Goal: Task Accomplishment & Management: Use online tool/utility

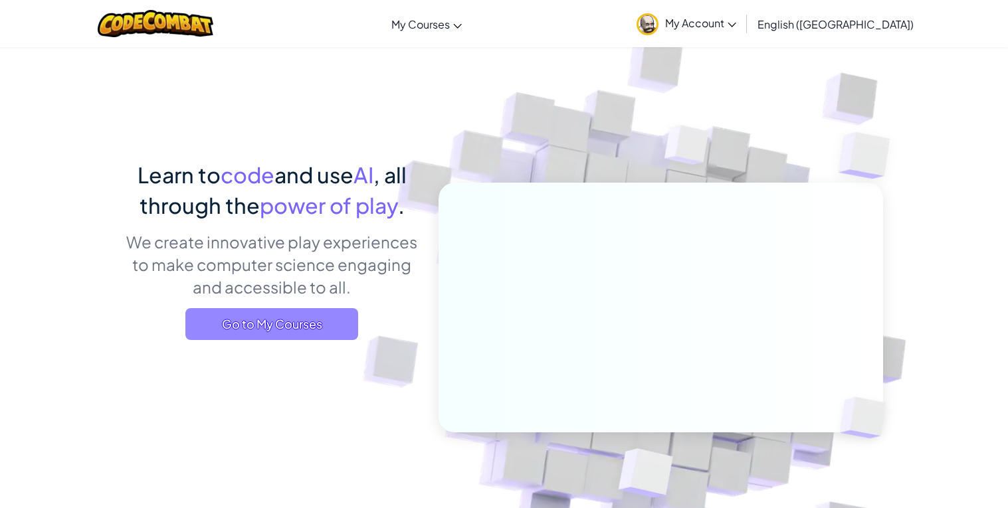
click at [225, 328] on span "Go to My Courses" at bounding box center [271, 324] width 173 height 32
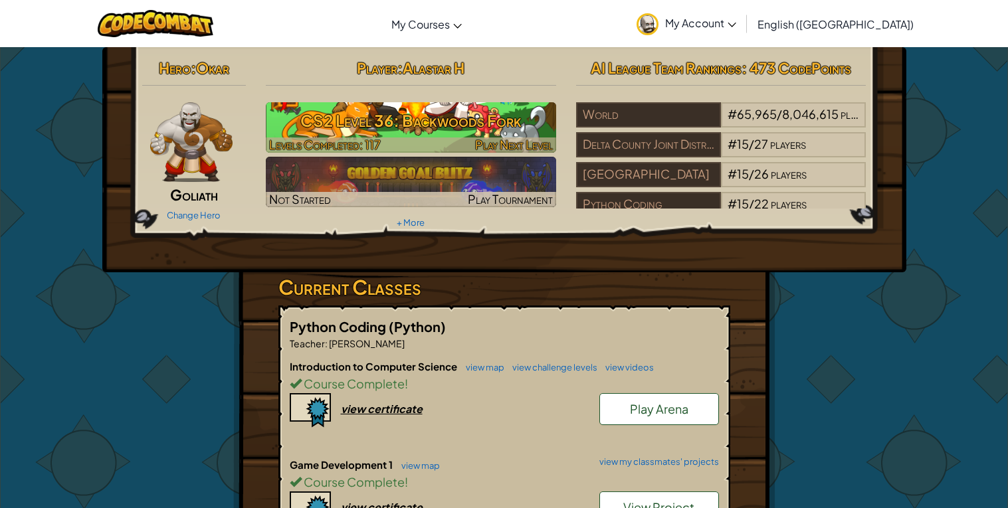
click at [381, 116] on h3 "CS2 Level 36: Backwoods Fork" at bounding box center [411, 121] width 290 height 30
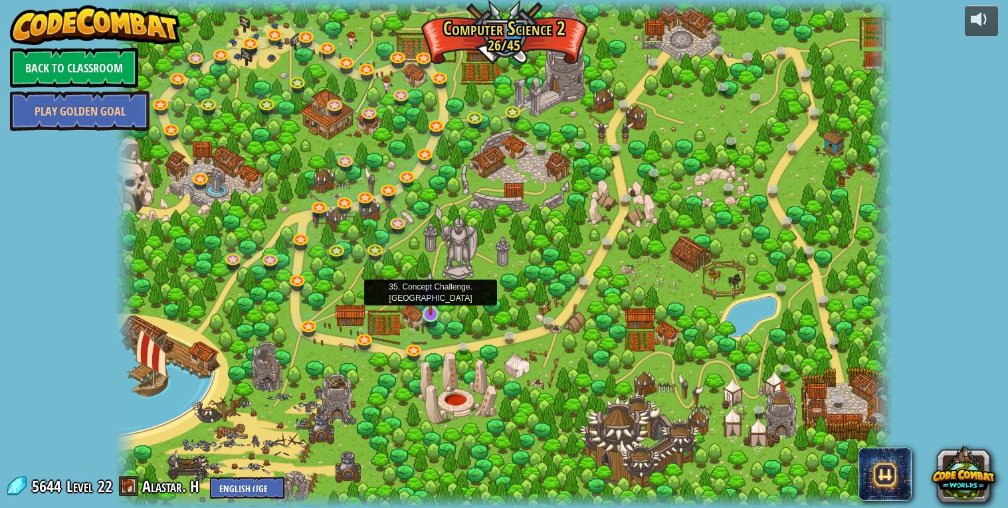
click at [428, 315] on img at bounding box center [431, 292] width 20 height 45
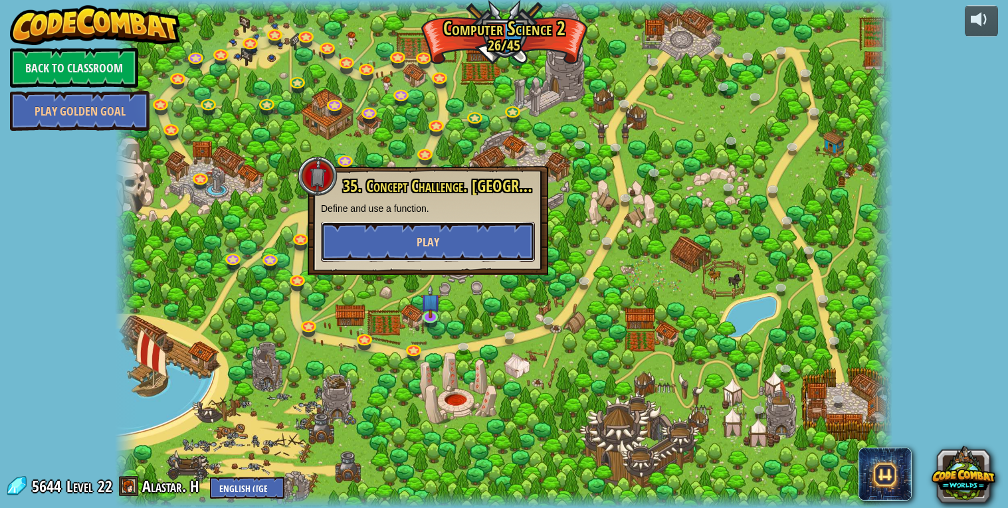
click at [409, 236] on button "Play" at bounding box center [428, 242] width 214 height 40
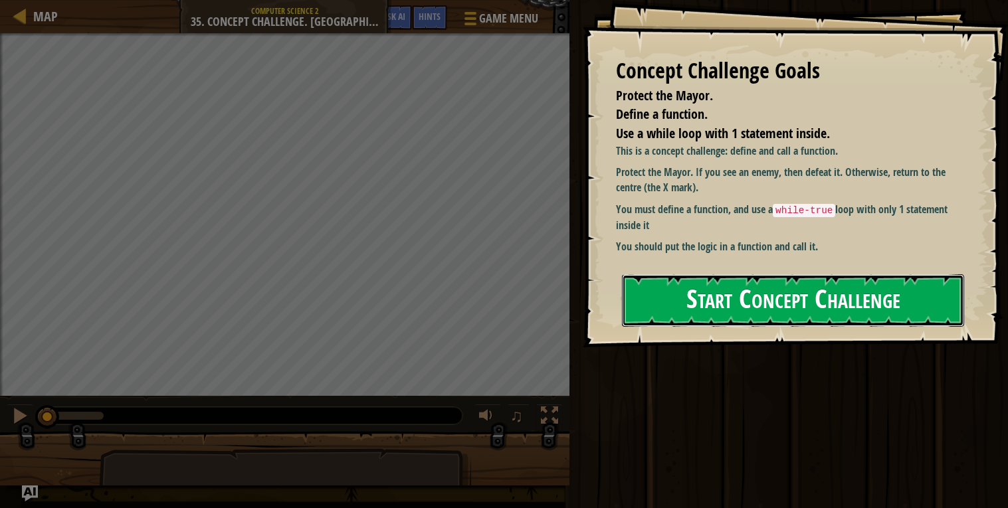
click at [706, 293] on button "Start Concept Challenge" at bounding box center [793, 300] width 342 height 52
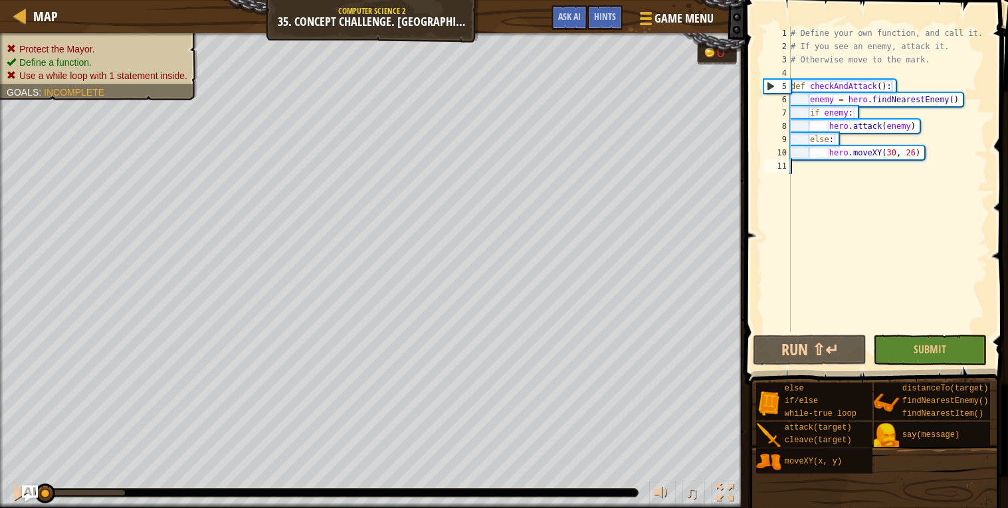
click at [932, 211] on div "# Define your own function, and call it. # If you see an enemy, attack it. # Ot…" at bounding box center [888, 193] width 200 height 332
click at [572, 16] on span "Ask AI" at bounding box center [569, 16] width 23 height 13
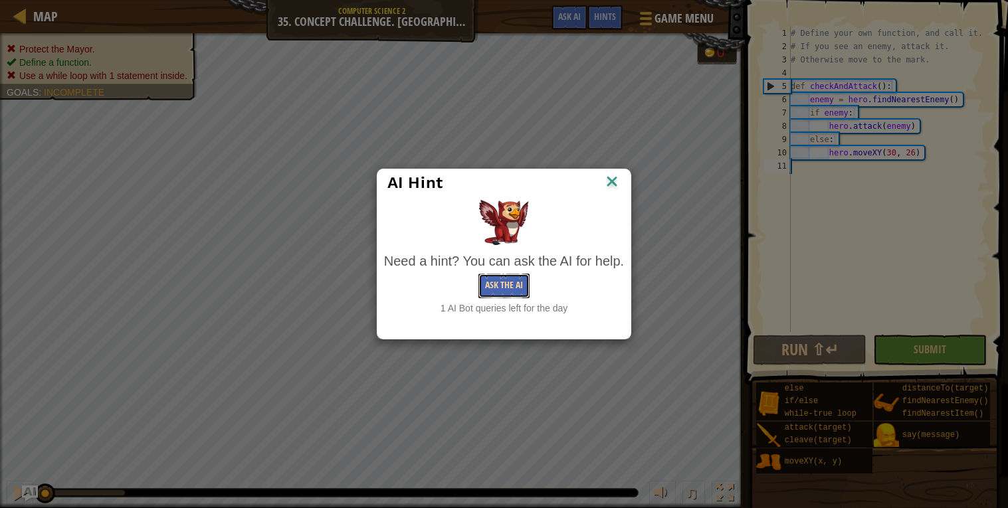
click at [500, 294] on button "Ask the AI" at bounding box center [503, 286] width 51 height 25
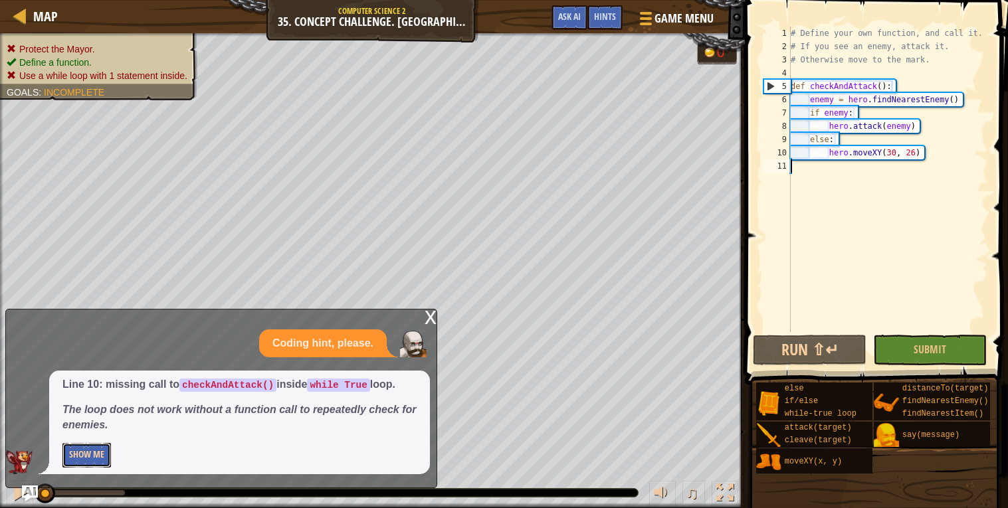
click at [92, 456] on button "Show Me" at bounding box center [86, 455] width 48 height 25
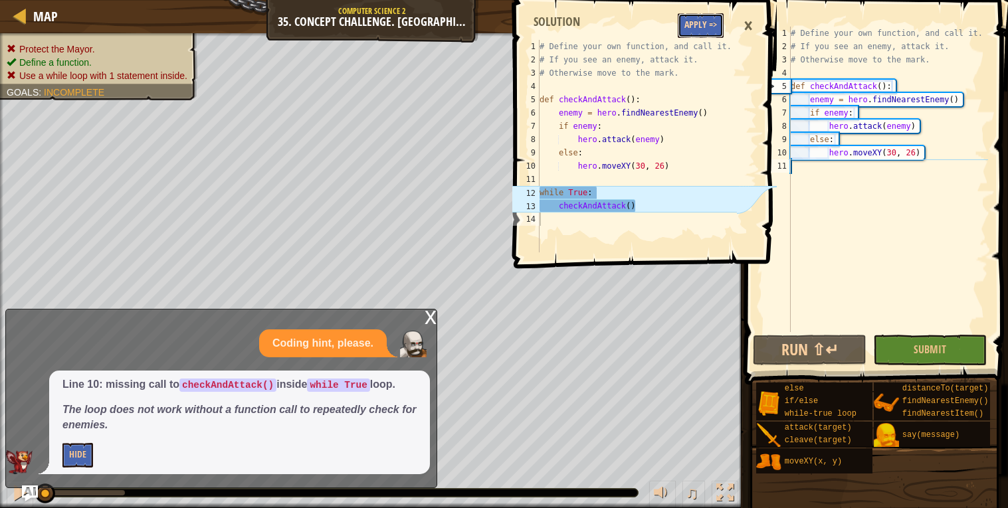
click at [696, 27] on button "Apply =>" at bounding box center [701, 25] width 46 height 25
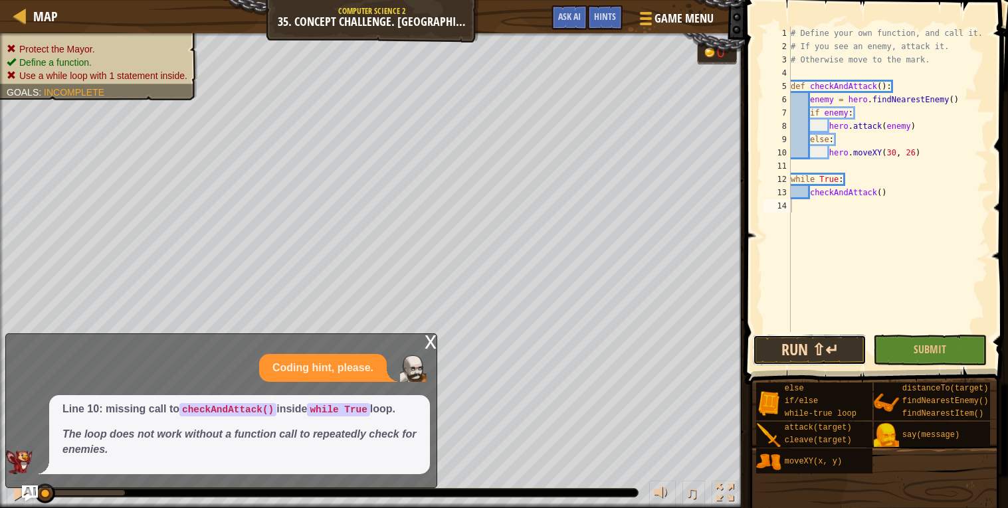
click at [800, 344] on button "Run ⇧↵" at bounding box center [810, 350] width 114 height 31
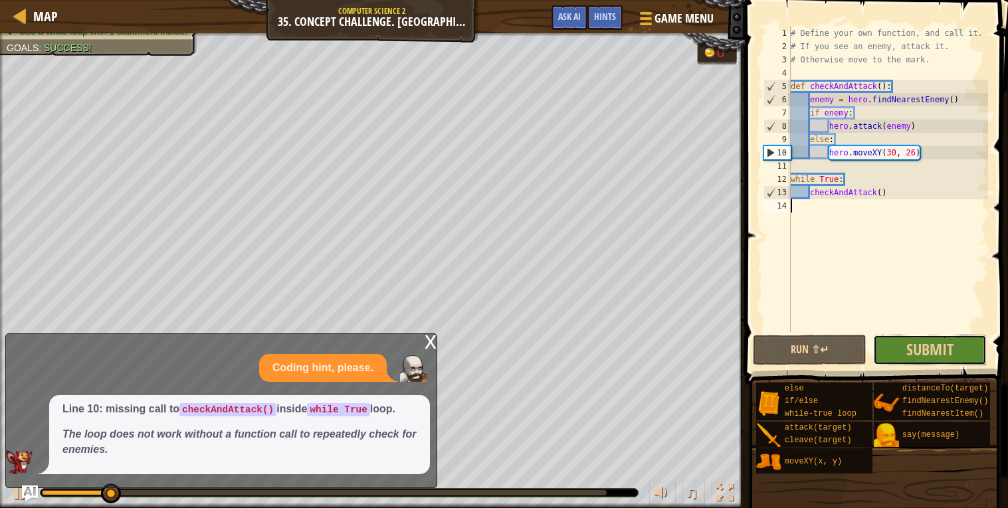
click at [888, 348] on button "Submit" at bounding box center [930, 350] width 114 height 31
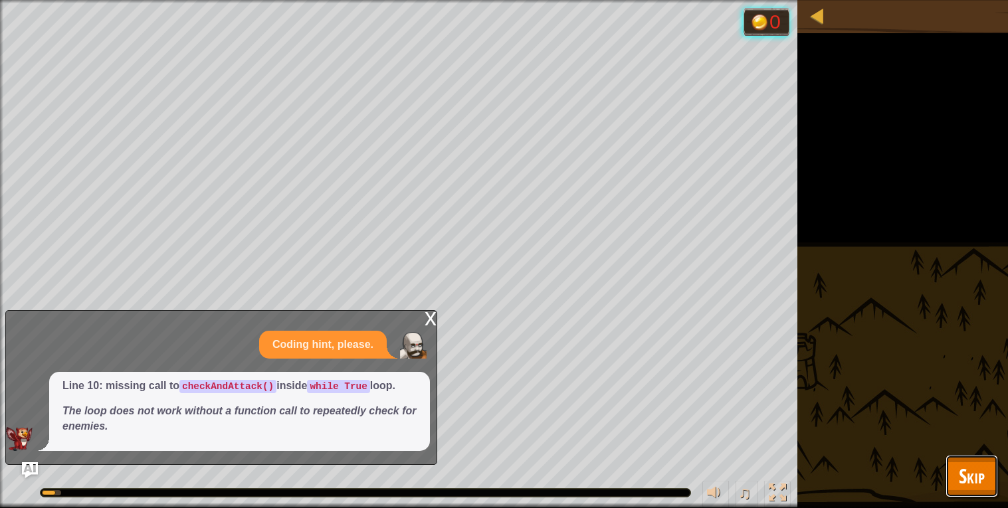
click at [973, 480] on span "Skip" at bounding box center [972, 475] width 26 height 27
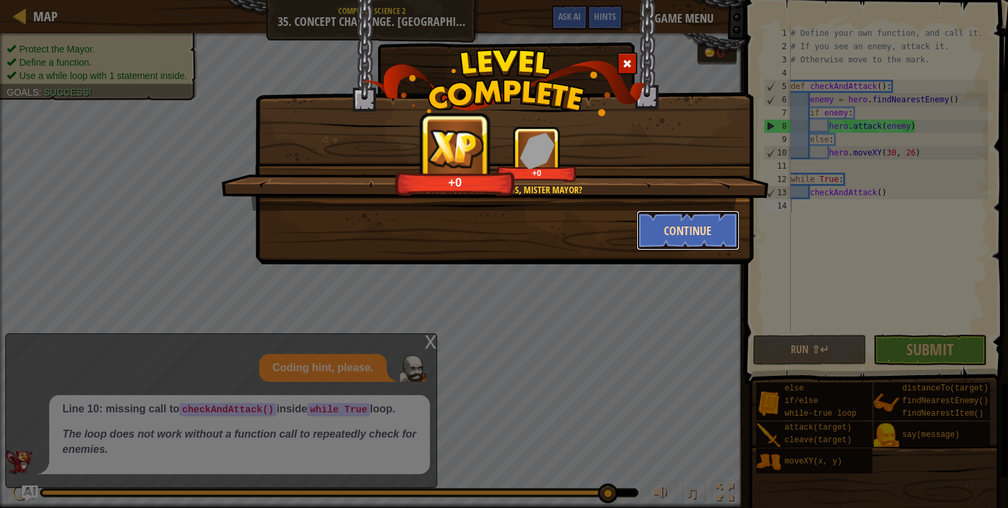
click at [691, 232] on button "Continue" at bounding box center [687, 231] width 103 height 40
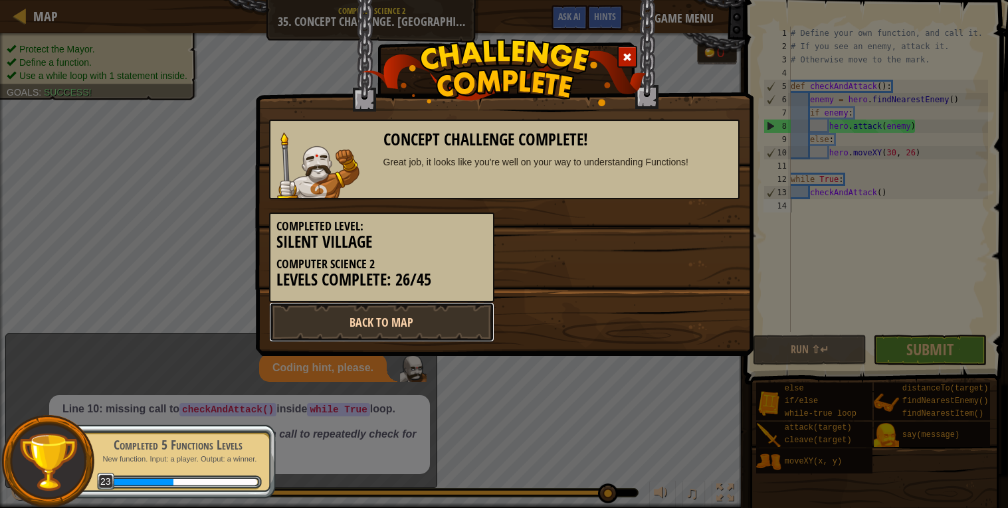
click at [365, 317] on link "Back to Map" at bounding box center [381, 322] width 225 height 40
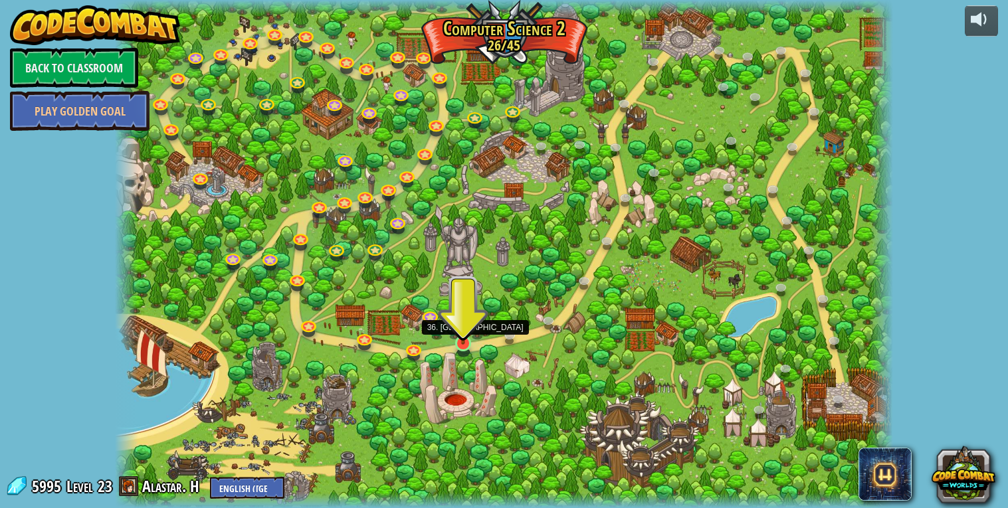
click at [466, 343] on img at bounding box center [463, 322] width 20 height 45
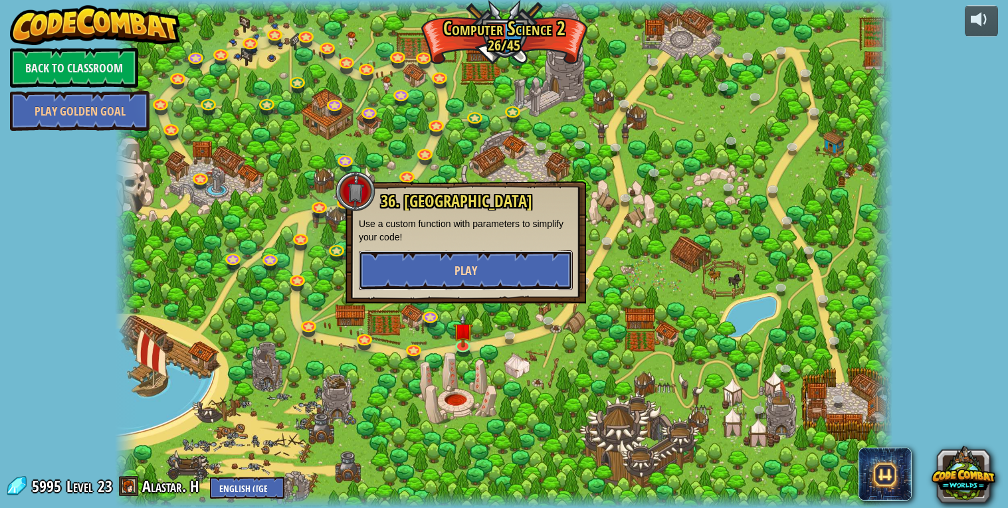
click at [444, 267] on button "Play" at bounding box center [466, 270] width 214 height 40
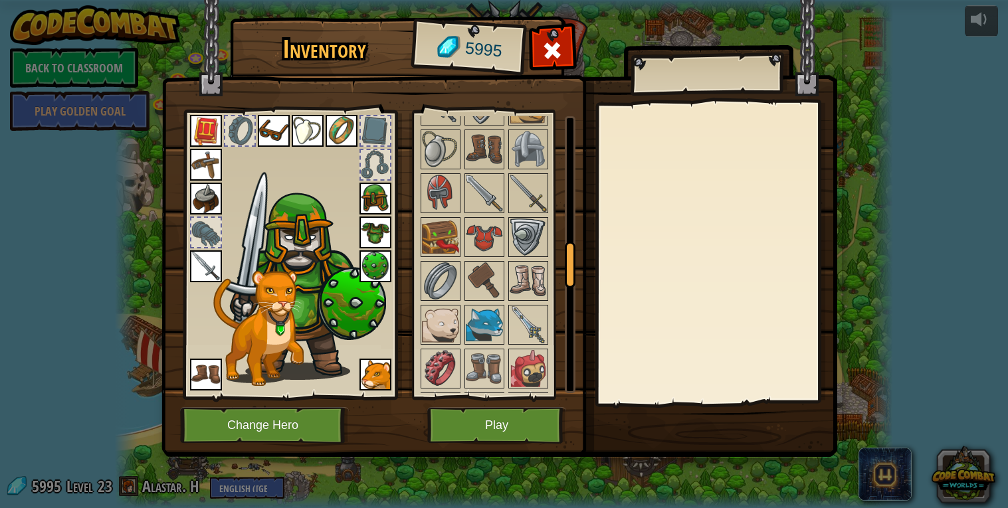
scroll to position [777, 0]
click at [486, 229] on img at bounding box center [484, 238] width 37 height 37
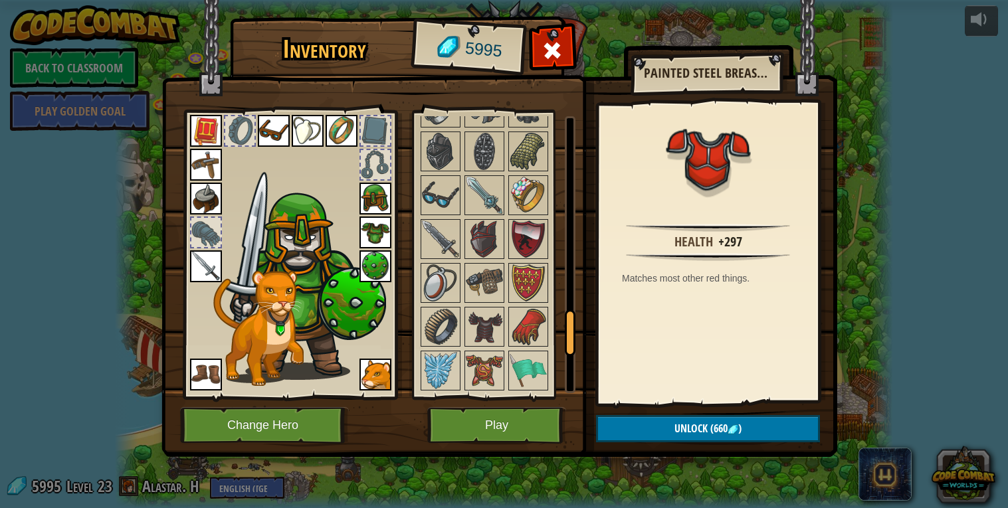
scroll to position [1216, 0]
click at [528, 262] on div at bounding box center [528, 282] width 40 height 40
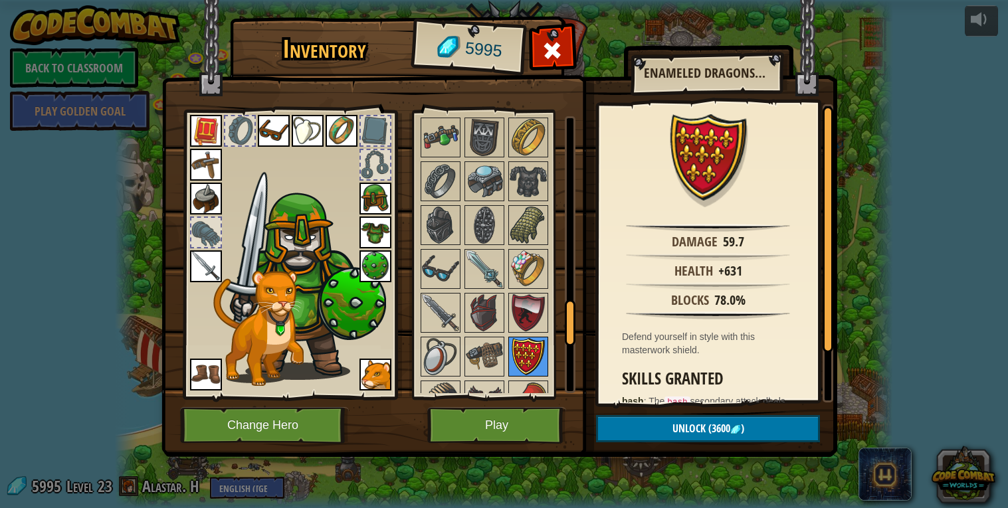
scroll to position [1156, 0]
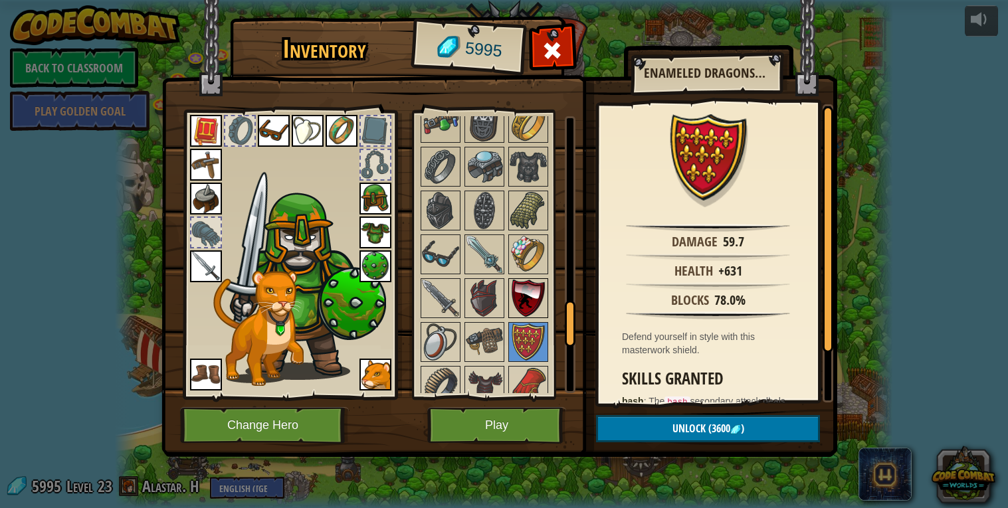
click at [530, 290] on img at bounding box center [528, 298] width 37 height 37
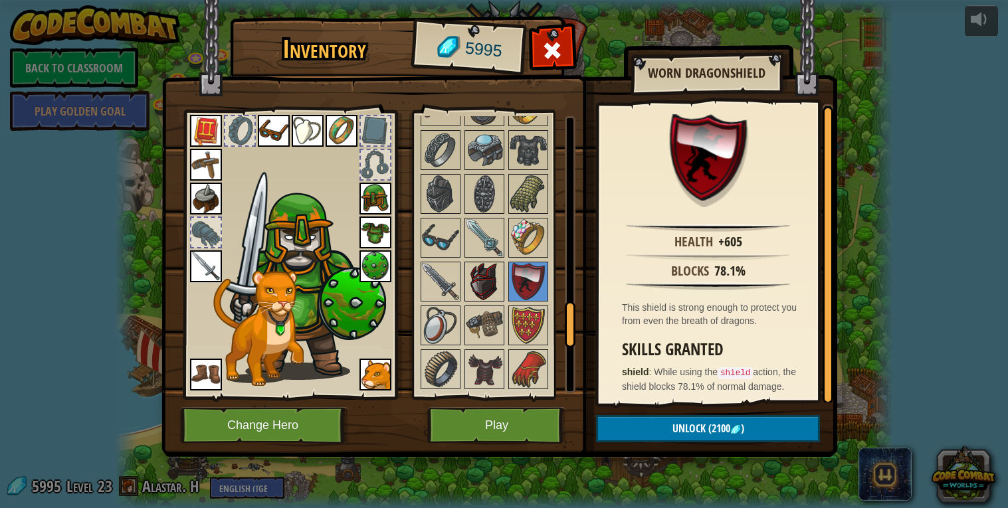
scroll to position [1203, 0]
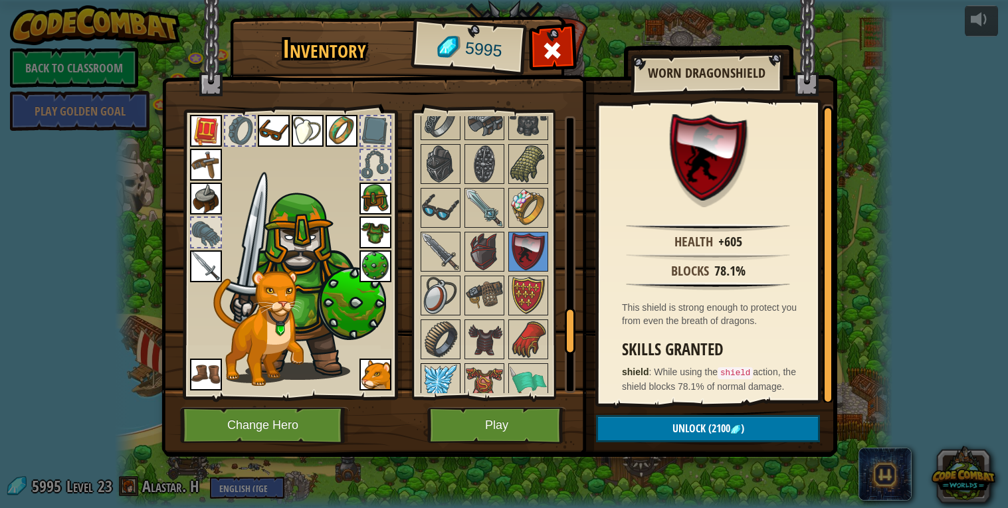
click at [427, 381] on img at bounding box center [440, 383] width 37 height 37
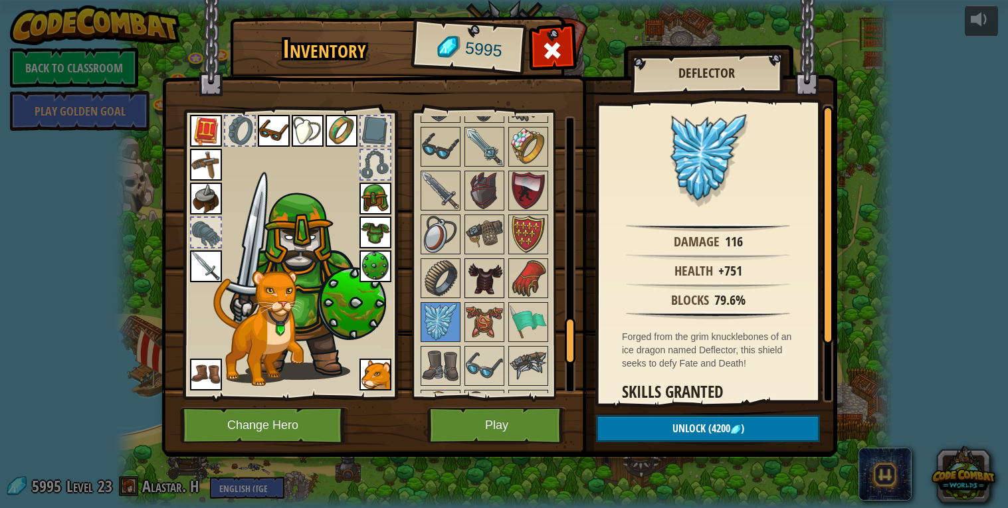
scroll to position [1266, 0]
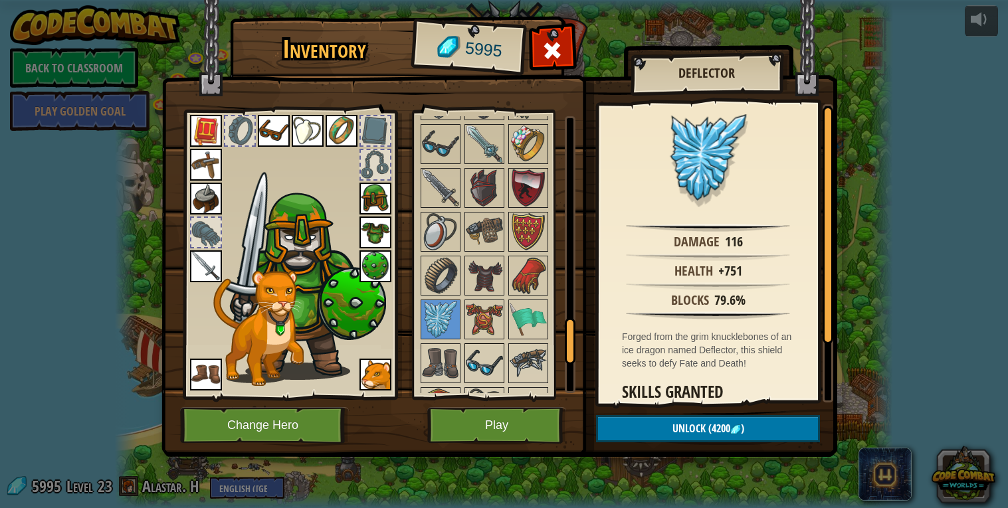
click at [481, 345] on img at bounding box center [484, 363] width 37 height 37
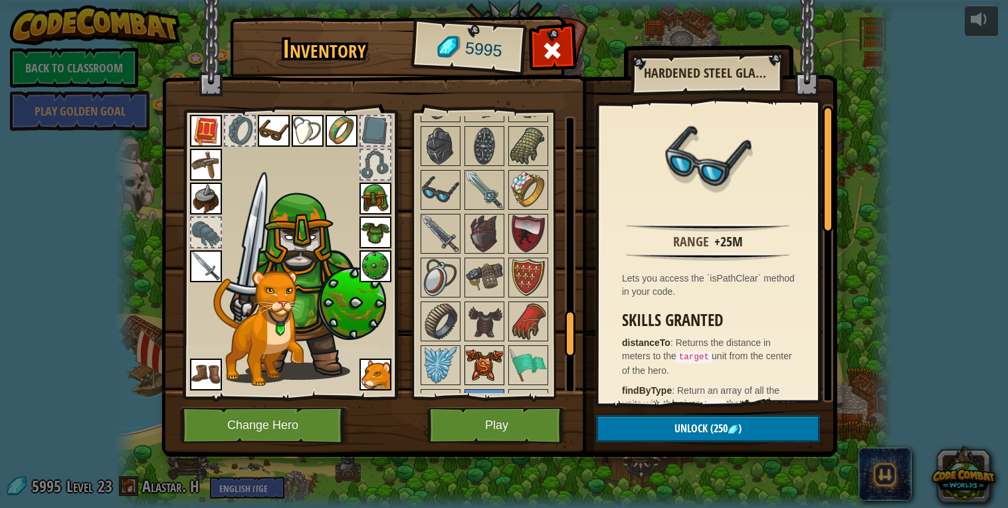
scroll to position [1223, 0]
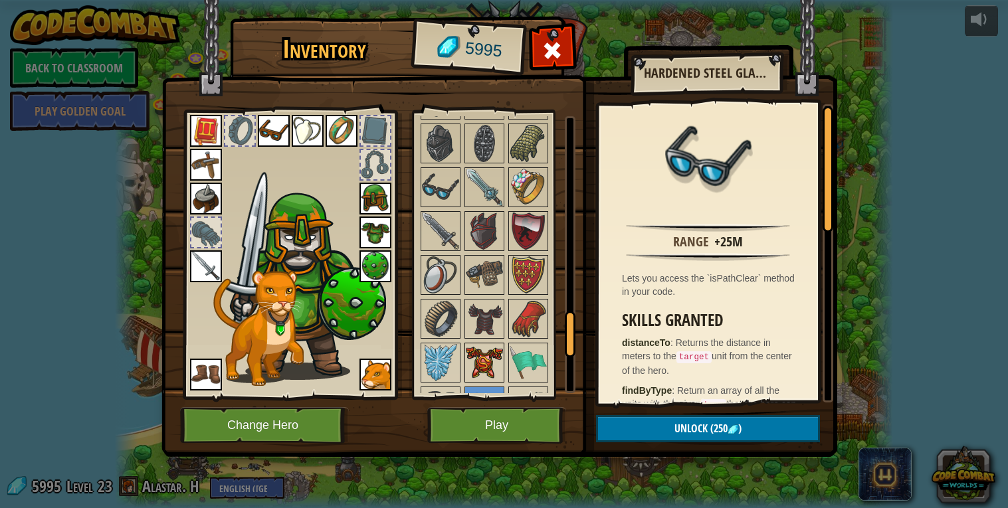
click at [474, 350] on img at bounding box center [484, 362] width 37 height 37
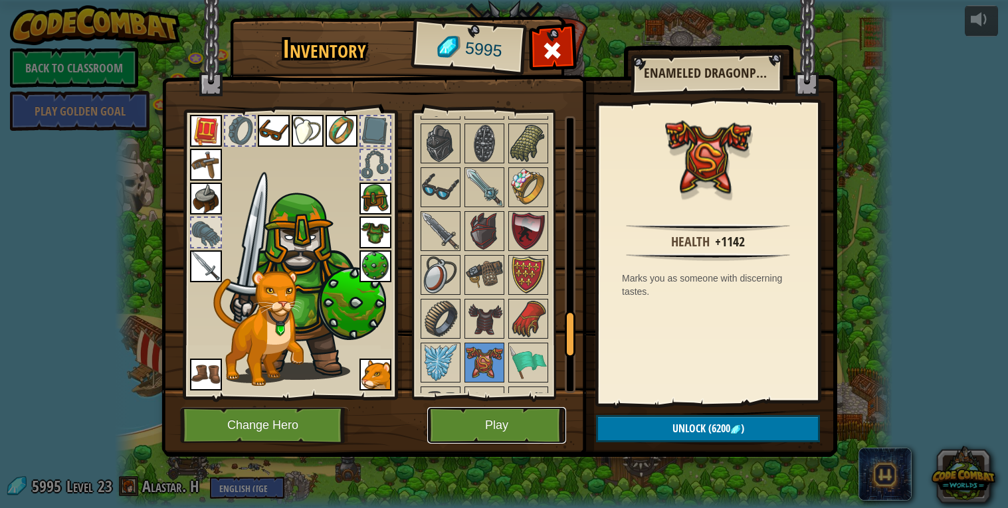
click at [494, 423] on button "Play" at bounding box center [496, 425] width 139 height 37
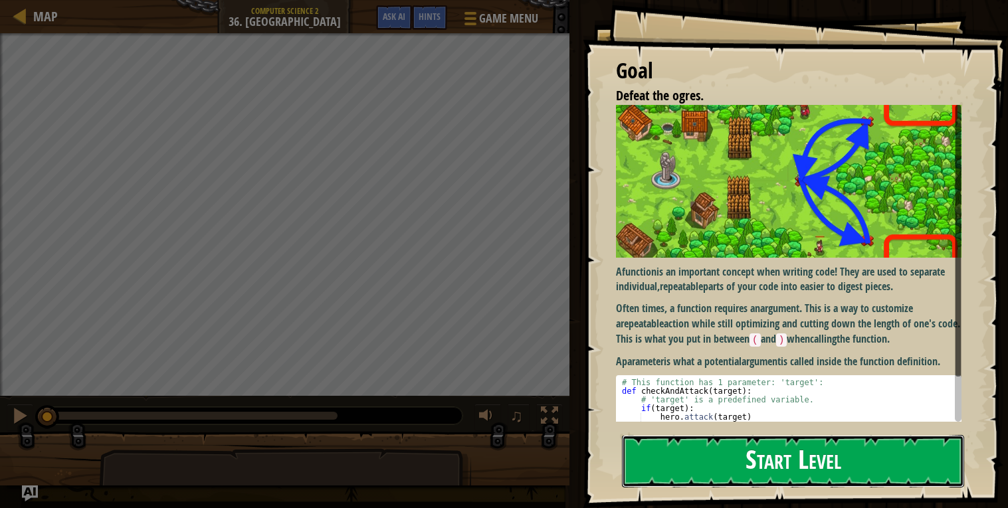
click at [683, 455] on button "Start Level" at bounding box center [793, 461] width 342 height 52
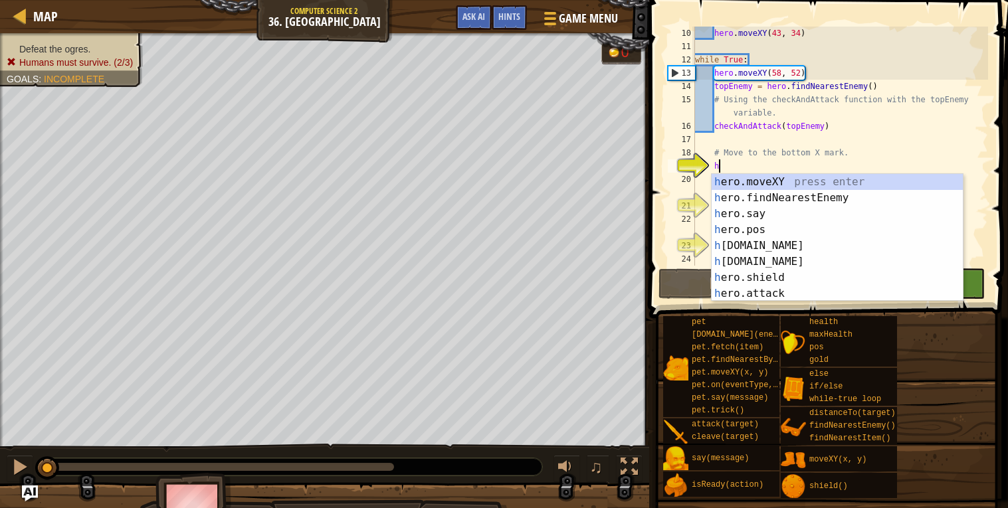
scroll to position [5, 1]
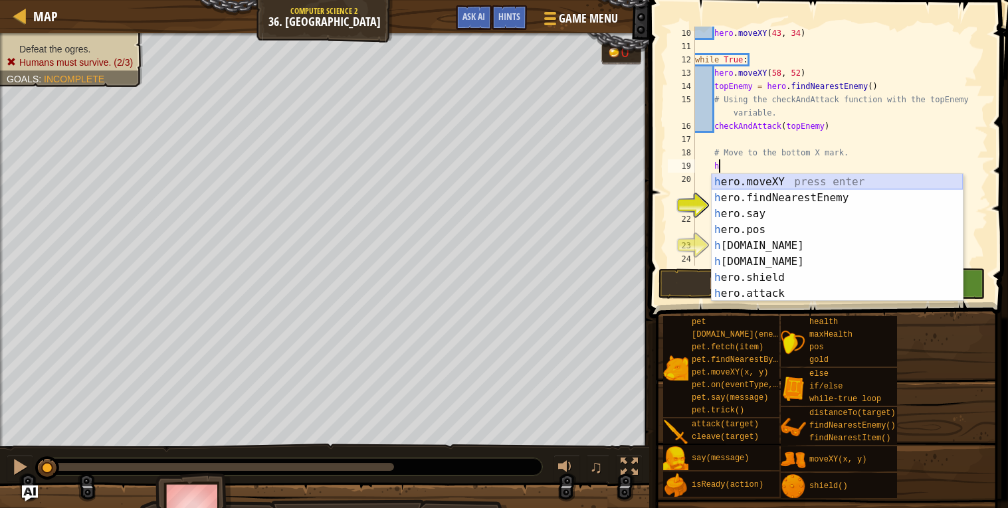
click at [783, 175] on div "h ero.moveXY press enter h ero.findNearestEnemy press enter h ero.say press ent…" at bounding box center [837, 253] width 251 height 159
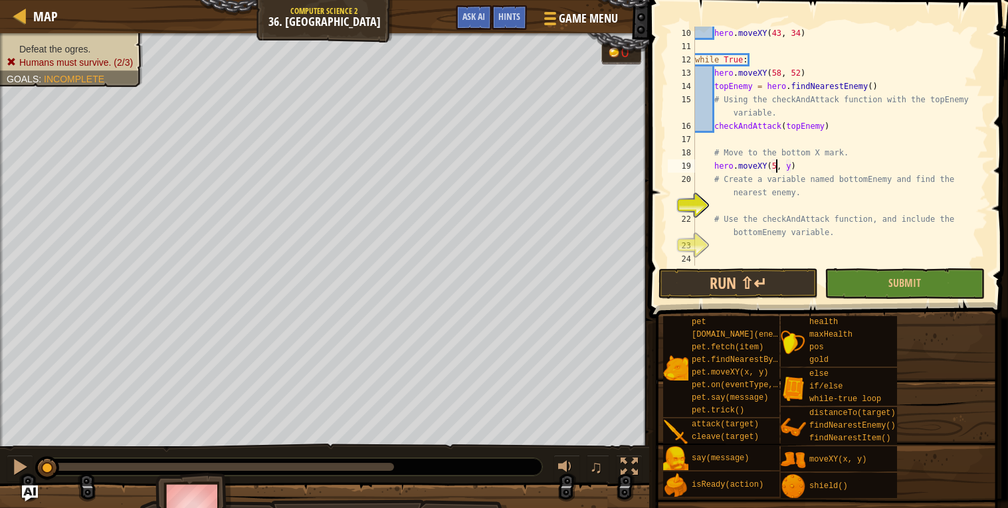
scroll to position [5, 6]
click at [794, 165] on div "hero . moveXY ( 43 , 34 ) while True : hero . moveXY ( 58 , 52 ) topEnemy = her…" at bounding box center [840, 160] width 296 height 266
type textarea "hero.moveXY(58, 16)"
click at [737, 211] on div "hero . moveXY ( 43 , 34 ) while True : hero . moveXY ( 58 , 52 ) topEnemy = her…" at bounding box center [840, 160] width 296 height 266
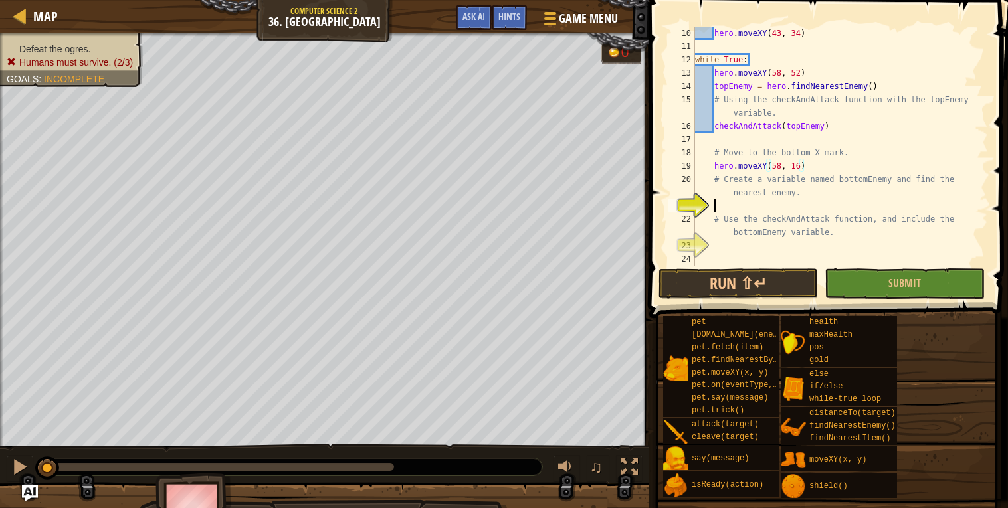
scroll to position [5, 1]
click at [484, 13] on span "Ask AI" at bounding box center [473, 16] width 23 height 13
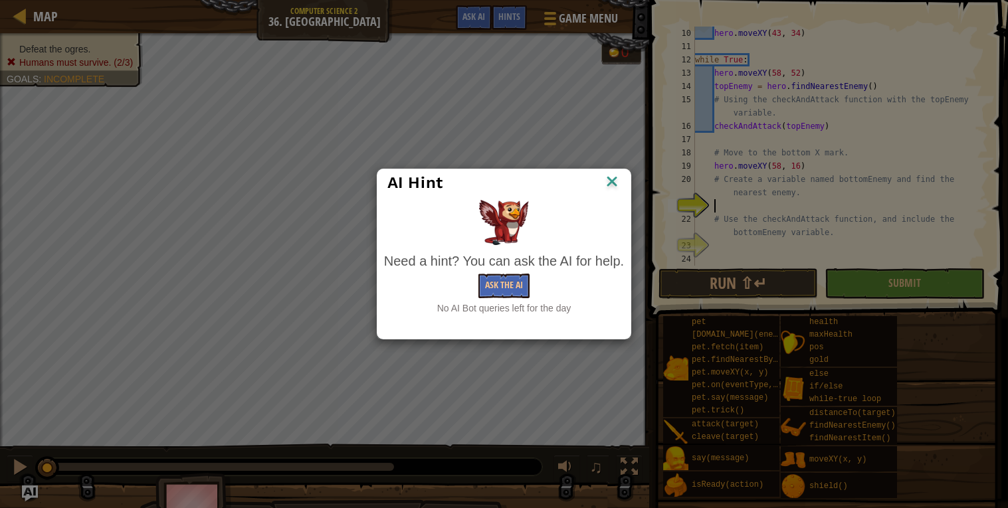
click at [610, 176] on img at bounding box center [611, 183] width 17 height 20
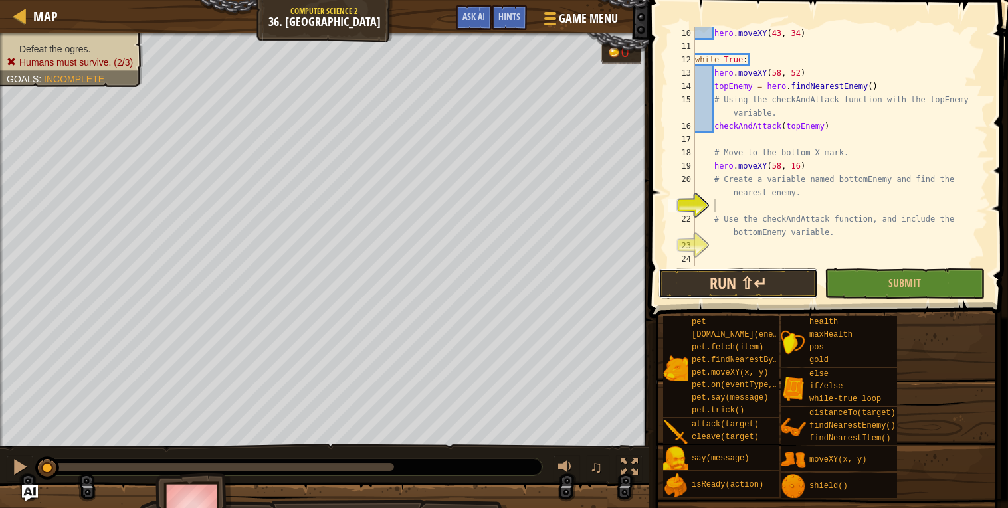
click at [704, 289] on button "Run ⇧↵" at bounding box center [737, 283] width 159 height 31
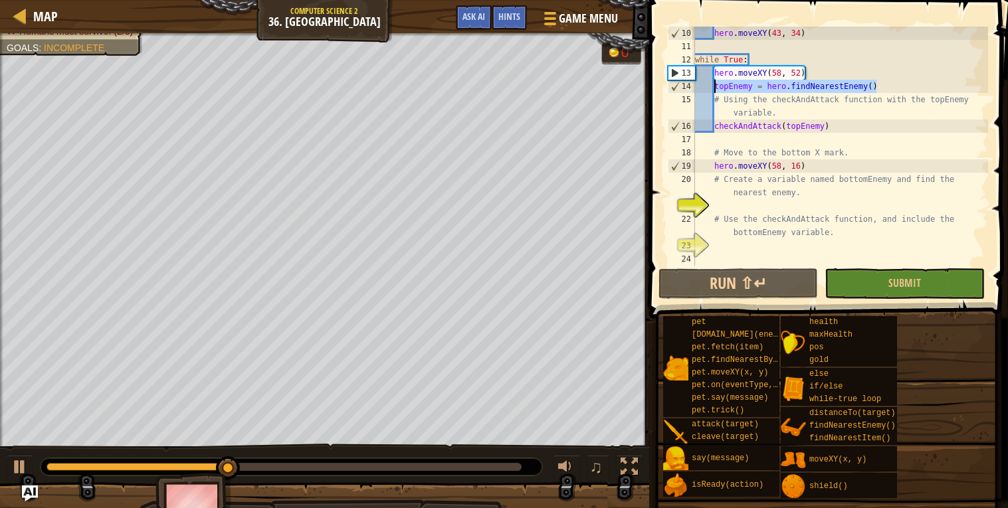
drag, startPoint x: 880, startPoint y: 84, endPoint x: 716, endPoint y: 90, distance: 164.2
click at [716, 90] on div "hero . moveXY ( 43 , 34 ) while True : hero . moveXY ( 58 , 52 ) topEnemy = her…" at bounding box center [840, 160] width 296 height 266
type textarea "topEnemy = hero.findNearestEnemy()"
click at [741, 207] on div "hero . moveXY ( 43 , 34 ) while True : hero . moveXY ( 58 , 52 ) topEnemy = her…" at bounding box center [840, 160] width 296 height 266
paste textarea "topEnemy = hero.findNearestEnemy()"
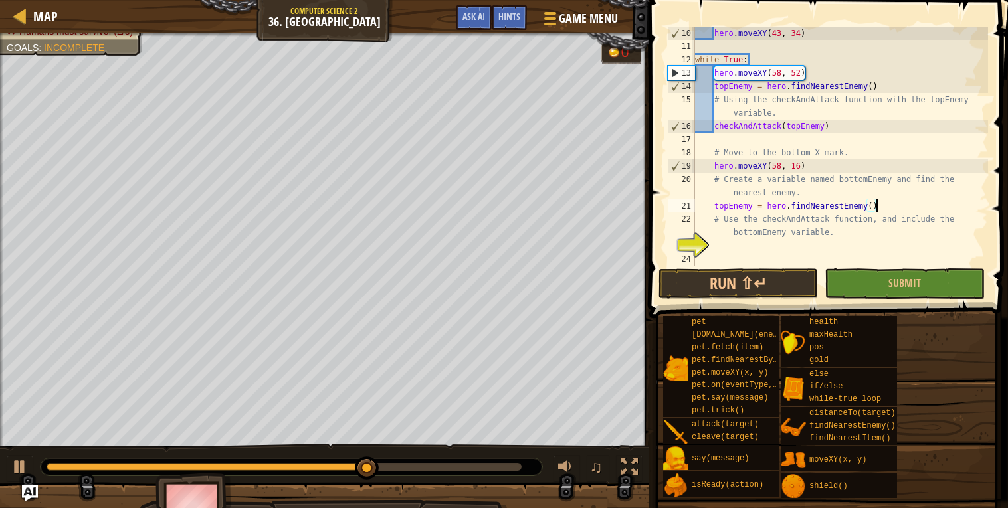
click at [727, 204] on div "hero . moveXY ( 43 , 34 ) while True : hero . moveXY ( 58 , 52 ) topEnemy = her…" at bounding box center [840, 160] width 296 height 266
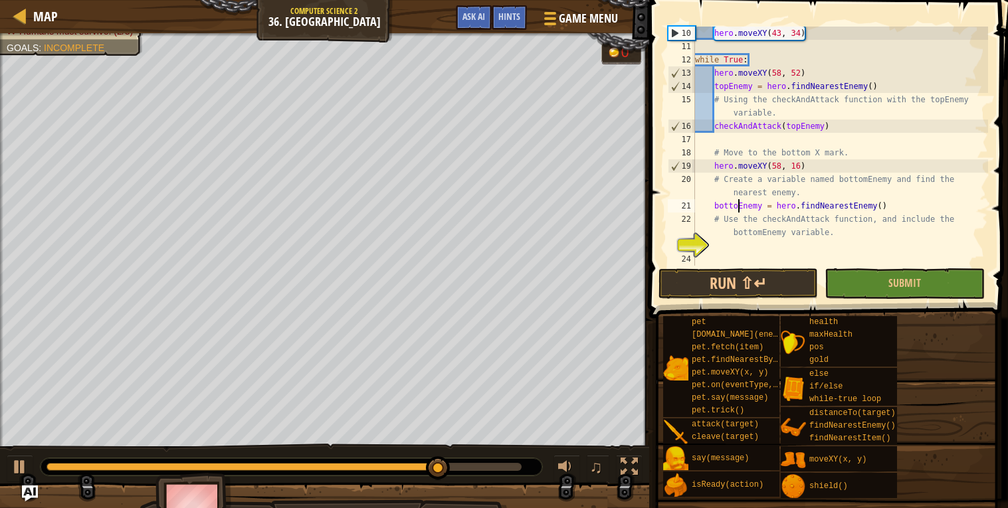
type textarea "bottomEnemy = hero.findNearestEnemy()"
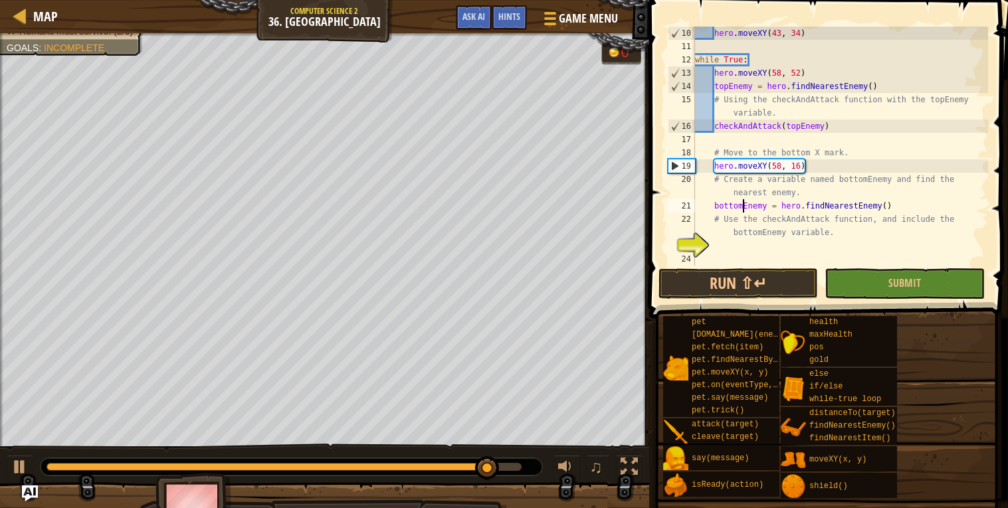
click at [757, 248] on div "hero . moveXY ( 43 , 34 ) while True : hero . moveXY ( 58 , 52 ) topEnemy = her…" at bounding box center [840, 160] width 296 height 266
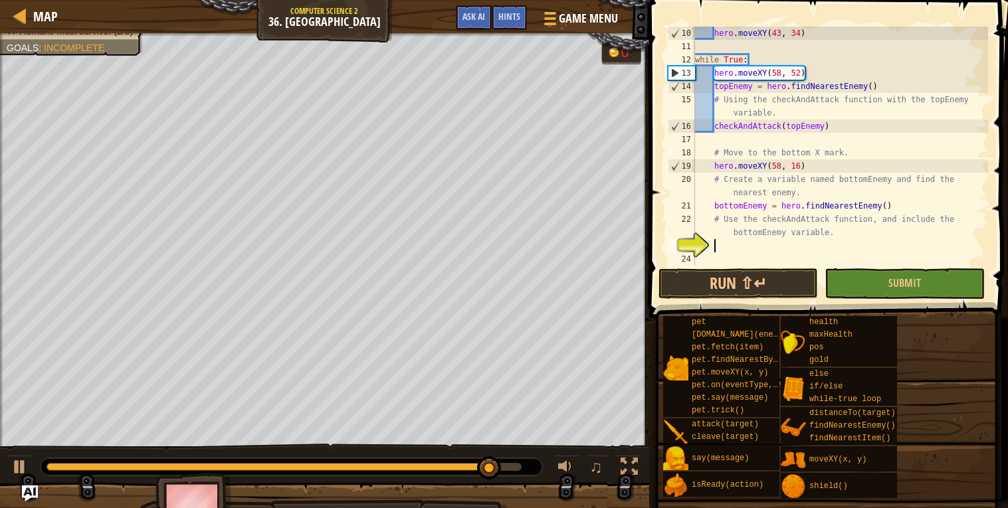
scroll to position [5, 1]
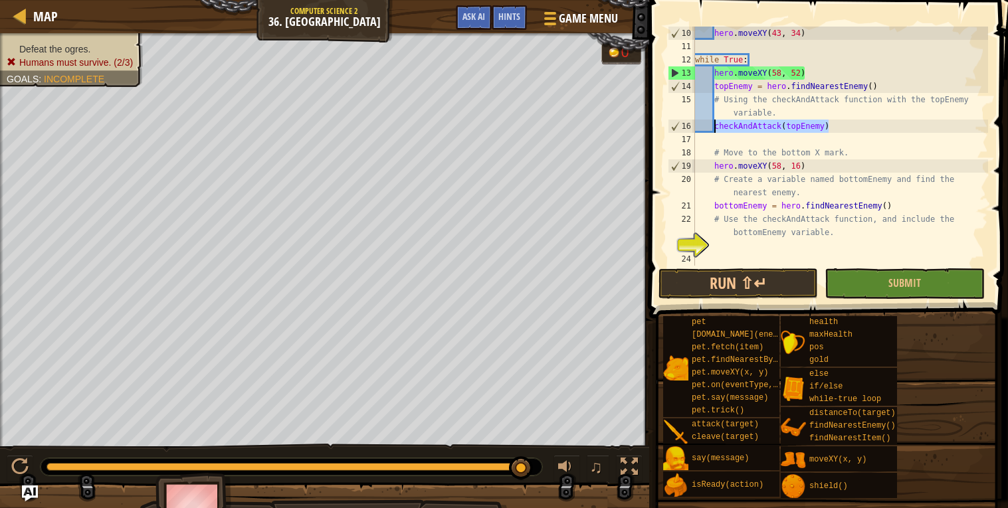
drag, startPoint x: 832, startPoint y: 128, endPoint x: 714, endPoint y: 126, distance: 117.6
click at [714, 126] on div "hero . moveXY ( 43 , 34 ) while True : hero . moveXY ( 58 , 52 ) topEnemy = her…" at bounding box center [840, 160] width 296 height 266
type textarea "checkAndAttack(topEnemy)"
click at [725, 248] on div "hero . moveXY ( 43 , 34 ) while True : hero . moveXY ( 58 , 52 ) topEnemy = her…" at bounding box center [840, 160] width 296 height 266
paste textarea "checkAndAttack(topEnemy)"
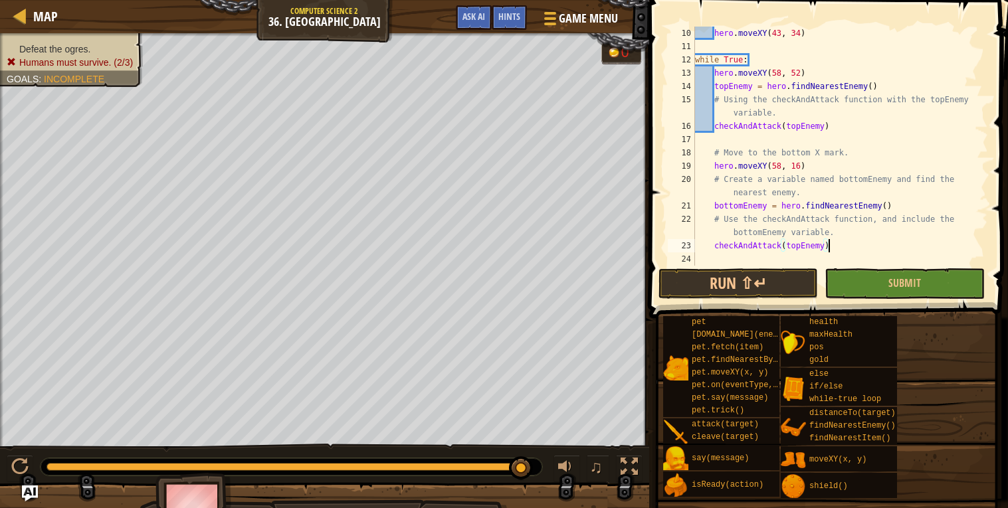
click at [799, 246] on div "hero . moveXY ( 43 , 34 ) while True : hero . moveXY ( 58 , 52 ) topEnemy = her…" at bounding box center [840, 160] width 296 height 266
type textarea "checkAndAttack(bottomEnemy)"
click at [802, 276] on button "Run ⇧↵" at bounding box center [737, 283] width 159 height 31
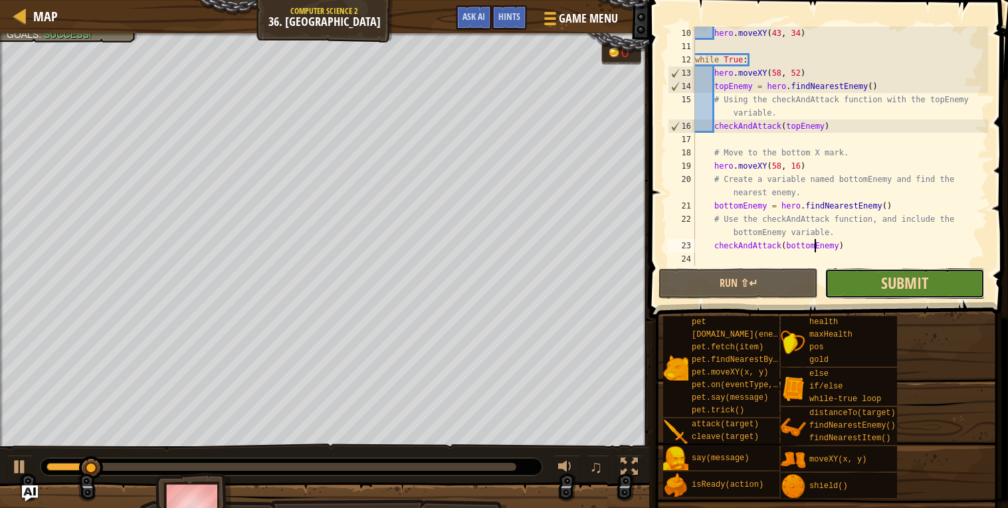
click at [921, 284] on span "Submit" at bounding box center [904, 282] width 47 height 21
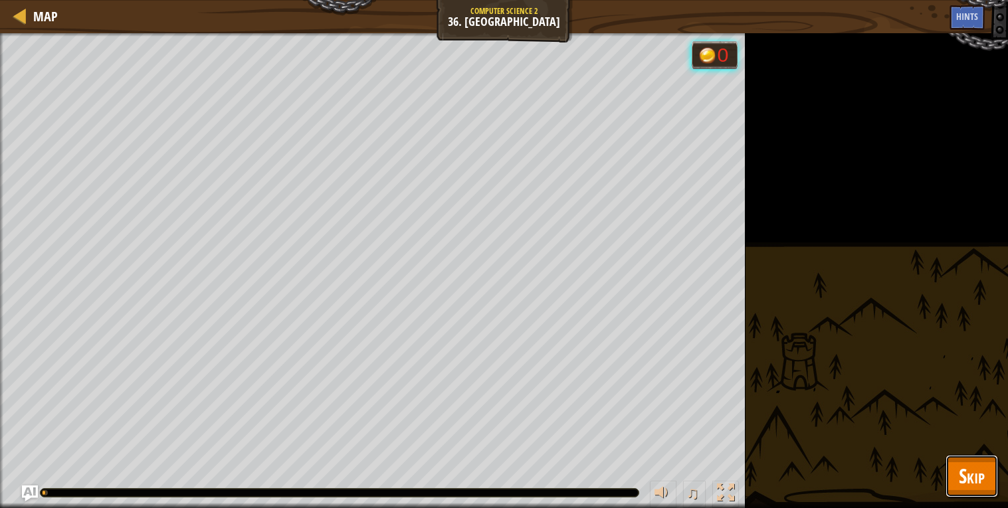
click at [965, 477] on span "Skip" at bounding box center [972, 475] width 26 height 27
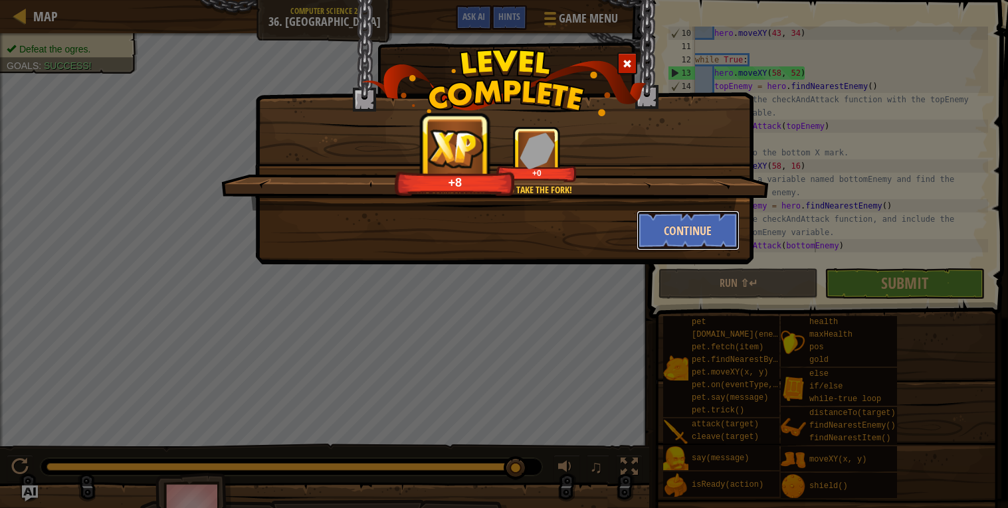
click at [704, 223] on button "Continue" at bounding box center [687, 231] width 103 height 40
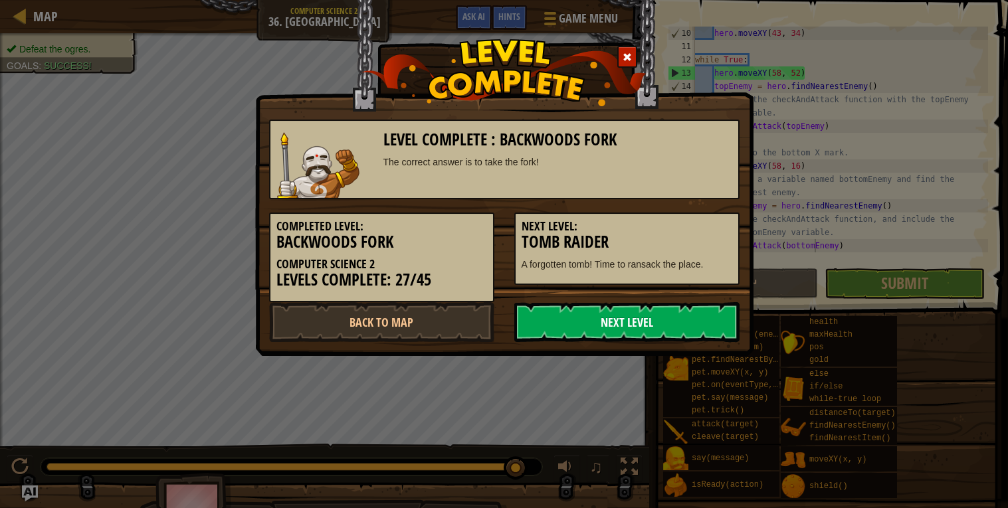
click at [549, 312] on link "Next Level" at bounding box center [626, 322] width 225 height 40
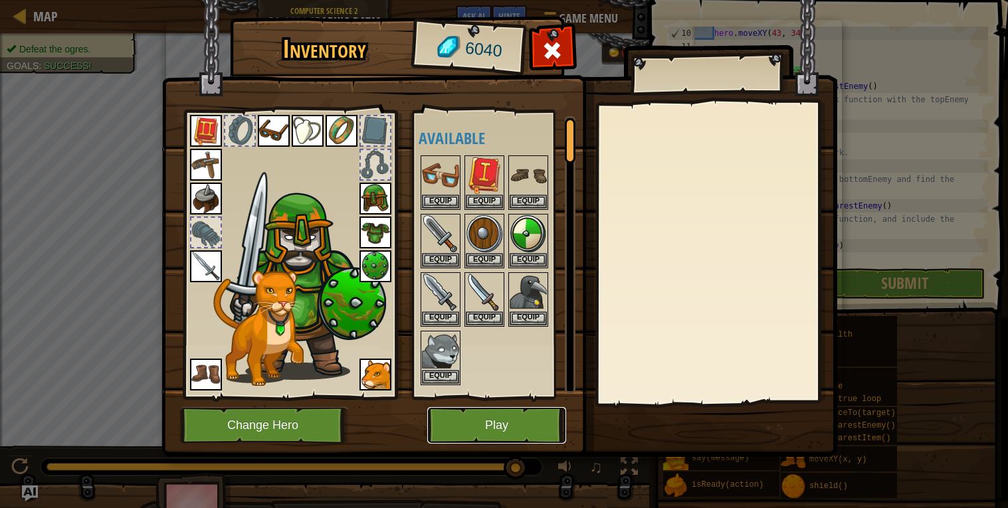
click at [462, 428] on button "Play" at bounding box center [496, 425] width 139 height 37
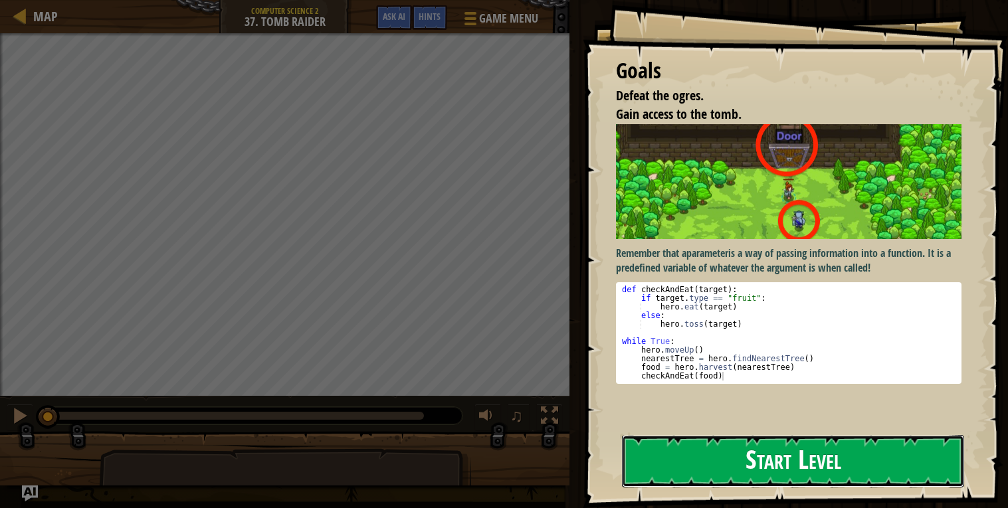
click at [708, 468] on button "Start Level" at bounding box center [793, 461] width 342 height 52
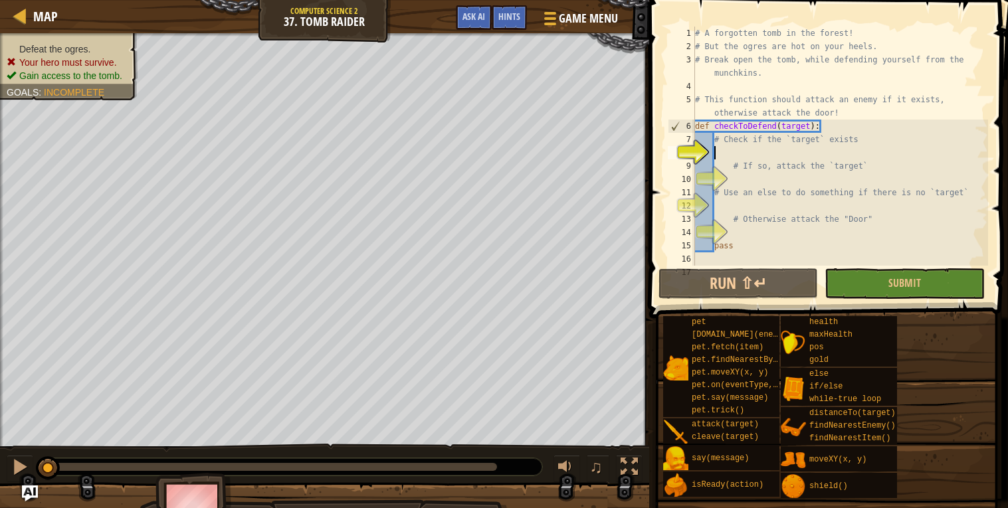
click at [751, 153] on div "# A forgotten tomb in the forest! # But the ogres are hot on your heels. # Brea…" at bounding box center [840, 160] width 296 height 266
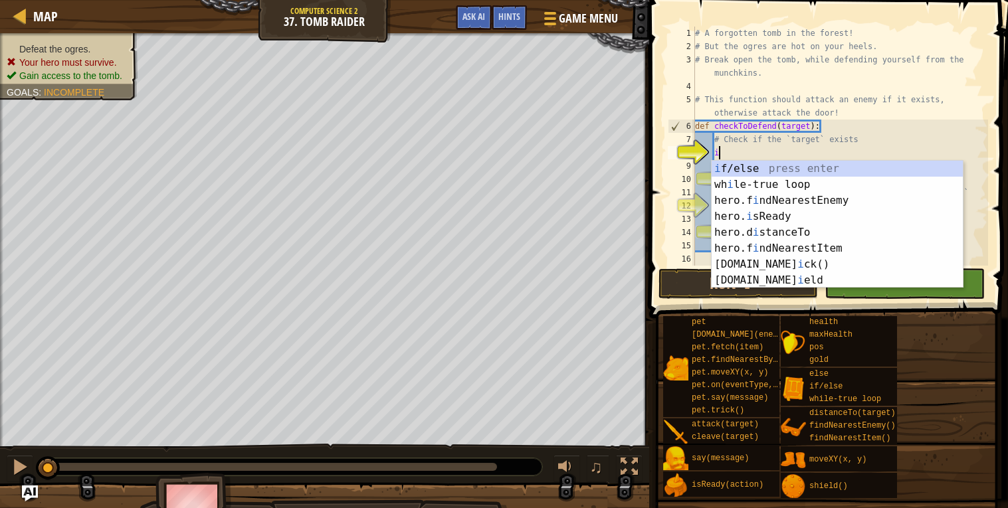
scroll to position [5, 1]
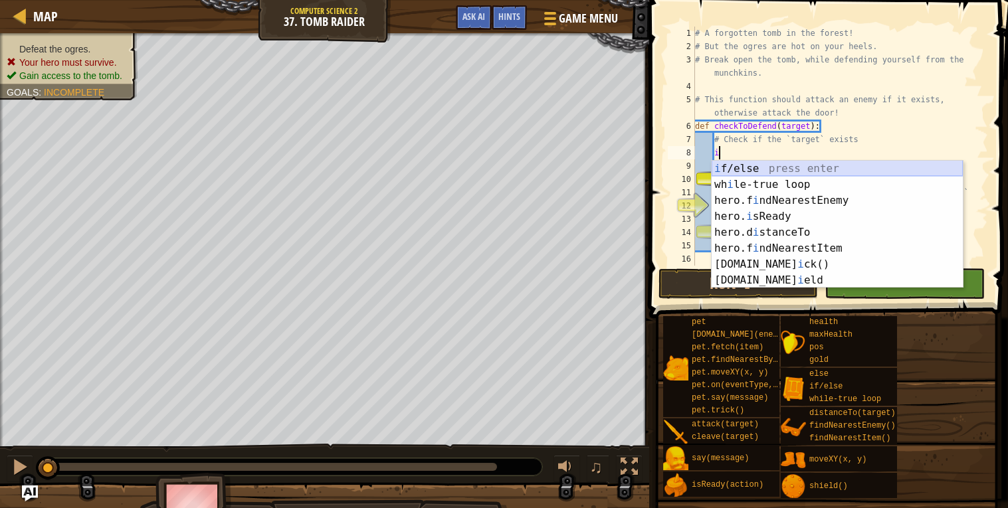
click at [755, 167] on div "i f/else press enter wh i le-true loop press enter hero.f i ndNearestEnemy pres…" at bounding box center [837, 240] width 251 height 159
type textarea "if enemy:"
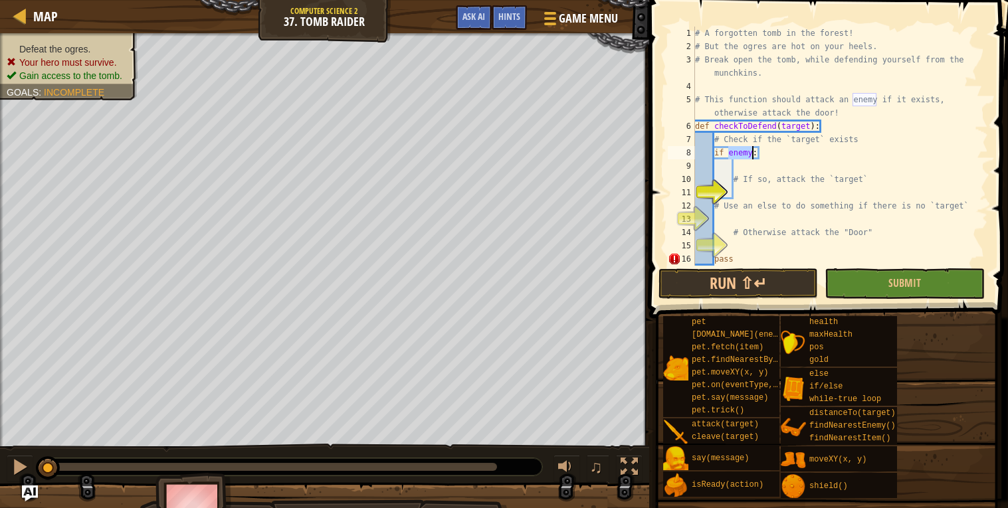
click at [751, 189] on div "# A forgotten tomb in the forest! # But the ogres are hot on your heels. # Brea…" at bounding box center [840, 160] width 296 height 266
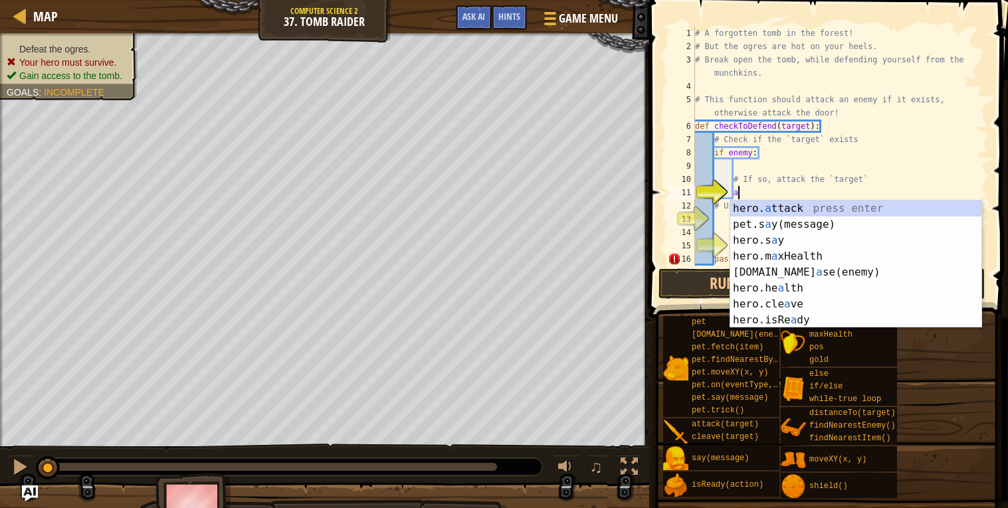
scroll to position [5, 2]
click at [768, 208] on div "hero. a ttack press enter pet.s a y(message) press enter hero.s a y press enter…" at bounding box center [855, 280] width 251 height 159
type textarea "hero.attack(enemy)"
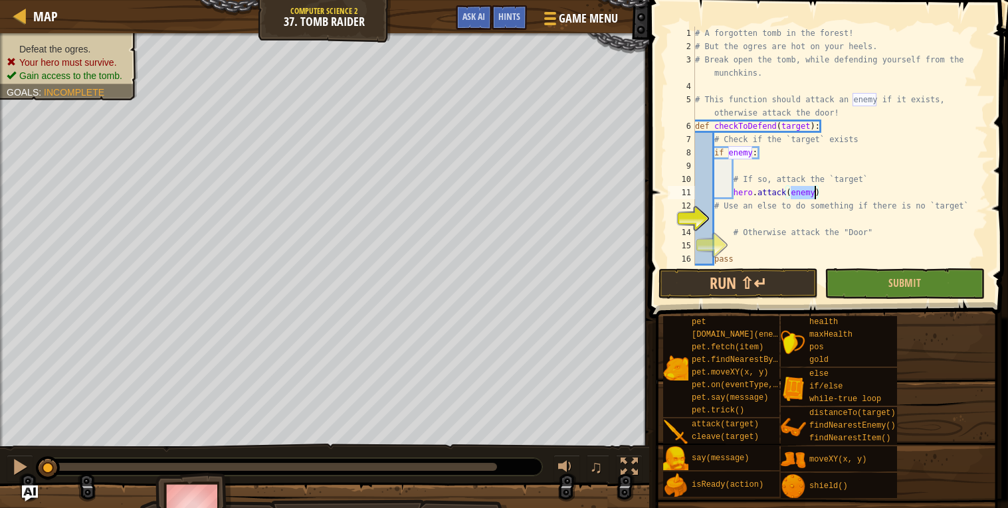
click at [752, 220] on div "# A forgotten tomb in the forest! # But the ogres are hot on your heels. # Brea…" at bounding box center [840, 160] width 296 height 266
type textarea "e"
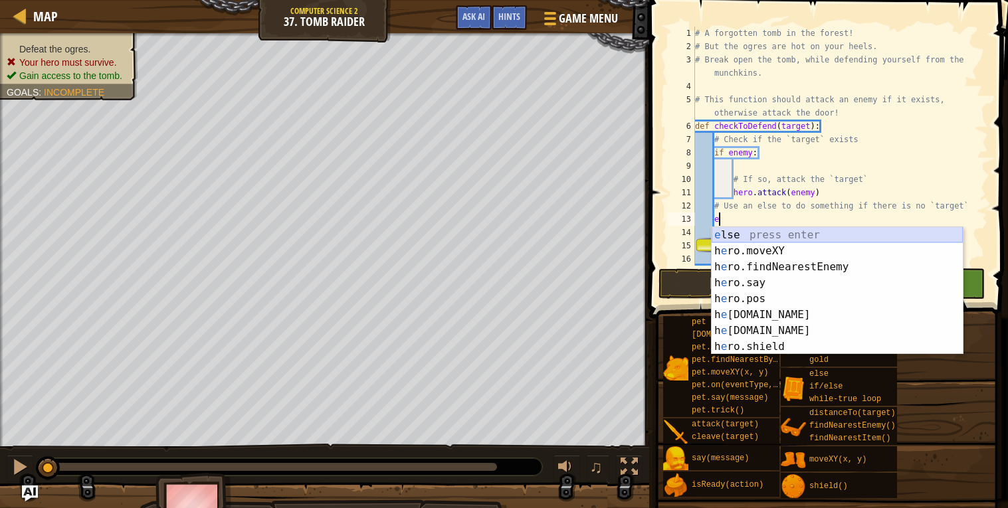
click at [765, 234] on div "e lse press enter h e ro.moveXY press enter h e ro.findNearestEnemy press enter…" at bounding box center [837, 306] width 251 height 159
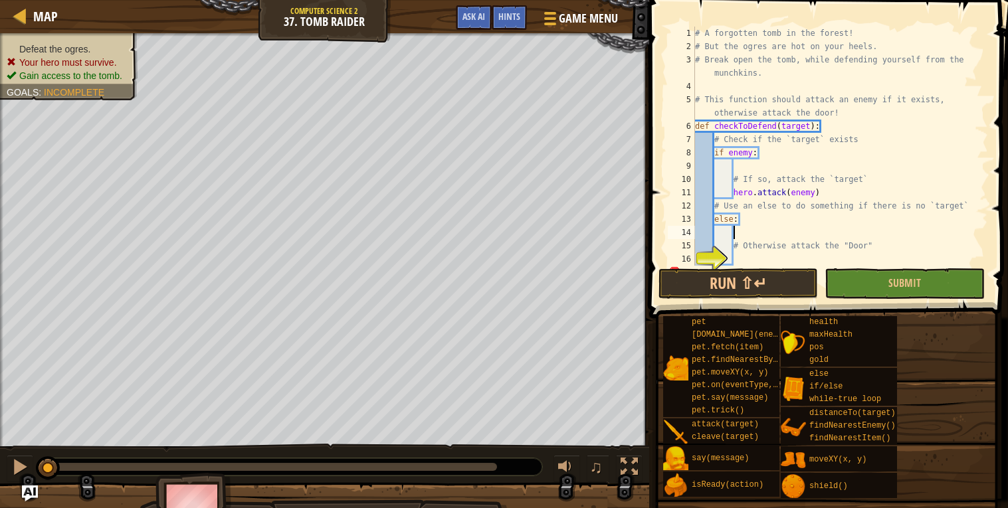
click at [743, 256] on div "# A forgotten tomb in the forest! # But the ogres are hot on your heels. # Brea…" at bounding box center [840, 160] width 296 height 266
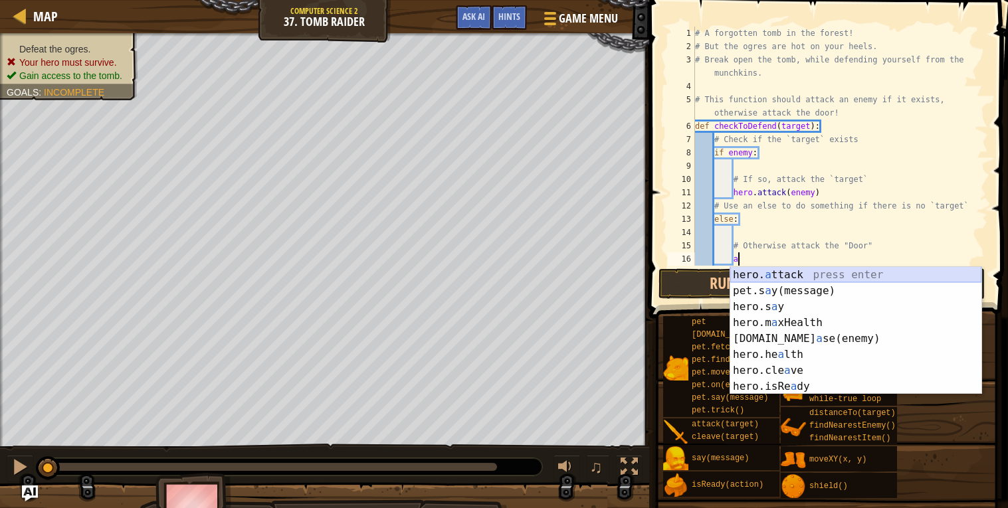
click at [779, 273] on div "hero. a ttack press enter pet.s a y(message) press enter hero.s a y press enter…" at bounding box center [855, 346] width 251 height 159
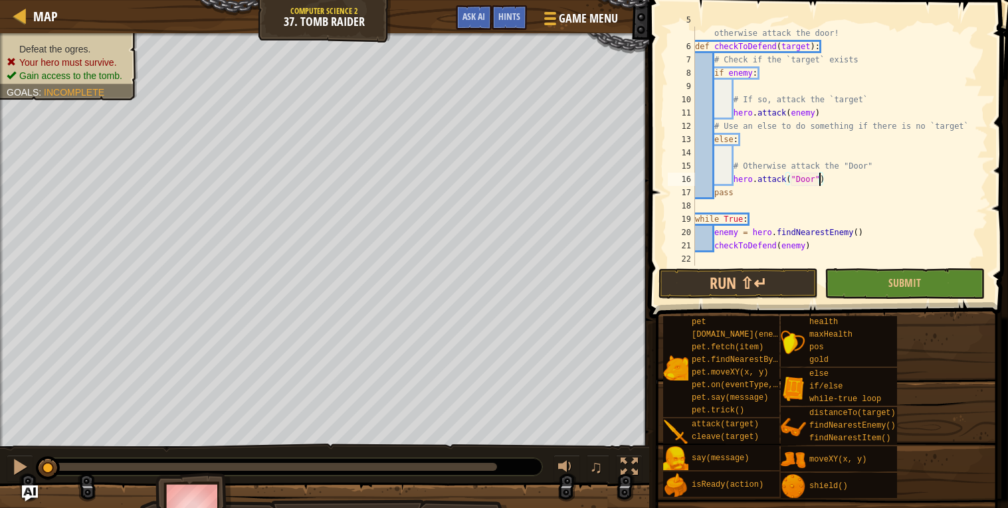
scroll to position [79, 0]
type textarea "hero.attack("Door")"
click at [787, 279] on button "Run ⇧↵" at bounding box center [737, 283] width 159 height 31
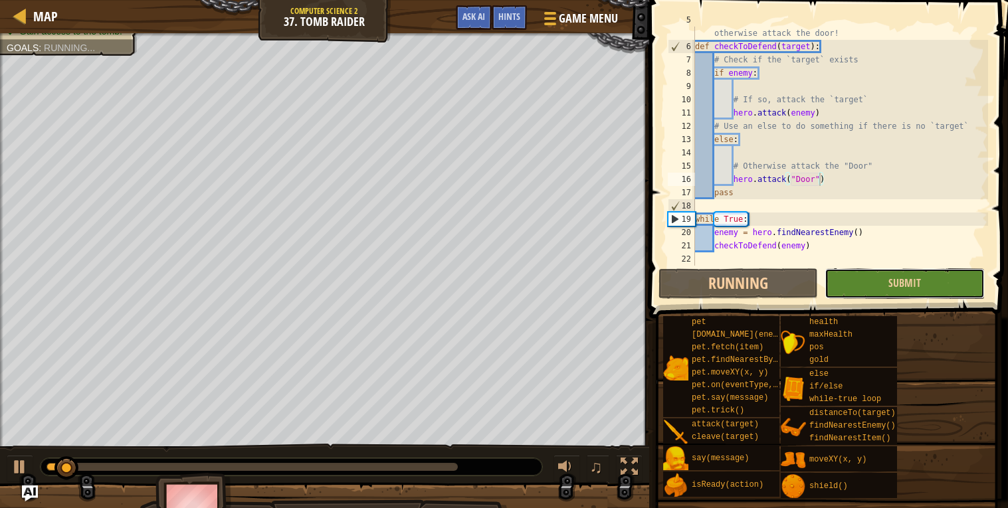
click at [836, 278] on button "Submit" at bounding box center [903, 283] width 159 height 31
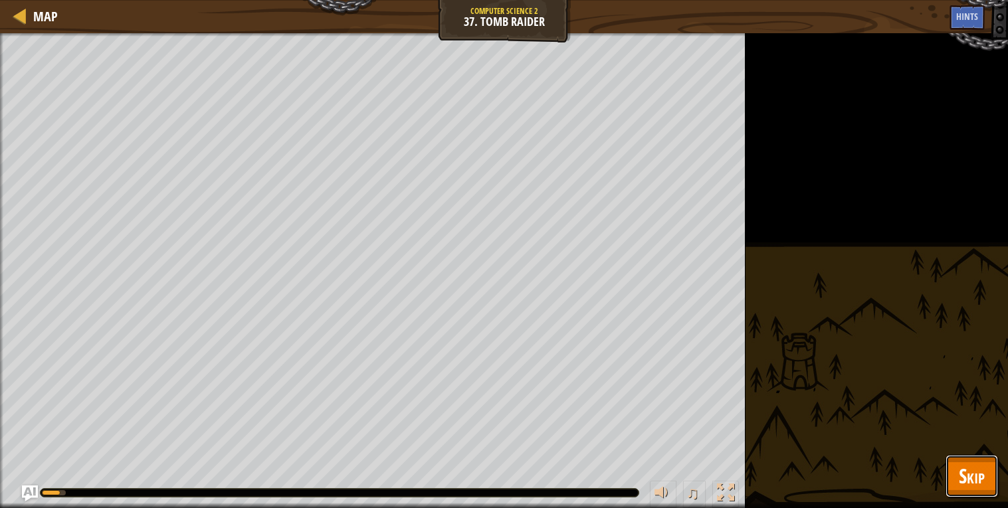
click at [957, 477] on button "Skip" at bounding box center [971, 476] width 52 height 43
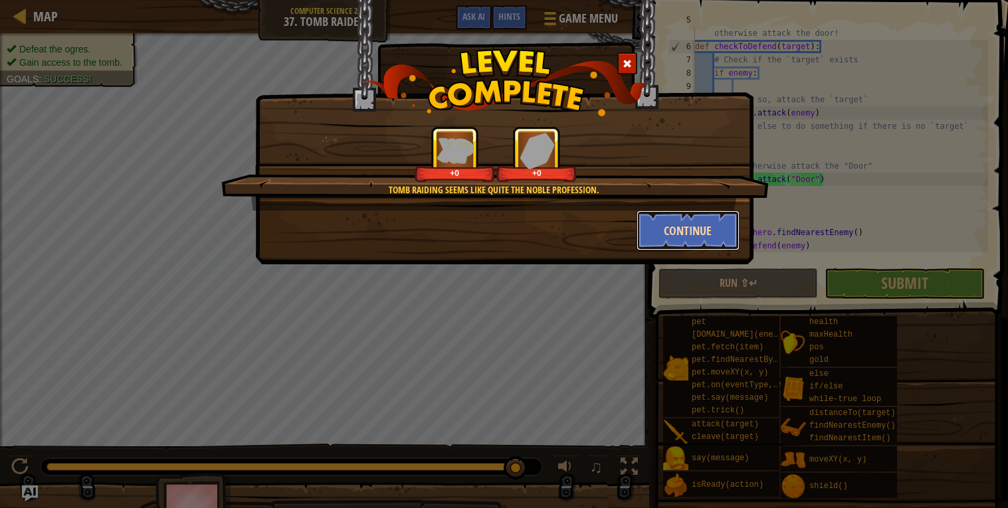
click at [663, 233] on button "Continue" at bounding box center [687, 231] width 103 height 40
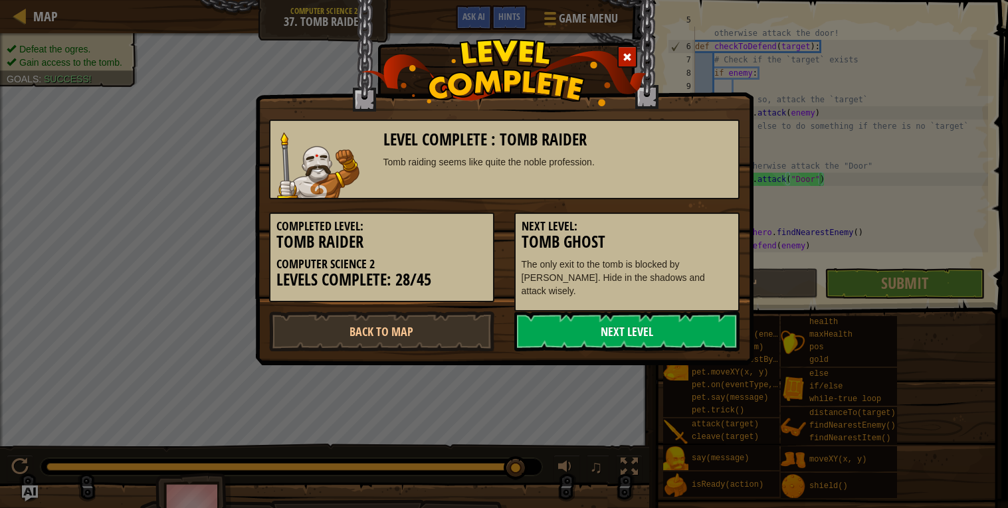
click at [550, 333] on link "Next Level" at bounding box center [626, 332] width 225 height 40
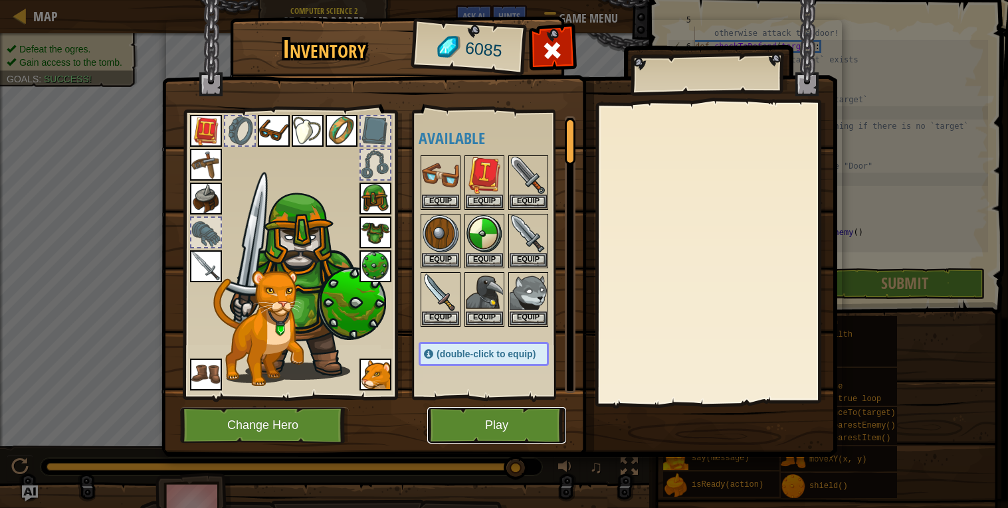
click at [481, 415] on button "Play" at bounding box center [496, 425] width 139 height 37
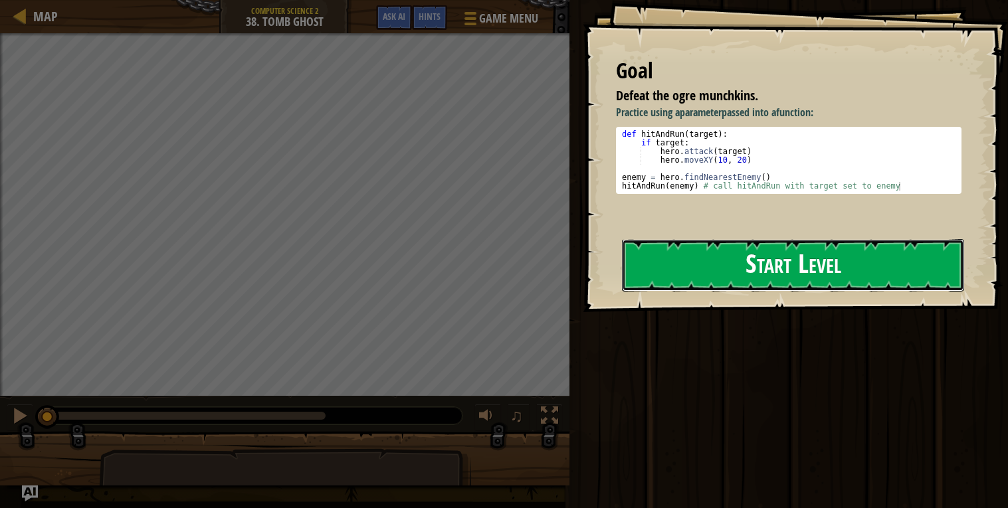
click at [756, 277] on button "Start Level" at bounding box center [793, 265] width 342 height 52
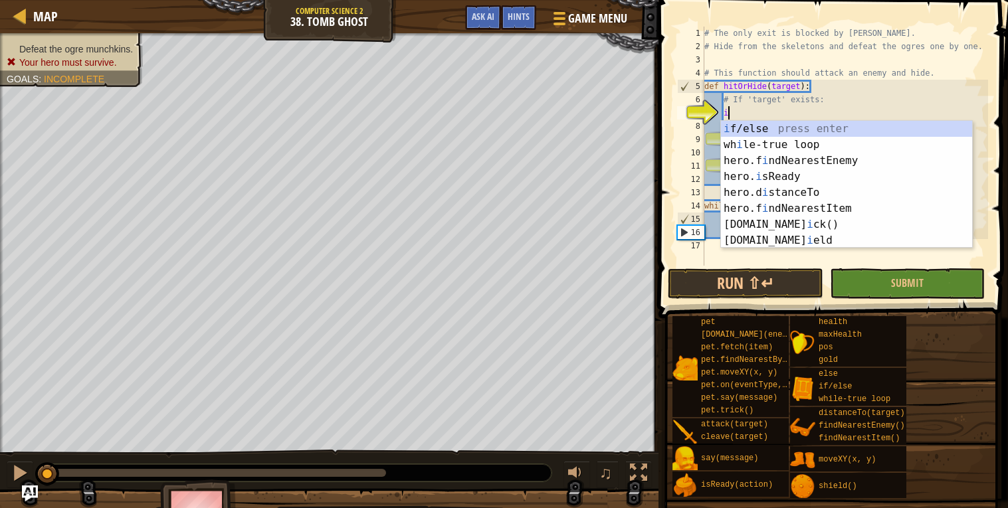
scroll to position [5, 1]
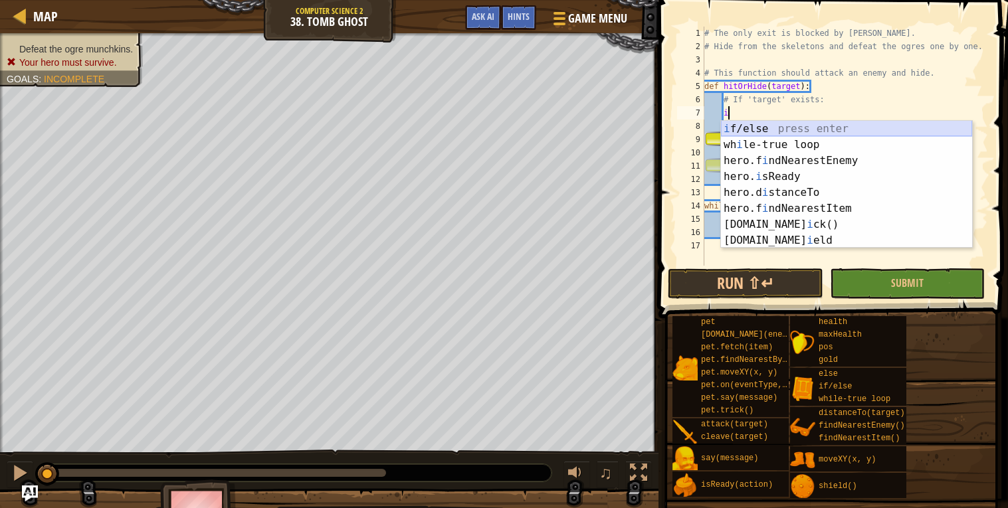
click at [757, 126] on div "i f/else press enter wh i le-true loop press enter hero.f i ndNearestEnemy pres…" at bounding box center [846, 200] width 251 height 159
type textarea "if enemy:"
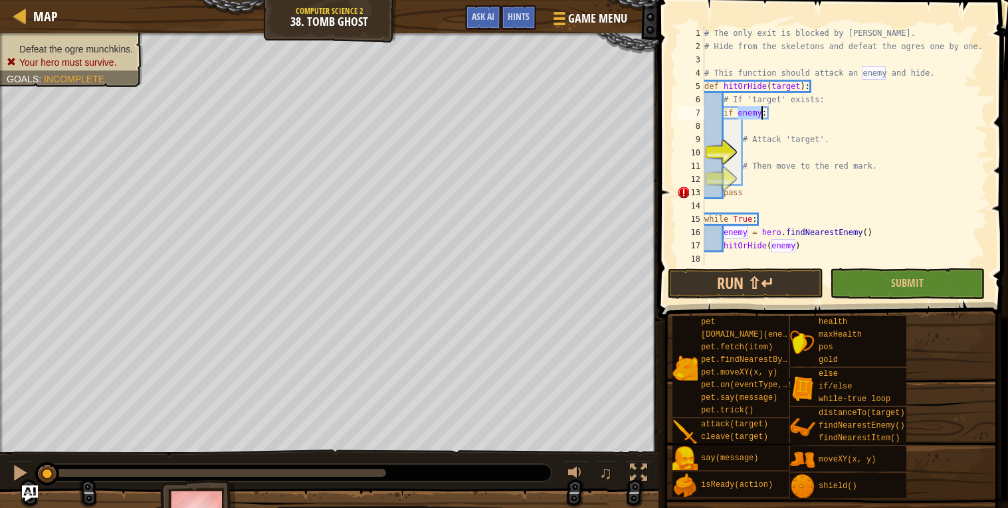
click at [759, 154] on div "# The only exit is blocked by [PERSON_NAME]. # Hide from the skeletons and defe…" at bounding box center [845, 160] width 286 height 266
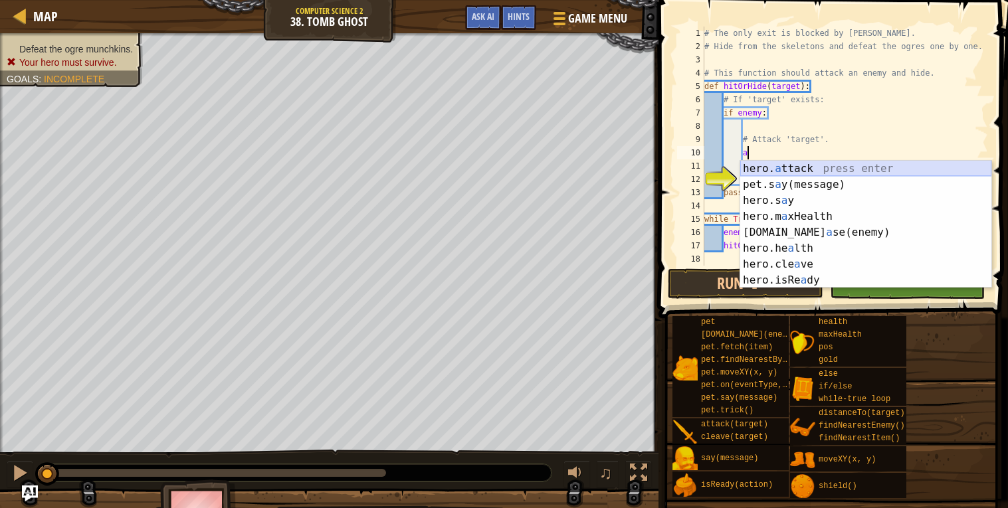
click at [777, 169] on div "hero. a ttack press enter pet.s a y(message) press enter hero.s a y press enter…" at bounding box center [865, 240] width 251 height 159
type textarea "hero.attack(enemy)"
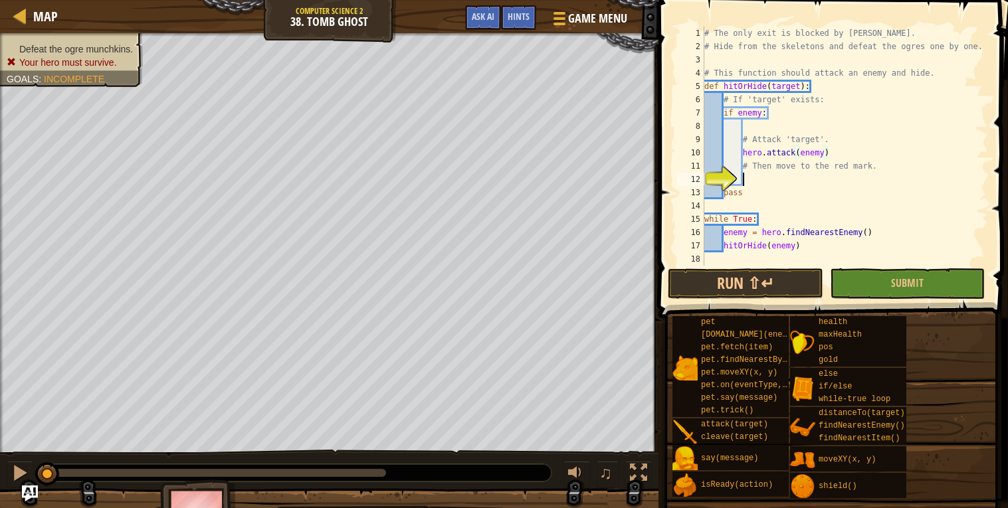
click at [756, 177] on div "# The only exit is blocked by [PERSON_NAME]. # Hide from the skeletons and defe…" at bounding box center [845, 160] width 286 height 266
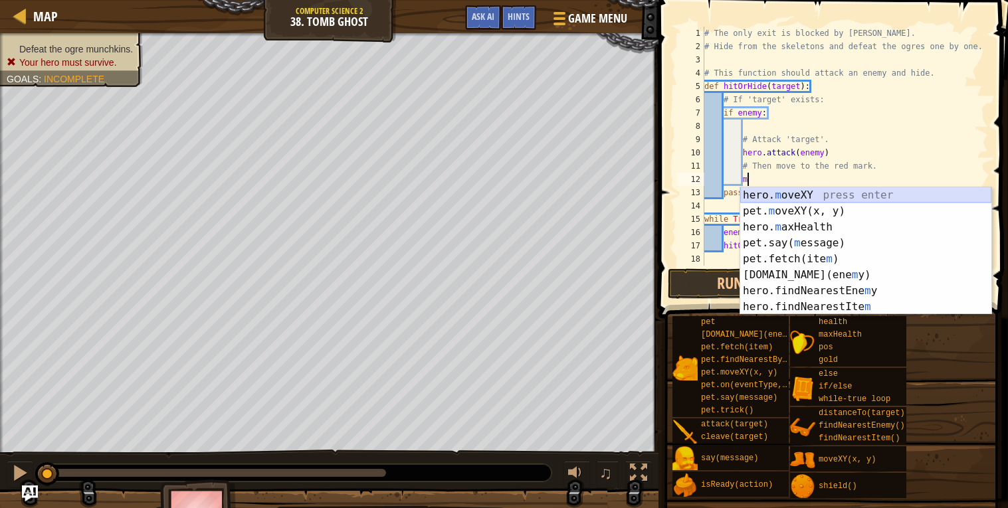
click at [756, 195] on div "hero. m oveXY press enter pet. m oveXY(x, y) press enter hero. m axHealth press…" at bounding box center [865, 266] width 251 height 159
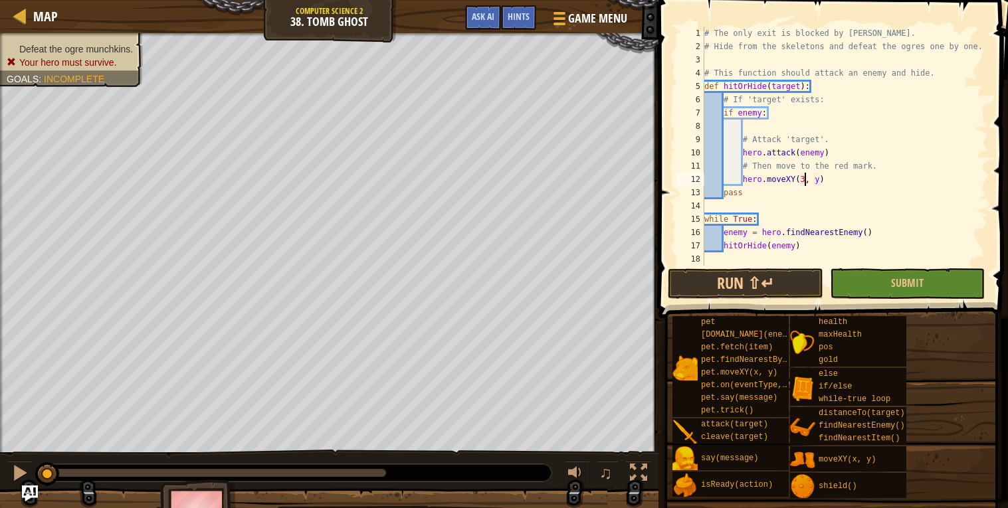
scroll to position [5, 8]
click at [824, 181] on div "# The only exit is blocked by [PERSON_NAME]. # Hide from the skeletons and defe…" at bounding box center [845, 160] width 286 height 266
type textarea "hero.moveXY(32, 17)"
click at [740, 278] on button "Run ⇧↵" at bounding box center [745, 283] width 155 height 31
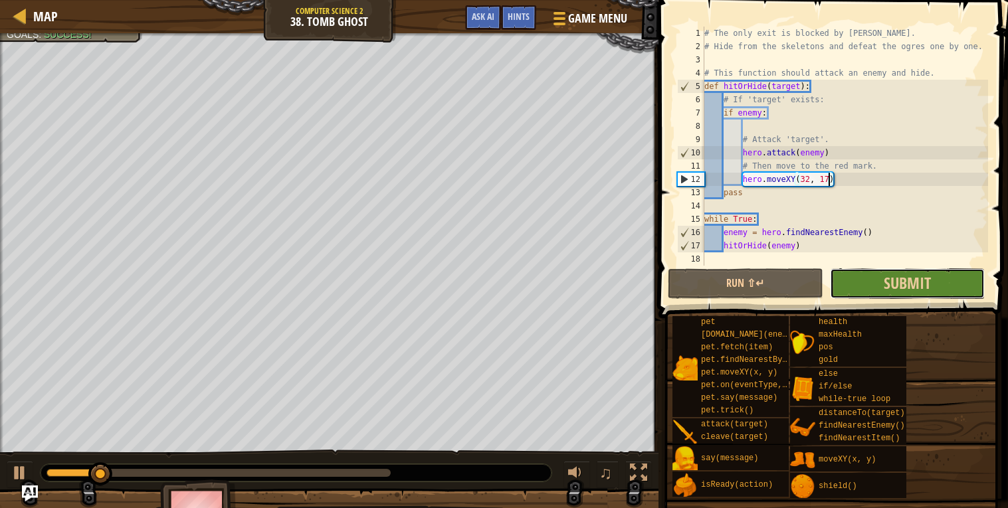
click at [870, 282] on button "Submit" at bounding box center [907, 283] width 155 height 31
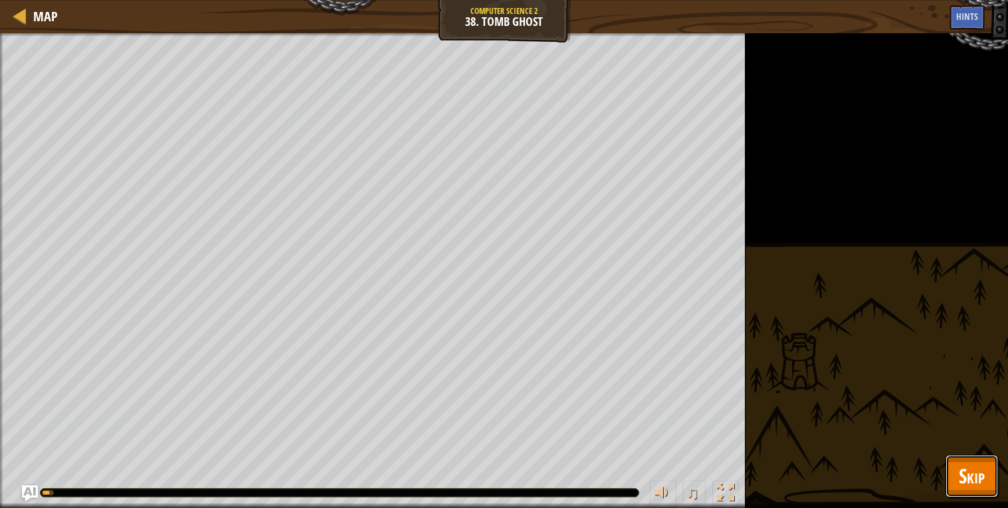
click at [965, 480] on span "Skip" at bounding box center [972, 475] width 26 height 27
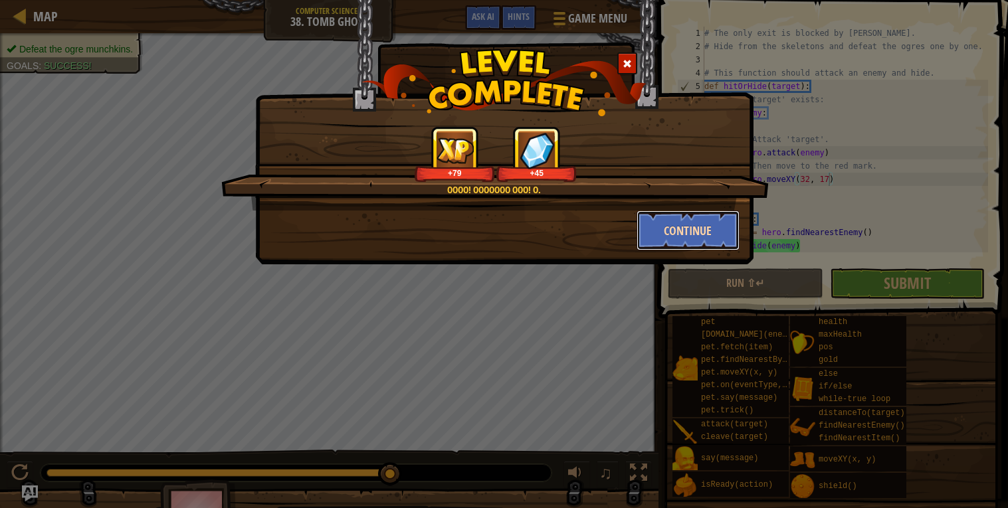
click at [706, 242] on button "Continue" at bounding box center [687, 231] width 103 height 40
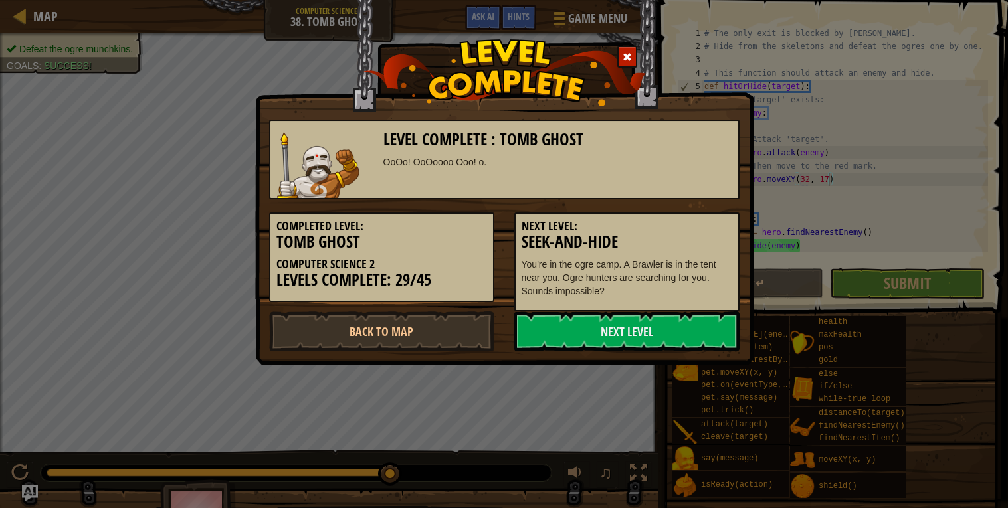
click at [681, 229] on h5 "Next Level:" at bounding box center [627, 226] width 211 height 13
click at [662, 332] on link "Next Level" at bounding box center [626, 332] width 225 height 40
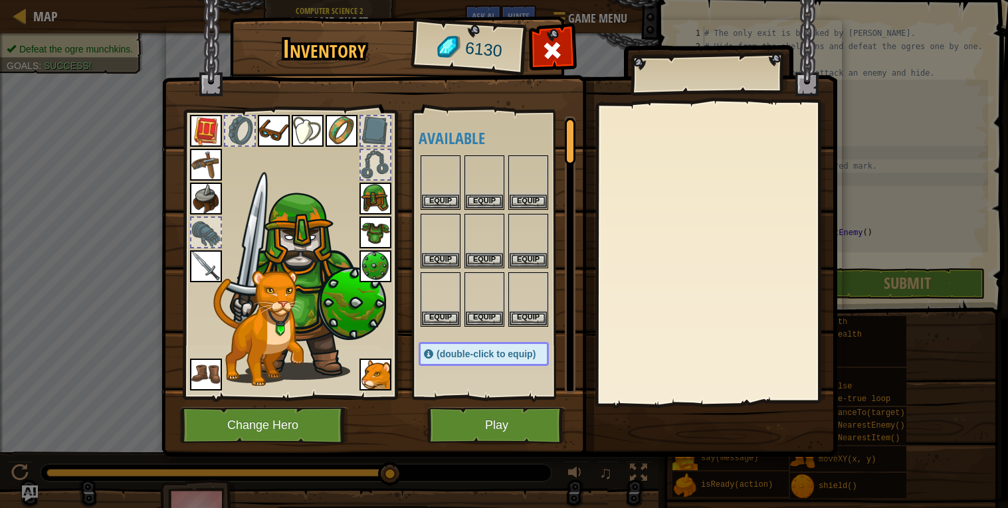
click at [662, 332] on div at bounding box center [716, 253] width 235 height 298
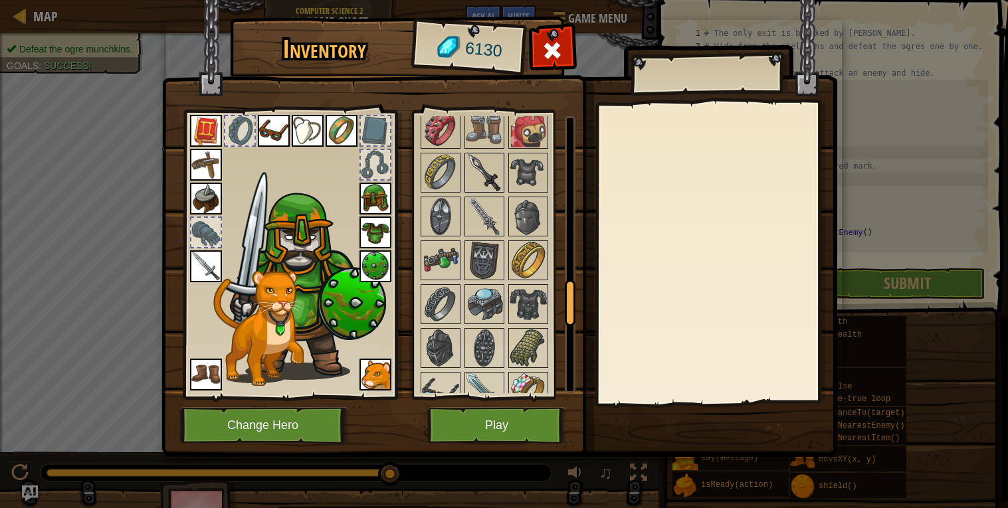
scroll to position [1015, 0]
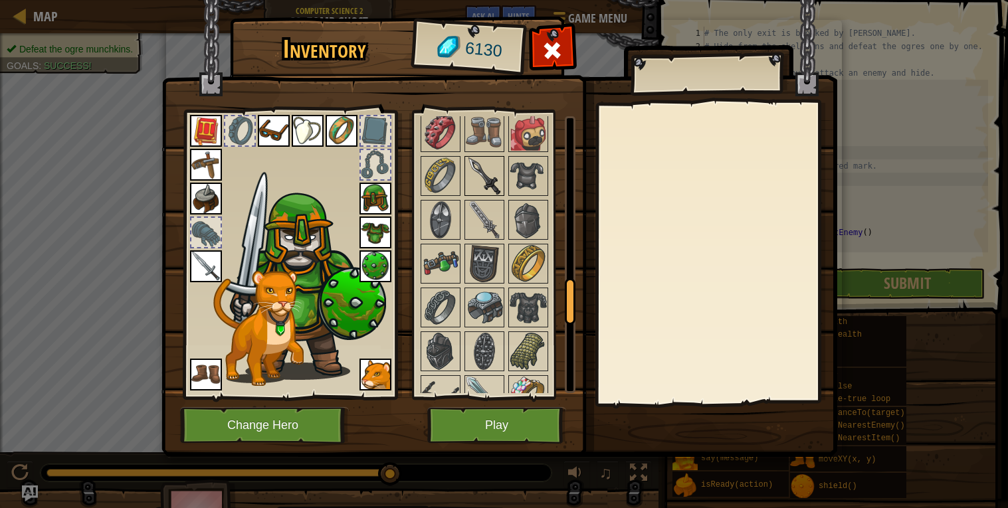
click at [490, 169] on img at bounding box center [484, 175] width 37 height 37
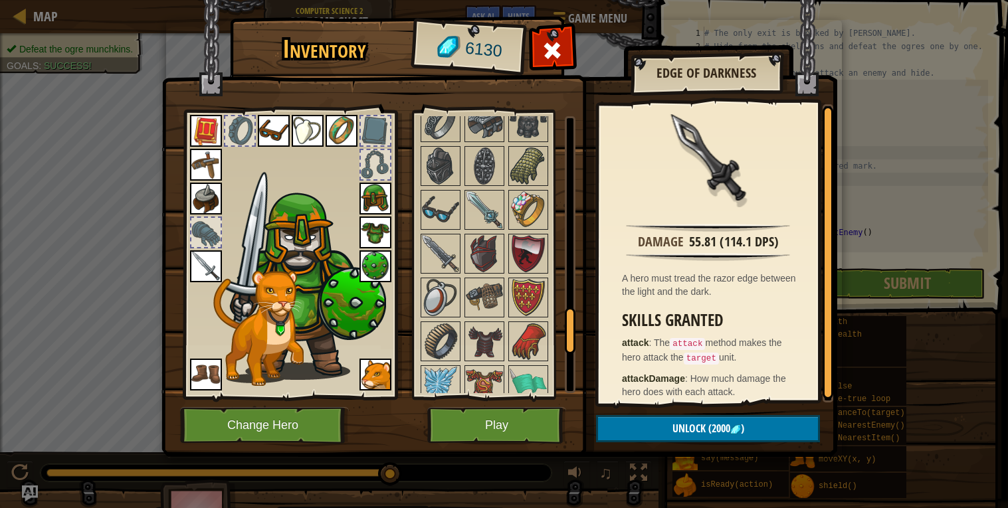
scroll to position [1204, 0]
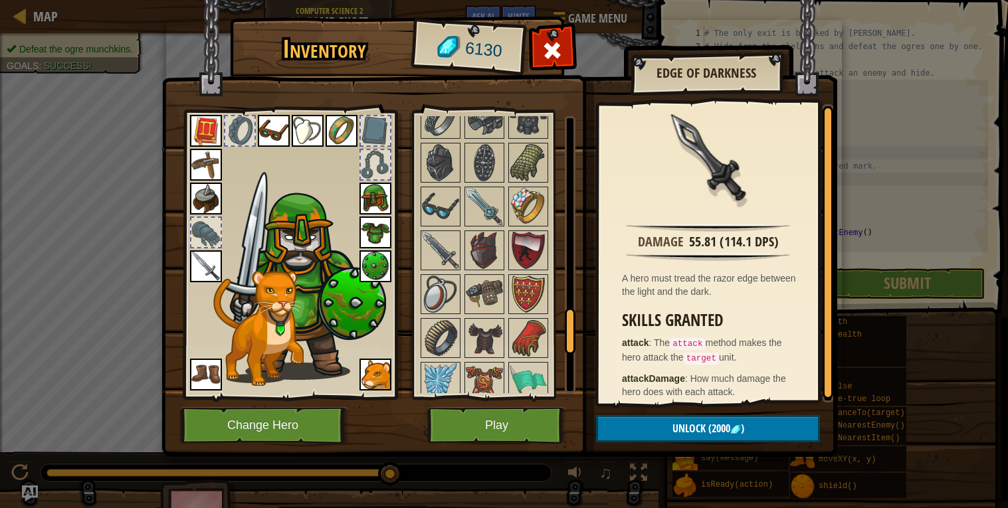
click at [474, 279] on img at bounding box center [484, 294] width 37 height 37
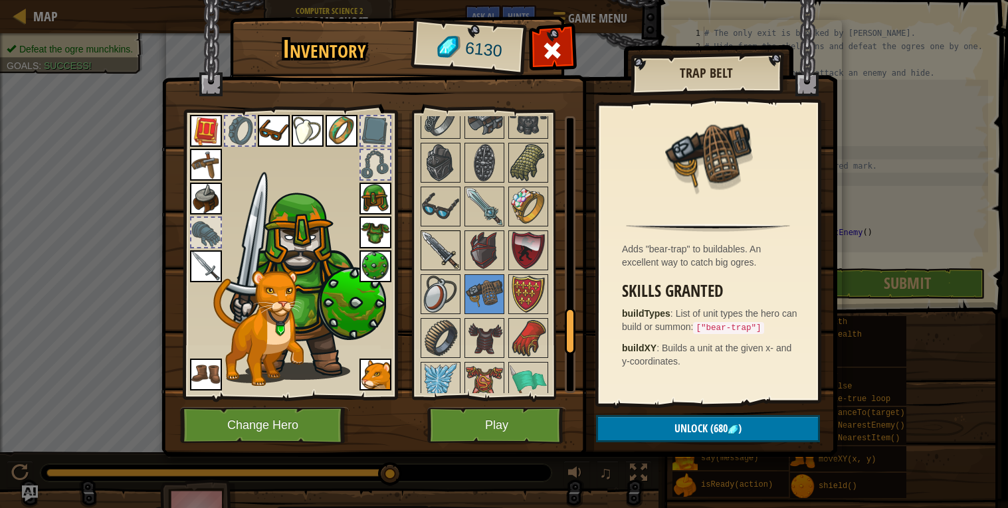
click at [444, 250] on img at bounding box center [440, 250] width 37 height 37
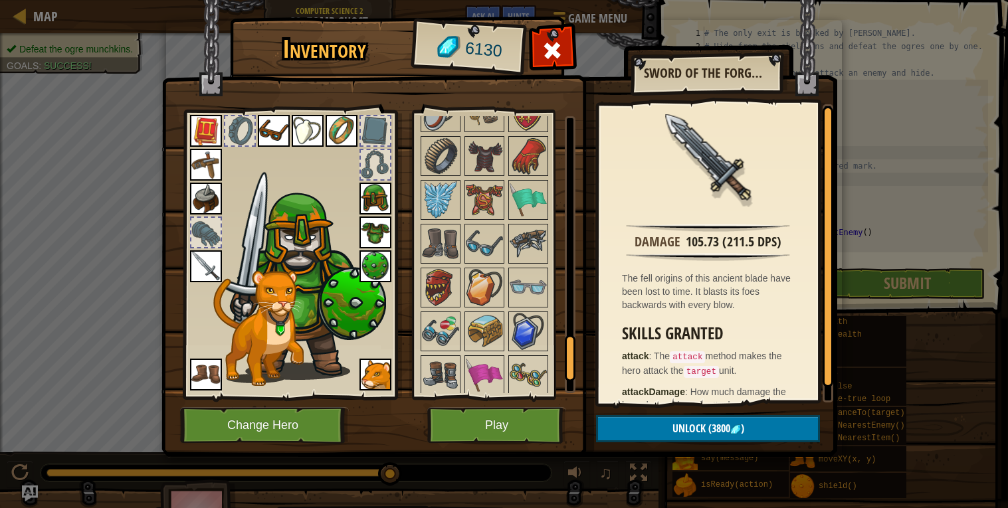
scroll to position [1374, 0]
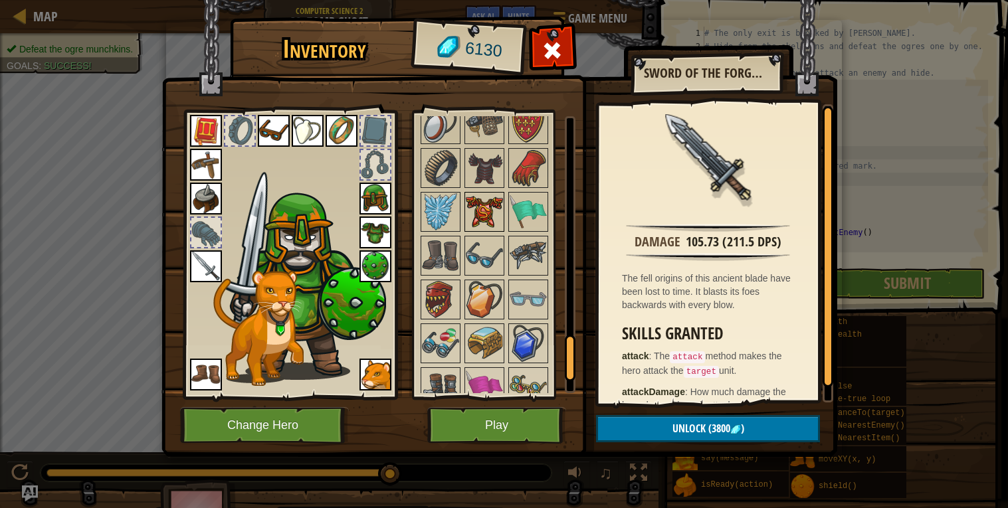
click at [484, 204] on img at bounding box center [484, 211] width 37 height 37
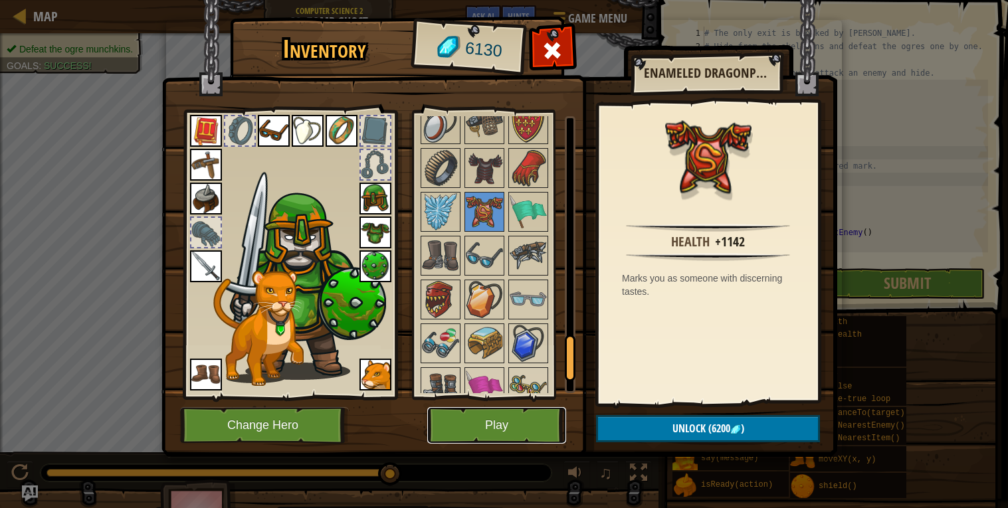
click at [475, 425] on button "Play" at bounding box center [496, 425] width 139 height 37
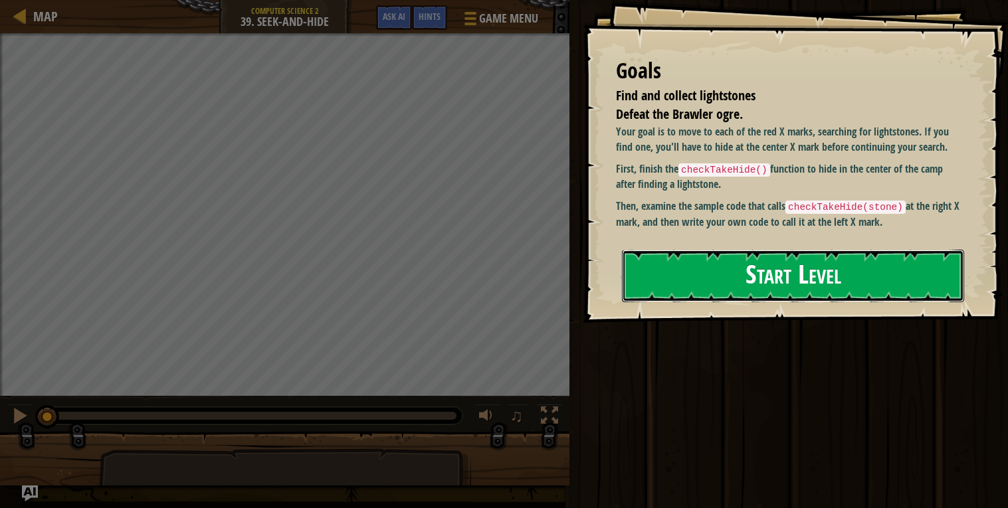
click at [755, 280] on button "Start Level" at bounding box center [793, 276] width 342 height 52
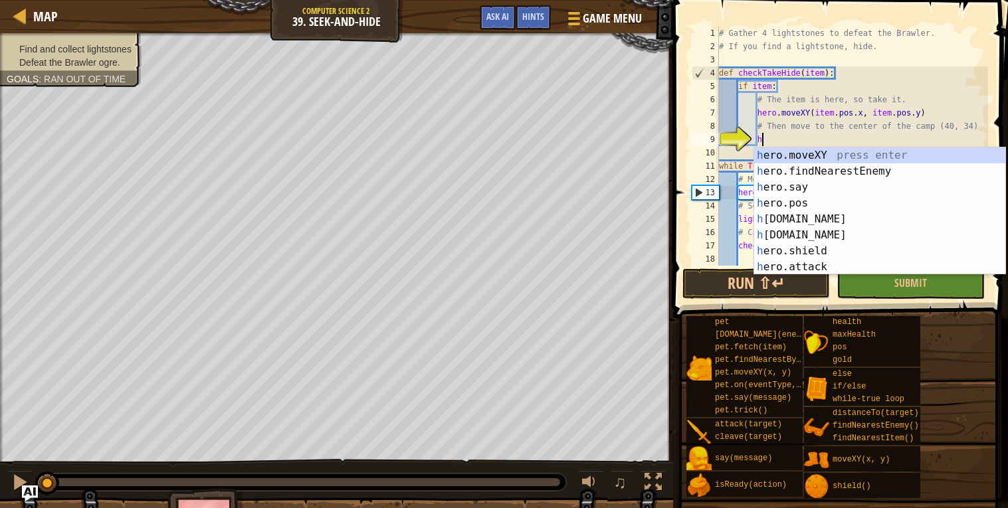
scroll to position [5, 3]
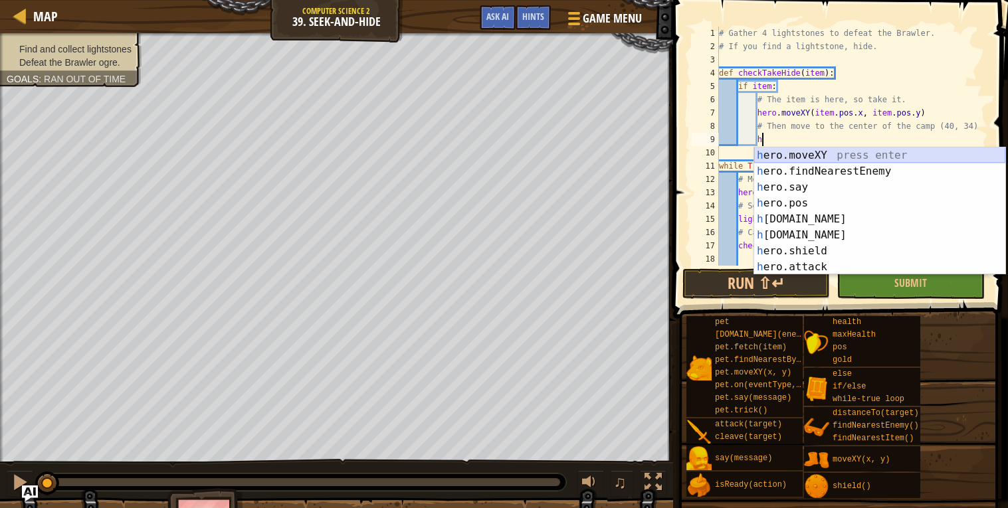
click at [789, 153] on div "h ero.moveXY press enter h ero.findNearestEnemy press enter h ero.say press ent…" at bounding box center [879, 226] width 251 height 159
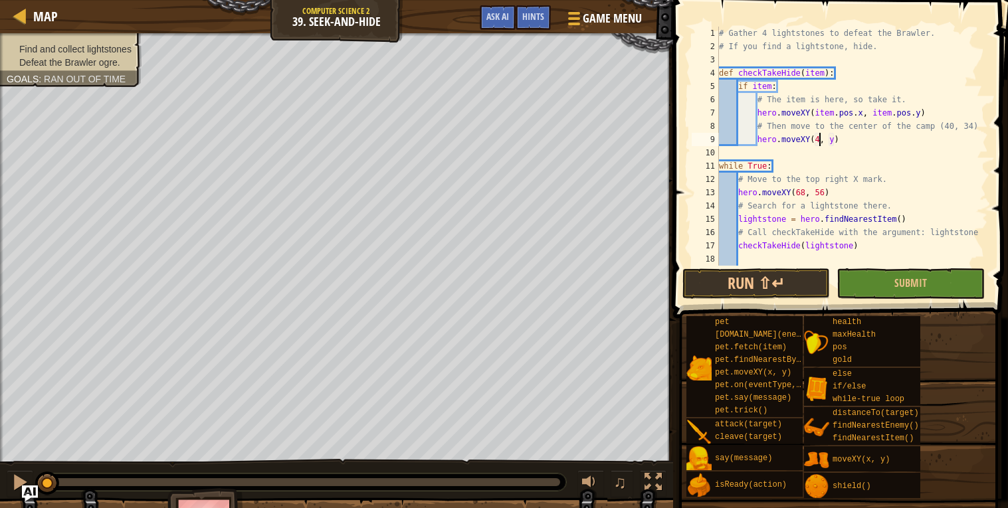
scroll to position [5, 9]
type textarea "hero.moveXY(40, y)"
click at [836, 147] on div "# Gather 4 lightstones to defeat the Brawler. # If you find a lightstone, hide.…" at bounding box center [852, 160] width 272 height 266
click at [838, 149] on div "# Gather 4 lightstones to defeat the Brawler. # If you find a lightstone, hide.…" at bounding box center [852, 160] width 272 height 266
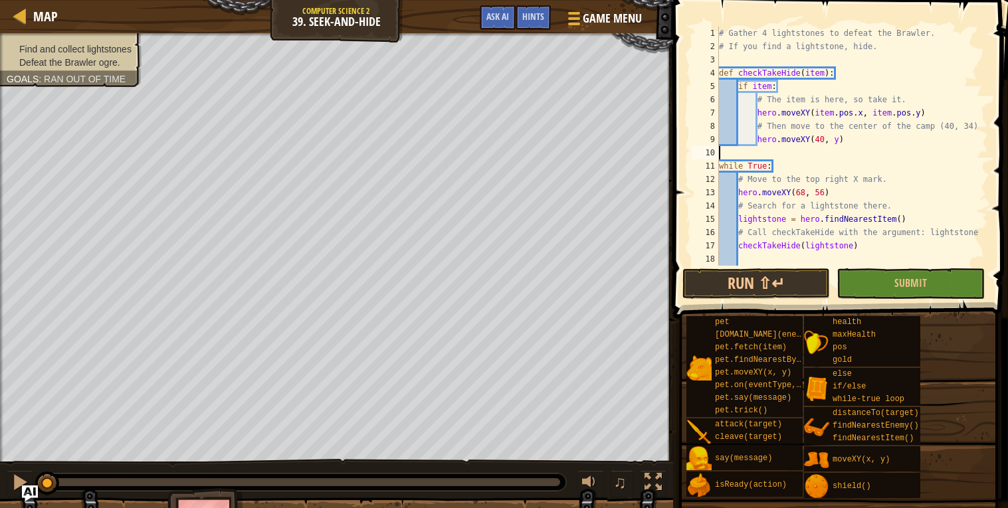
click at [836, 140] on div "# Gather 4 lightstones to defeat the Brawler. # If you find a lightstone, hide.…" at bounding box center [852, 160] width 272 height 266
type textarea "hero.moveXY(40, 34)"
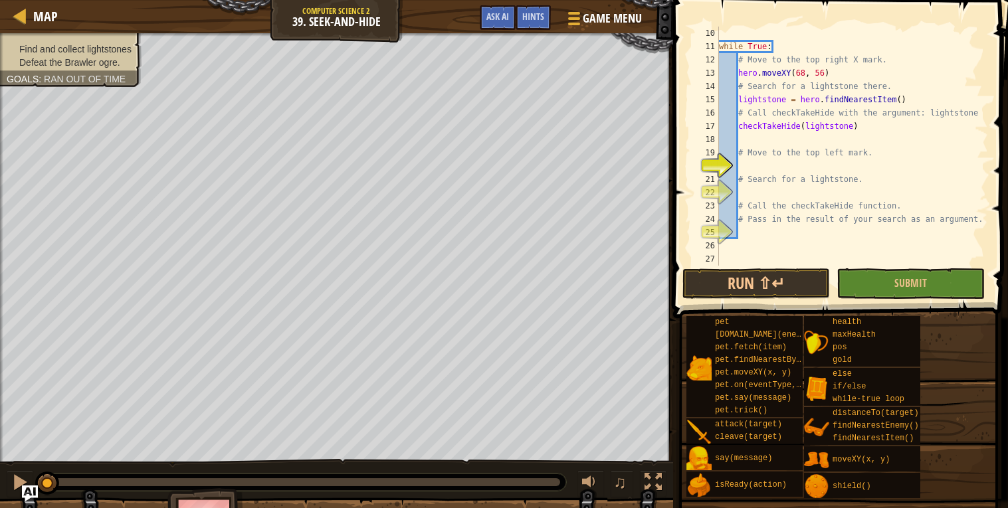
click at [754, 161] on div "while True : # Move to the top right X mark. hero . moveXY ( 68 , 56 ) # Search…" at bounding box center [852, 160] width 272 height 266
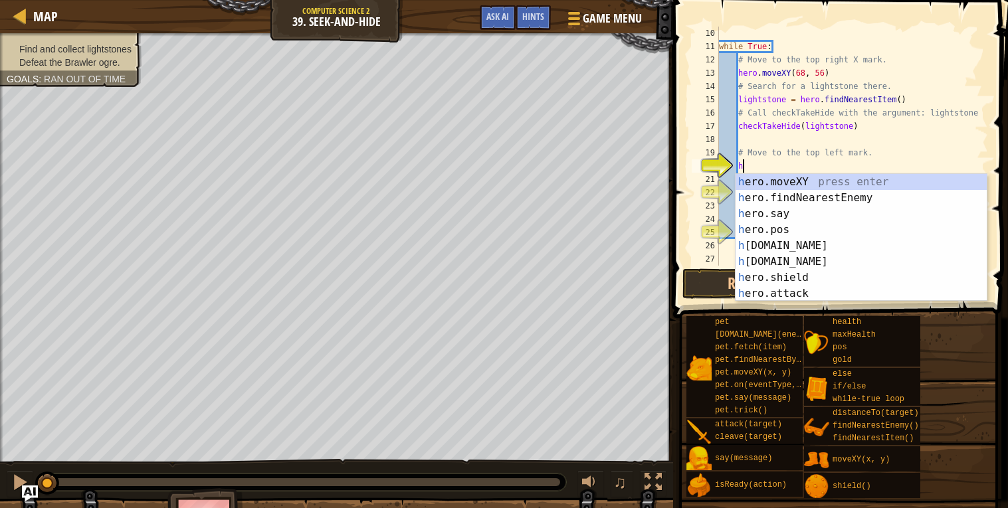
scroll to position [5, 1]
click at [766, 183] on div "h ero.moveXY press enter h ero.findNearestEnemy press enter h ero.say press ent…" at bounding box center [860, 253] width 251 height 159
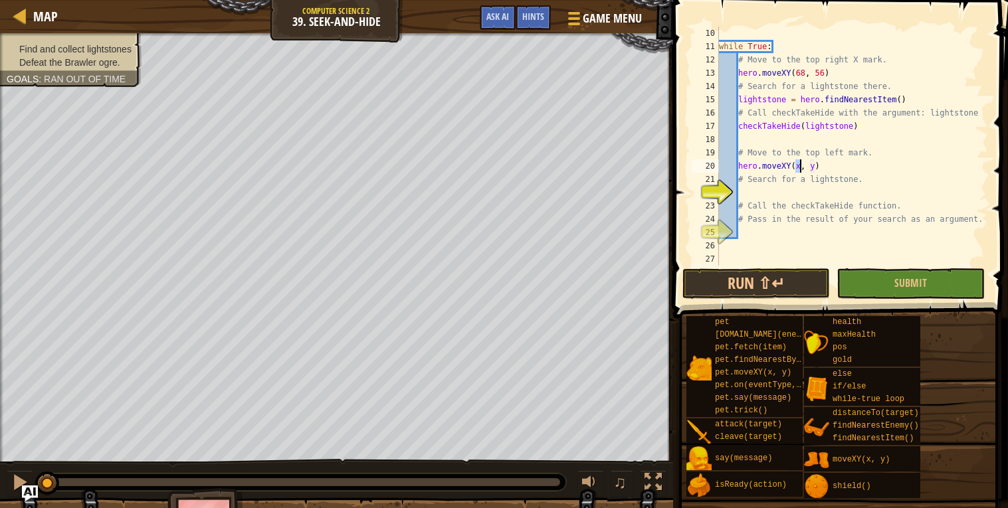
scroll to position [5, 6]
click at [821, 166] on div "while True : # Move to the top right X mark. hero . moveXY ( 68 , 56 ) # Search…" at bounding box center [852, 160] width 272 height 266
type textarea "hero.moveXY(12, 56)"
click at [784, 197] on div "while True : # Move to the top right X mark. hero . moveXY ( 68 , 56 ) # Search…" at bounding box center [852, 160] width 272 height 266
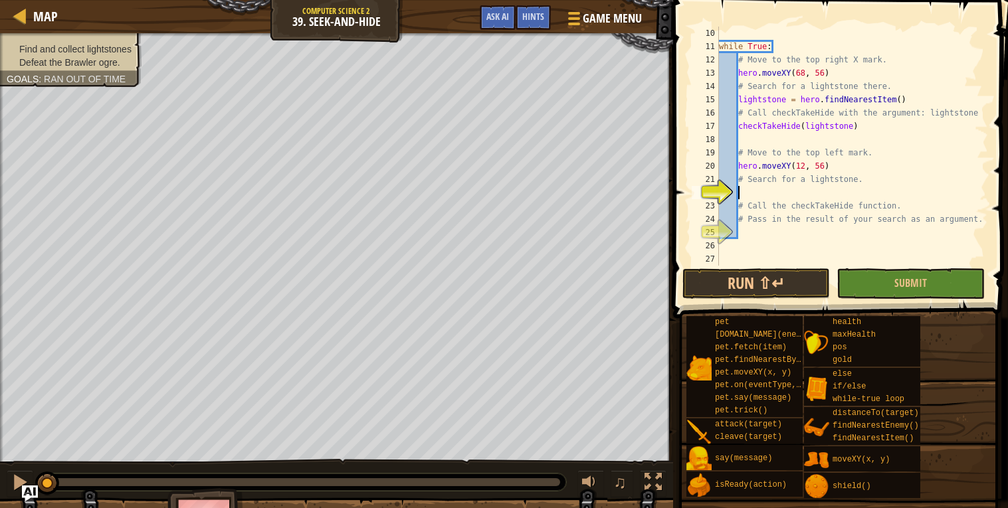
scroll to position [5, 1]
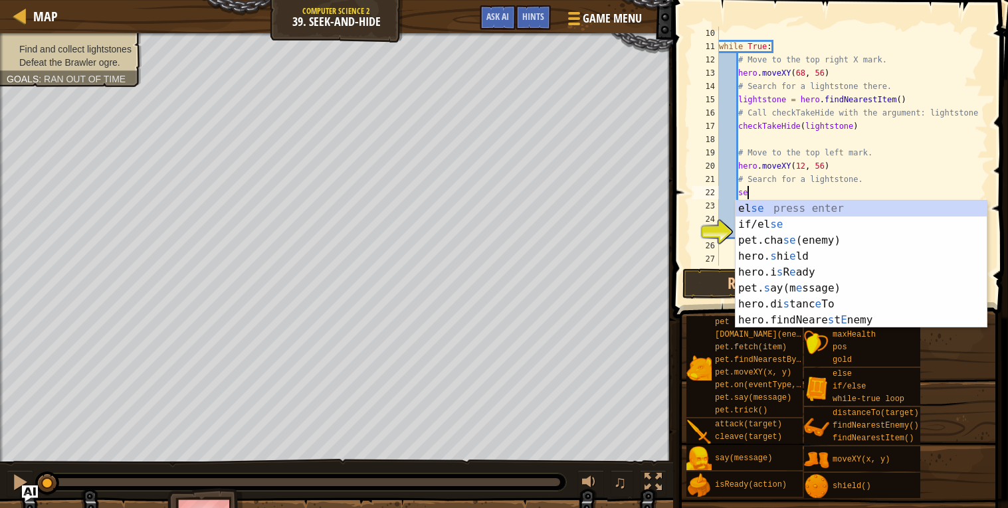
type textarea "s"
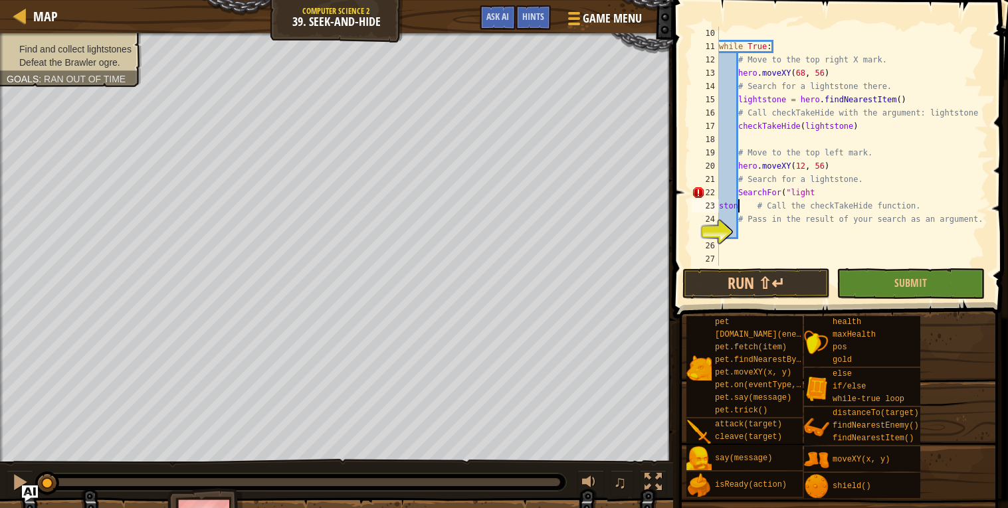
scroll to position [5, 2]
click at [831, 190] on div "while True : # Move to the top right X mark. hero . moveXY ( 68 , 56 ) # Search…" at bounding box center [852, 160] width 272 height 266
type textarea "SearchFor("lightstone")"
click at [751, 230] on div "while True : # Move to the top right X mark. hero . moveXY ( 68 , 56 ) # Search…" at bounding box center [852, 160] width 272 height 266
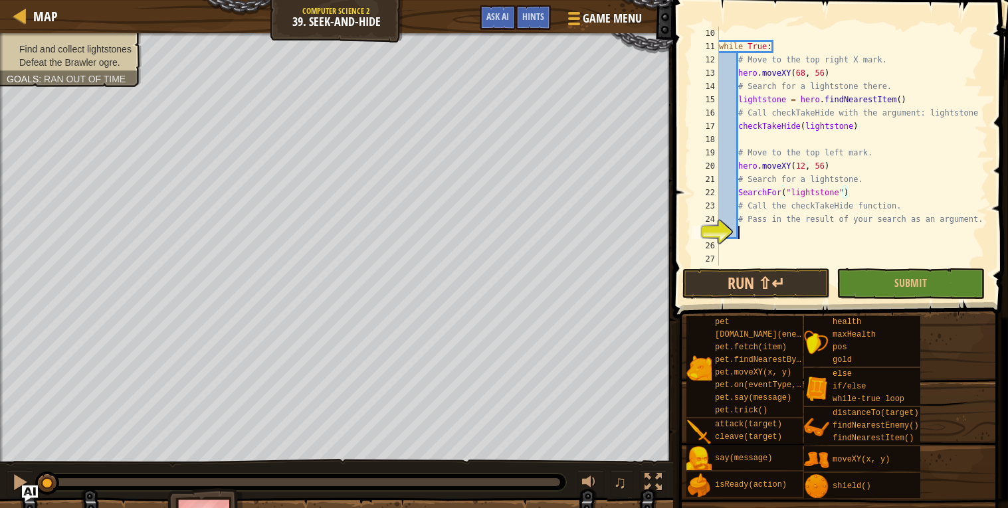
scroll to position [5, 1]
click at [492, 11] on span "Ask AI" at bounding box center [497, 16] width 23 height 13
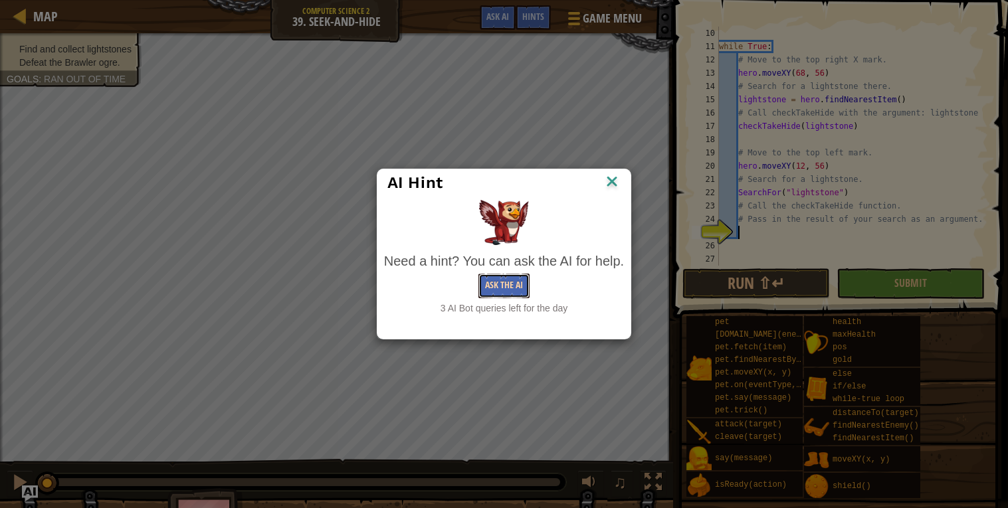
click at [506, 282] on button "Ask the AI" at bounding box center [503, 286] width 51 height 25
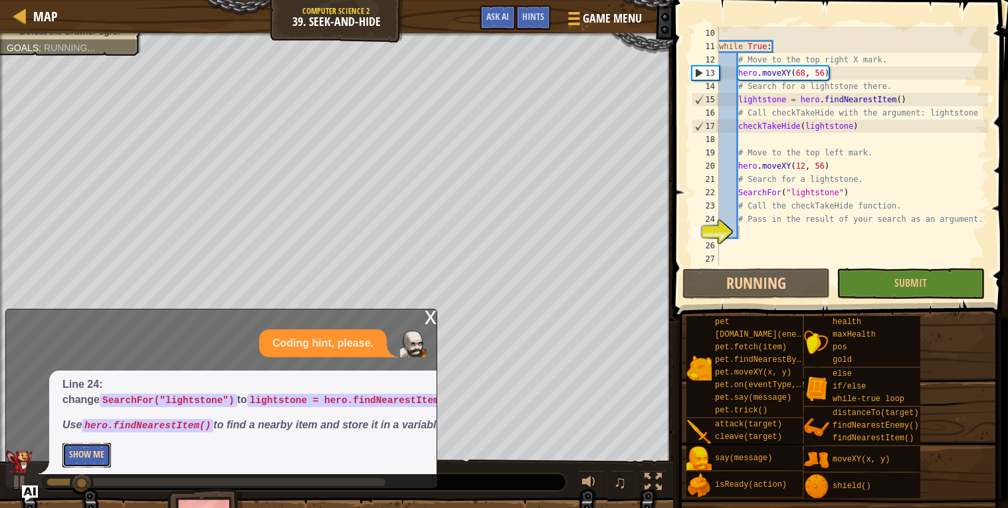
click at [94, 452] on button "Show Me" at bounding box center [86, 455] width 48 height 25
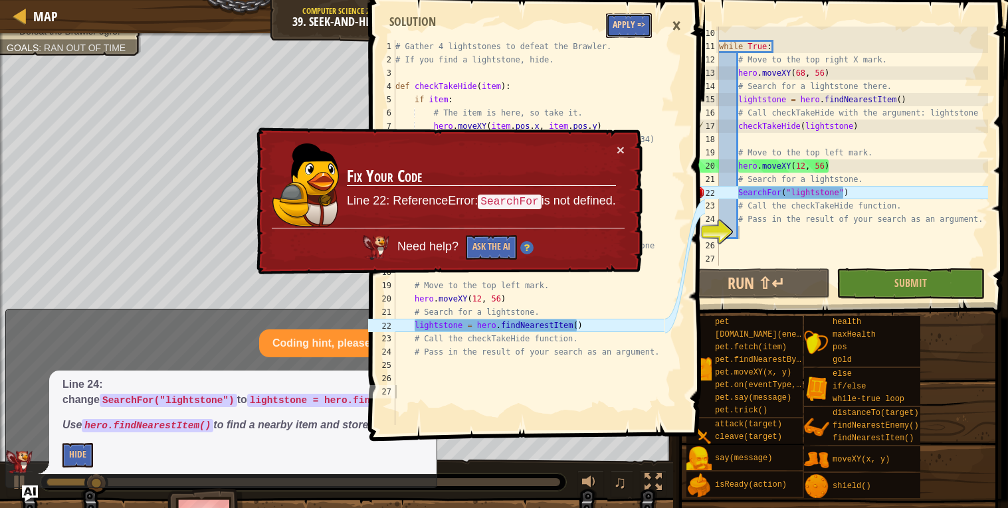
click at [623, 30] on button "Apply =>" at bounding box center [629, 25] width 46 height 25
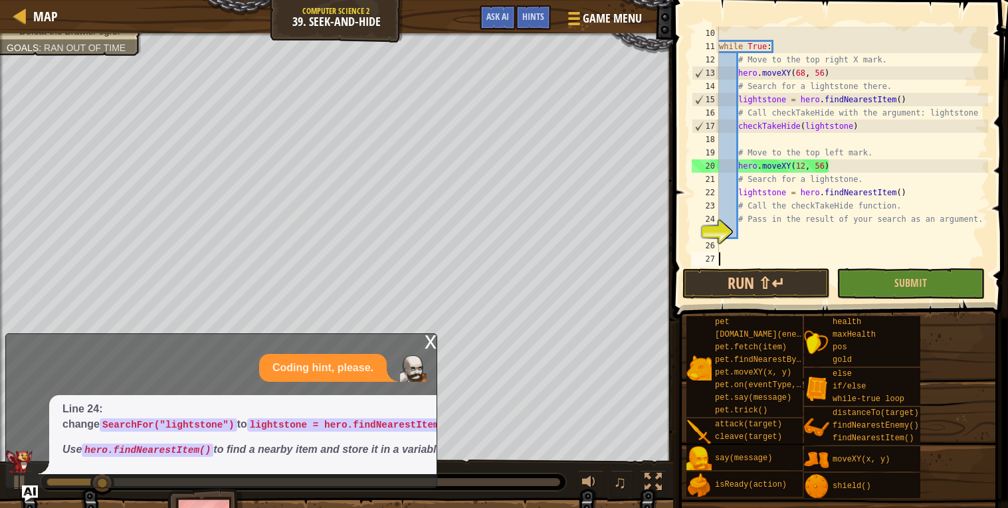
scroll to position [5, 0]
click at [751, 235] on div "while True : # Move to the top right X mark. hero . moveXY ( 68 , 56 ) # Search…" at bounding box center [852, 160] width 272 height 266
click at [500, 19] on span "Ask AI" at bounding box center [497, 16] width 23 height 13
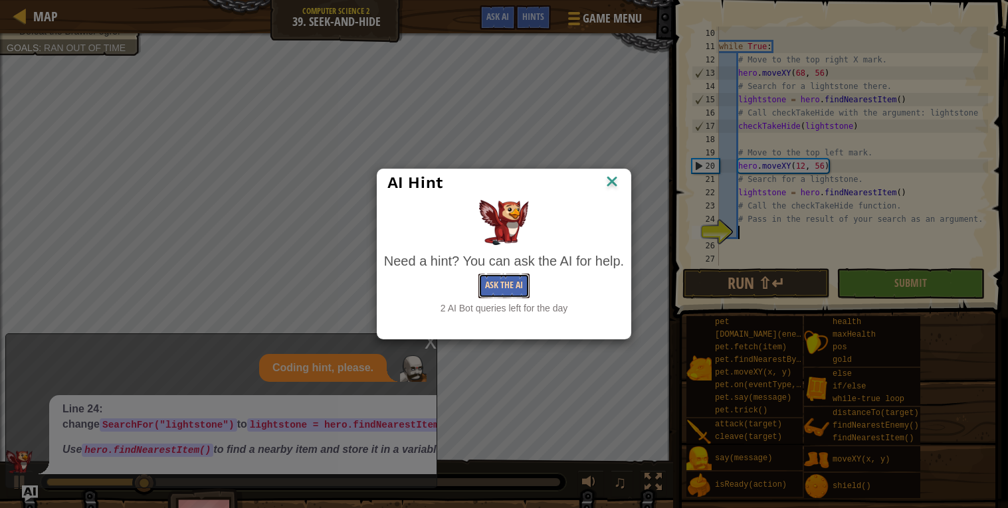
click at [487, 285] on button "Ask the AI" at bounding box center [503, 286] width 51 height 25
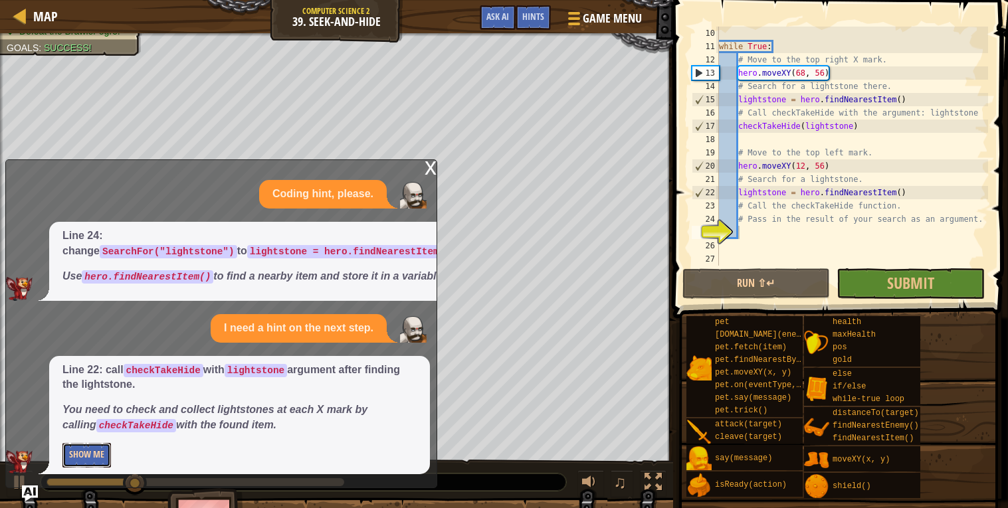
click at [88, 460] on button "Show Me" at bounding box center [86, 455] width 48 height 25
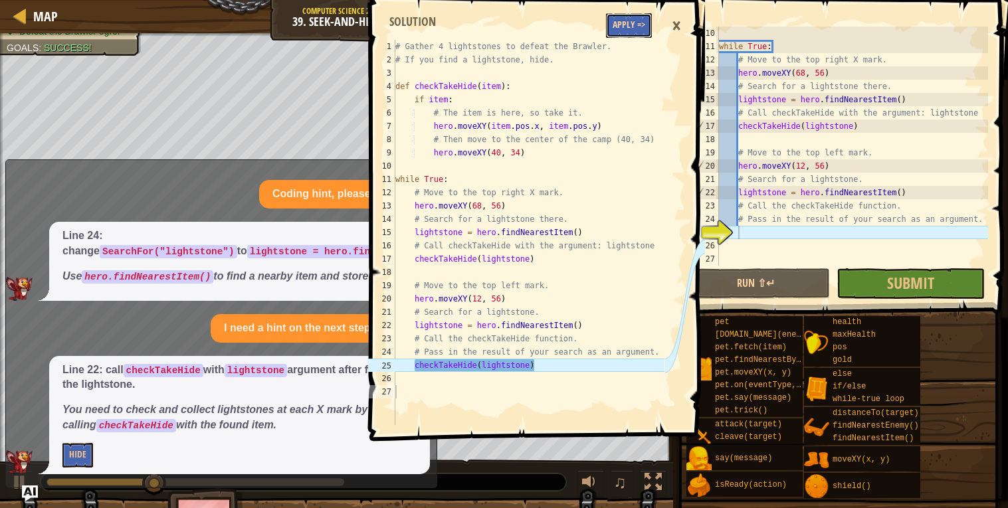
click at [615, 31] on button "Apply =>" at bounding box center [629, 25] width 46 height 25
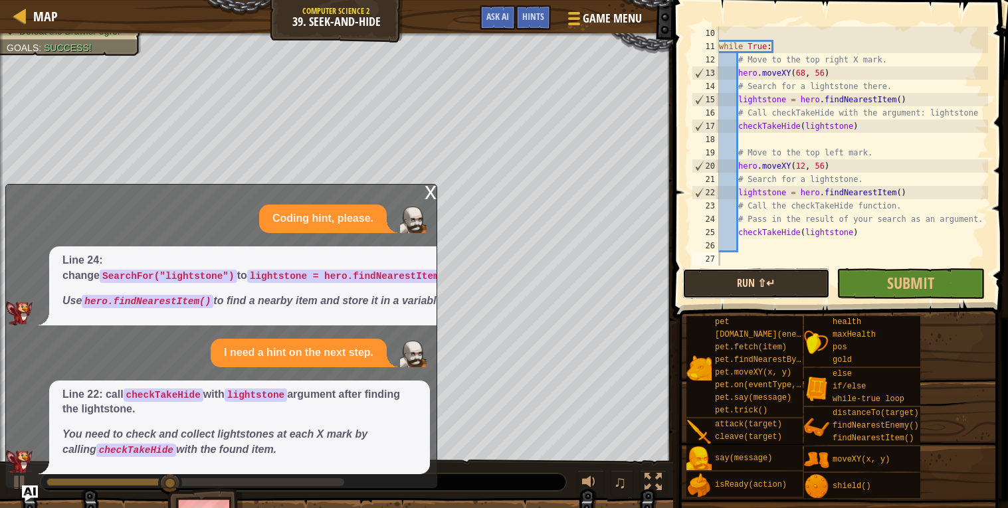
click at [803, 279] on button "Run ⇧↵" at bounding box center [756, 283] width 148 height 31
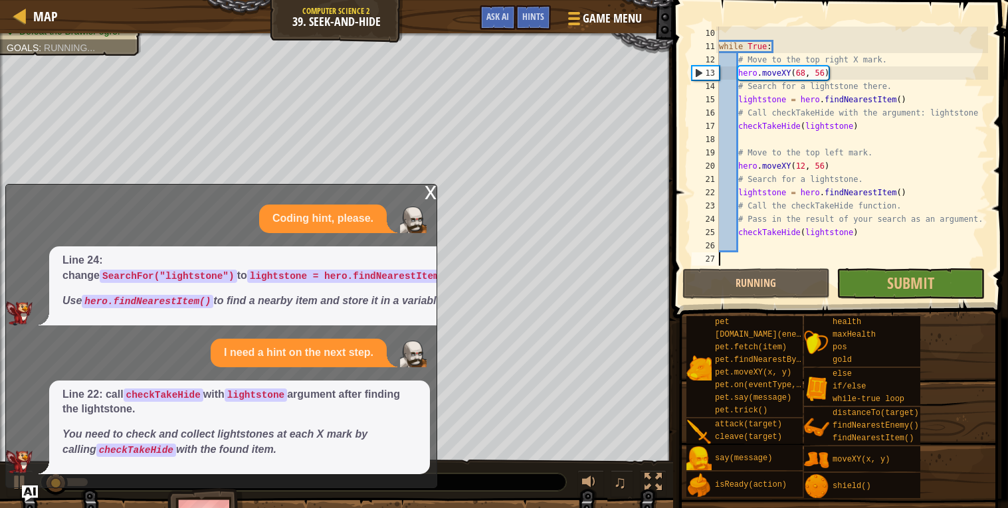
click at [430, 185] on div "x" at bounding box center [431, 191] width 12 height 13
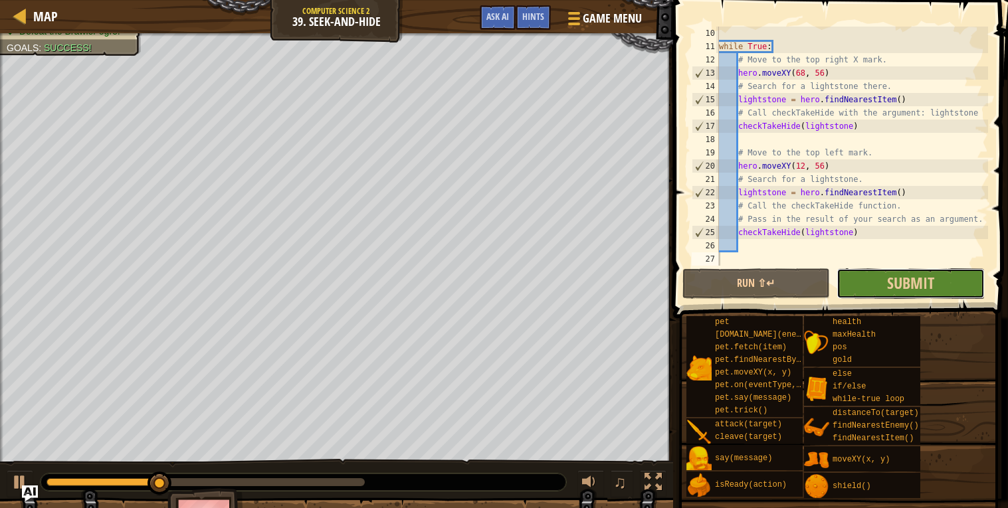
click at [885, 286] on button "Submit" at bounding box center [910, 283] width 148 height 31
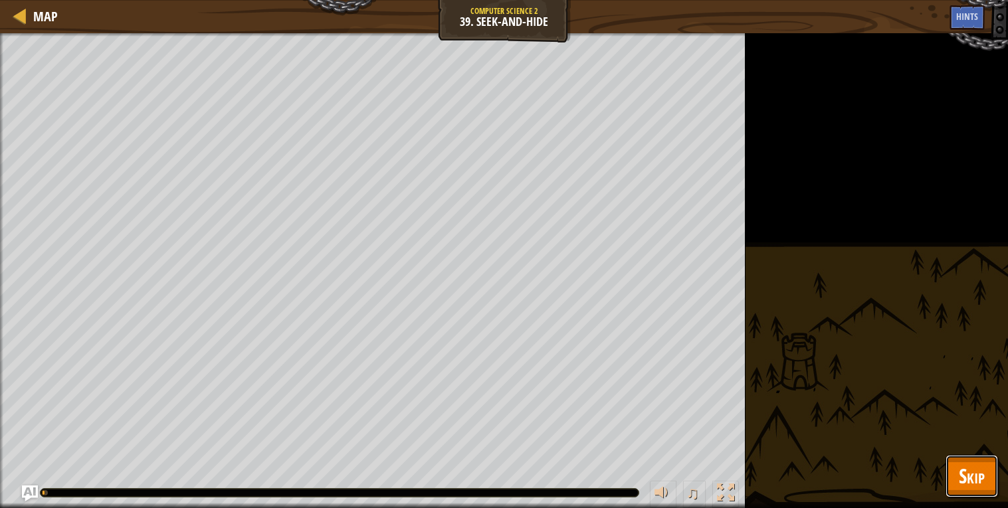
click at [961, 483] on span "Skip" at bounding box center [972, 475] width 26 height 27
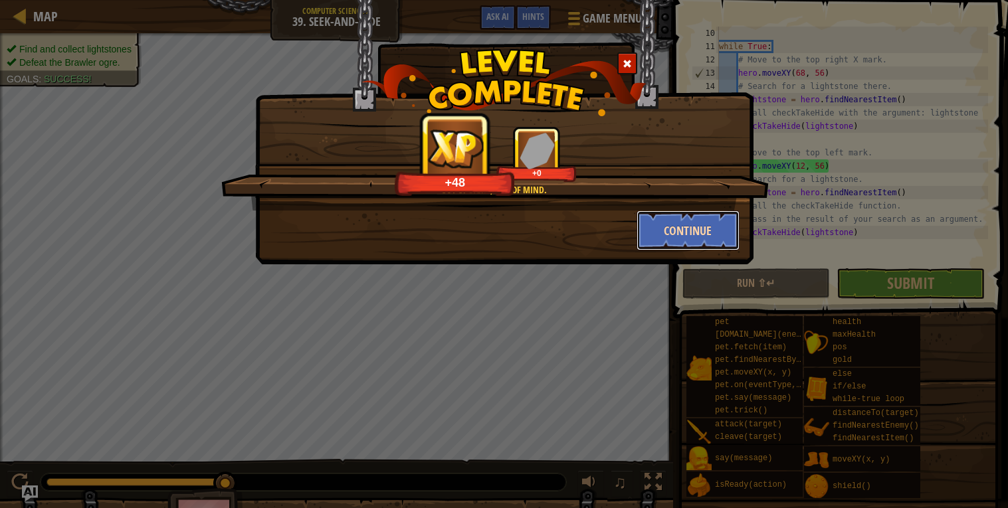
click at [653, 227] on button "Continue" at bounding box center [687, 231] width 103 height 40
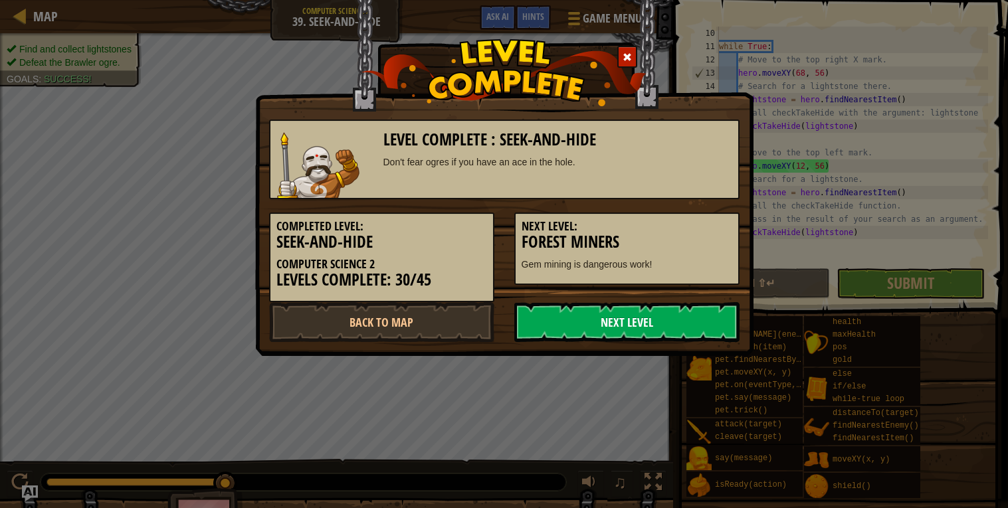
click at [591, 311] on link "Next Level" at bounding box center [626, 322] width 225 height 40
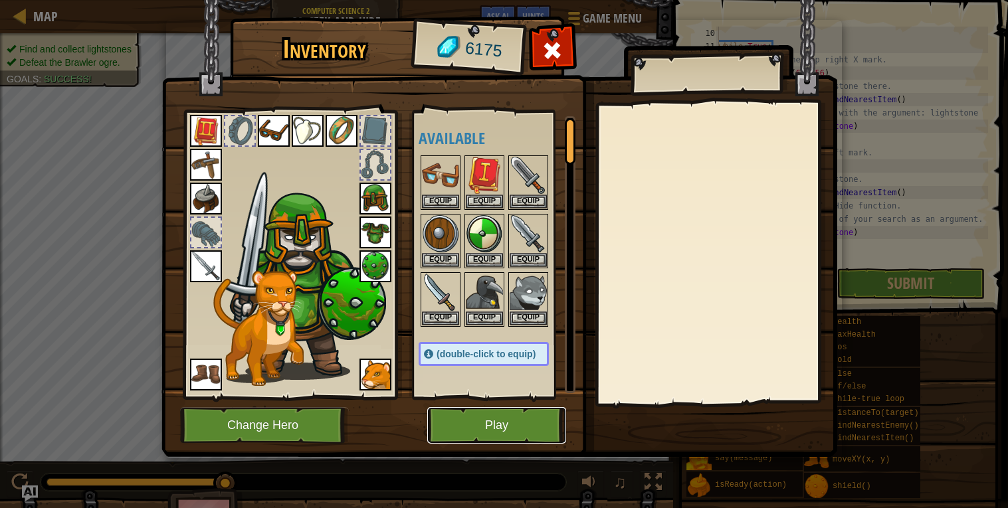
click at [452, 424] on button "Play" at bounding box center [496, 425] width 139 height 37
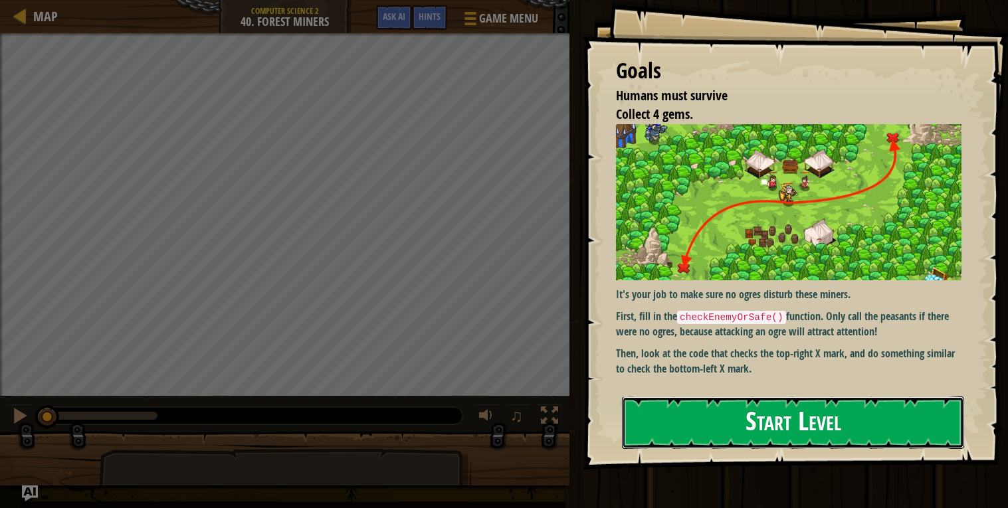
click at [714, 436] on button "Start Level" at bounding box center [793, 423] width 342 height 52
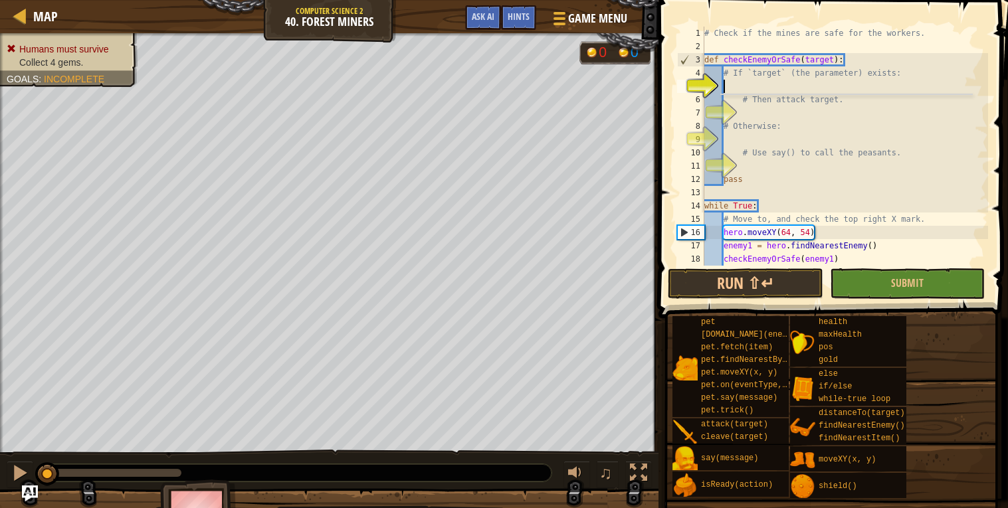
scroll to position [5, 1]
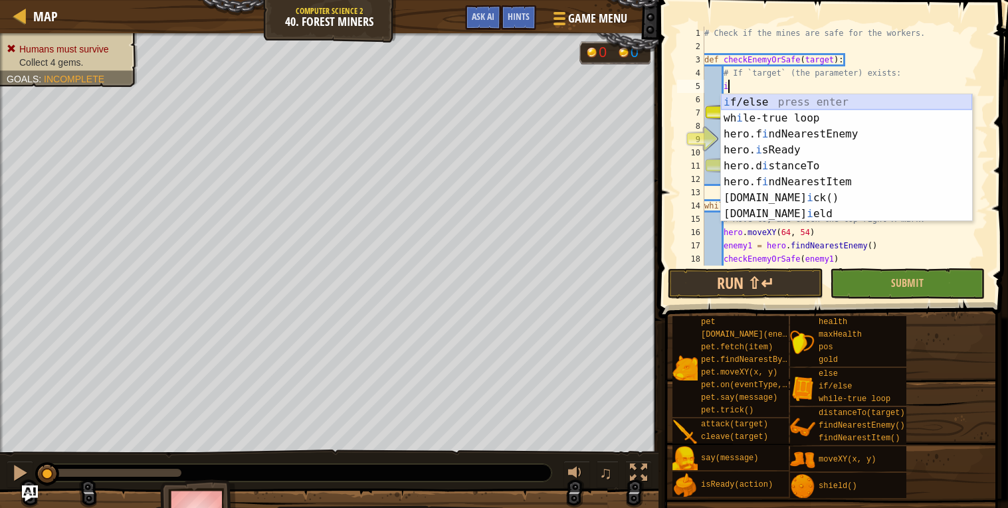
click at [804, 99] on div "i f/else press enter wh i le-true loop press enter hero.f i ndNearestEnemy pres…" at bounding box center [846, 173] width 251 height 159
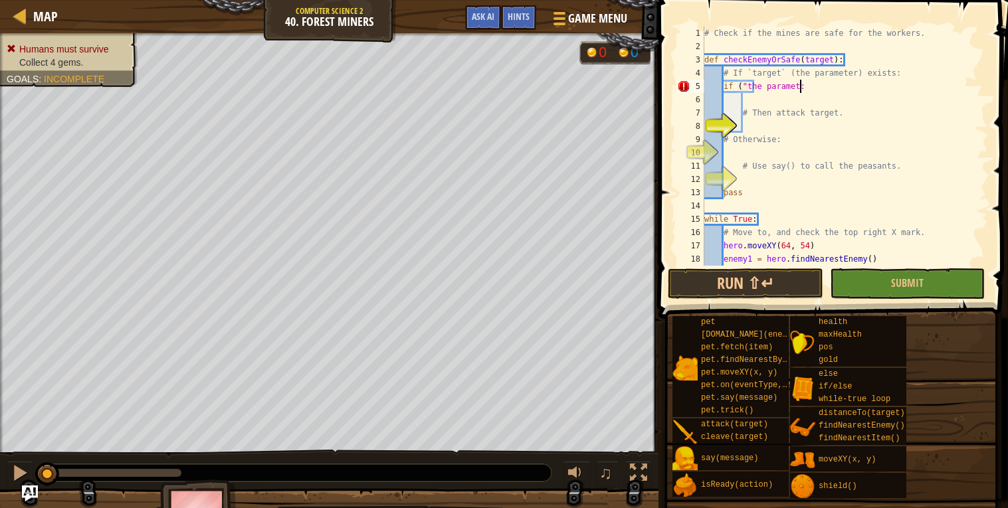
scroll to position [5, 8]
type textarea "if ("the parameter"):"
click at [755, 124] on div "# Check if the mines are safe for the workers. def checkEnemyOrSafe ( target ) …" at bounding box center [845, 160] width 286 height 266
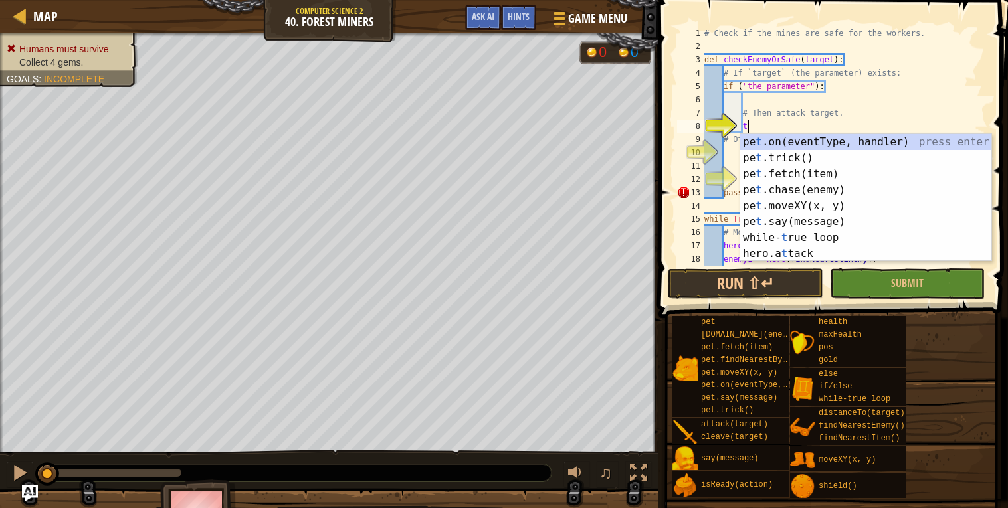
scroll to position [5, 3]
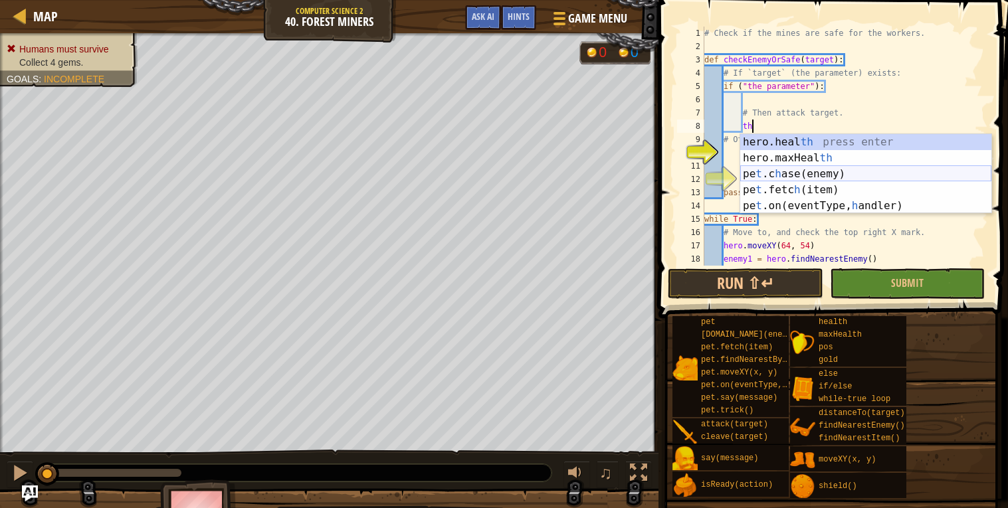
type textarea "t"
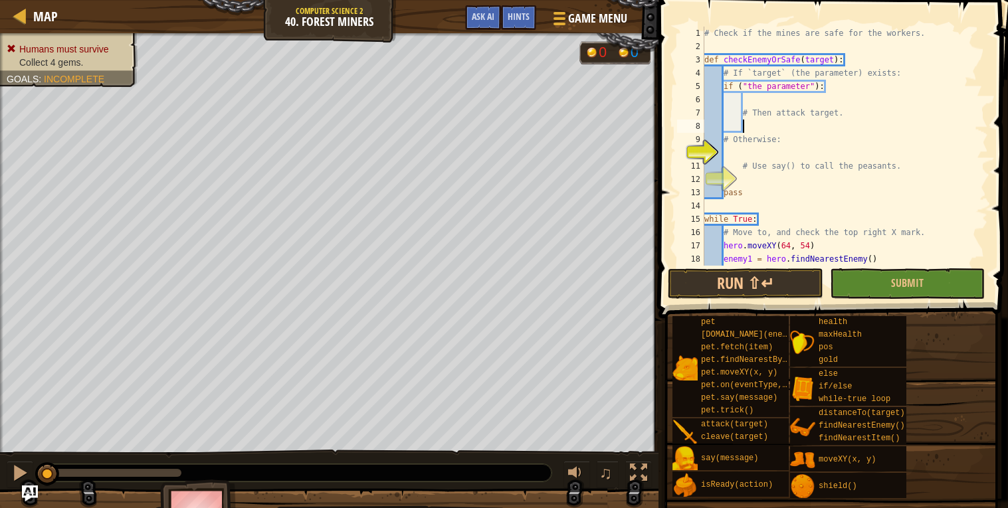
scroll to position [5, 2]
click at [772, 118] on div "# Check if the mines are safe for the workers. def checkEnemyOrSafe ( target ) …" at bounding box center [845, 160] width 286 height 266
type textarea "# Then attack target."
click at [743, 131] on div "# Check if the mines are safe for the workers. def checkEnemyOrSafe ( target ) …" at bounding box center [845, 160] width 286 height 266
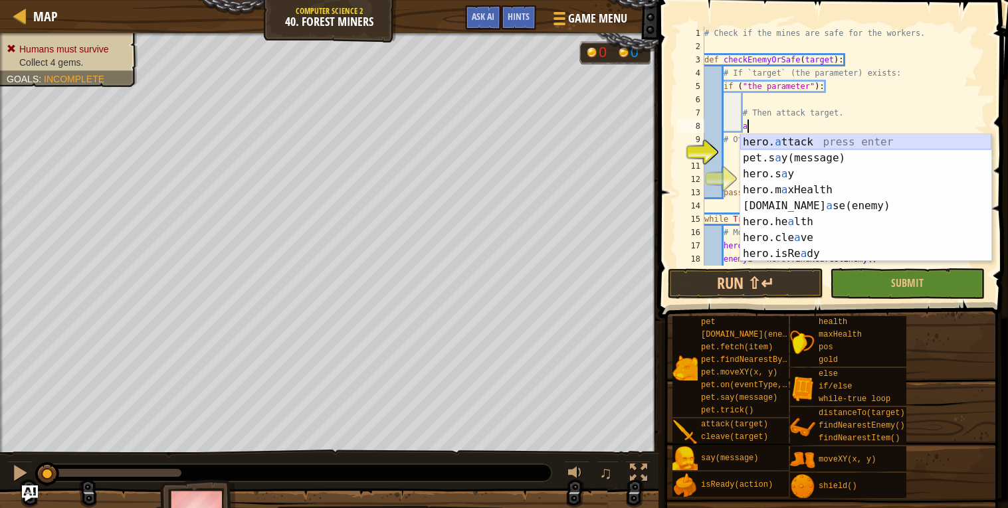
click at [770, 138] on div "hero. a ttack press enter pet.s a y(message) press enter hero.s a y press enter…" at bounding box center [865, 213] width 251 height 159
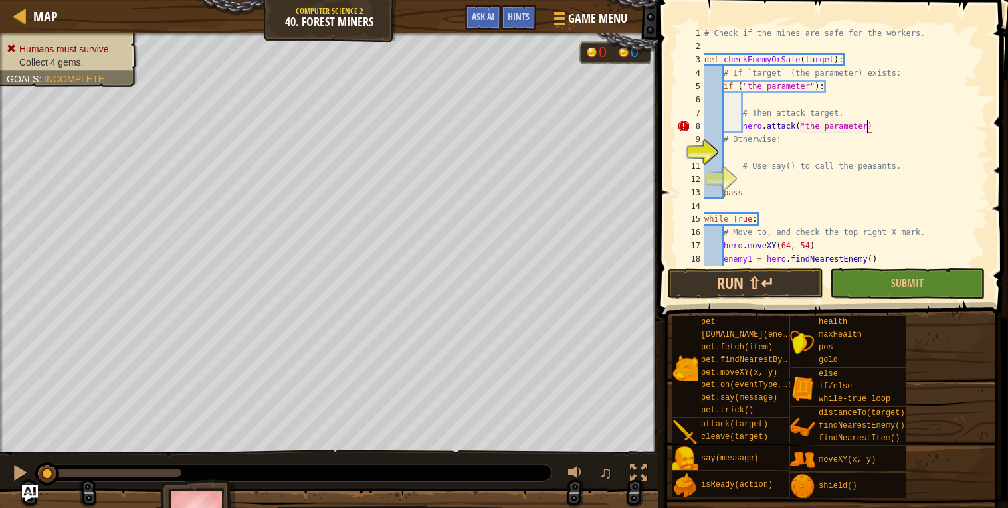
scroll to position [5, 13]
click at [742, 144] on div "# Check if the mines are safe for the workers. def checkEnemyOrSafe ( target ) …" at bounding box center [845, 160] width 286 height 266
type textarea "# Otherwise:"
click at [737, 155] on div "# Check if the mines are safe for the workers. def checkEnemyOrSafe ( target ) …" at bounding box center [845, 160] width 286 height 266
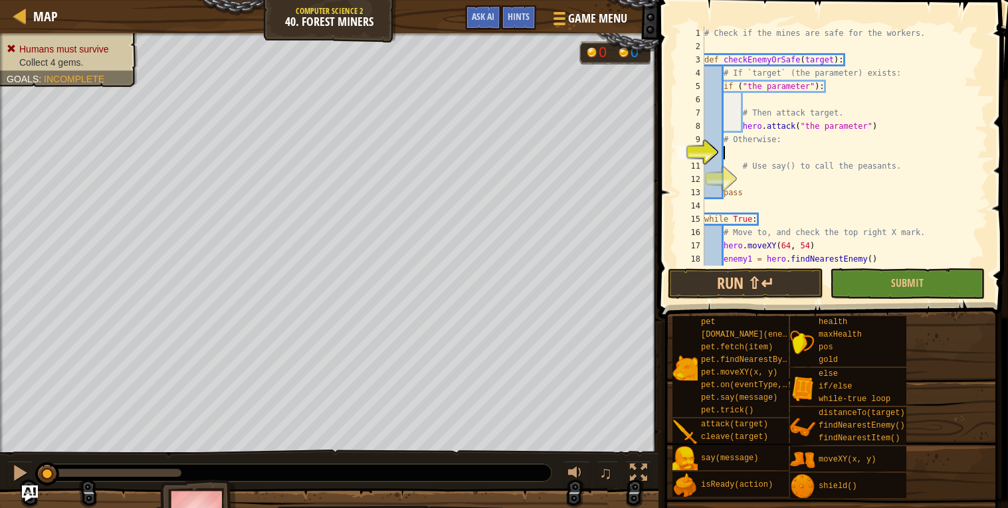
type textarea "e"
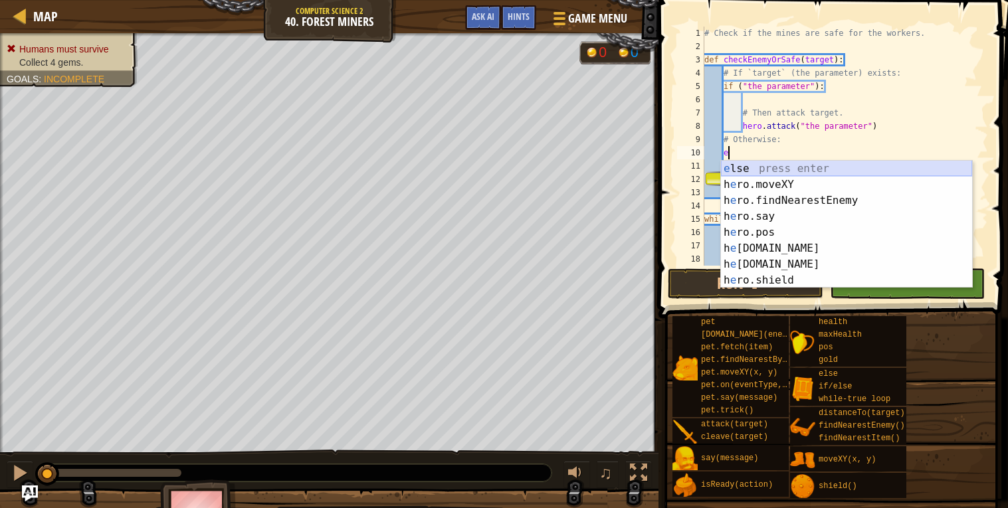
click at [752, 167] on div "e lse press enter h e ro.moveXY press enter h e ro.findNearestEnemy press enter…" at bounding box center [846, 240] width 251 height 159
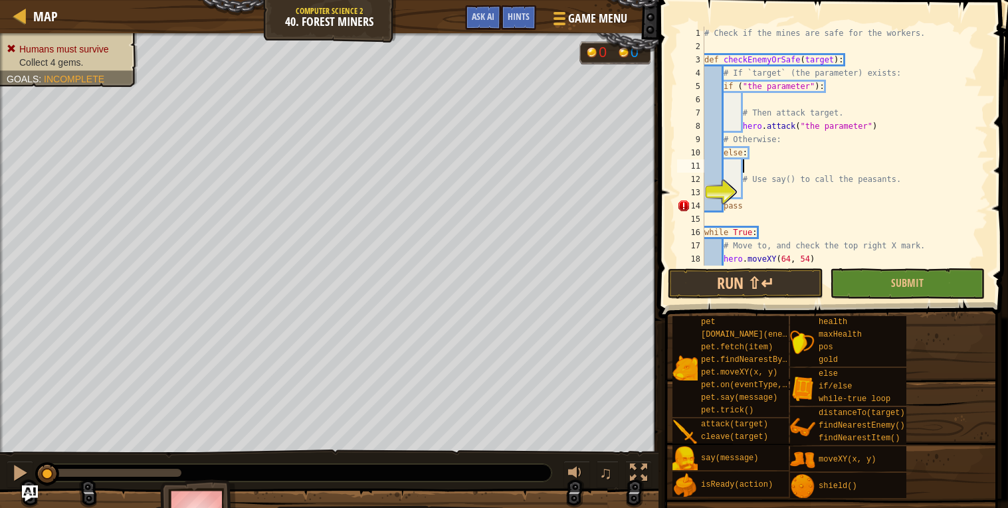
click at [753, 199] on div "# Check if the mines are safe for the workers. def checkEnemyOrSafe ( target ) …" at bounding box center [845, 160] width 286 height 266
click at [763, 195] on div "# Check if the mines are safe for the workers. def checkEnemyOrSafe ( target ) …" at bounding box center [845, 160] width 286 height 266
type textarea "say(sigma)"
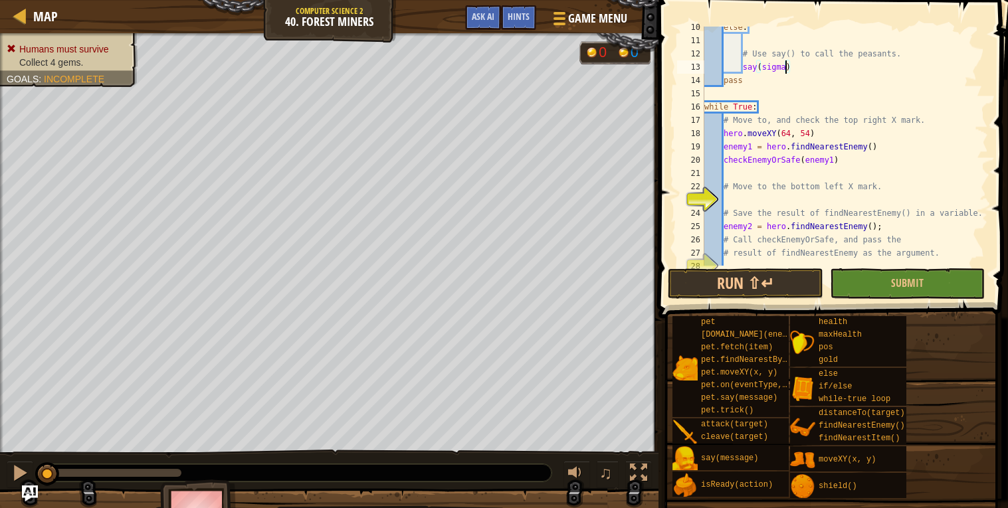
scroll to position [127, 0]
click at [729, 195] on div "else : # Use say() to call the peasants. say ( sigma ) pass while True : # Move…" at bounding box center [845, 152] width 286 height 266
click at [783, 65] on div "else : # Use say() to call the peasants. say ( sigma ) pass while True : # Move…" at bounding box center [845, 152] width 286 height 266
click at [786, 66] on div "else : # Use say() to call the peasants. say ( sigma ) pass while True : # Move…" at bounding box center [845, 152] width 286 height 266
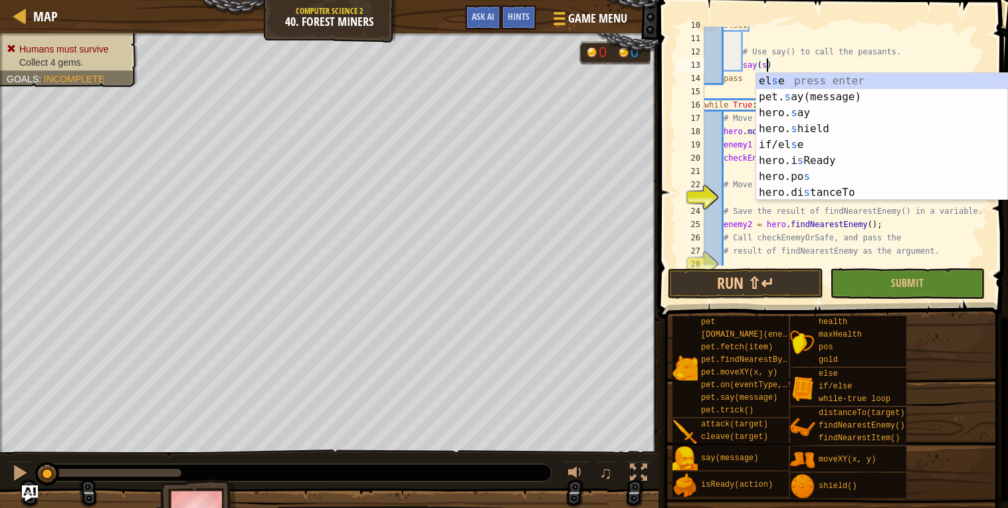
type textarea "say()"
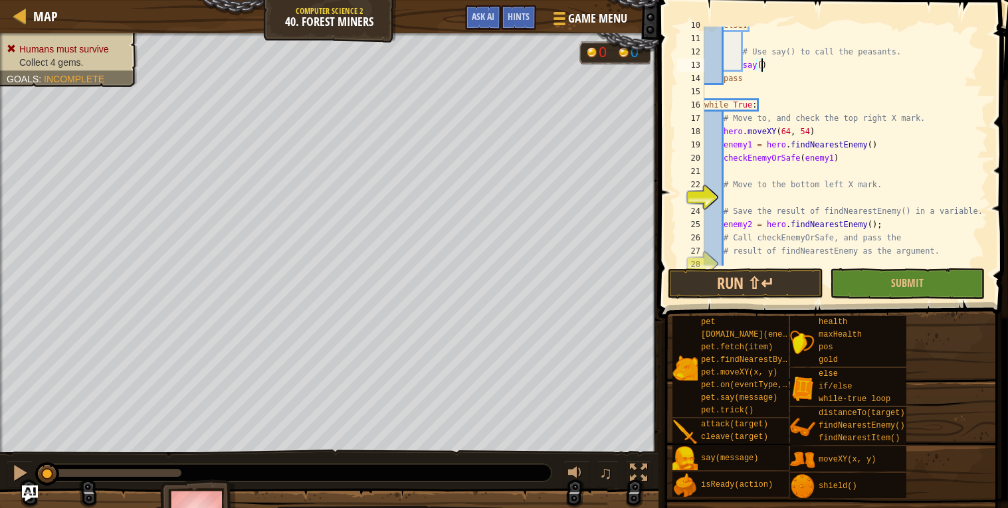
click at [753, 199] on div "else : # Use say() to call the peasants. say ( ) pass while True : # Move to, a…" at bounding box center [845, 152] width 286 height 266
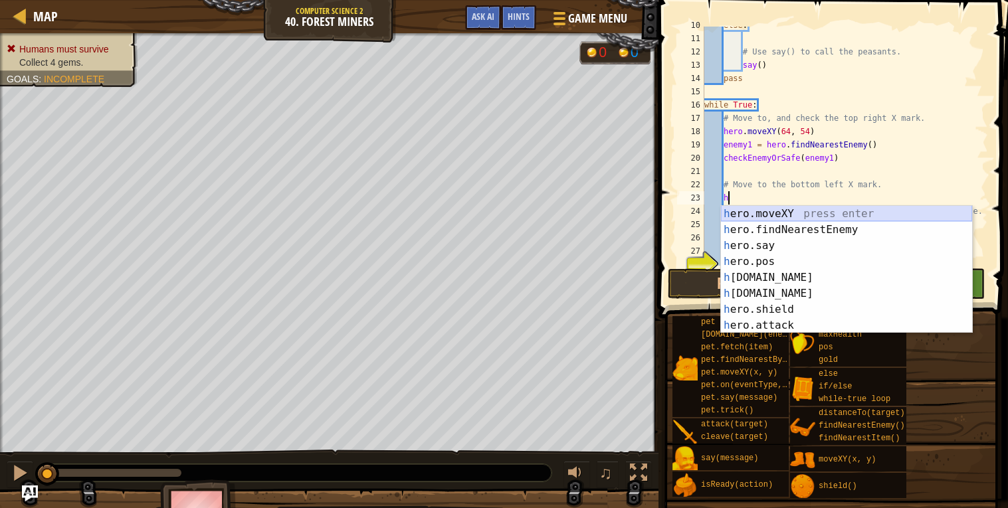
click at [728, 212] on div "h ero.moveXY press enter h ero.findNearestEnemy press enter h ero.say press ent…" at bounding box center [846, 285] width 251 height 159
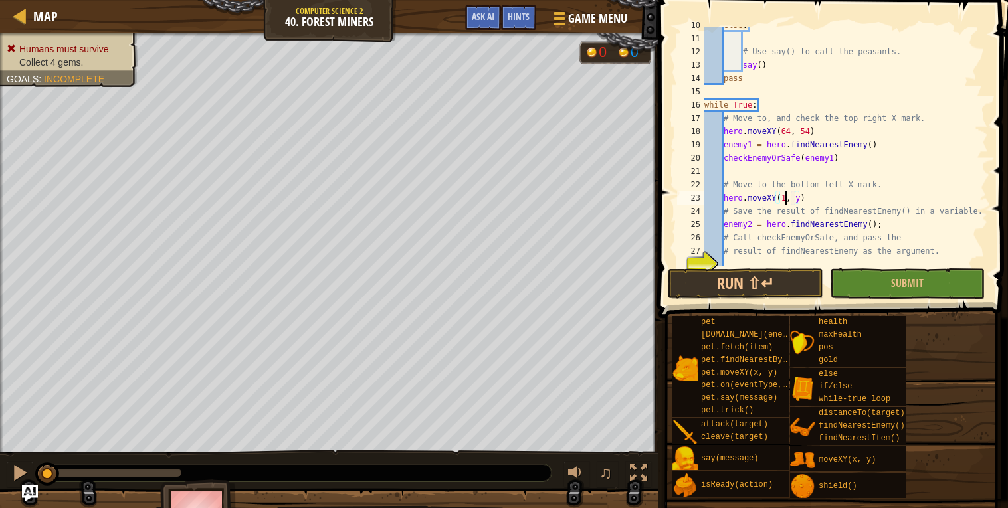
scroll to position [5, 7]
click at [808, 198] on div "else : # Use say() to call the peasants. say ( ) pass while True : # Move to, a…" at bounding box center [845, 152] width 286 height 266
click at [805, 203] on div "else : # Use say() to call the peasants. say ( ) pass while True : # Move to, a…" at bounding box center [845, 152] width 286 height 266
type textarea "hero.moveXY(16, 14)"
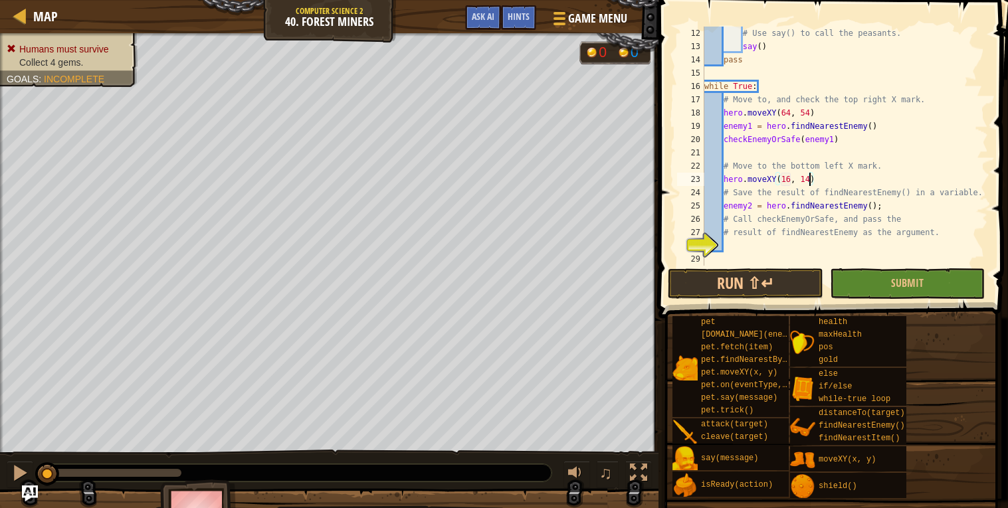
scroll to position [145, 0]
click at [737, 246] on div "# Use say() to call the peasants. say ( ) pass while True : # Move to, and chec…" at bounding box center [845, 160] width 286 height 266
type textarea "h"
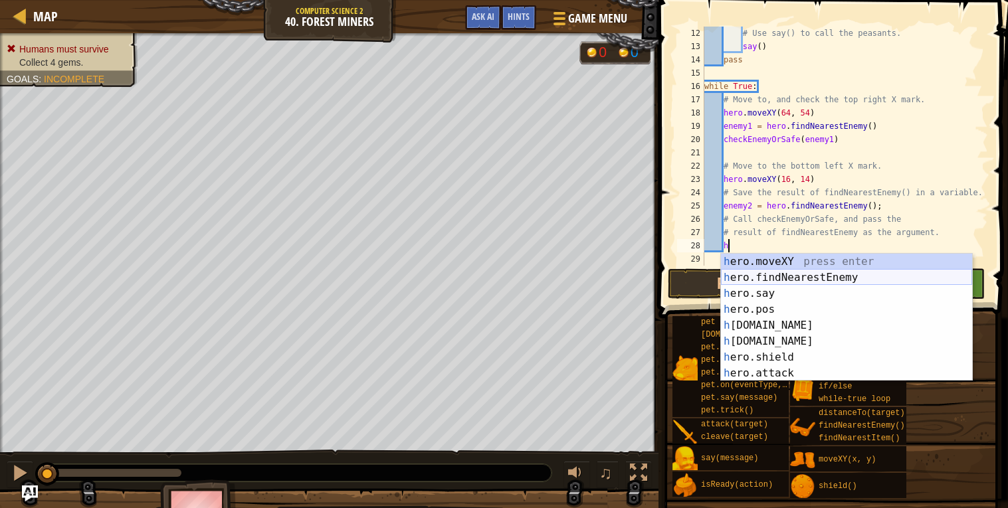
click at [775, 277] on div "h ero.moveXY press enter h ero.findNearestEnemy press enter h ero.say press ent…" at bounding box center [846, 333] width 251 height 159
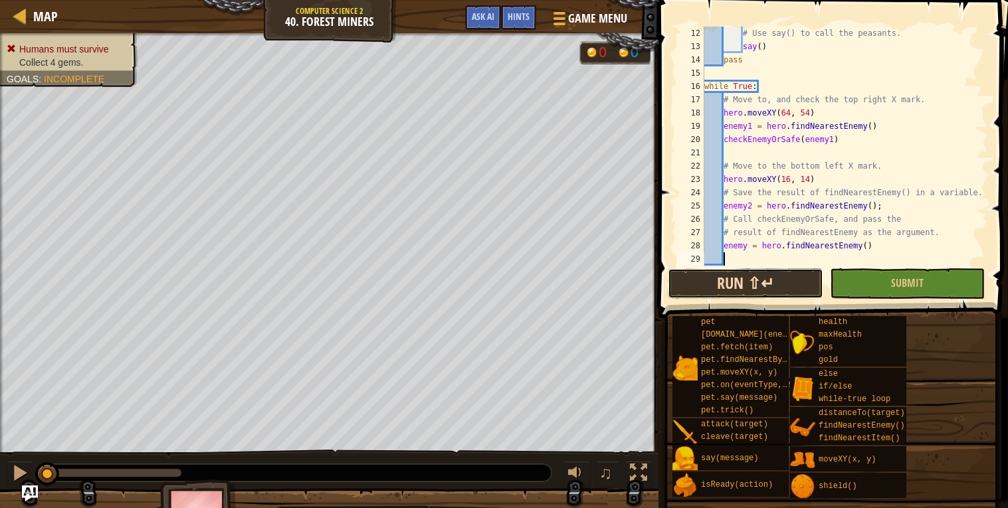
click at [770, 280] on button "Run ⇧↵" at bounding box center [745, 283] width 155 height 31
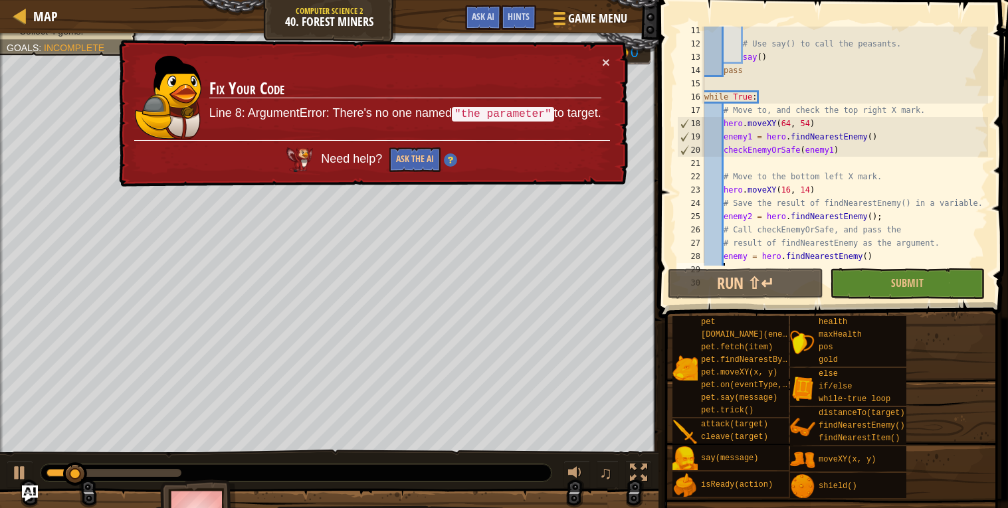
scroll to position [0, 0]
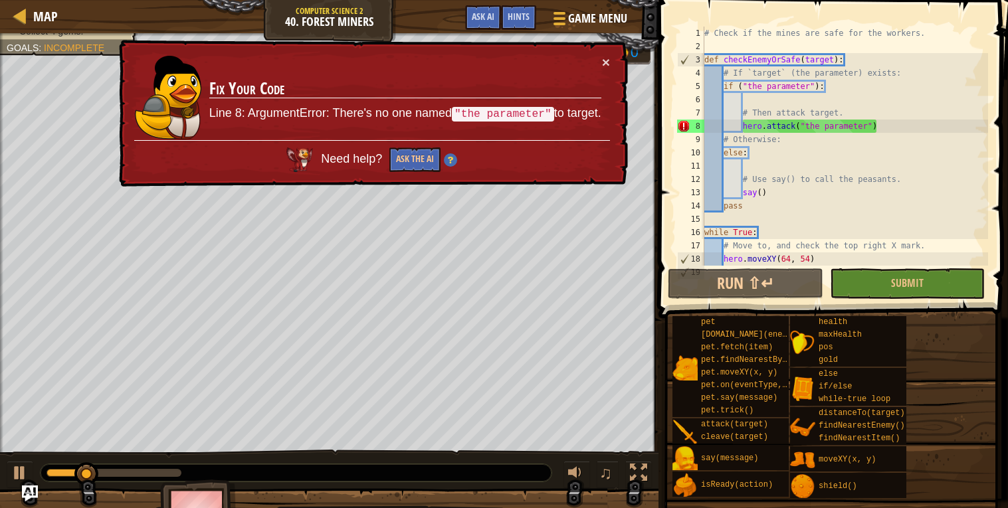
click at [869, 128] on div "# Check if the mines are safe for the workers. def checkEnemyOrSafe ( target ) …" at bounding box center [845, 160] width 286 height 266
click at [872, 132] on div "# Check if the mines are safe for the workers. def checkEnemyOrSafe ( target ) …" at bounding box center [845, 160] width 286 height 266
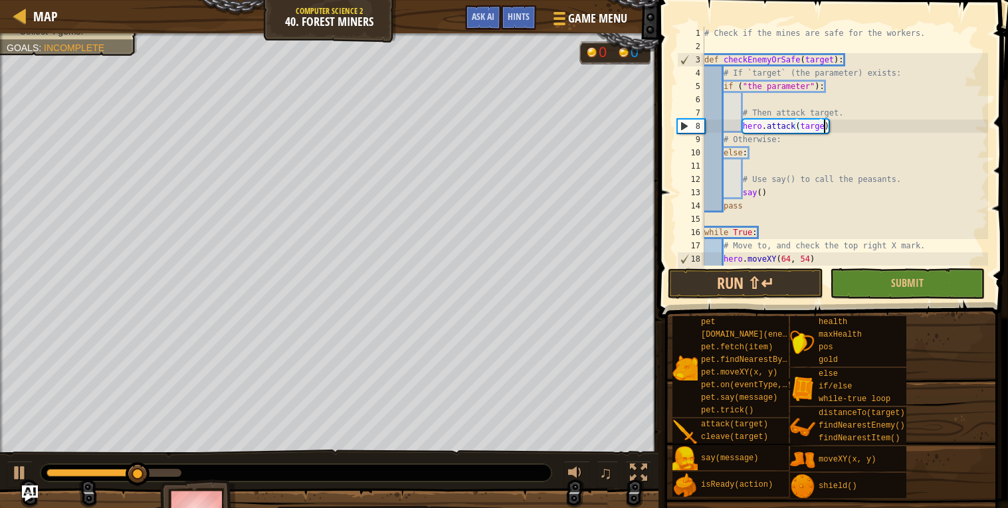
scroll to position [5, 9]
click at [728, 286] on button "Run ⇧↵" at bounding box center [745, 283] width 155 height 31
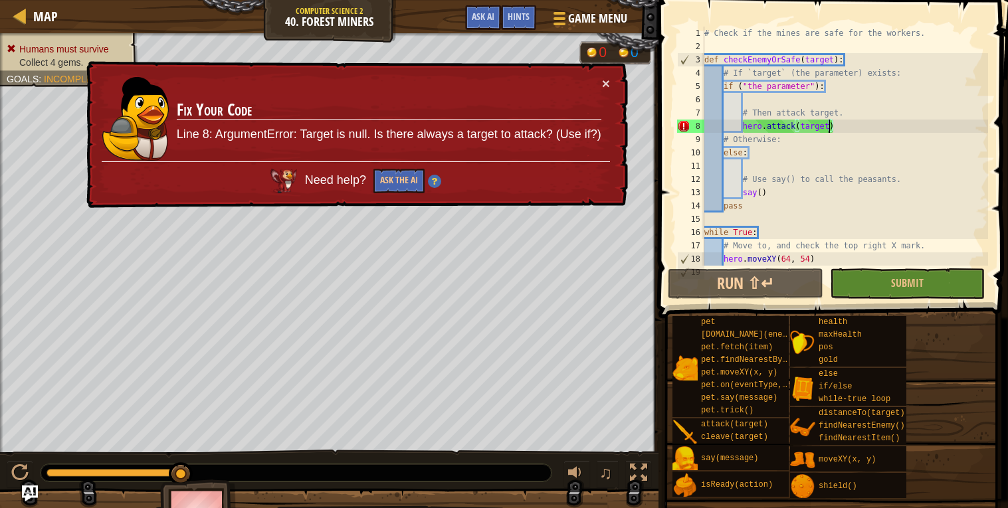
click at [815, 88] on div "# Check if the mines are safe for the workers. def checkEnemyOrSafe ( target ) …" at bounding box center [845, 160] width 286 height 266
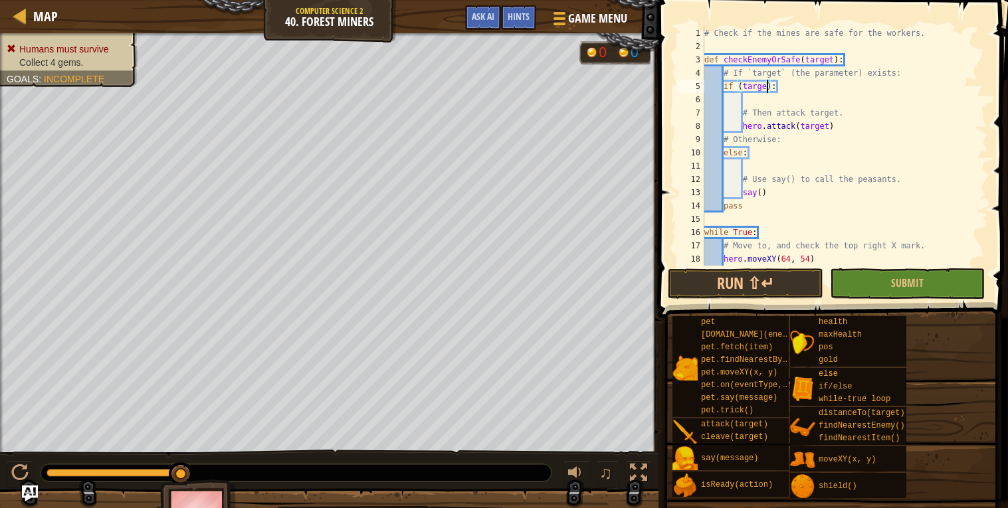
scroll to position [5, 5]
click at [759, 280] on button "Run ⇧↵" at bounding box center [745, 283] width 155 height 31
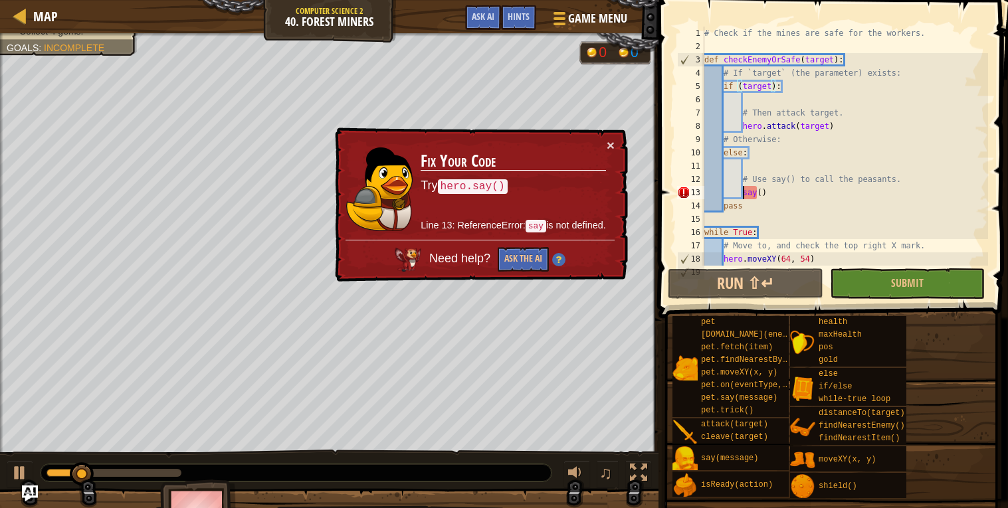
click at [745, 195] on div "# Check if the mines are safe for the workers. def checkEnemyOrSafe ( target ) …" at bounding box center [845, 160] width 286 height 266
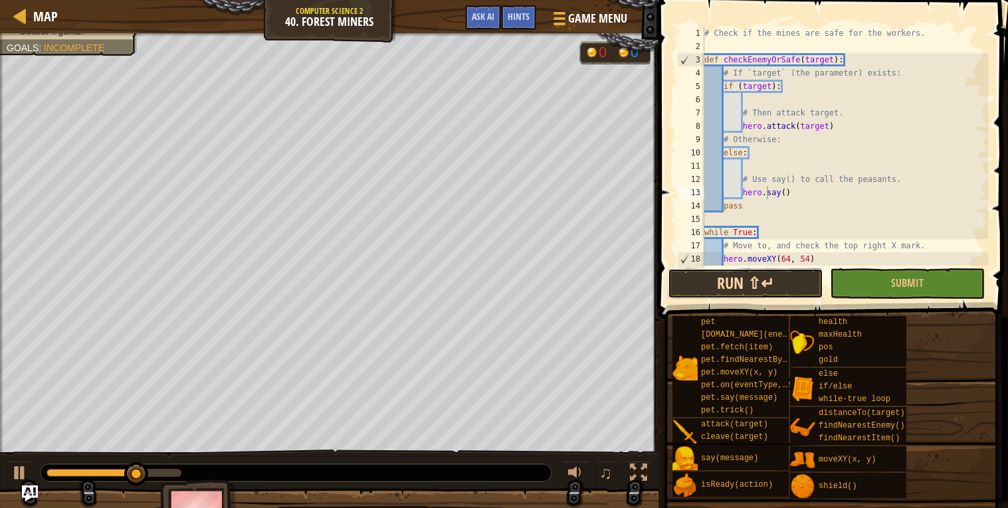
click at [715, 283] on button "Run ⇧↵" at bounding box center [745, 283] width 155 height 31
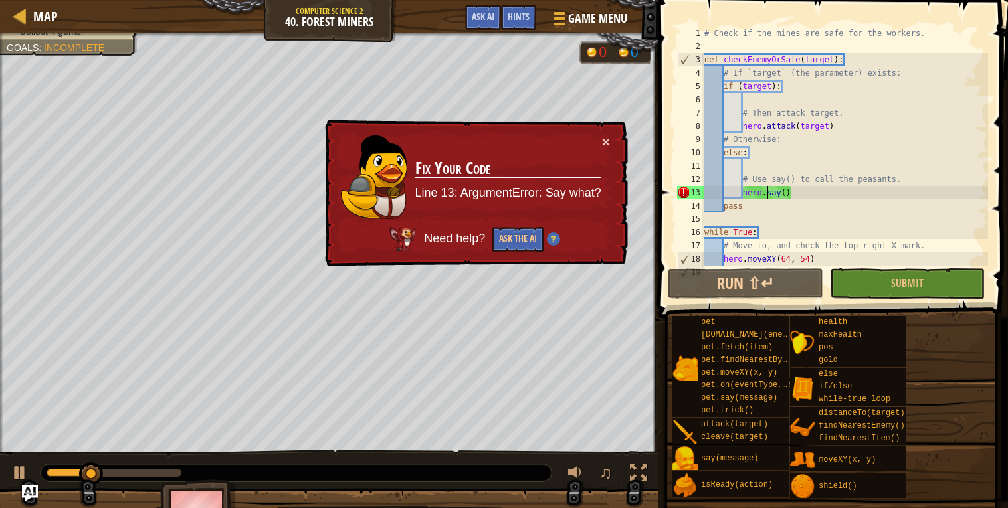
click at [787, 192] on div "# Check if the mines are safe for the workers. def checkEnemyOrSafe ( target ) …" at bounding box center [845, 160] width 286 height 266
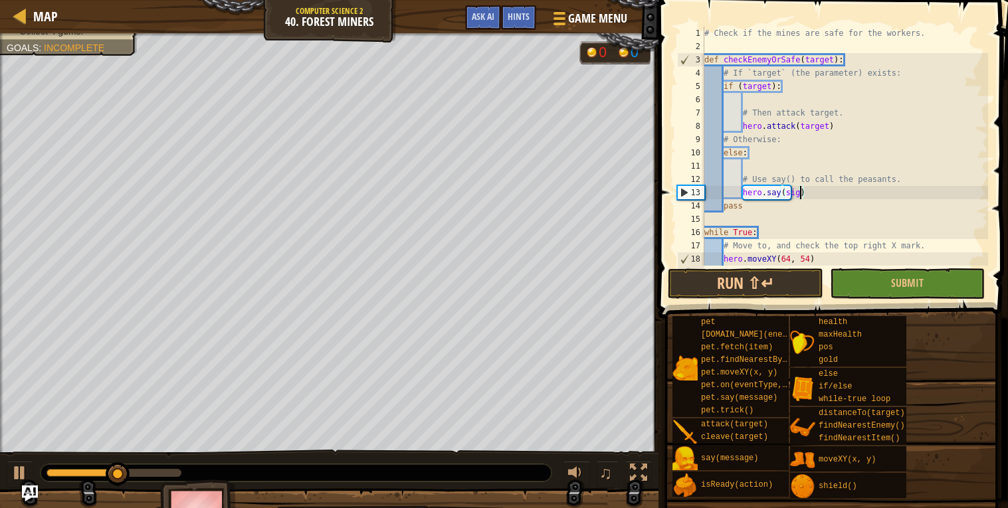
scroll to position [5, 8]
click at [752, 280] on button "Run ⇧↵" at bounding box center [745, 283] width 155 height 31
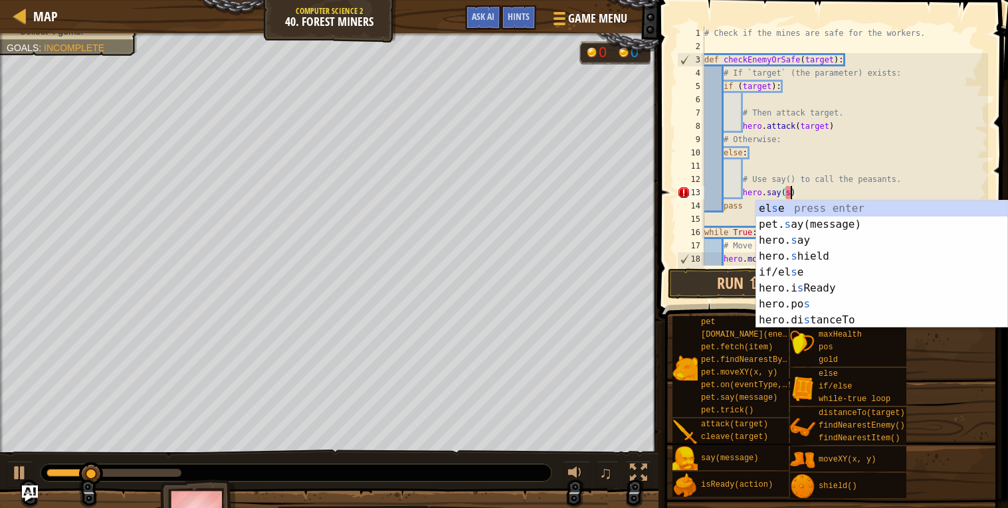
scroll to position [5, 6]
type textarea "hero.say()"
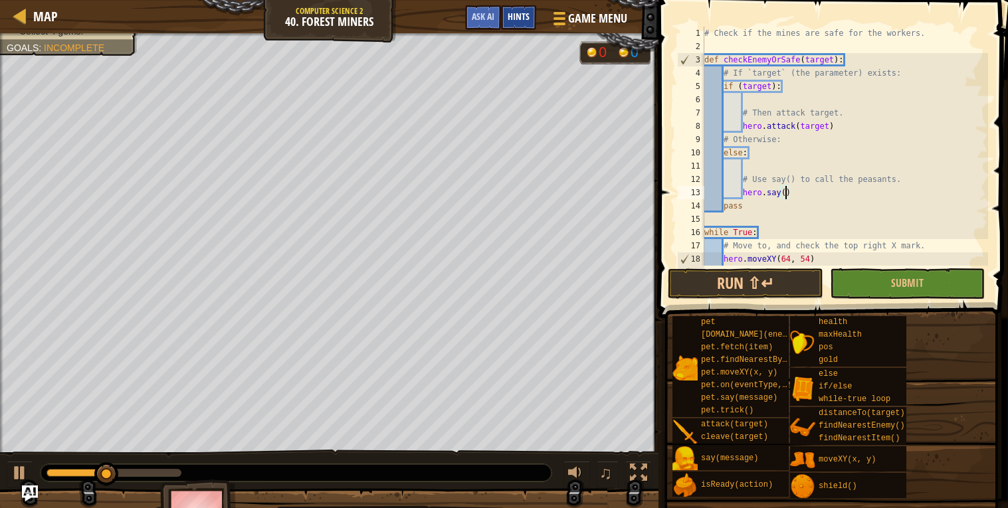
click at [533, 26] on div "Hints" at bounding box center [518, 17] width 35 height 25
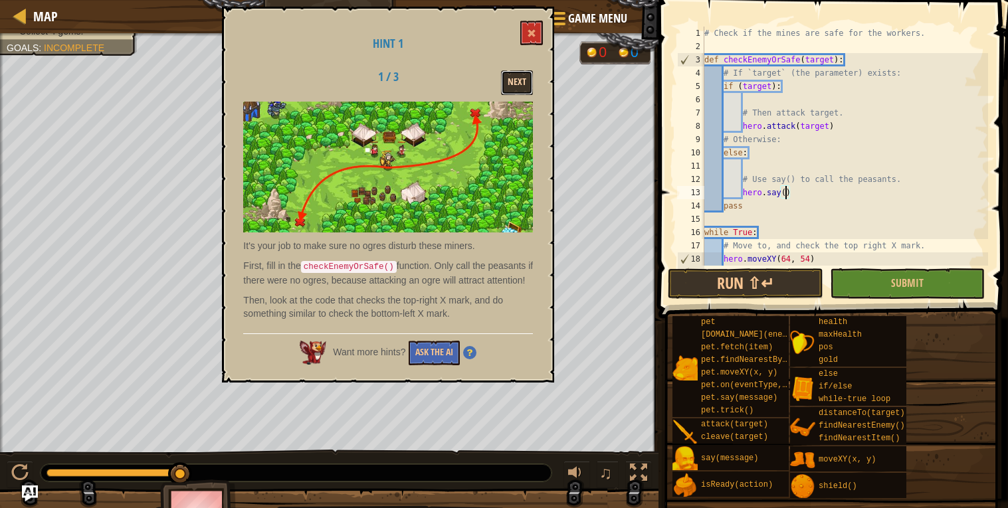
click at [510, 85] on button "Next" at bounding box center [517, 82] width 32 height 25
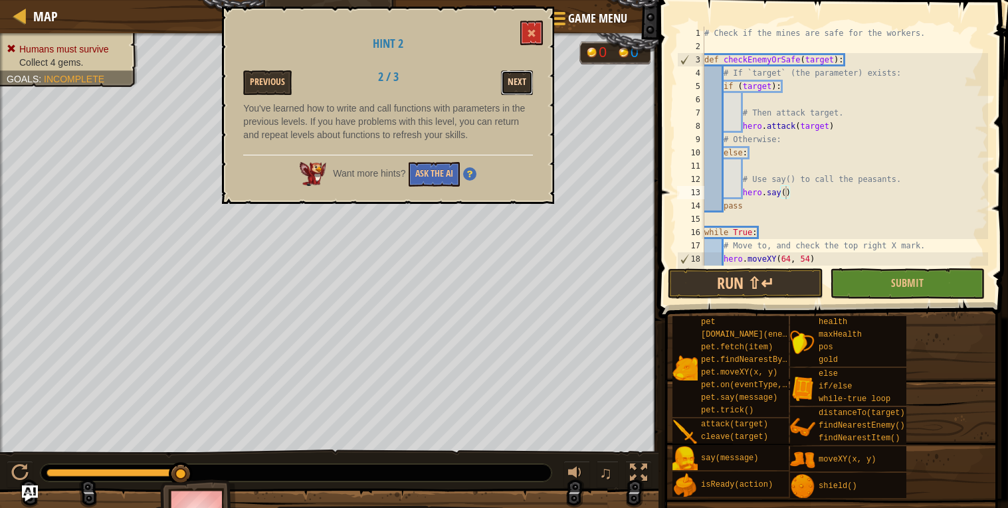
click at [525, 77] on button "Next" at bounding box center [517, 82] width 32 height 25
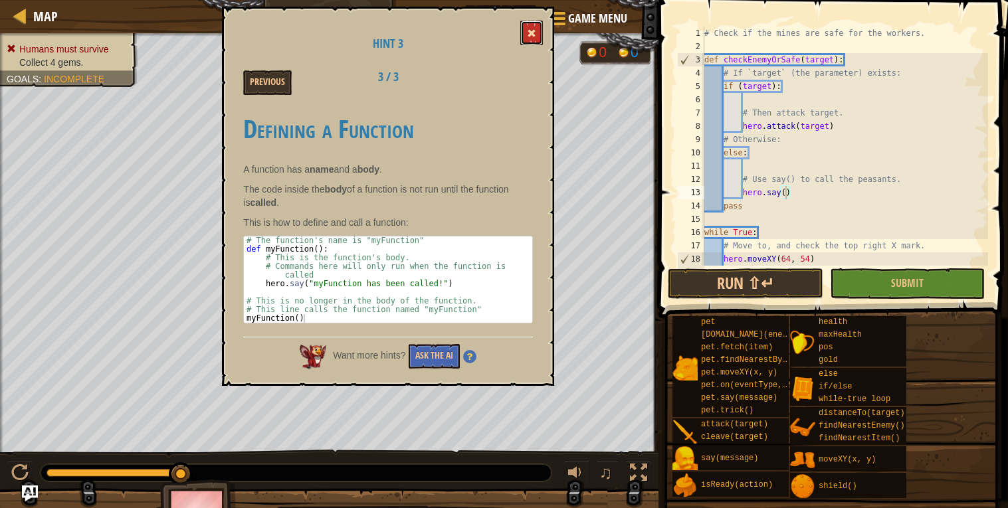
click at [535, 43] on button at bounding box center [531, 33] width 23 height 25
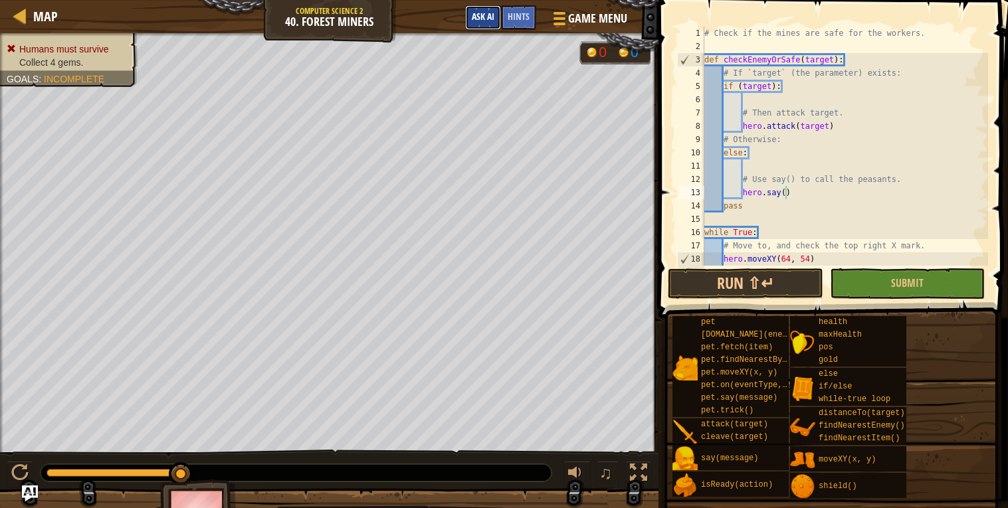
click at [493, 17] on span "Ask AI" at bounding box center [483, 16] width 23 height 13
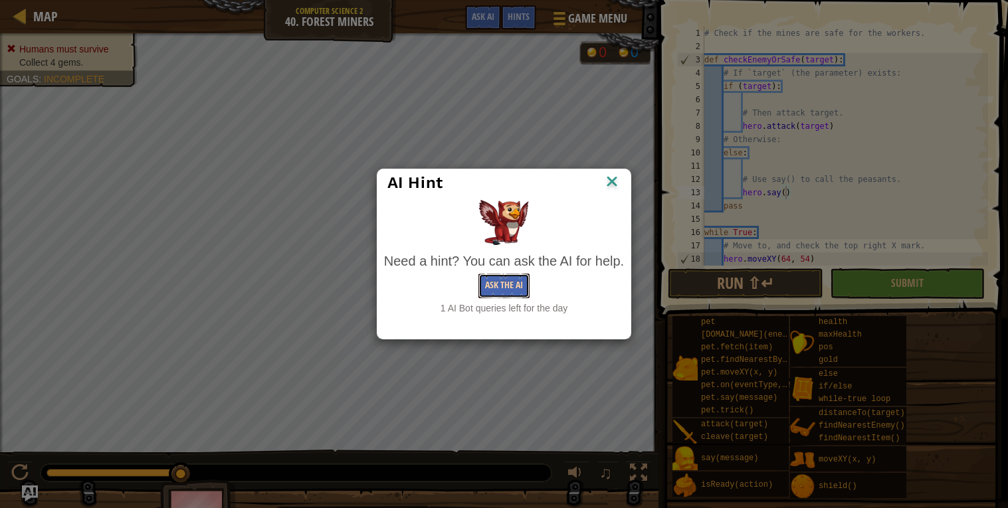
click at [504, 277] on button "Ask the AI" at bounding box center [503, 286] width 51 height 25
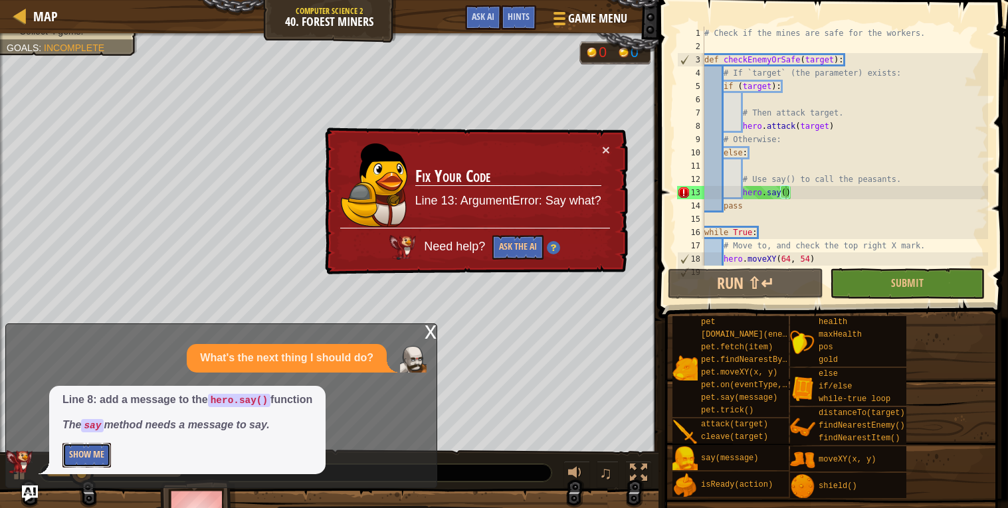
click at [88, 460] on button "Show Me" at bounding box center [86, 455] width 48 height 25
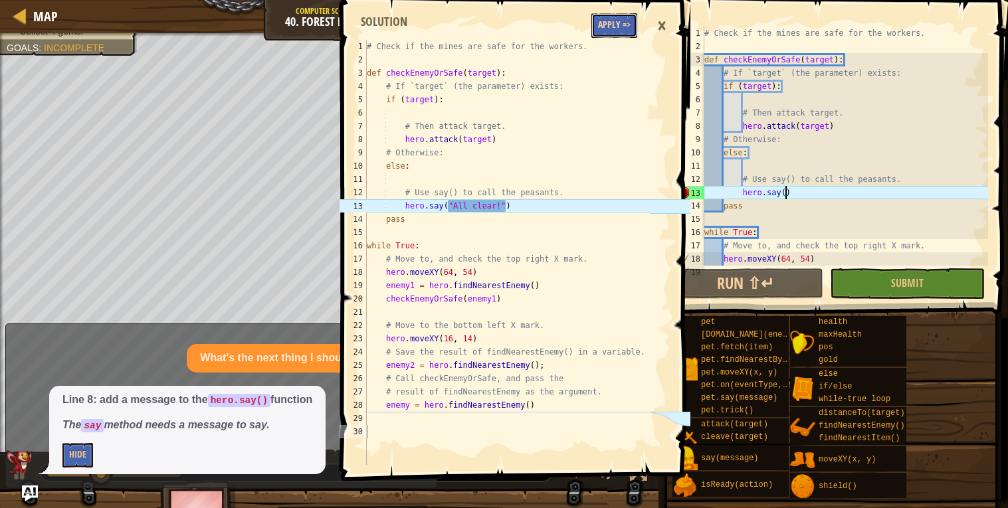
click at [613, 24] on button "Apply =>" at bounding box center [614, 25] width 46 height 25
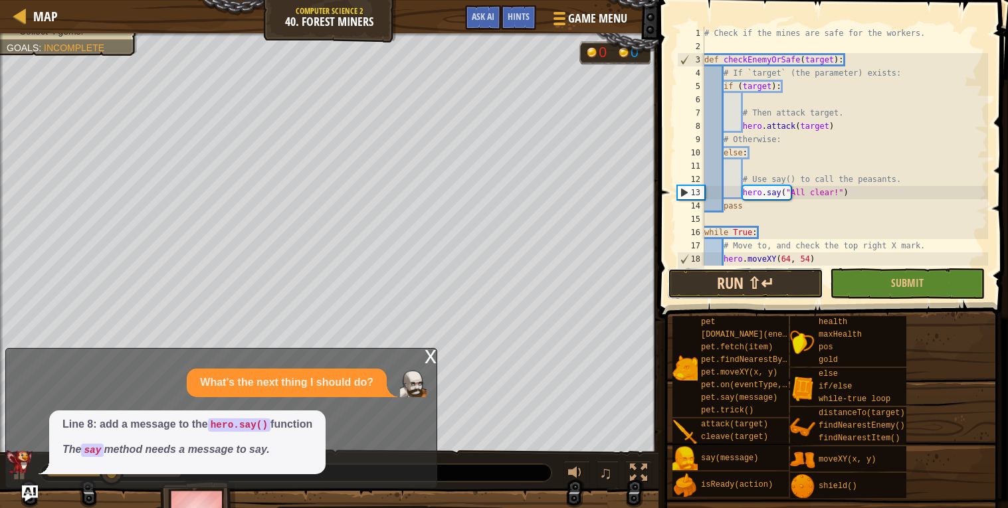
click at [736, 285] on button "Run ⇧↵" at bounding box center [745, 283] width 155 height 31
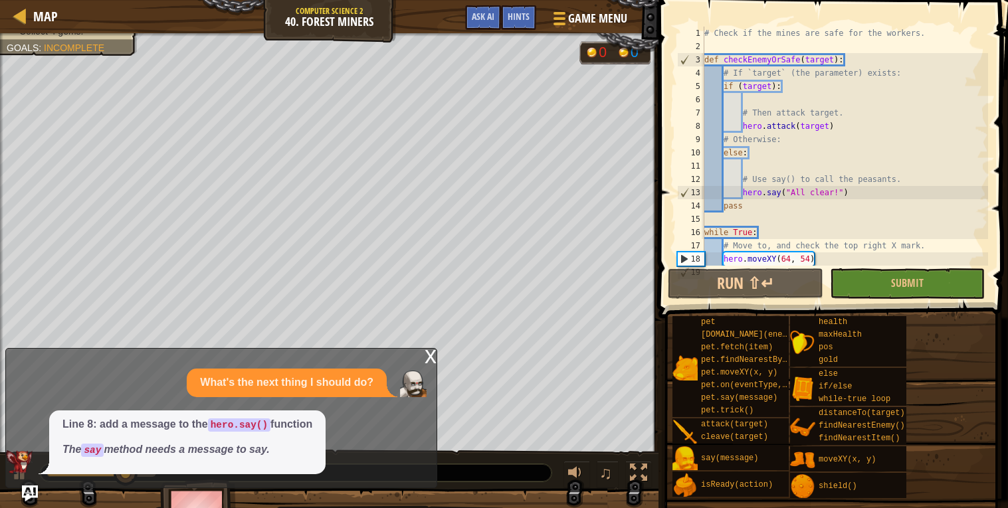
click at [429, 361] on div "x" at bounding box center [431, 355] width 12 height 13
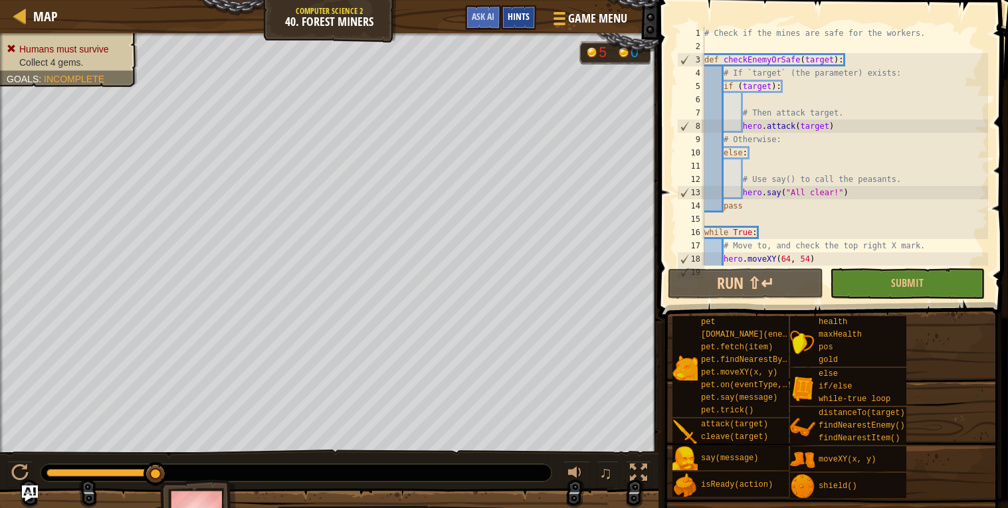
click at [504, 17] on div "Hints" at bounding box center [518, 17] width 35 height 25
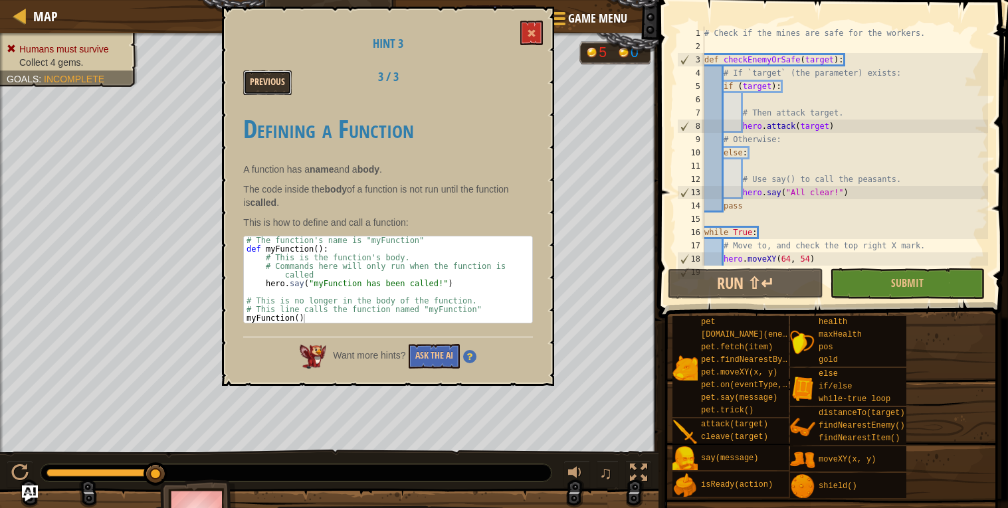
click at [264, 77] on button "Previous" at bounding box center [267, 82] width 48 height 25
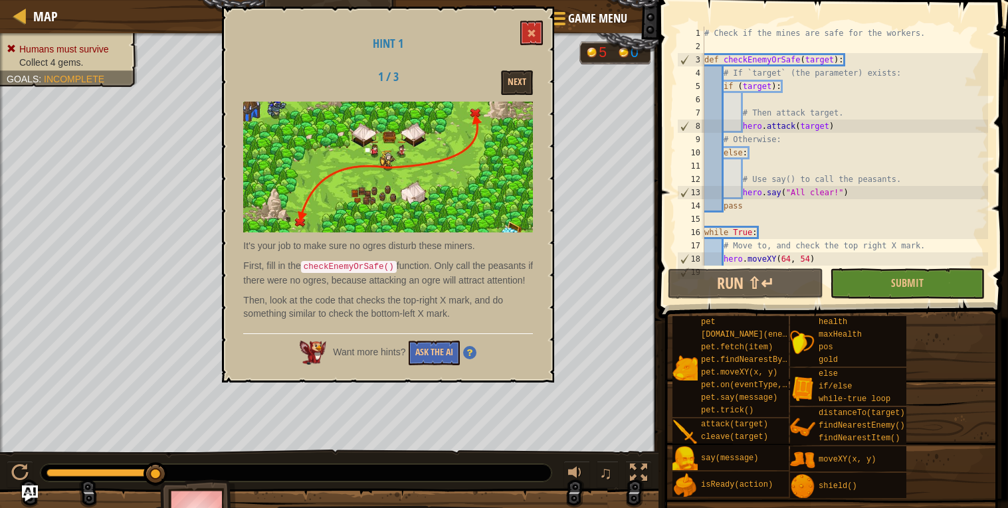
click at [264, 77] on div "1 / 3 Next" at bounding box center [388, 82] width 310 height 25
click at [838, 62] on div "# Check if the mines are safe for the workers. def checkEnemyOrSafe ( target ) …" at bounding box center [845, 160] width 286 height 266
click at [830, 60] on div "# Check if the mines are safe for the workers. def checkEnemyOrSafe ( target ) …" at bounding box center [845, 160] width 286 height 266
click at [526, 34] on button at bounding box center [531, 33] width 23 height 25
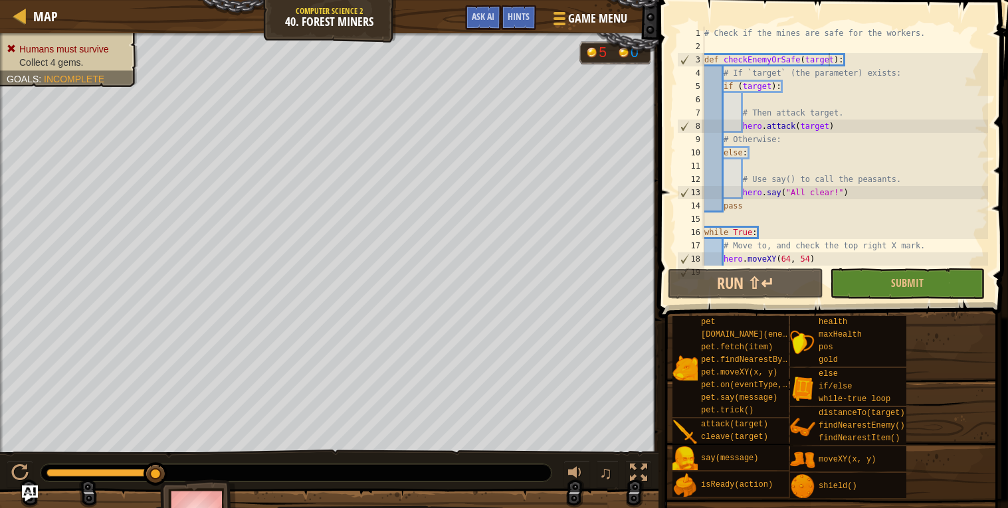
click at [782, 88] on div "# Check if the mines are safe for the workers. def checkEnemyOrSafe ( target ) …" at bounding box center [845, 160] width 286 height 266
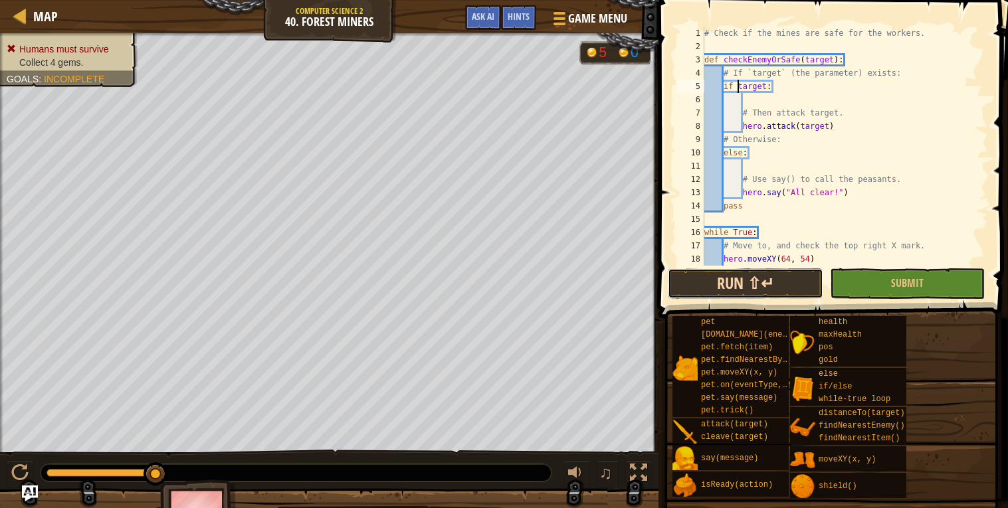
click at [788, 275] on button "Run ⇧↵" at bounding box center [745, 283] width 155 height 31
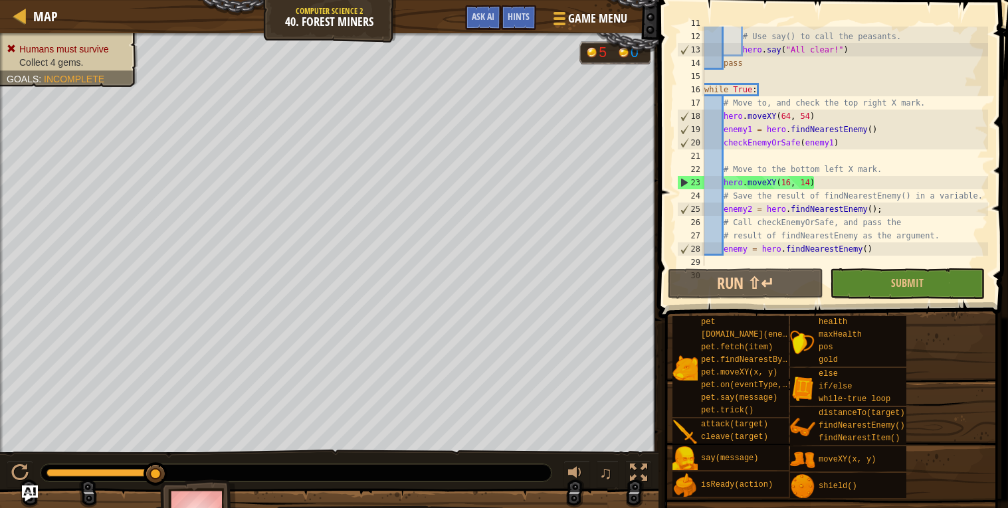
scroll to position [159, 0]
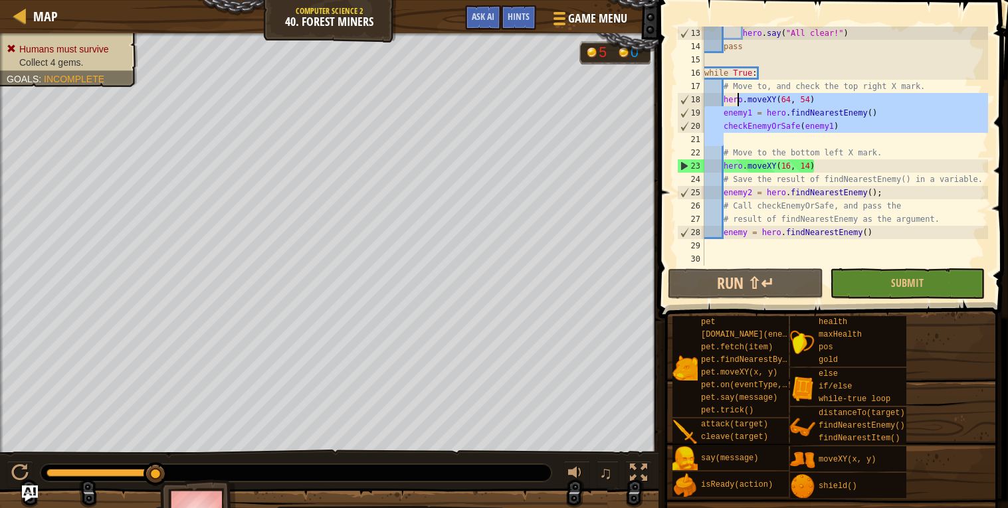
drag, startPoint x: 876, startPoint y: 137, endPoint x: 739, endPoint y: 106, distance: 139.7
click at [739, 106] on div "hero . say ( "All clear!" ) pass while True : # Move to, and check the top righ…" at bounding box center [845, 160] width 286 height 266
click at [836, 165] on div "hero . say ( "All clear!" ) pass while True : # Move to, and check the top righ…" at bounding box center [845, 160] width 286 height 266
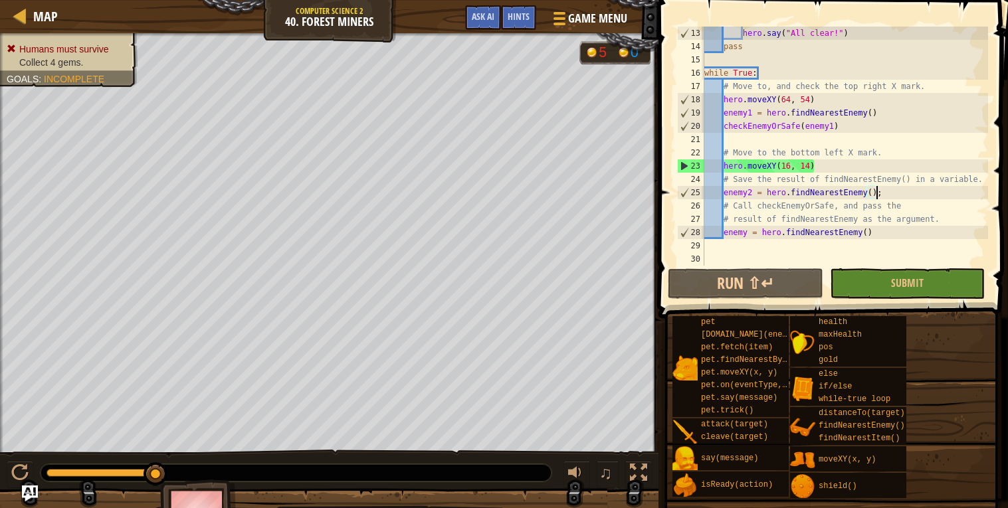
click at [878, 186] on div "hero . say ( "All clear!" ) pass while True : # Move to, and check the top righ…" at bounding box center [845, 160] width 286 height 266
click at [882, 188] on div "hero . say ( "All clear!" ) pass while True : # Move to, and check the top righ…" at bounding box center [845, 160] width 286 height 266
click at [952, 170] on div "hero . say ( "All clear!" ) pass while True : # Move to, and check the top righ…" at bounding box center [845, 160] width 286 height 266
type textarea "# Move to the bottom left X mark."
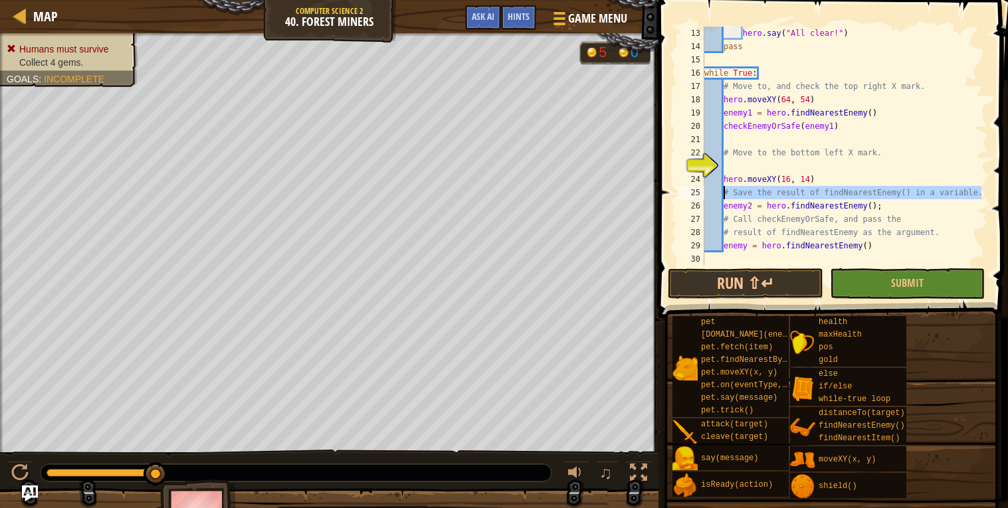
drag, startPoint x: 981, startPoint y: 192, endPoint x: 724, endPoint y: 193, distance: 257.8
click at [724, 193] on div "13 14 15 16 17 18 19 20 21 22 23 24 25 26 27 28 29 30 31 hero . say ( "All clea…" at bounding box center [831, 146] width 314 height 239
type textarea "hero.moveXY(16, 14)"
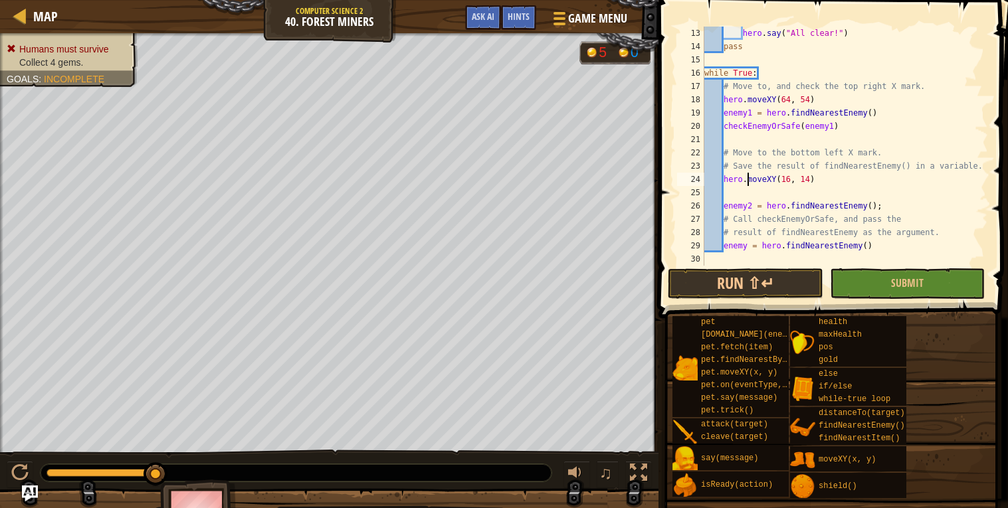
click at [749, 182] on div "hero . say ( "All clear!" ) pass while True : # Move to, and check the top righ…" at bounding box center [845, 160] width 286 height 266
type textarea "hero.moveXY(16, 14)"
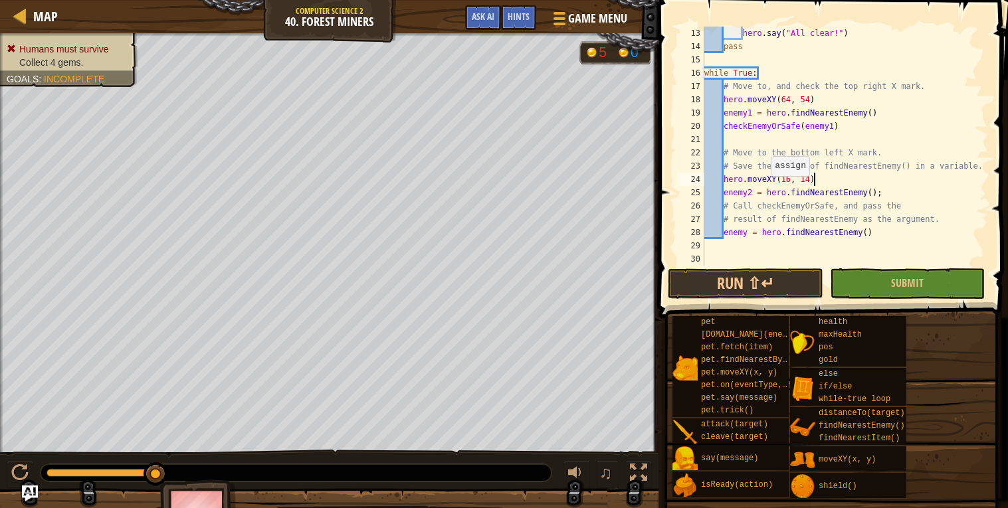
click at [764, 189] on div "hero . say ( "All clear!" ) pass while True : # Move to, and check the top righ…" at bounding box center [845, 160] width 286 height 266
drag, startPoint x: 837, startPoint y: 130, endPoint x: 724, endPoint y: 131, distance: 112.9
click at [724, 131] on div "hero . say ( "All clear!" ) pass while True : # Move to, and check the top righ…" at bounding box center [845, 160] width 286 height 266
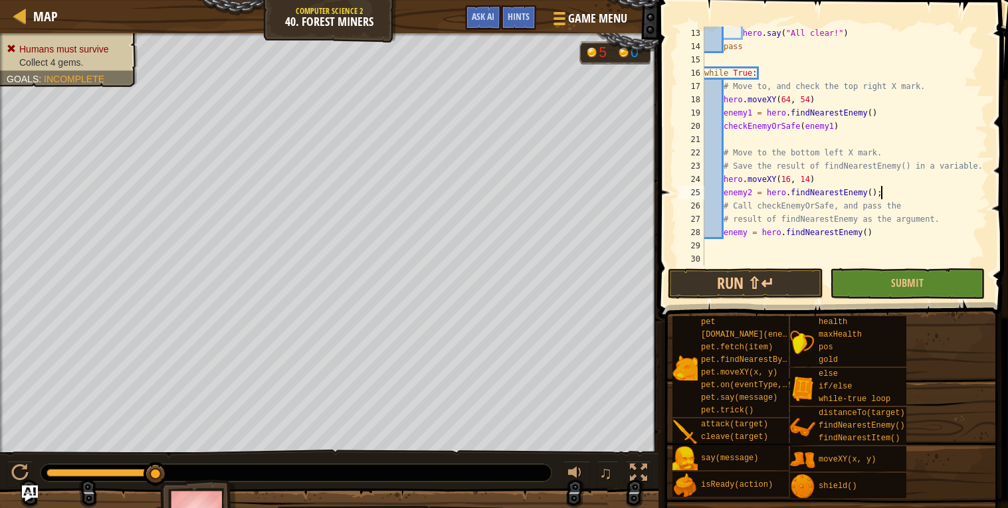
click at [885, 194] on div "hero . say ( "All clear!" ) pass while True : # Move to, and check the top righ…" at bounding box center [845, 160] width 286 height 266
type textarea "enemy2 = hero.findNearestEnemy();"
paste textarea "checkEnemyOrSafe(enemy1)"
click at [834, 207] on div "hero . say ( "All clear!" ) pass while True : # Move to, and check the top righ…" at bounding box center [845, 160] width 286 height 266
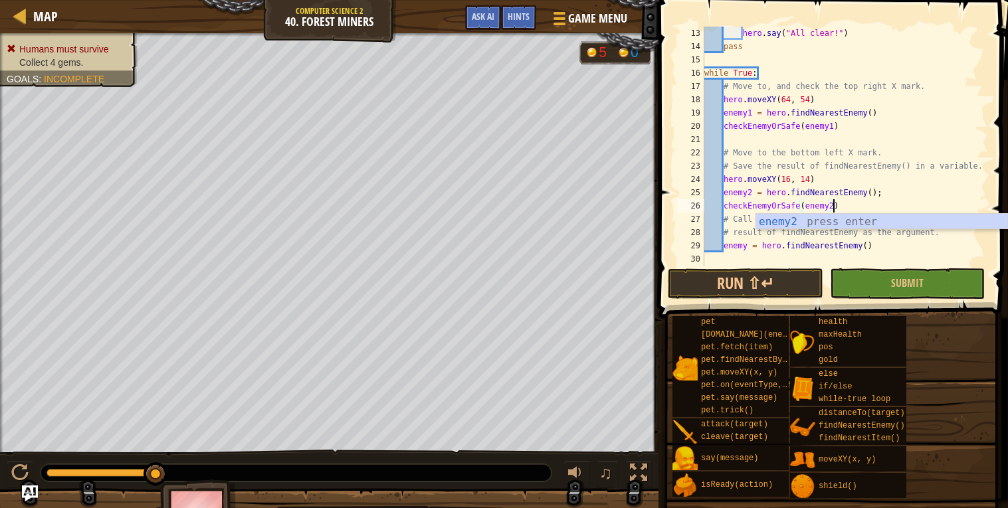
scroll to position [5, 10]
type textarea "checkEnemyOrSafe(enemy2)"
click at [787, 273] on button "Run ⇧↵" at bounding box center [745, 283] width 155 height 31
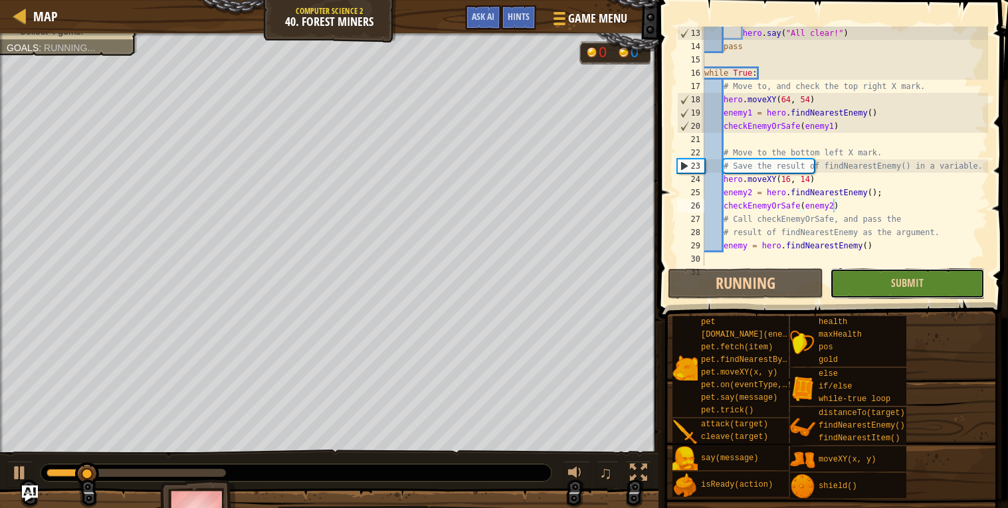
click at [858, 282] on button "Submit" at bounding box center [907, 283] width 155 height 31
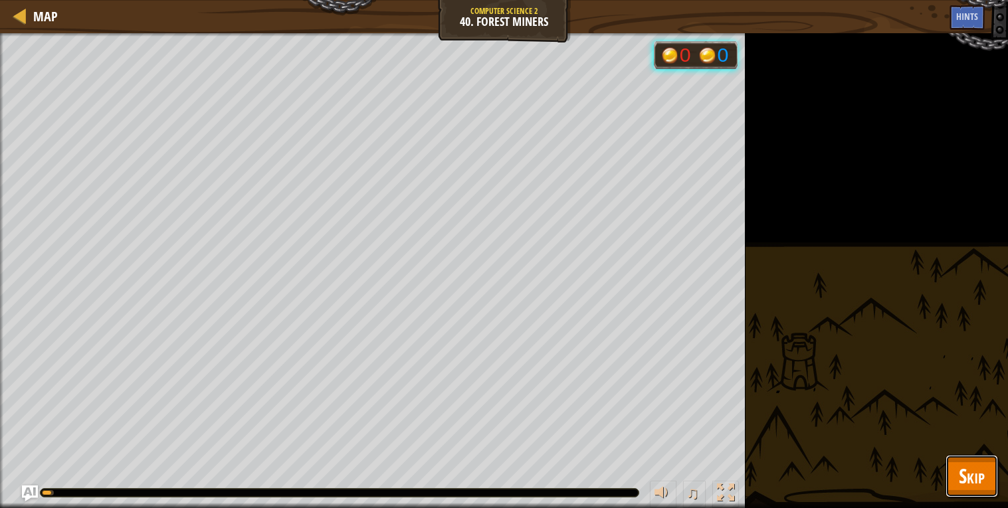
click at [987, 470] on button "Skip" at bounding box center [971, 476] width 52 height 43
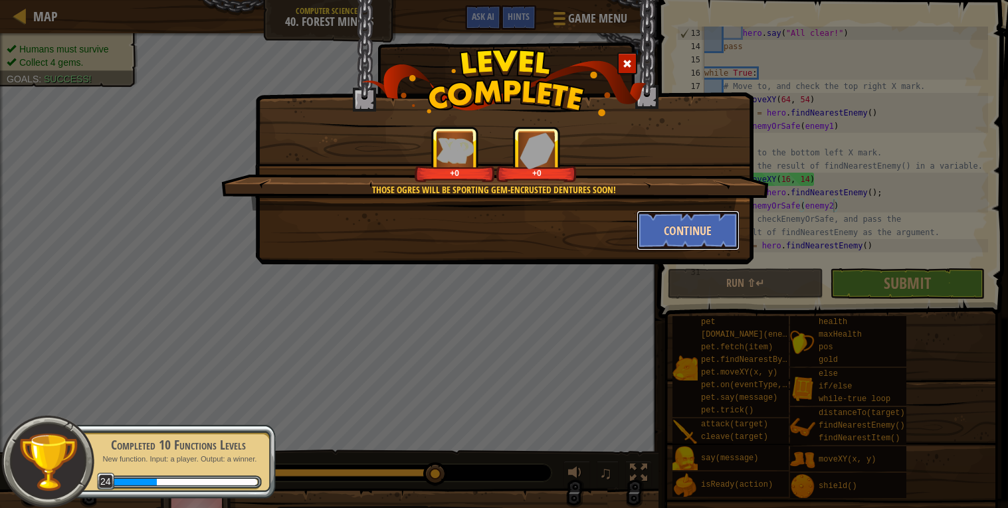
click at [672, 231] on button "Continue" at bounding box center [687, 231] width 103 height 40
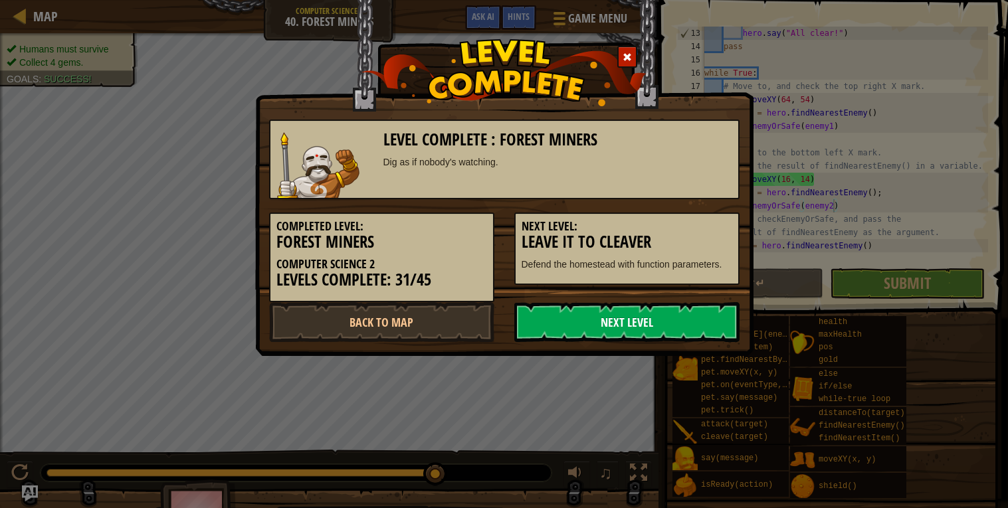
click at [602, 325] on link "Next Level" at bounding box center [626, 322] width 225 height 40
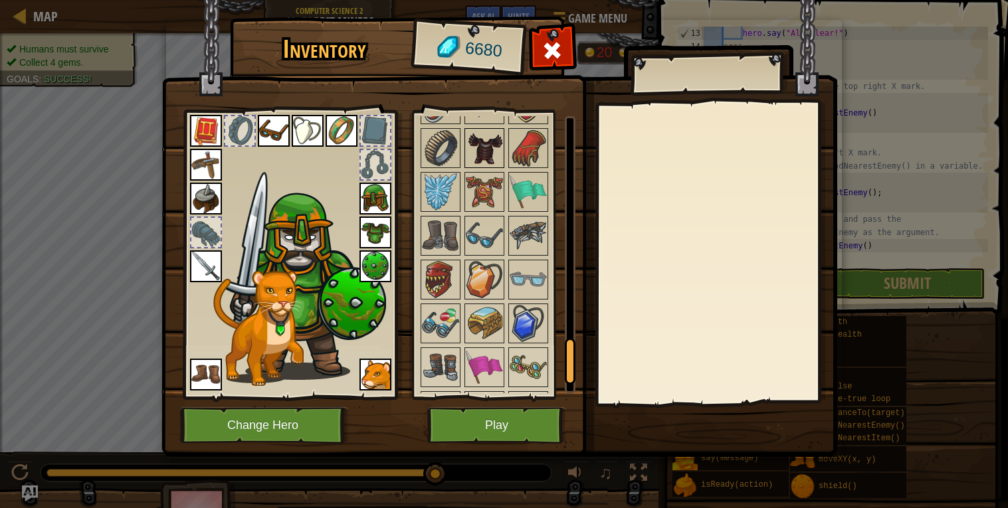
scroll to position [1382, 0]
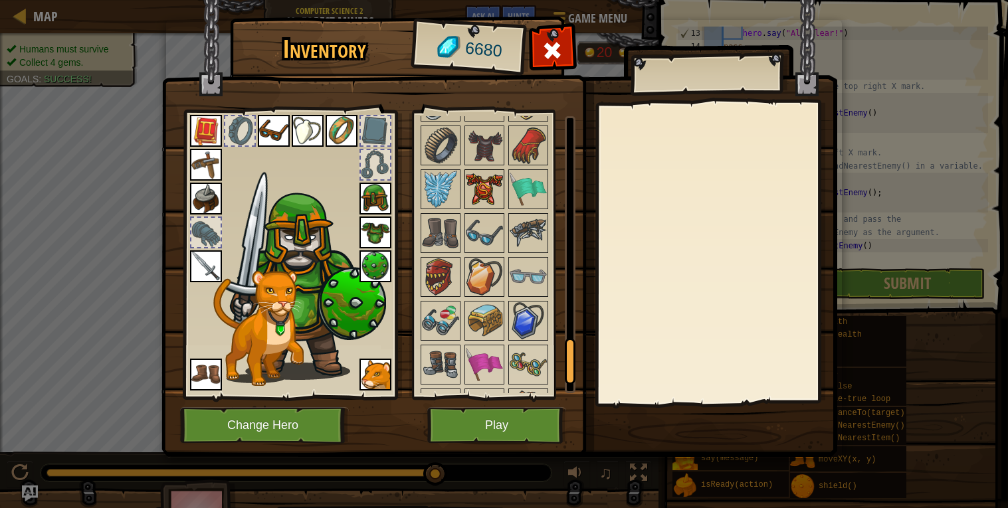
click at [486, 185] on img at bounding box center [484, 189] width 37 height 37
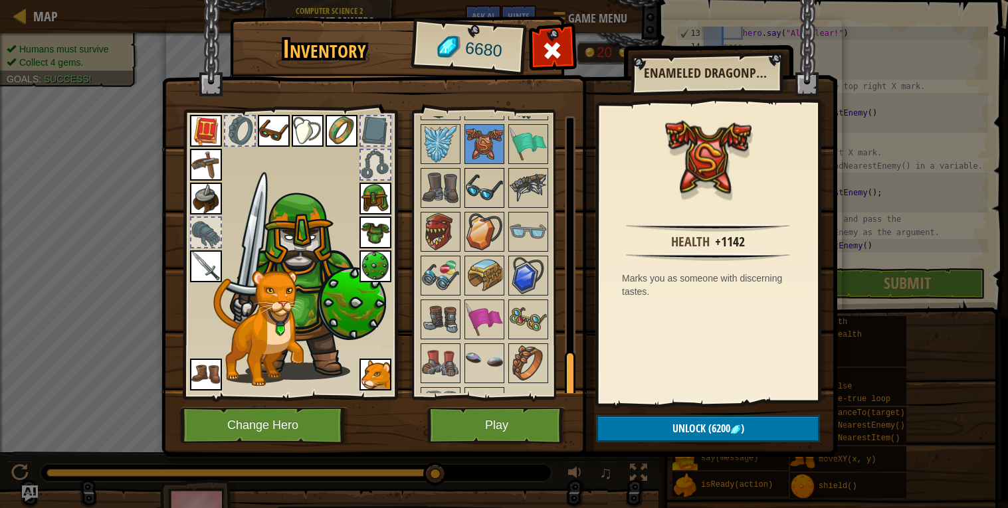
scroll to position [1464, 0]
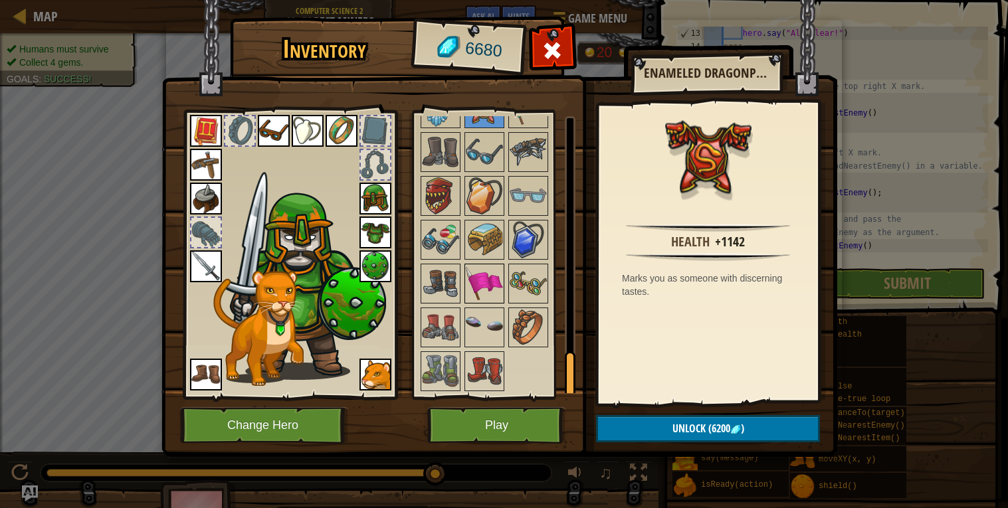
click at [487, 281] on img at bounding box center [484, 283] width 37 height 37
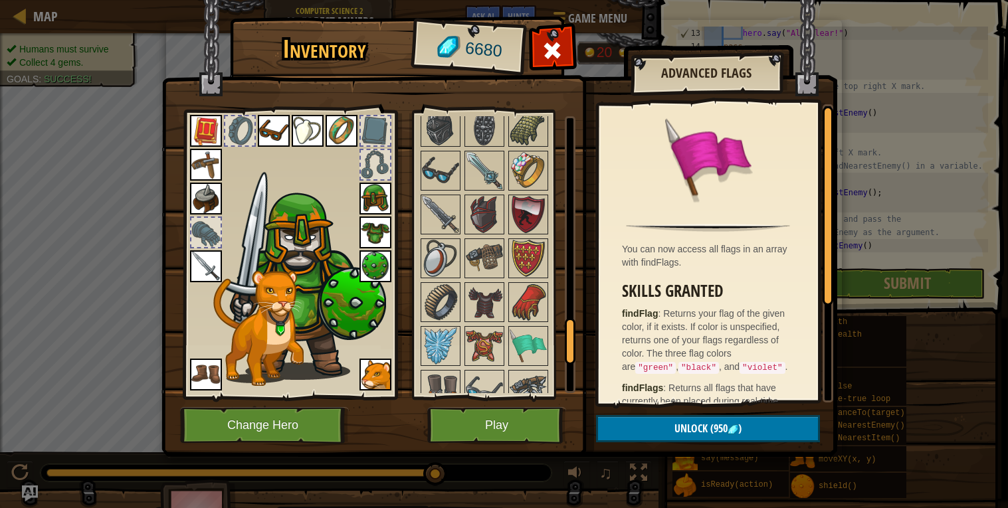
scroll to position [1207, 0]
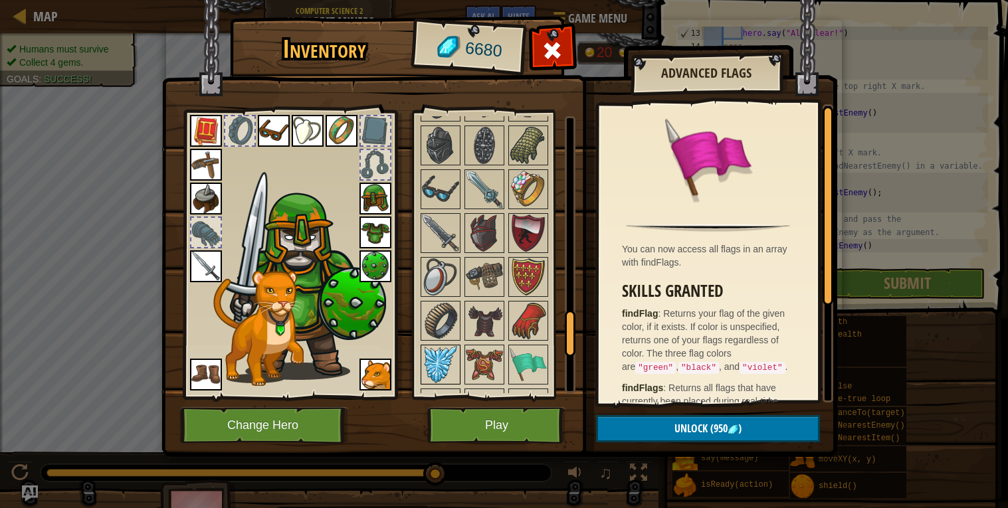
click at [435, 349] on img at bounding box center [440, 364] width 37 height 37
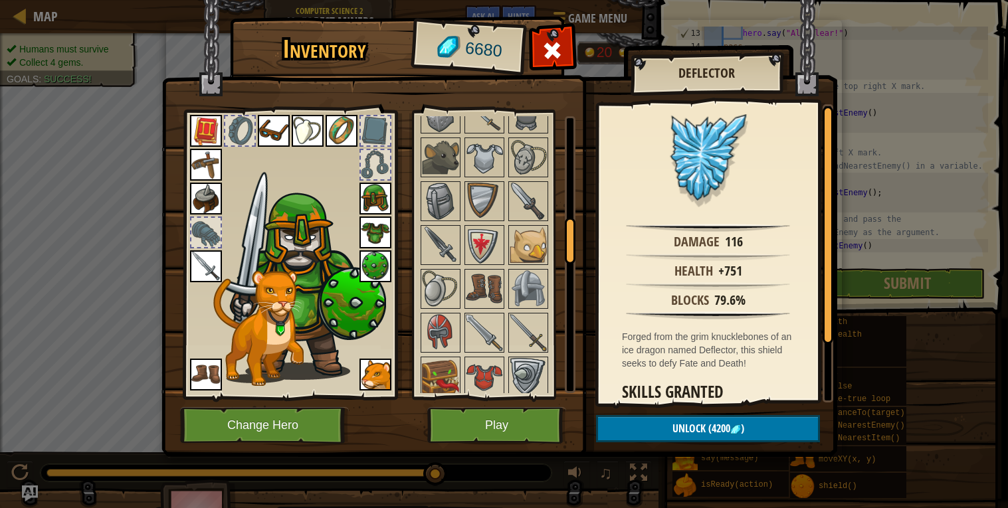
scroll to position [610, 0]
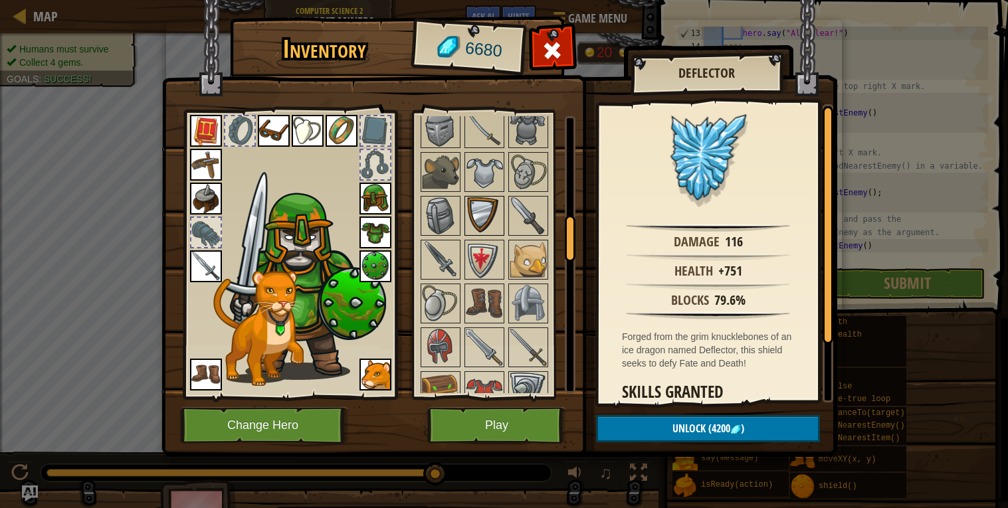
click at [486, 228] on img at bounding box center [484, 215] width 37 height 37
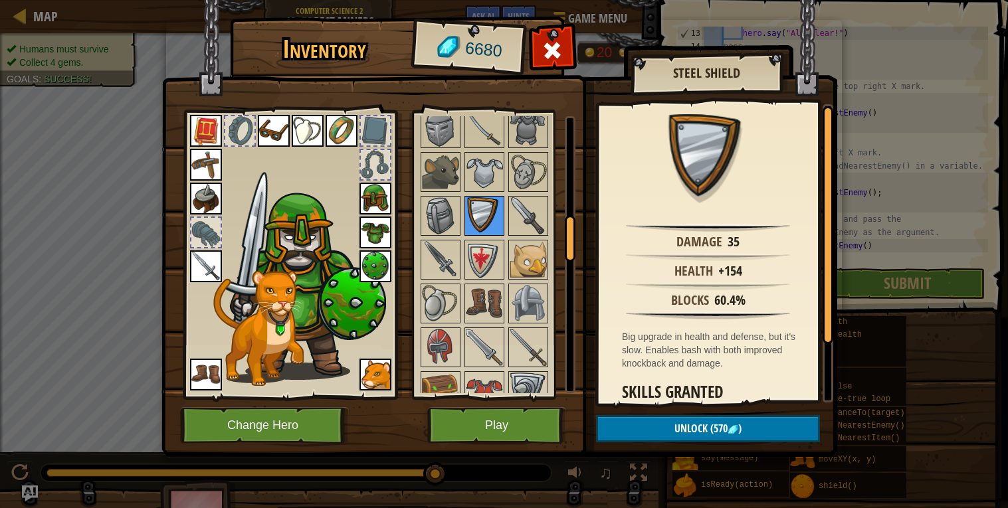
scroll to position [1464, 0]
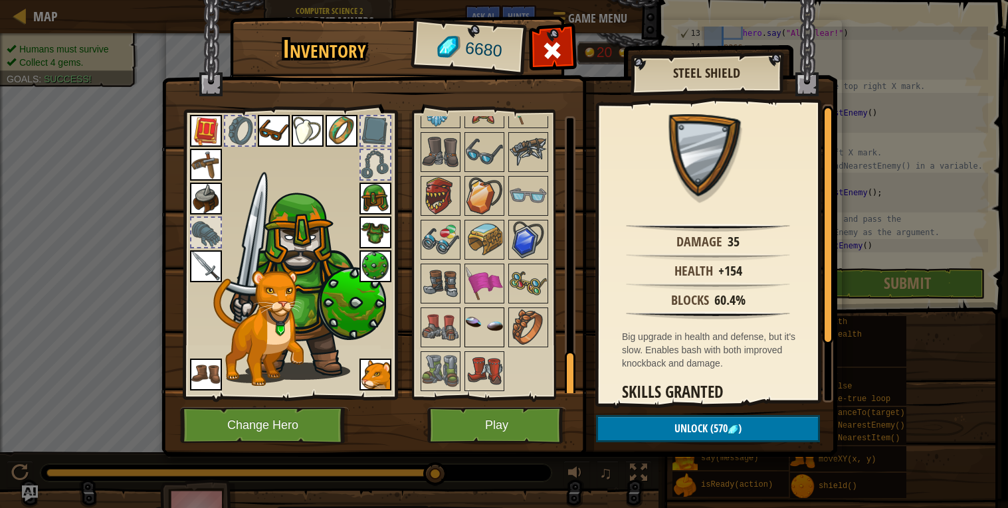
click at [498, 330] on img at bounding box center [484, 327] width 37 height 37
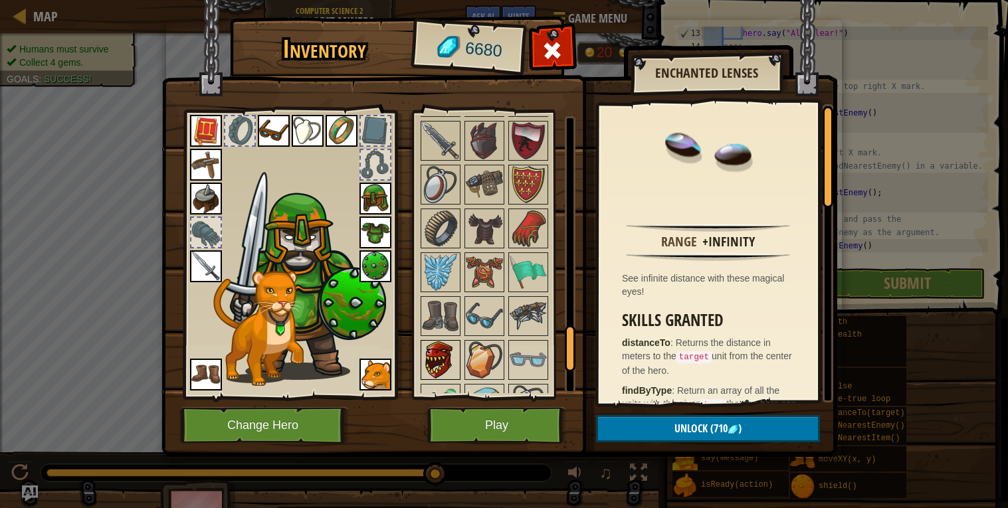
scroll to position [1301, 0]
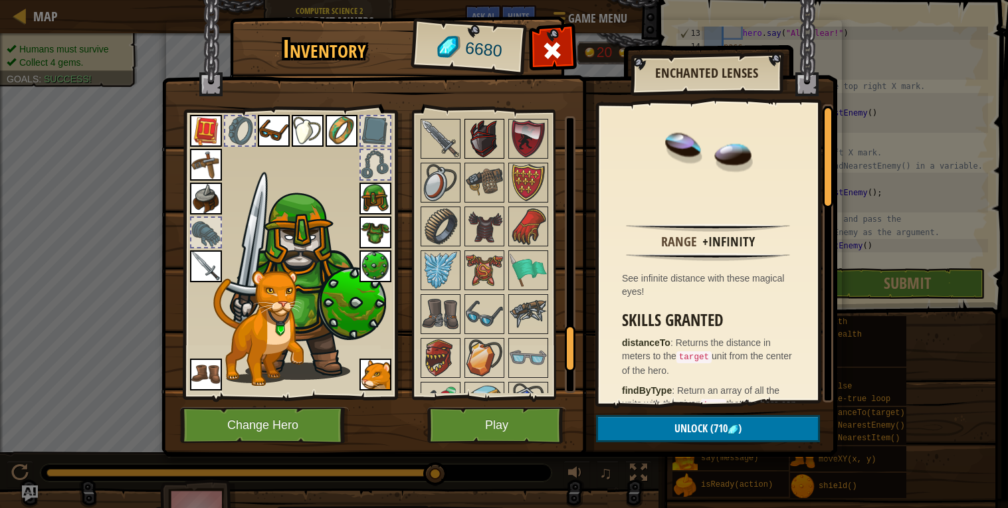
click at [477, 147] on img at bounding box center [484, 138] width 37 height 37
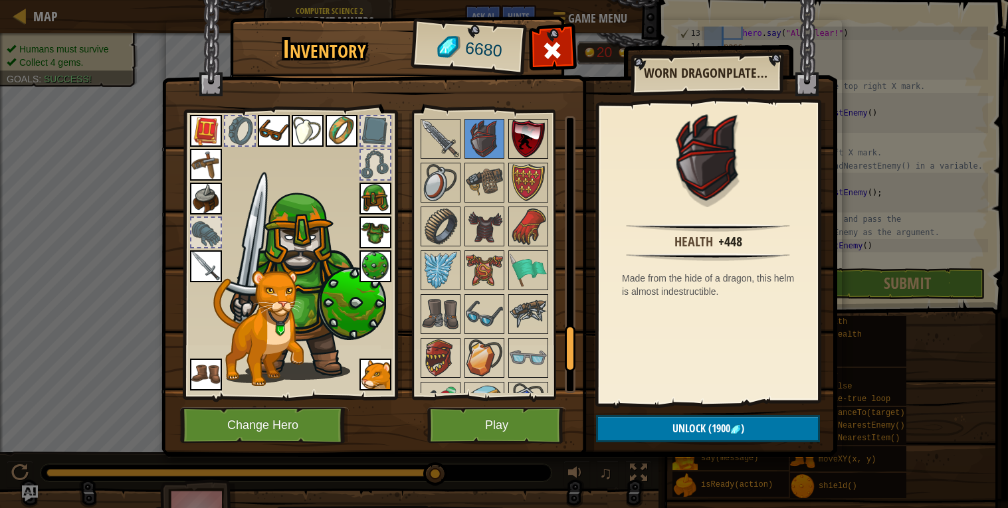
click at [528, 140] on img at bounding box center [528, 138] width 37 height 37
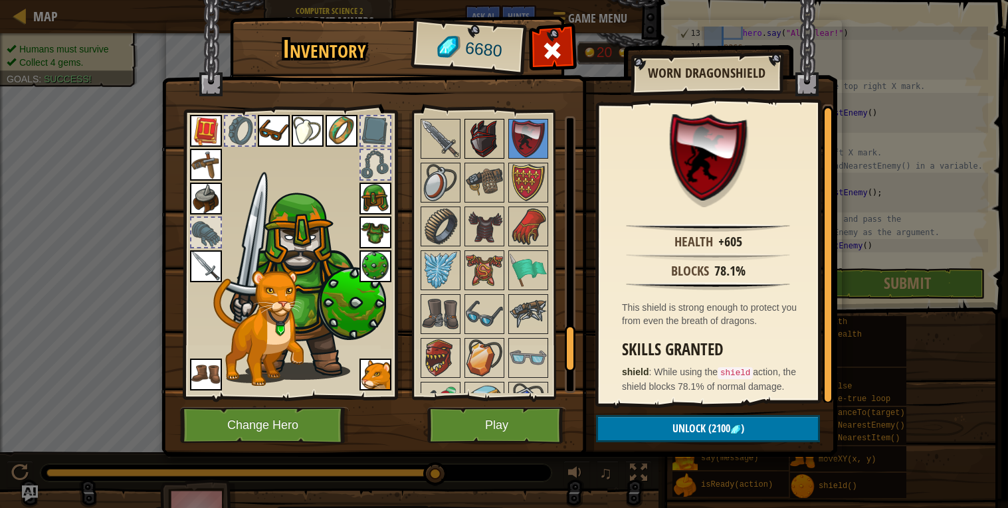
click at [485, 136] on img at bounding box center [484, 138] width 37 height 37
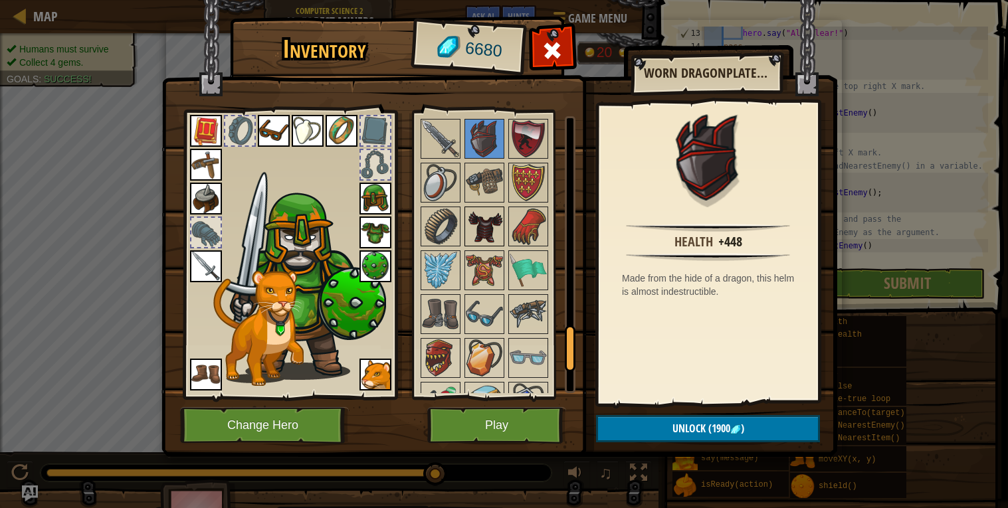
click at [486, 221] on img at bounding box center [484, 226] width 37 height 37
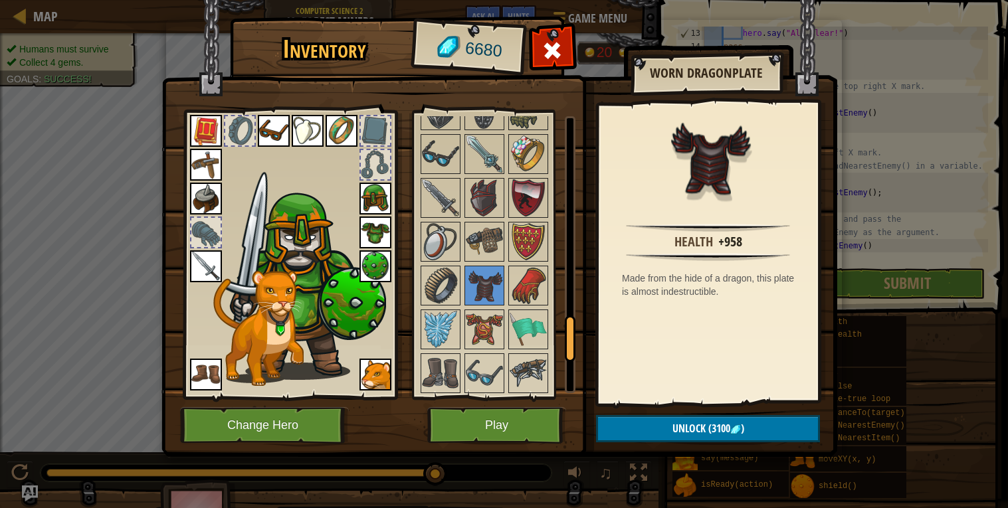
scroll to position [1239, 0]
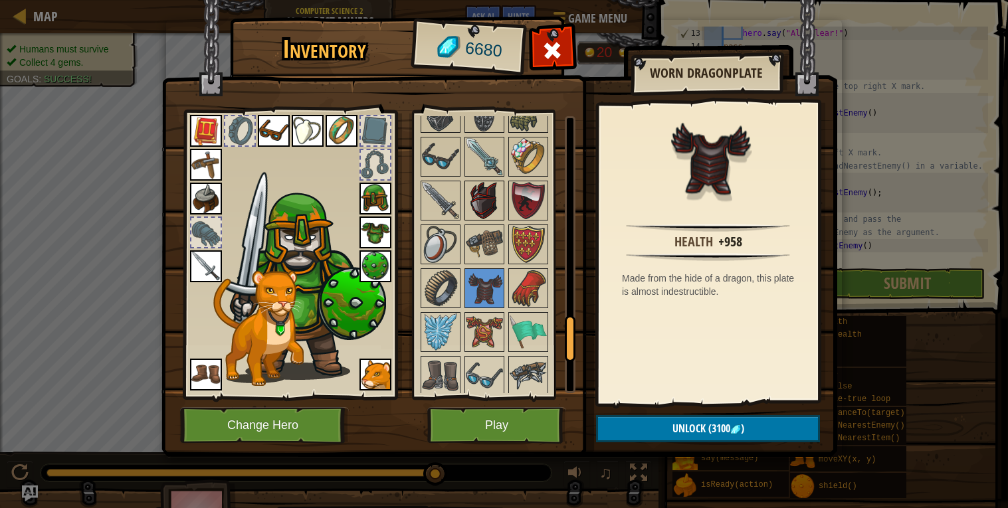
click at [491, 201] on img at bounding box center [484, 200] width 37 height 37
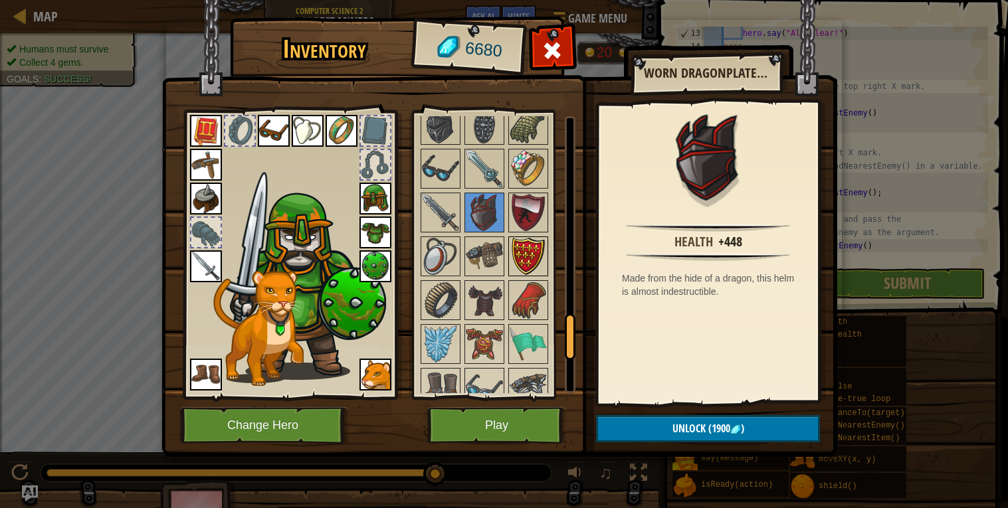
scroll to position [1228, 0]
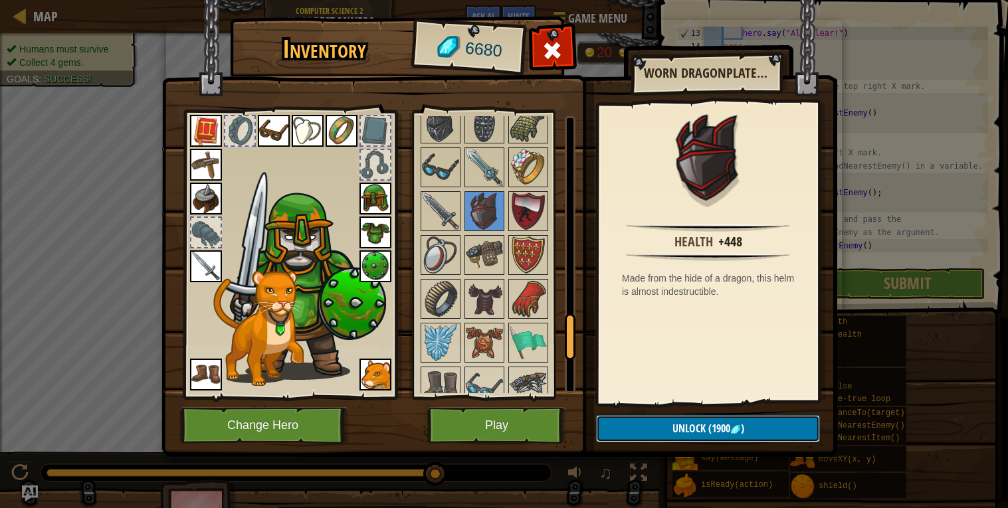
click at [702, 428] on span "Unlock" at bounding box center [688, 428] width 33 height 15
click at [698, 432] on button "Confirm" at bounding box center [708, 428] width 224 height 27
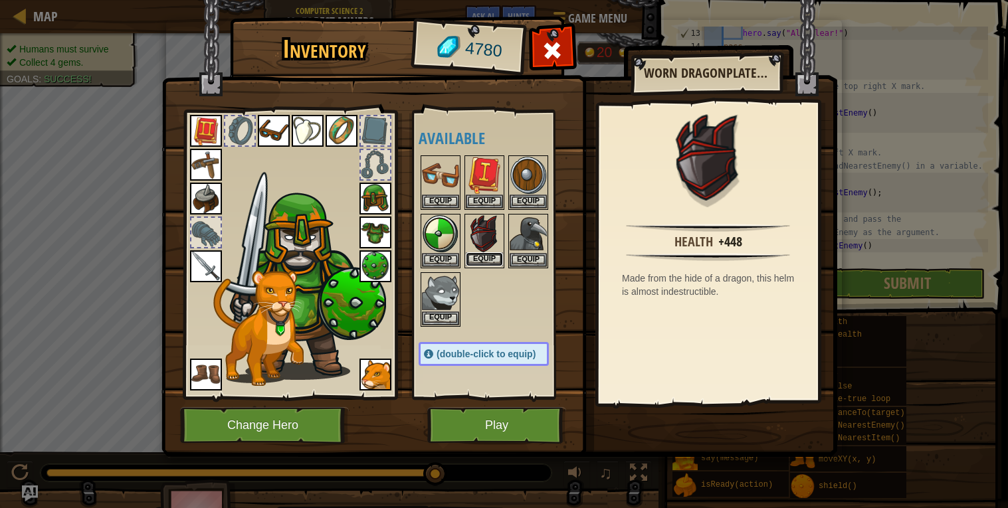
click at [485, 252] on button "Equip" at bounding box center [484, 259] width 37 height 14
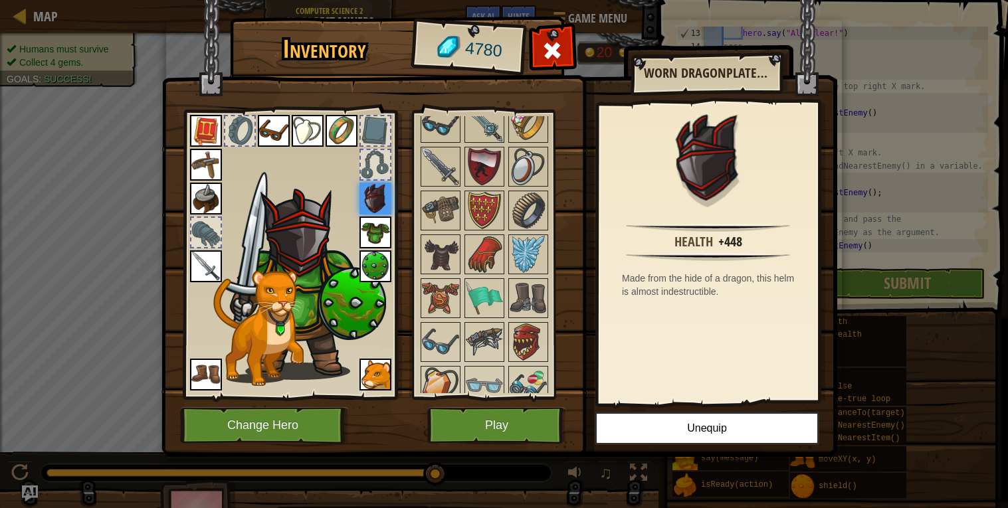
scroll to position [1334, 0]
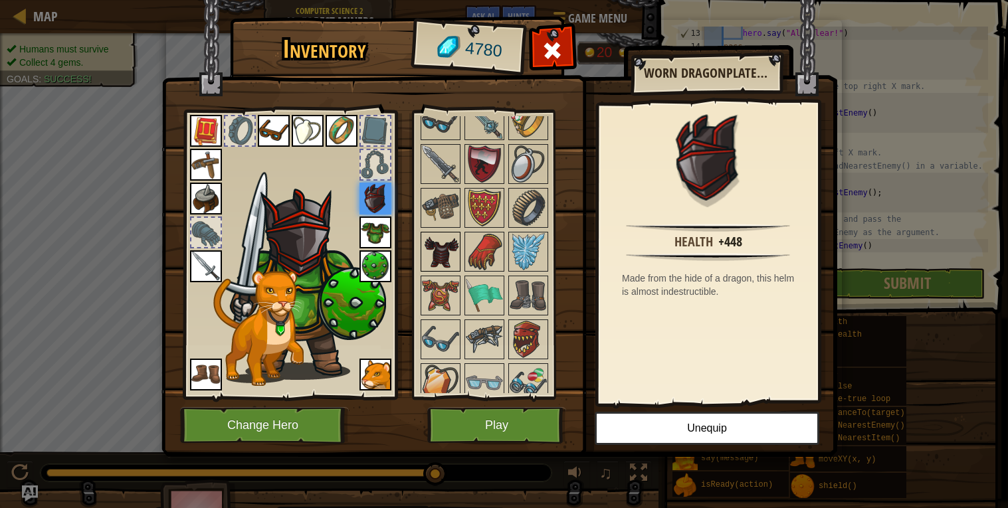
click at [440, 247] on img at bounding box center [440, 251] width 37 height 37
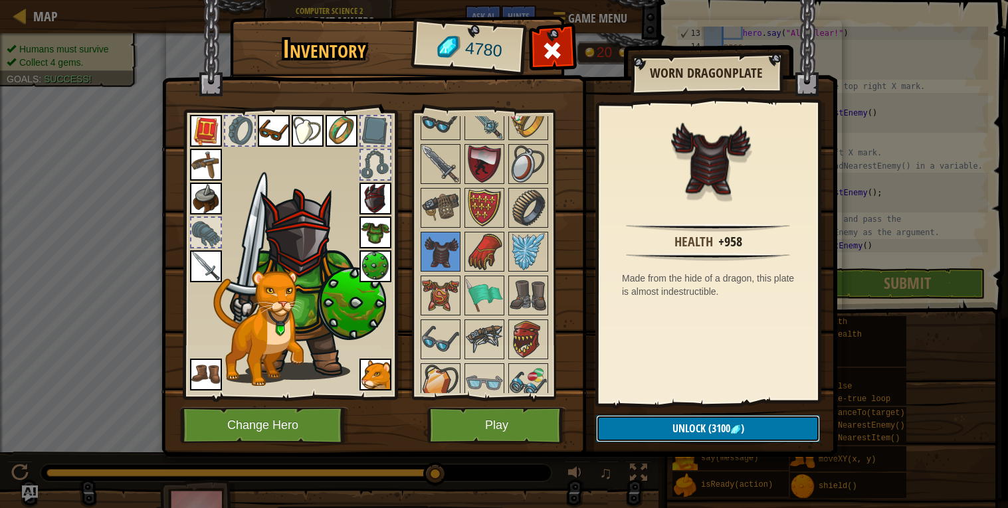
click at [737, 429] on img at bounding box center [735, 430] width 11 height 11
click at [718, 432] on button "Confirm" at bounding box center [708, 428] width 224 height 27
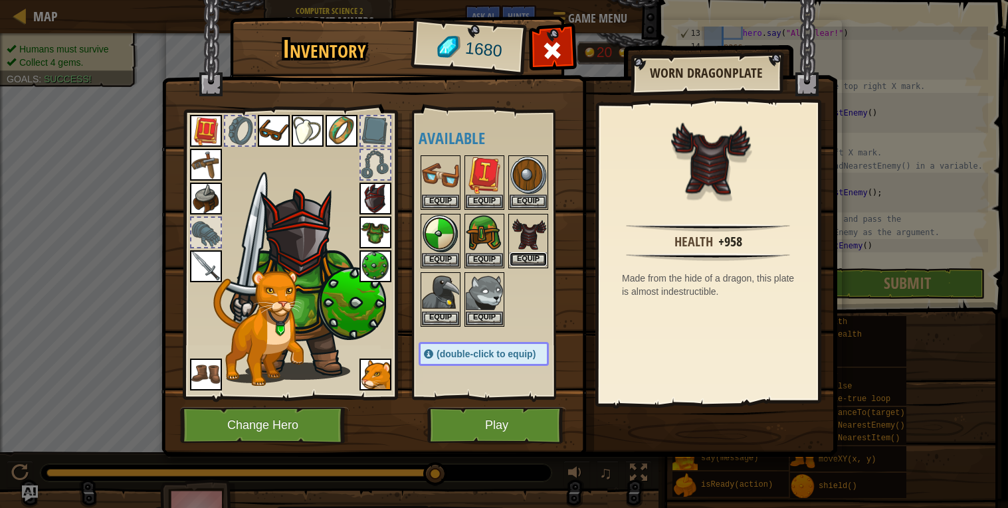
click at [522, 256] on button "Equip" at bounding box center [528, 259] width 37 height 14
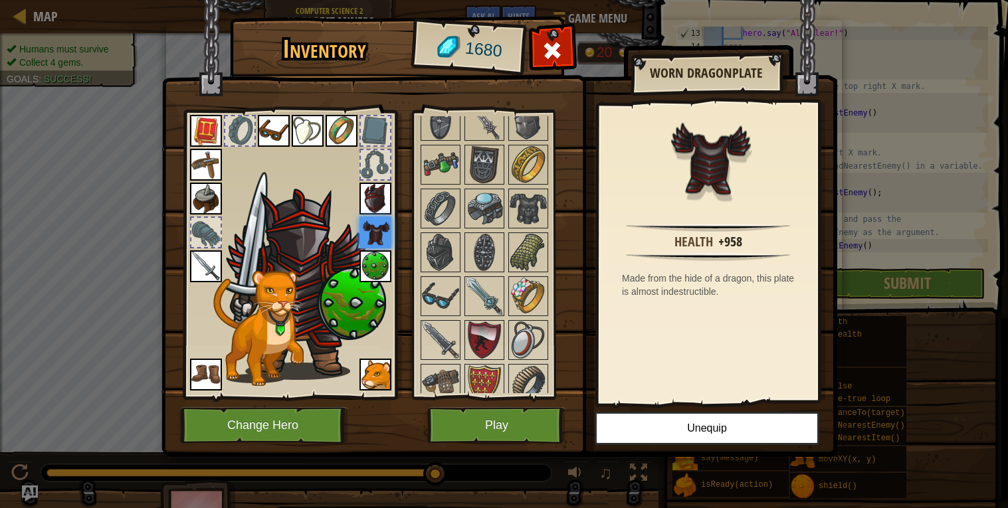
scroll to position [1157, 0]
click at [495, 324] on img at bounding box center [484, 341] width 37 height 37
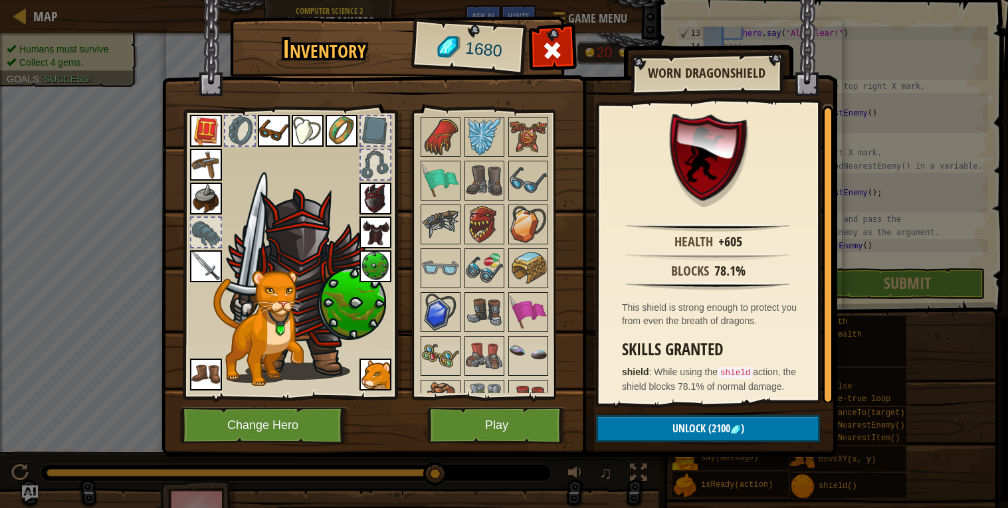
scroll to position [1478, 0]
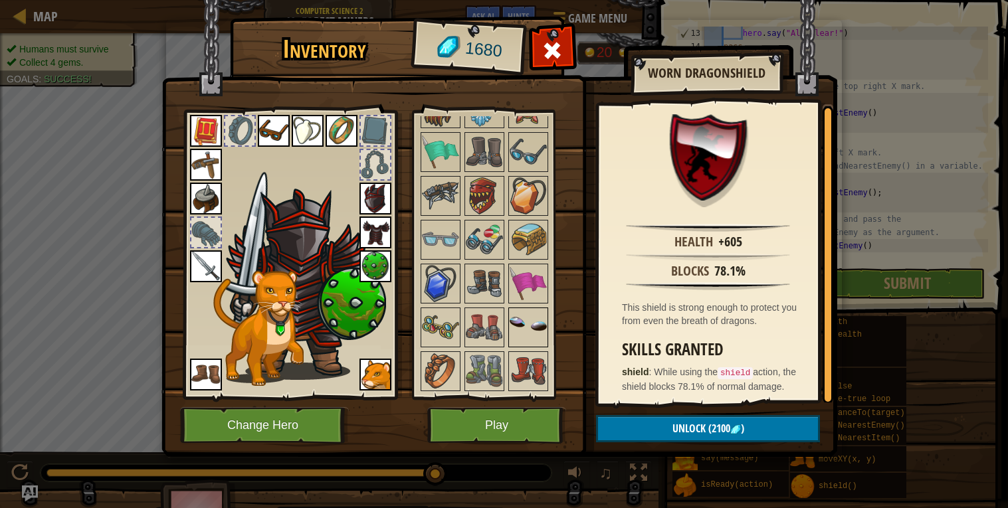
click at [516, 316] on img at bounding box center [528, 327] width 37 height 37
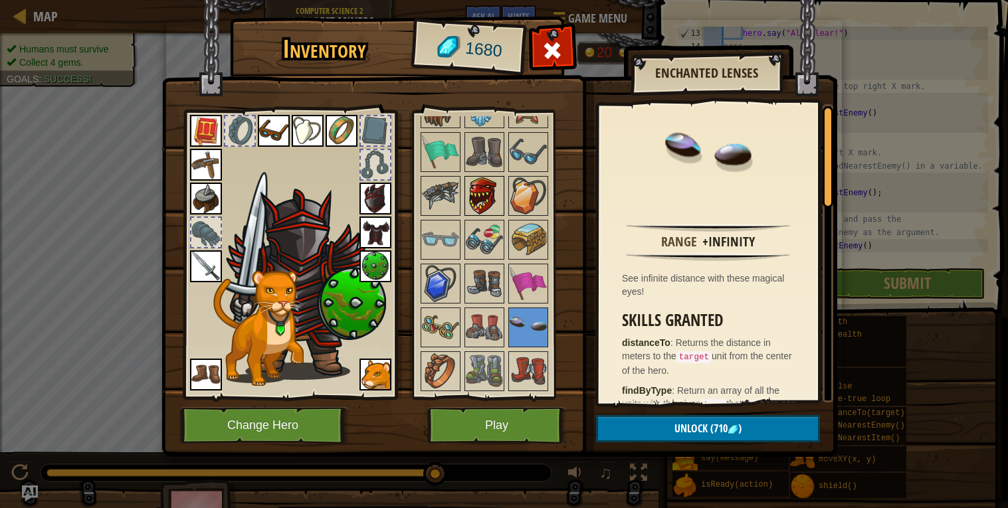
click at [502, 205] on img at bounding box center [484, 195] width 37 height 37
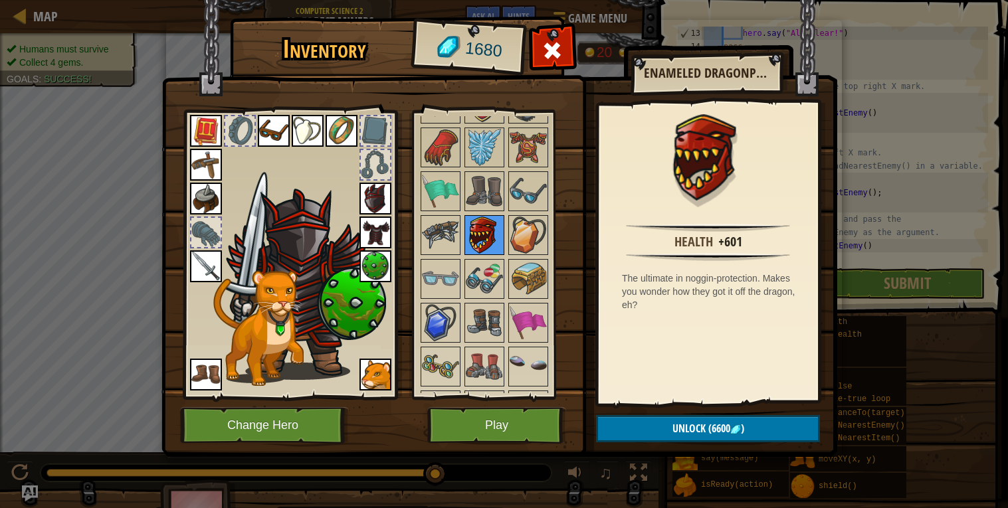
scroll to position [1417, 0]
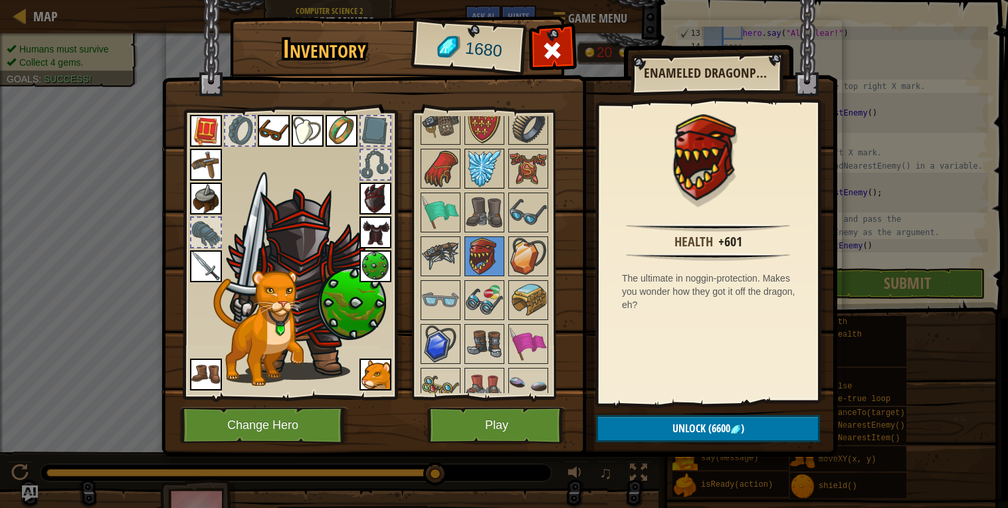
click at [491, 185] on img at bounding box center [484, 168] width 37 height 37
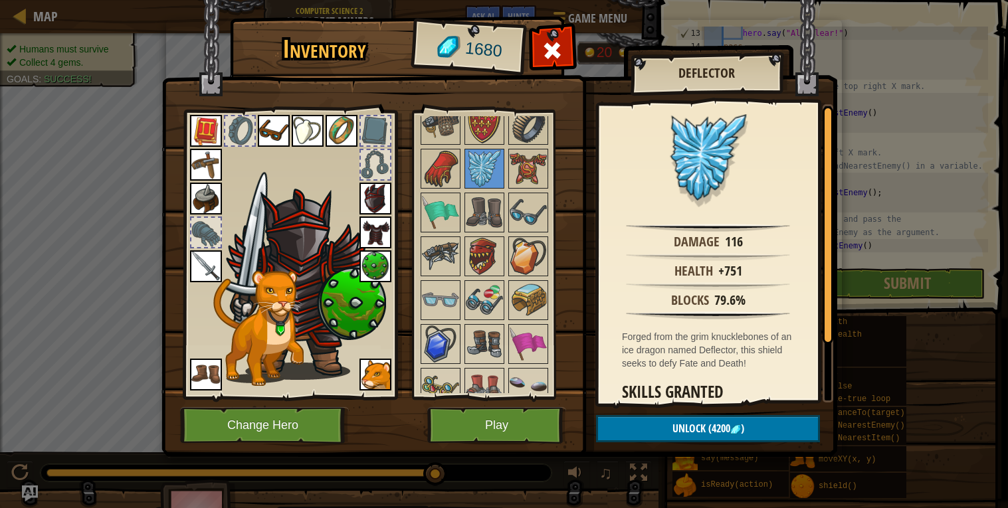
click at [294, 272] on img at bounding box center [258, 328] width 90 height 116
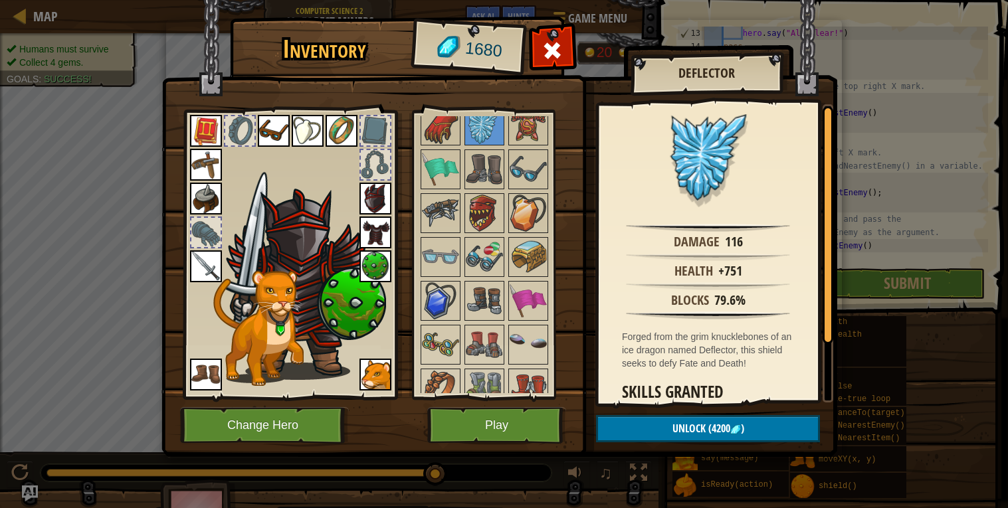
scroll to position [1478, 0]
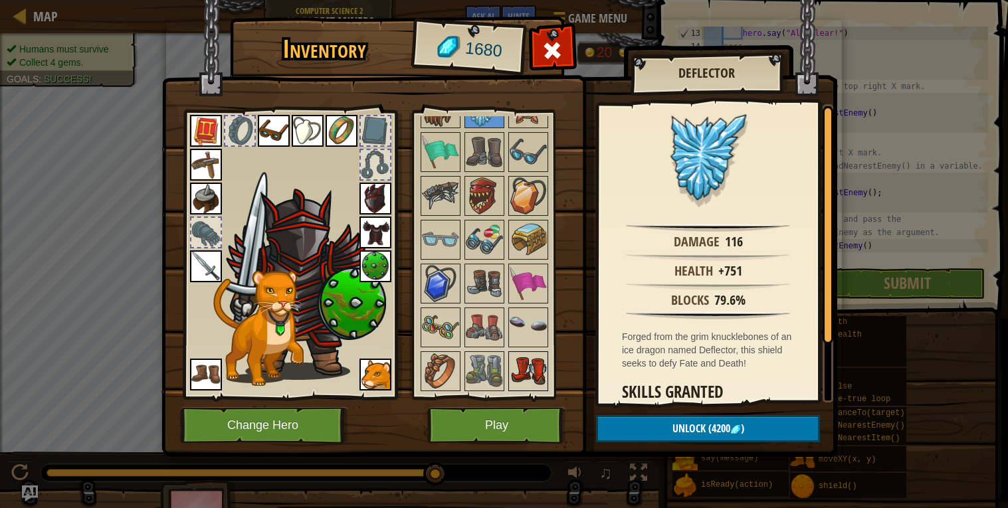
click at [522, 365] on img at bounding box center [528, 371] width 37 height 37
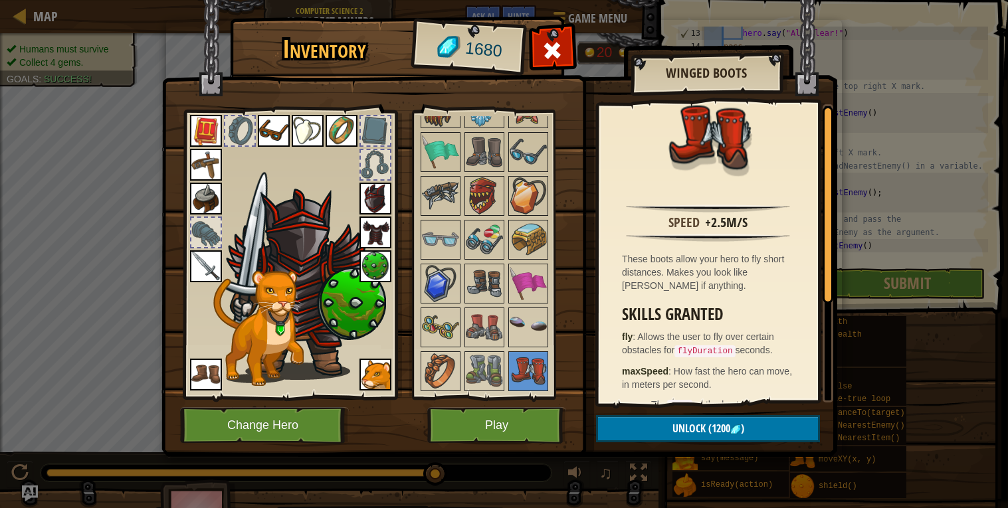
scroll to position [0, 0]
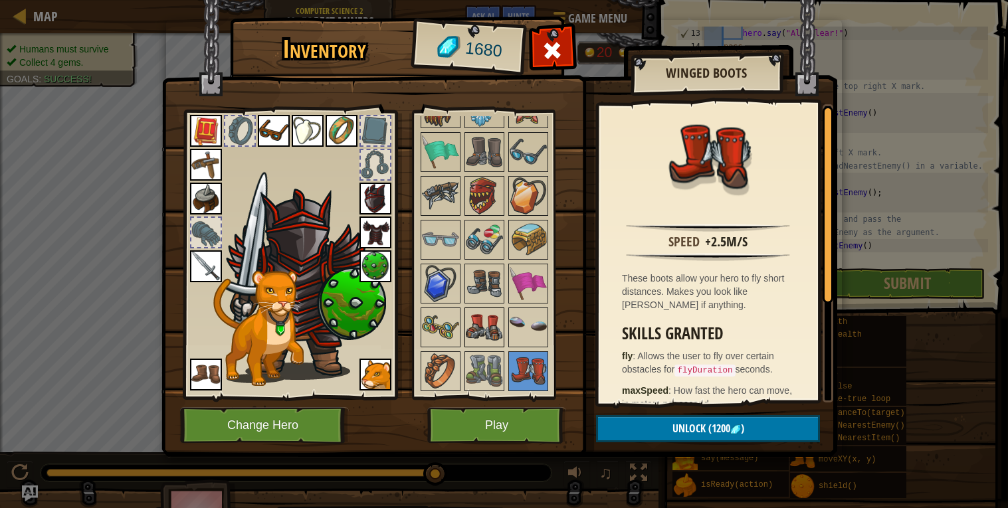
click at [484, 314] on img at bounding box center [484, 327] width 37 height 37
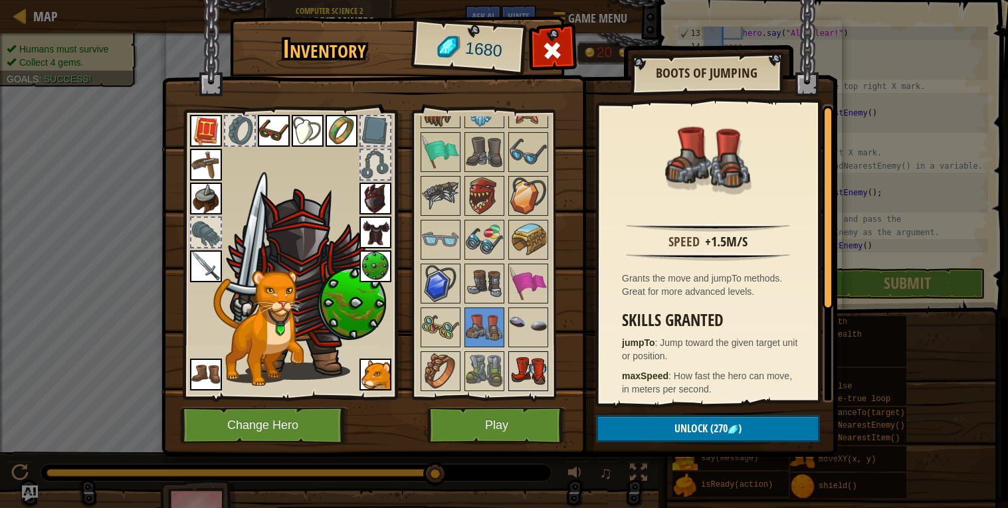
click at [530, 368] on img at bounding box center [528, 371] width 37 height 37
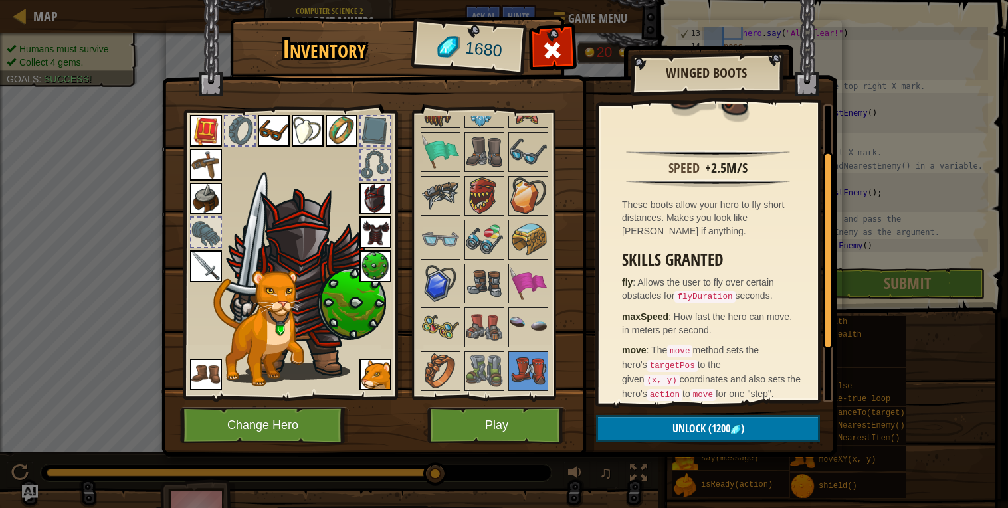
scroll to position [70, 0]
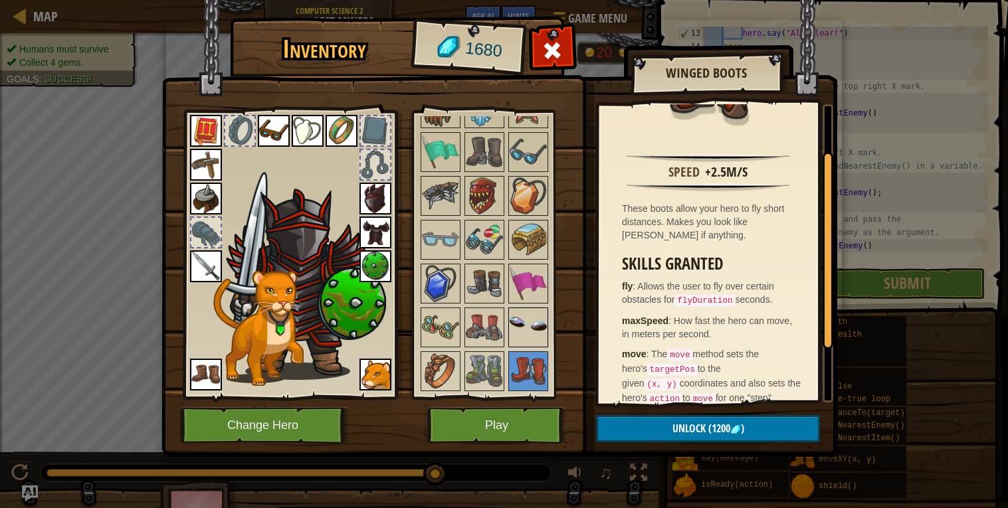
click at [512, 333] on img at bounding box center [528, 327] width 37 height 37
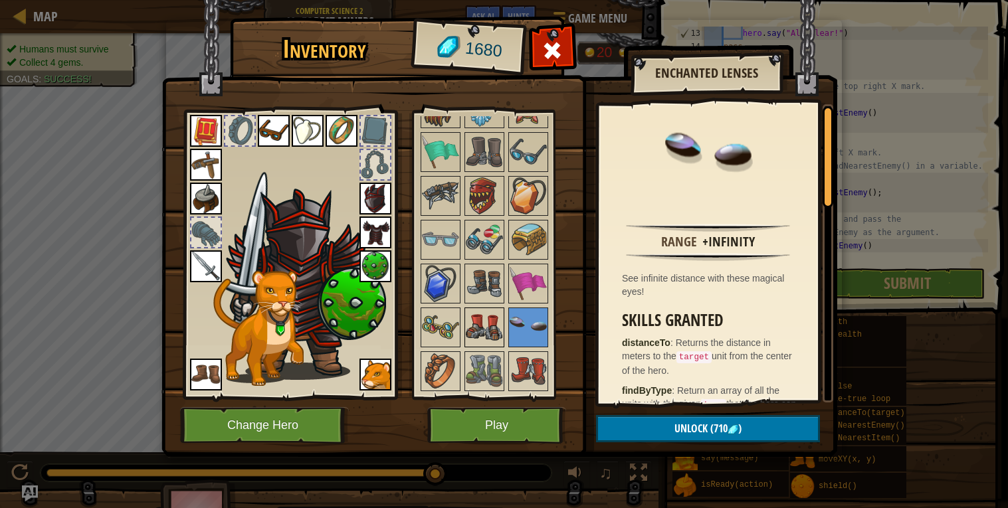
click at [488, 330] on img at bounding box center [484, 327] width 37 height 37
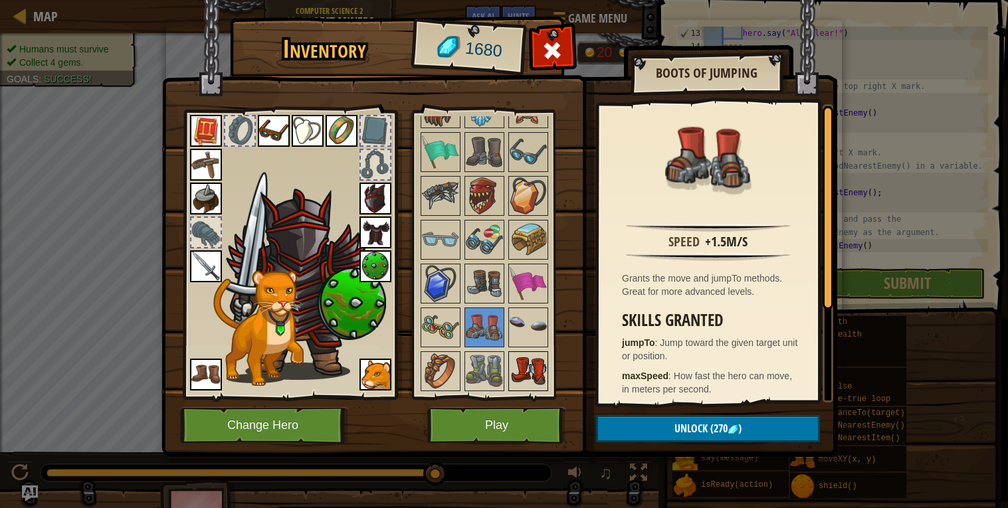
click at [515, 370] on img at bounding box center [528, 371] width 37 height 37
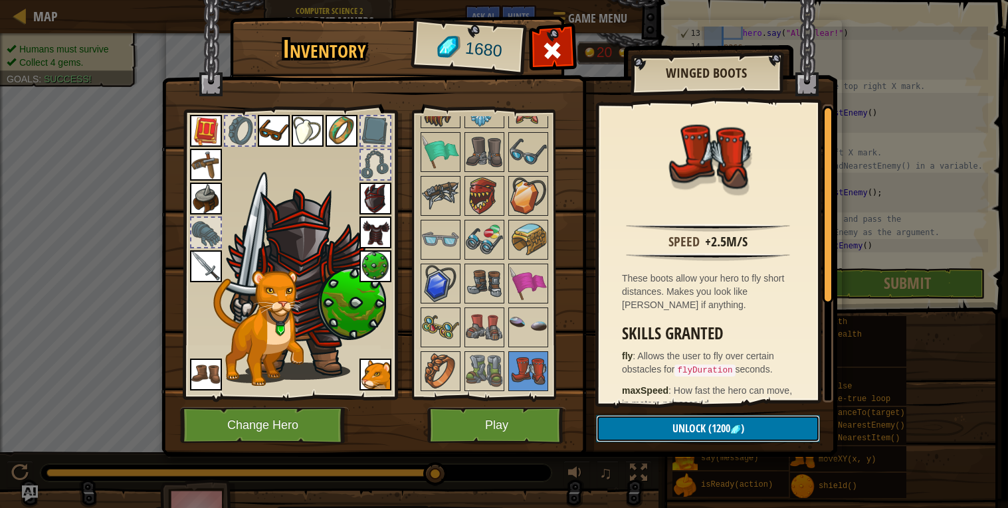
click at [708, 429] on span "(1200" at bounding box center [718, 428] width 25 height 15
click at [708, 429] on button "Confirm" at bounding box center [708, 428] width 224 height 27
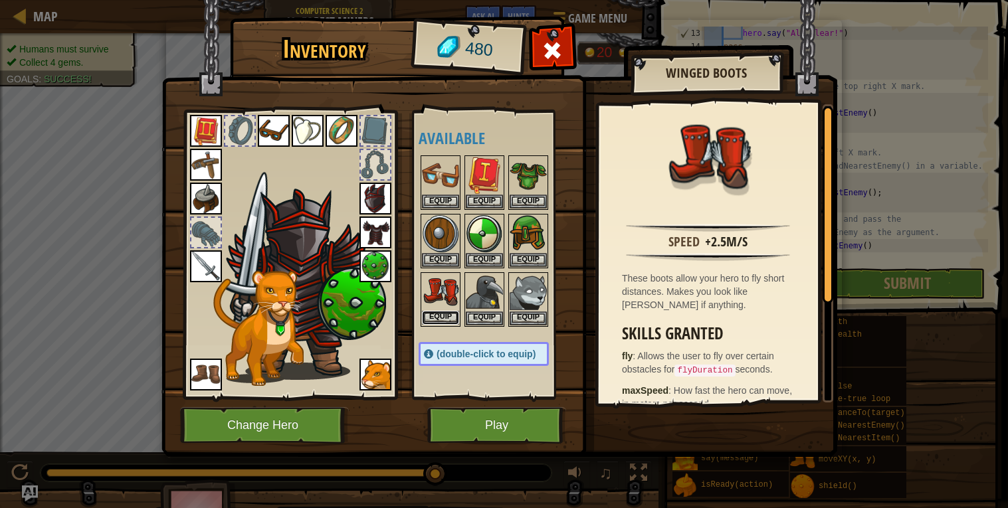
click at [429, 312] on button "Equip" at bounding box center [440, 318] width 37 height 14
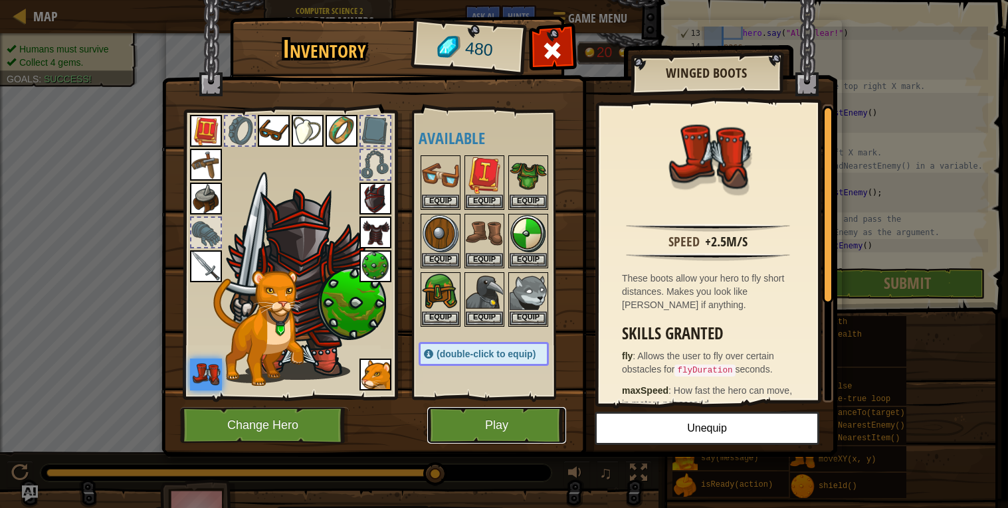
click at [518, 415] on button "Play" at bounding box center [496, 425] width 139 height 37
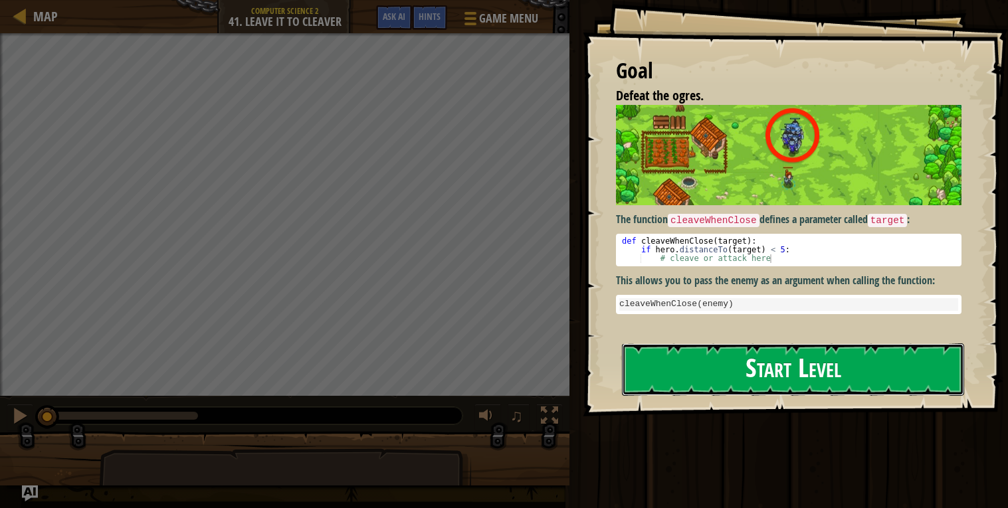
click at [714, 353] on button "Start Level" at bounding box center [793, 369] width 342 height 52
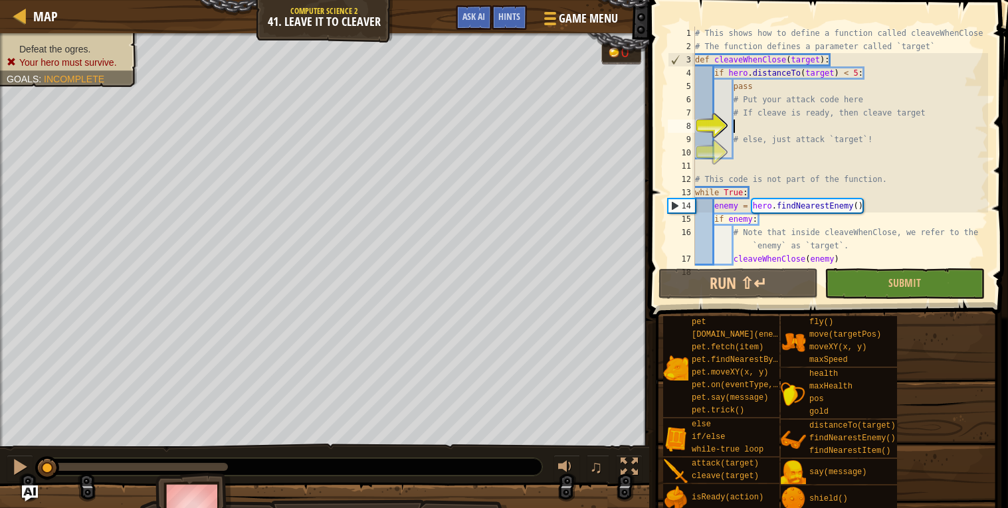
scroll to position [5, 2]
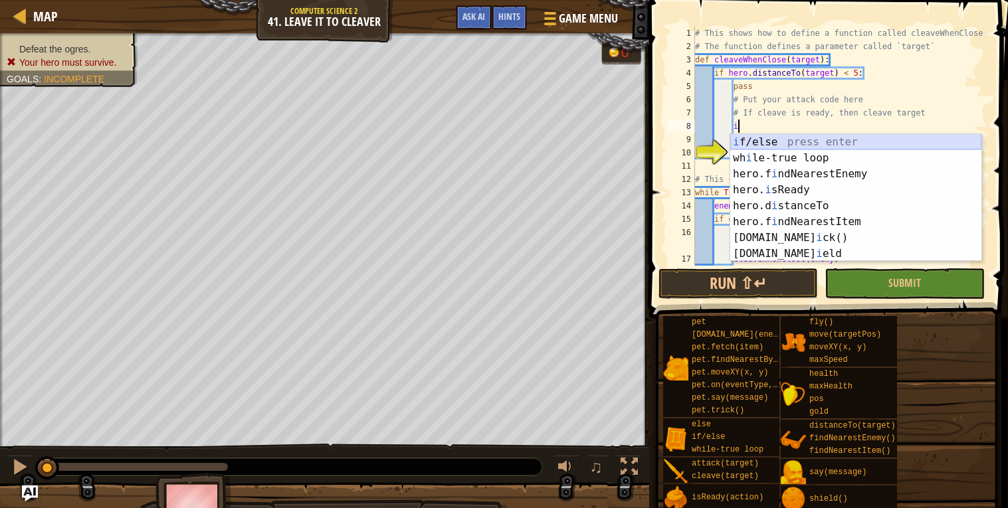
click at [742, 140] on div "i f/else press enter wh i le-true loop press enter hero.f i ndNearestEnemy pres…" at bounding box center [855, 213] width 251 height 159
type textarea "if enemy:"
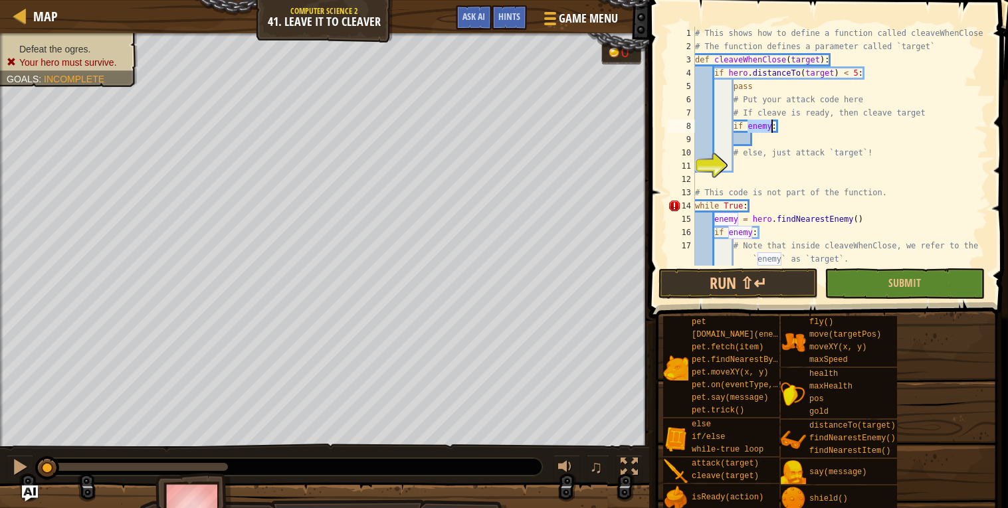
click at [754, 145] on div "# This shows how to define a function called cleaveWhenClose # The function def…" at bounding box center [840, 160] width 296 height 266
click at [771, 126] on div "# This shows how to define a function called cleaveWhenClose # The function def…" at bounding box center [840, 160] width 296 height 266
type textarea "if hero.isReady("cleave"):"
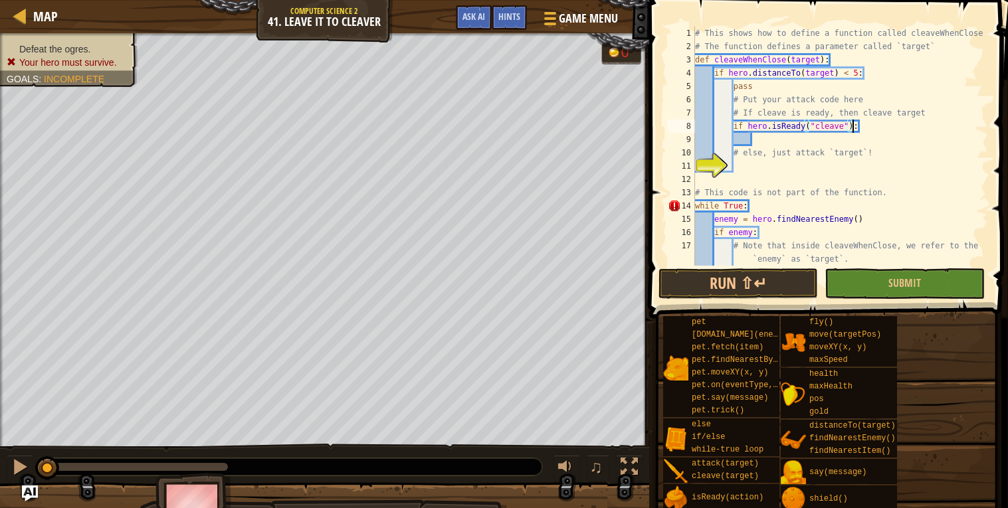
click at [761, 142] on div "# This shows how to define a function called cleaveWhenClose # The function def…" at bounding box center [840, 160] width 296 height 266
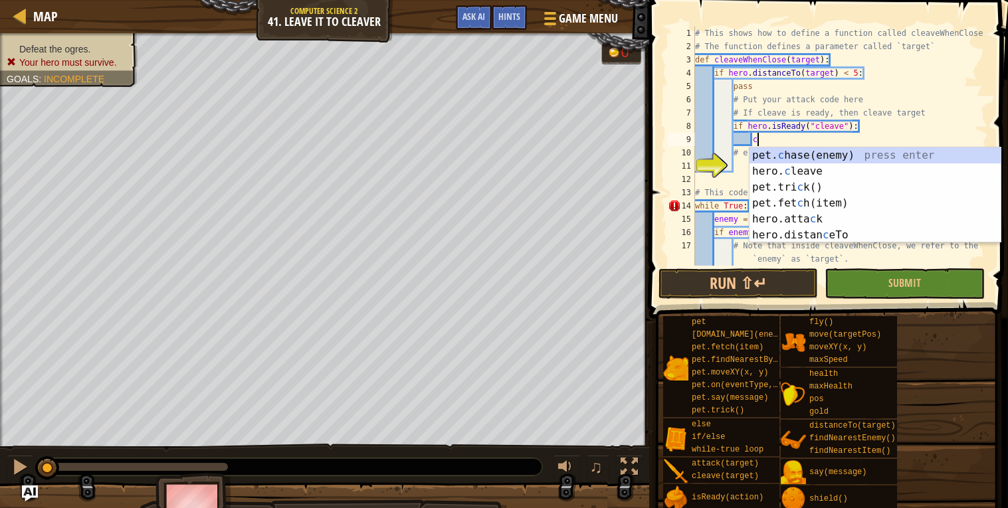
scroll to position [5, 4]
click at [771, 166] on div "pet. c hase(enemy) press enter hero. c leave press enter pet.tri c k() press en…" at bounding box center [874, 211] width 251 height 128
type textarea "hero.cleave(enemy)"
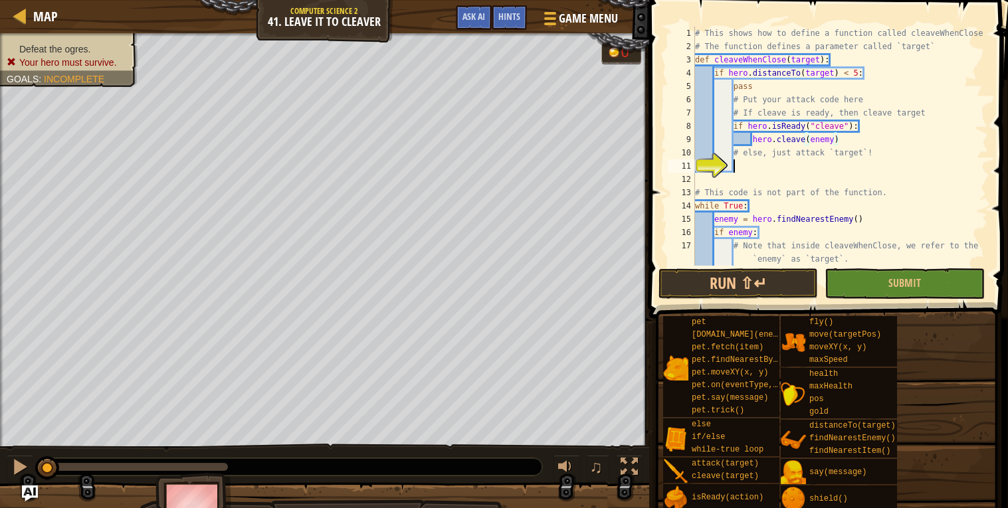
click at [771, 162] on div "# This shows how to define a function called cleaveWhenClose # The function def…" at bounding box center [840, 160] width 296 height 266
type textarea "e"
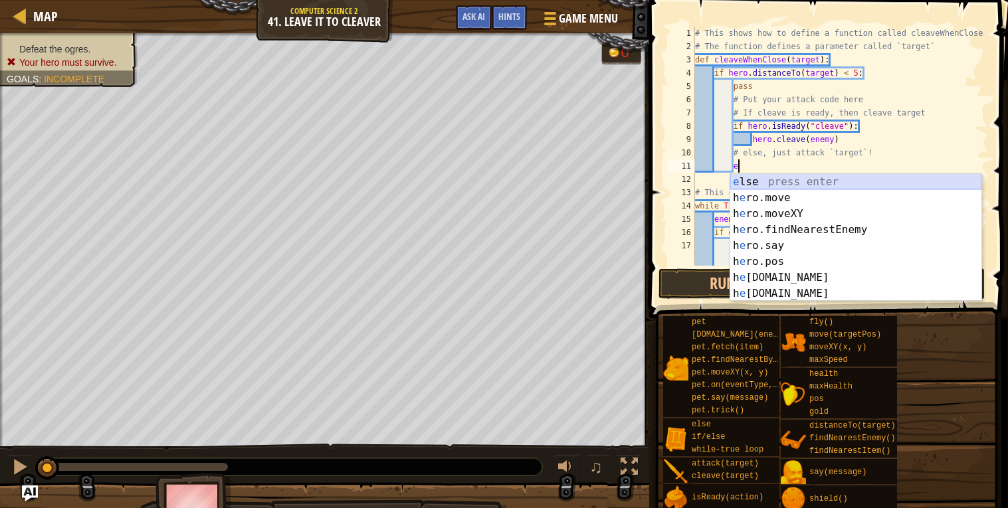
click at [755, 175] on div "e lse press enter h e ro.move press enter h e ro.moveXY press enter h e ro.find…" at bounding box center [855, 253] width 251 height 159
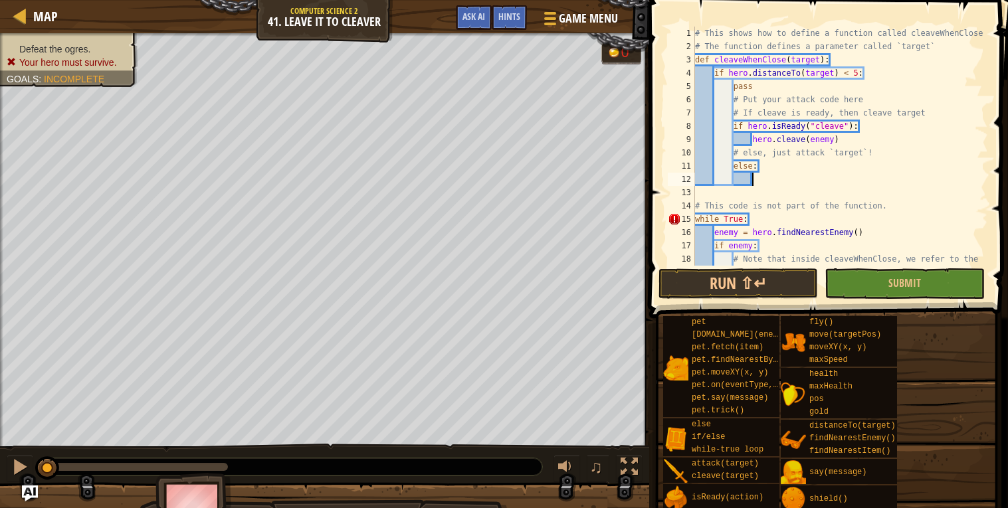
scroll to position [5, 4]
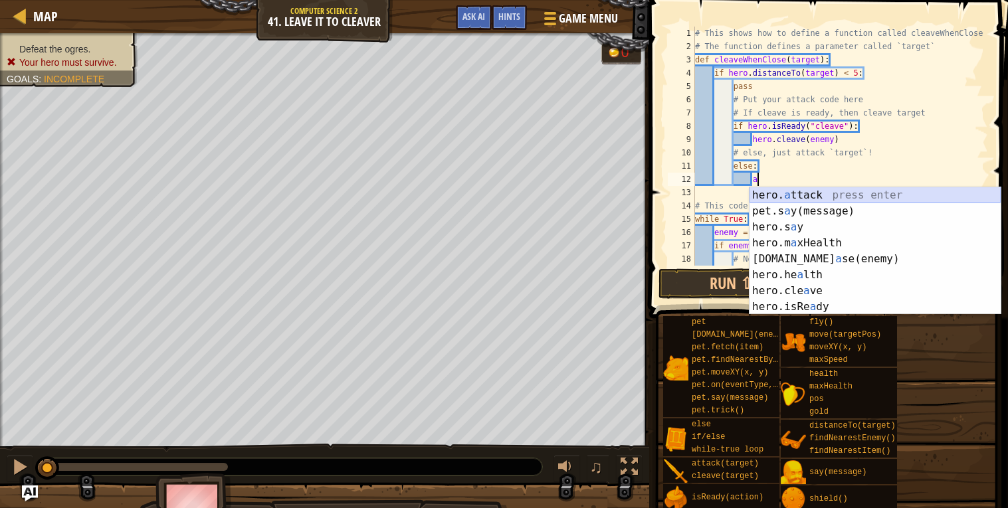
click at [768, 195] on div "hero. a ttack press enter pet.s a y(message) press enter hero.s a y press enter…" at bounding box center [874, 266] width 251 height 159
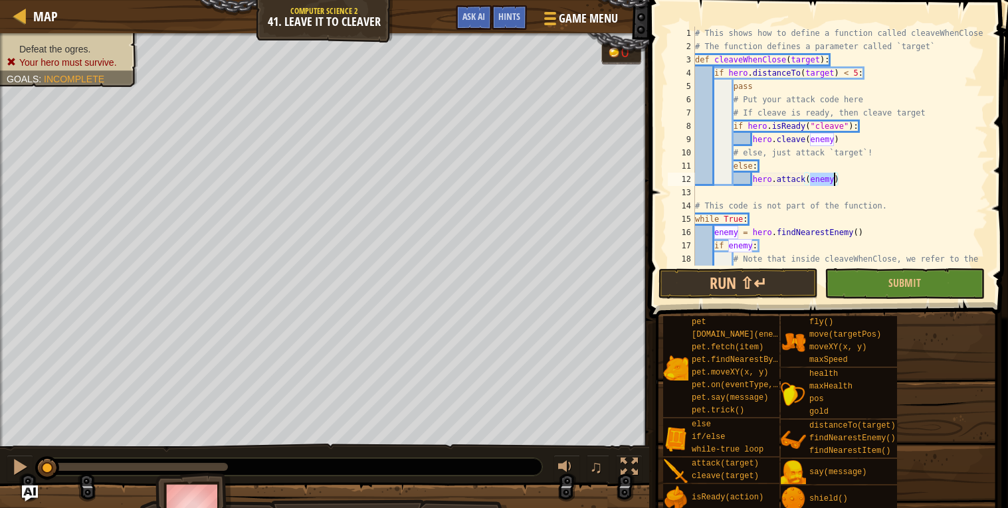
scroll to position [39, 0]
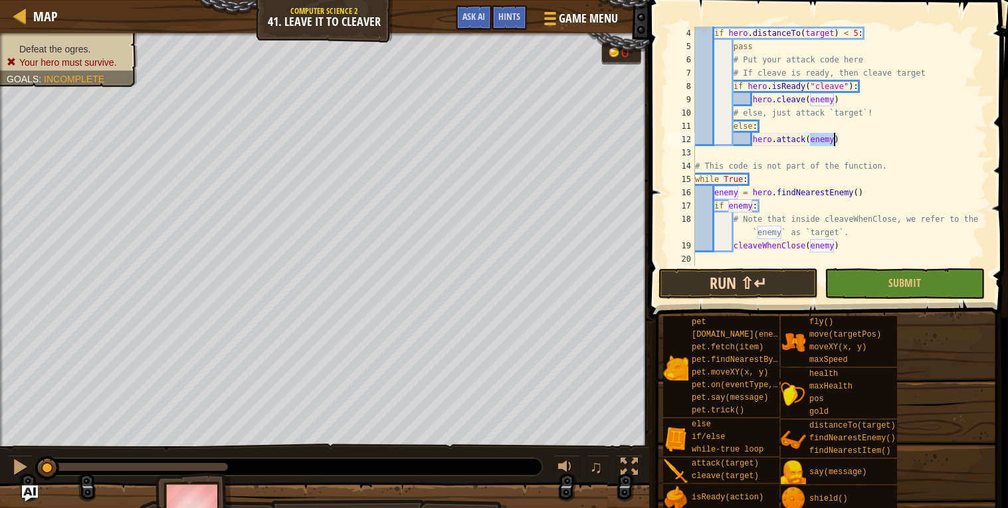
type textarea "hero.attack(enemy)"
click at [755, 285] on button "Run ⇧↵" at bounding box center [737, 283] width 159 height 31
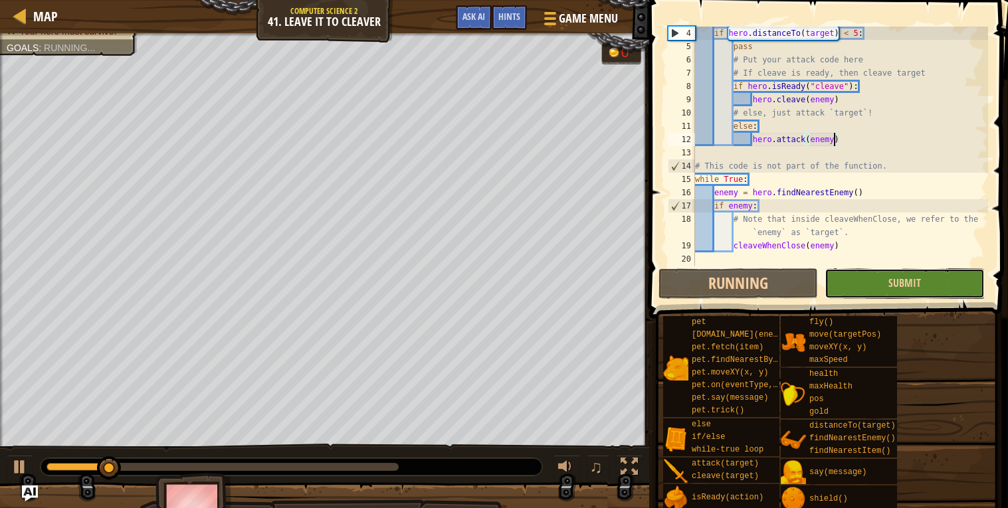
click at [848, 285] on button "Submit" at bounding box center [903, 283] width 159 height 31
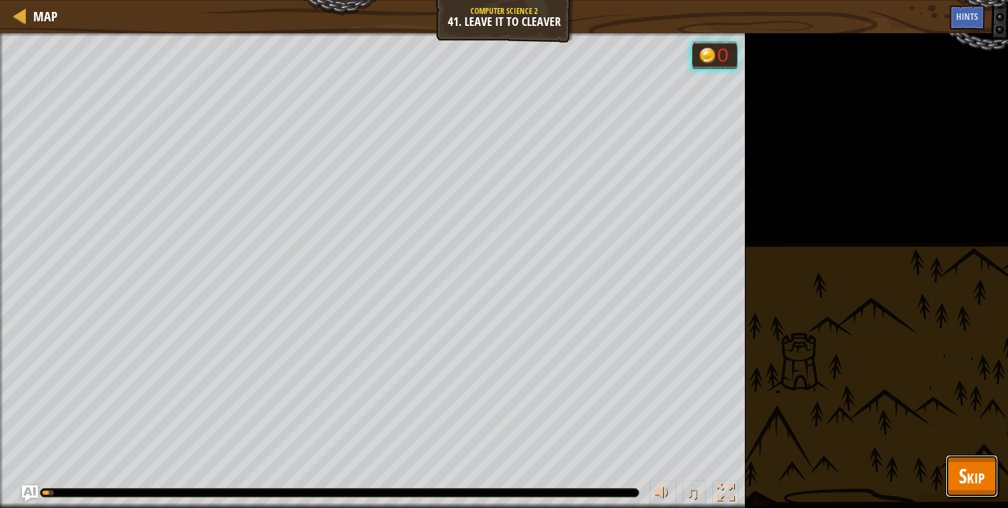
click at [965, 470] on span "Skip" at bounding box center [972, 475] width 26 height 27
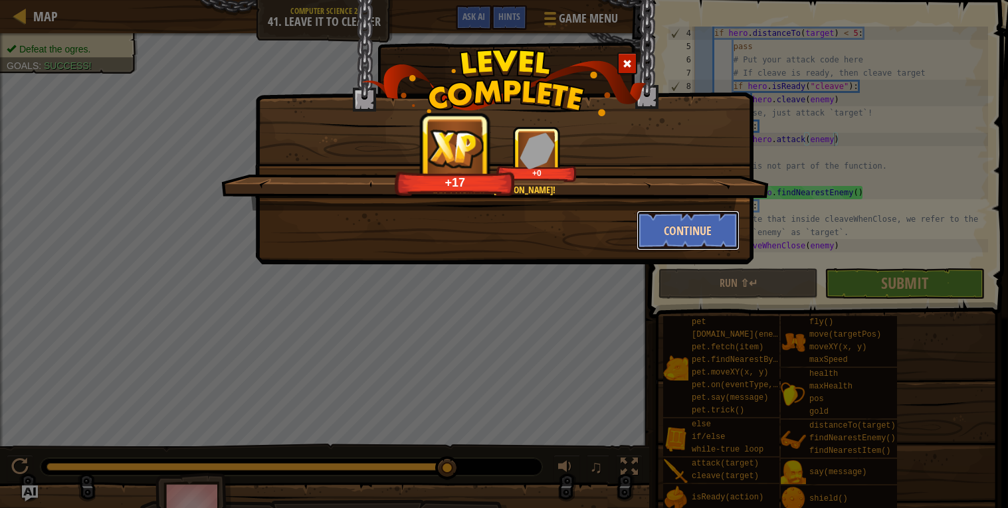
click at [654, 239] on button "Continue" at bounding box center [687, 231] width 103 height 40
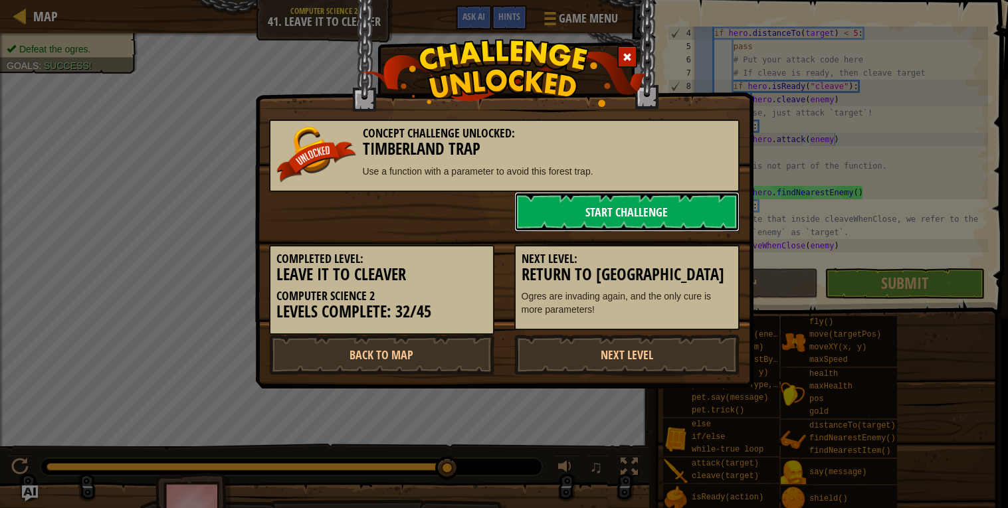
click at [611, 214] on link "Start Challenge" at bounding box center [626, 212] width 225 height 40
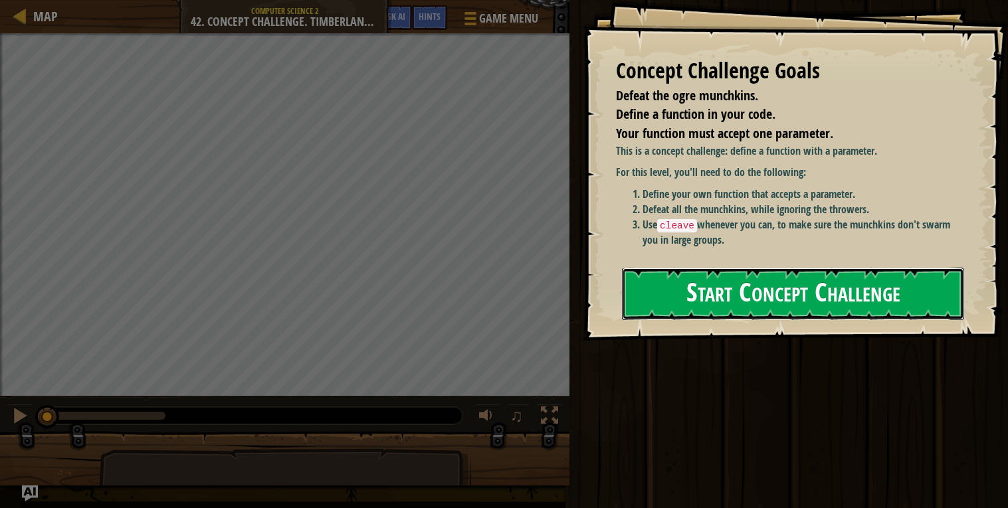
click at [840, 291] on button "Start Concept Challenge" at bounding box center [793, 294] width 342 height 52
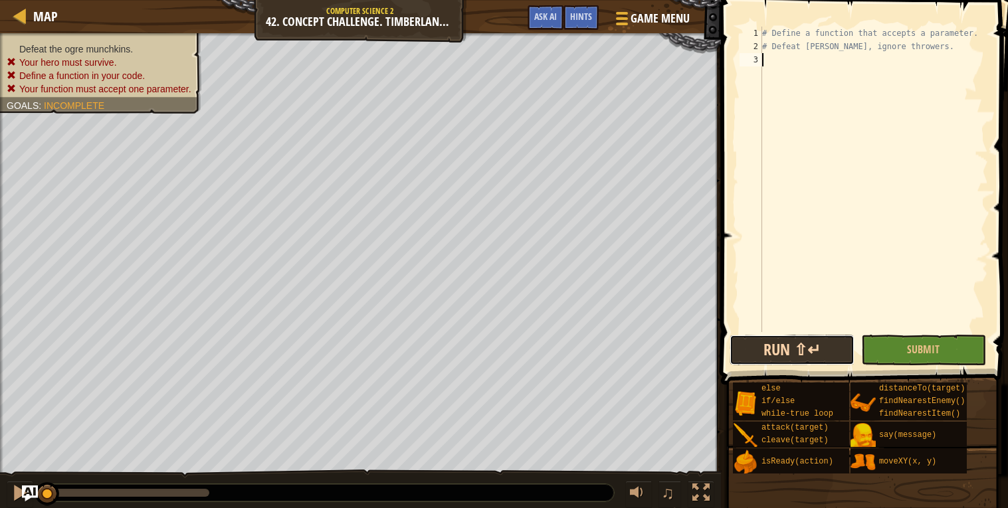
click at [770, 355] on button "Run ⇧↵" at bounding box center [791, 350] width 125 height 31
click at [770, 355] on button "Running" at bounding box center [791, 350] width 125 height 31
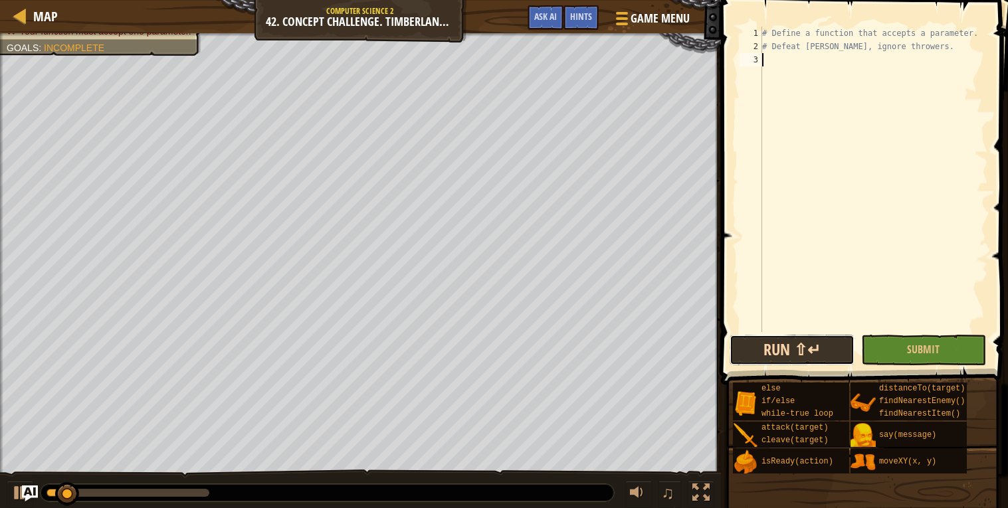
click at [769, 355] on button "Run ⇧↵" at bounding box center [791, 350] width 125 height 31
type textarea "h"
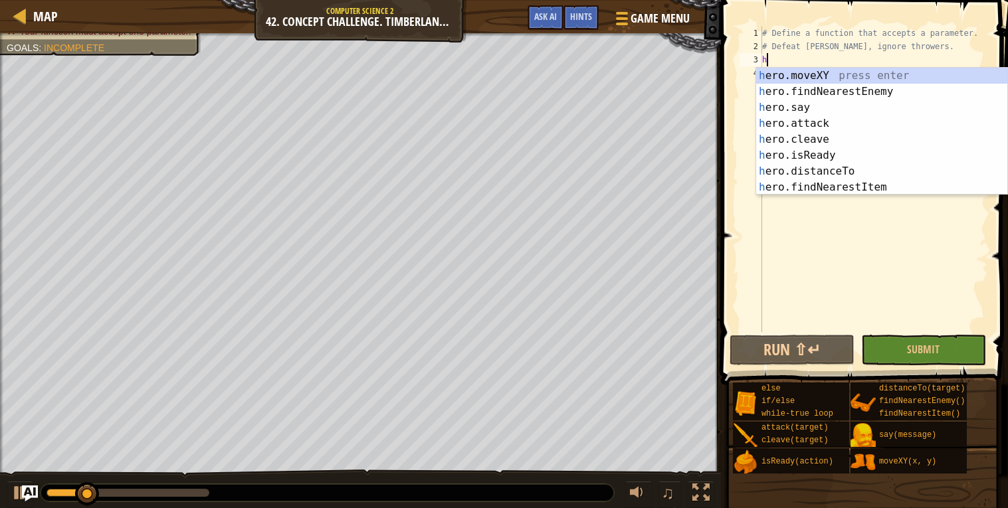
scroll to position [5, 0]
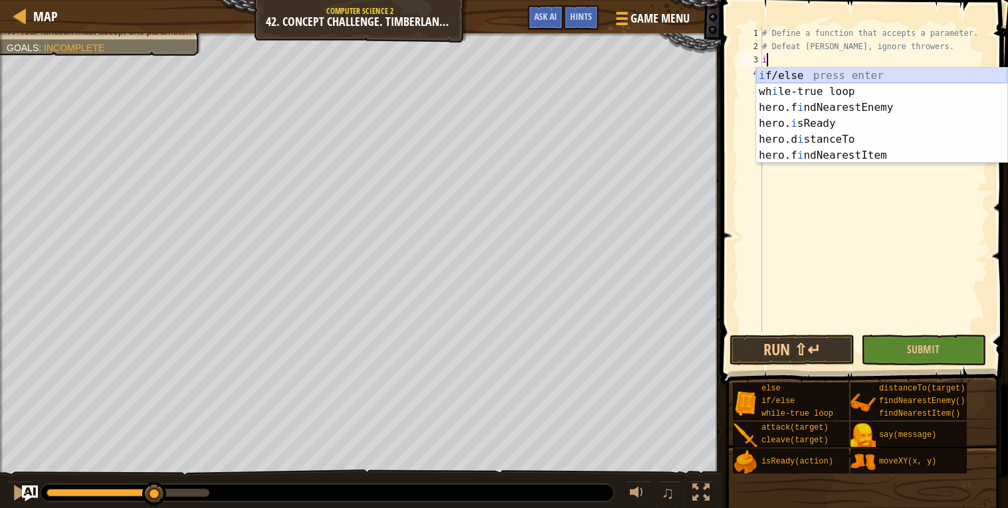
click at [804, 72] on div "i f/else press enter wh i le-true loop press enter hero.f i ndNearestEnemy pres…" at bounding box center [881, 132] width 251 height 128
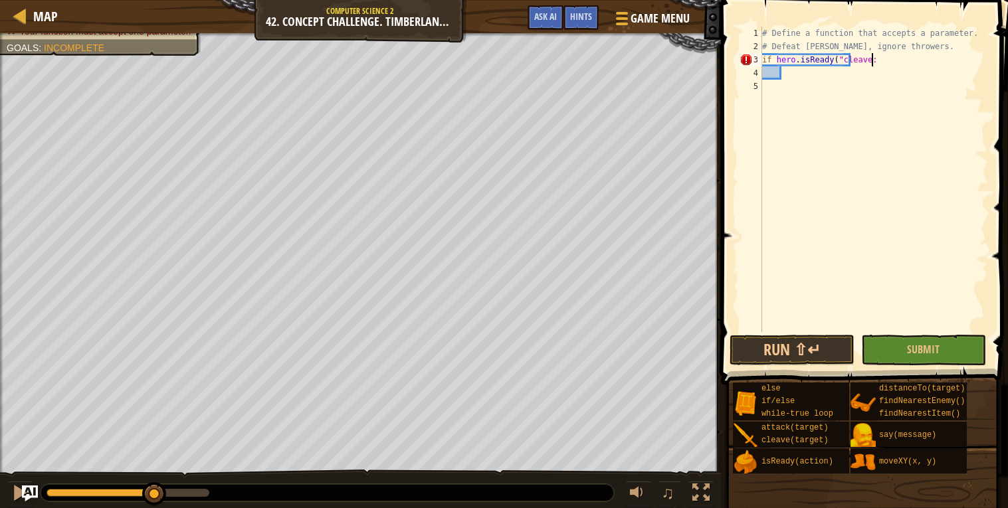
scroll to position [5, 9]
type textarea "if hero.isReady("cleave"):"
click at [788, 76] on div "# Define a function that accepts a parameter. # Defeat [PERSON_NAME], ignore th…" at bounding box center [873, 193] width 229 height 332
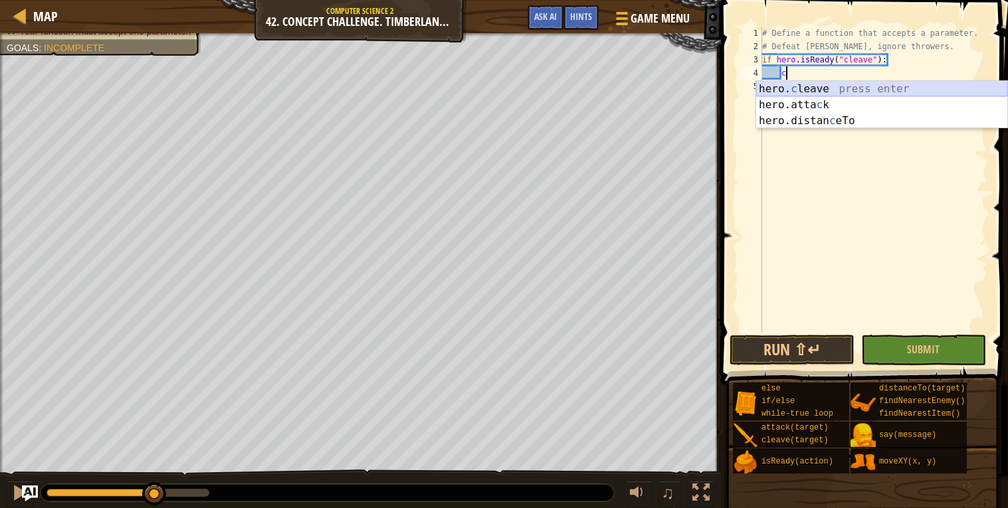
click at [793, 86] on div "hero. c leave press enter hero.[PERSON_NAME] press enter hero.distan c eTo pres…" at bounding box center [881, 121] width 251 height 80
type textarea "hero.cleave(enemy)"
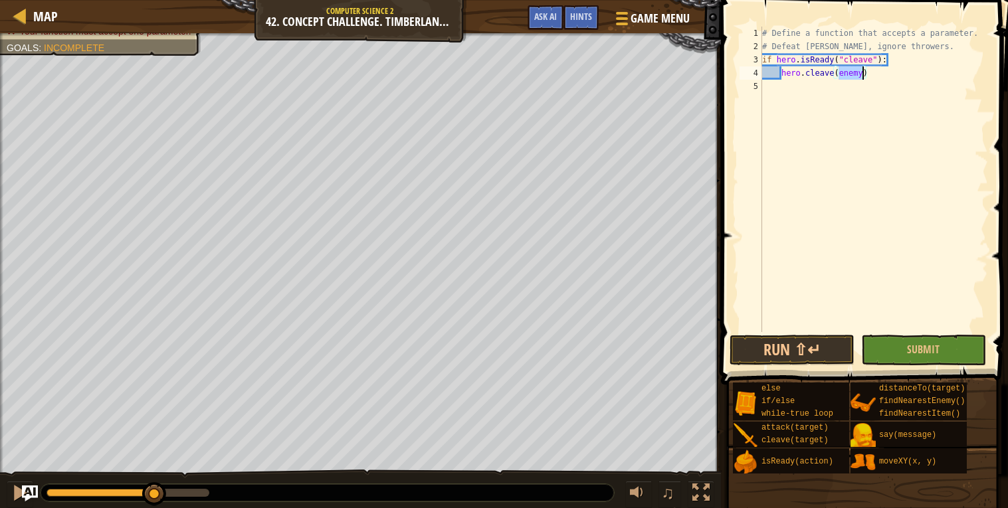
click at [780, 91] on div "# Define a function that accepts a parameter. # Defeat [PERSON_NAME], ignore th…" at bounding box center [873, 193] width 229 height 332
type textarea "e"
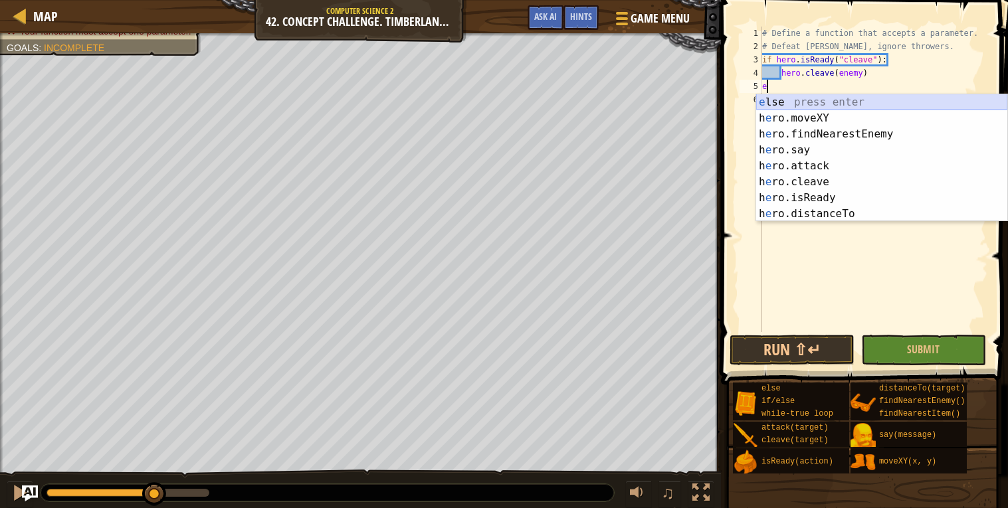
click at [783, 106] on div "e lse press enter h e ro.moveXY press enter h e ro.findNearestEnemy press enter…" at bounding box center [881, 173] width 251 height 159
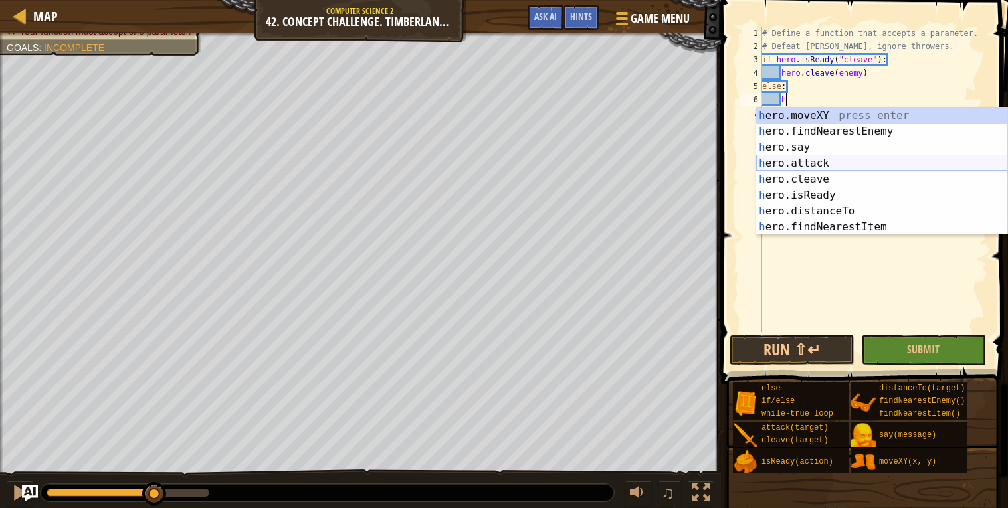
scroll to position [5, 1]
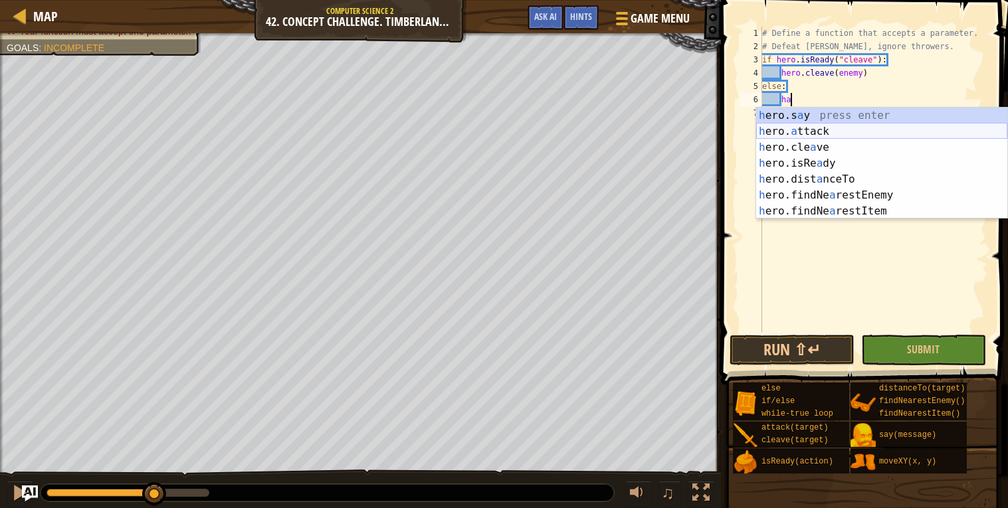
click at [797, 130] on div "h ero.s a y press enter h ero. a ttack press enter h ero.cle a ve press enter h…" at bounding box center [881, 180] width 251 height 144
type textarea "hero.attack(enemy)"
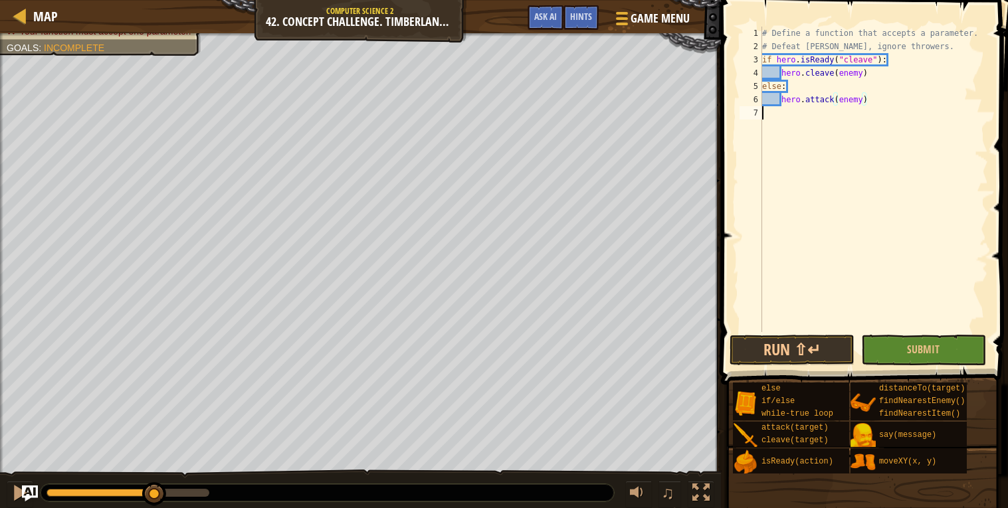
click at [780, 121] on div "# Define a function that accepts a parameter. # Defeat [PERSON_NAME], ignore th…" at bounding box center [873, 193] width 229 height 332
click at [798, 345] on button "Run ⇧↵" at bounding box center [791, 350] width 125 height 31
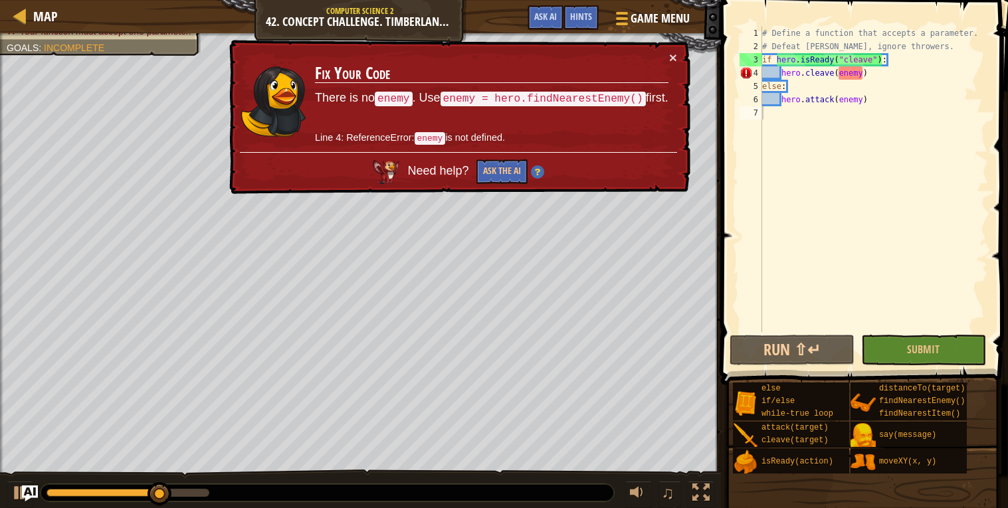
drag, startPoint x: 748, startPoint y: 330, endPoint x: 741, endPoint y: 27, distance: 303.0
click at [741, 27] on div "Map Computer Science 2 42. Concept Challenge. Timberland Trap Game Menu Done Hi…" at bounding box center [504, 254] width 1008 height 508
click at [893, 56] on div "# Define a function that accepts a parameter. # Defeat [PERSON_NAME], ignore th…" at bounding box center [873, 193] width 229 height 332
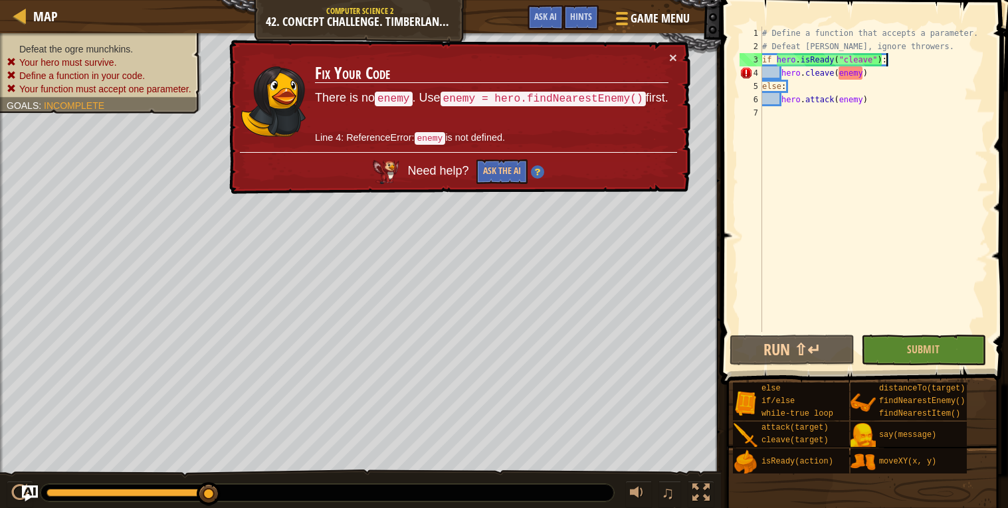
click at [936, 43] on div "# Define a function that accepts a parameter. # Defeat [PERSON_NAME], ignore th…" at bounding box center [873, 193] width 229 height 332
type textarea "# Defeat [PERSON_NAME], ignore throwers."
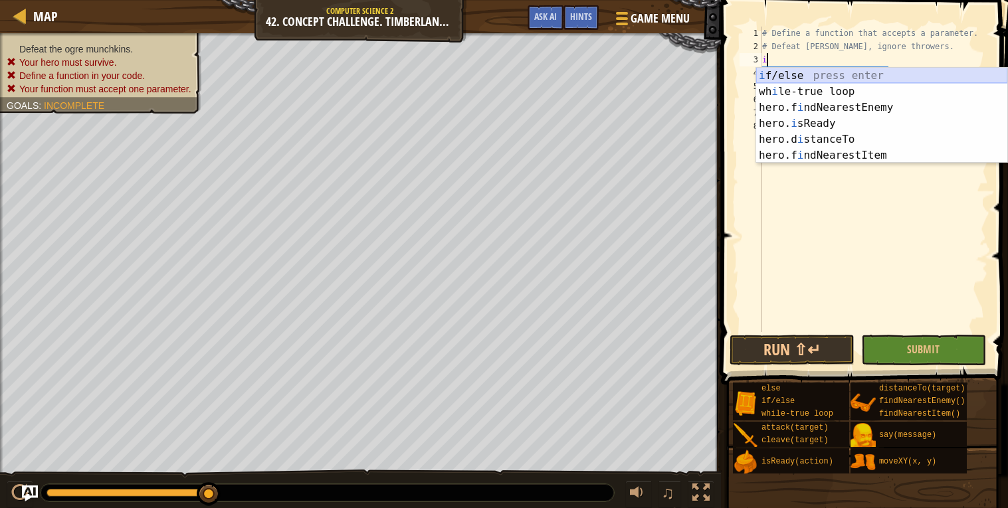
click at [908, 70] on div "i f/else press enter wh i le-true loop press enter hero.f i ndNearestEnemy pres…" at bounding box center [881, 132] width 251 height 128
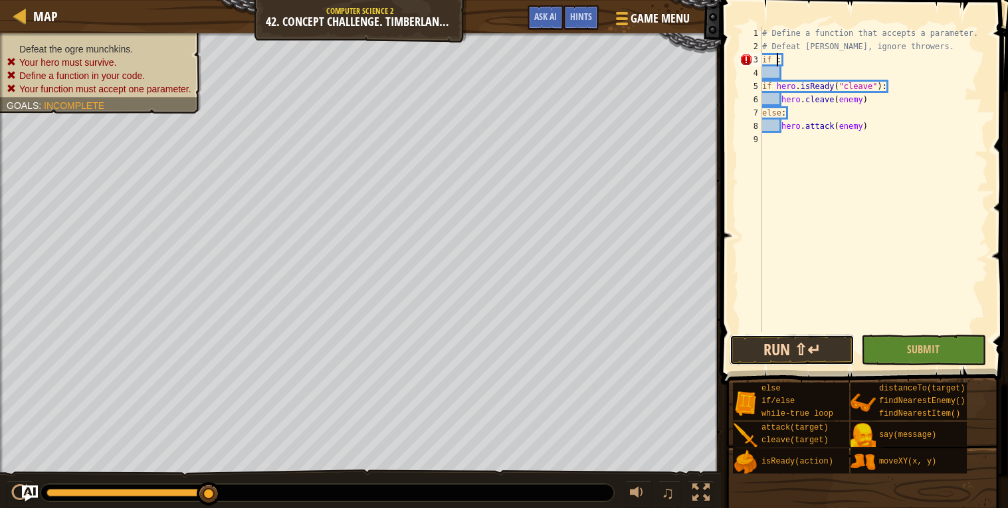
click at [759, 351] on button "Run ⇧↵" at bounding box center [791, 350] width 125 height 31
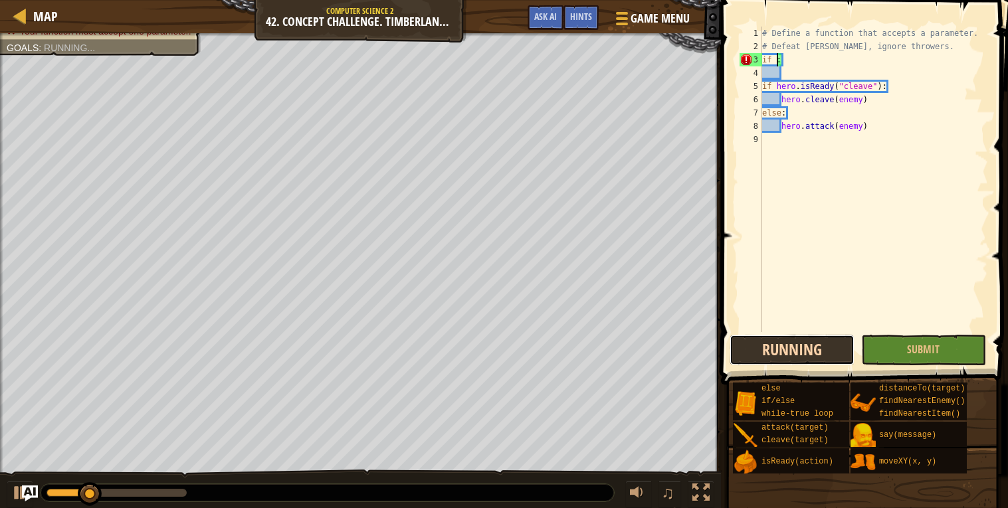
click at [757, 347] on button "Running" at bounding box center [791, 350] width 125 height 31
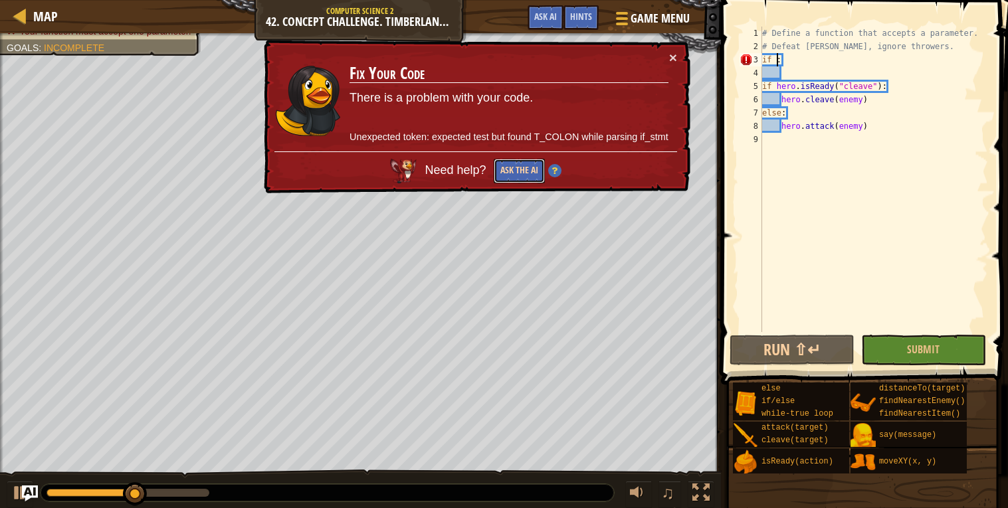
click at [526, 175] on button "Ask the AI" at bounding box center [518, 171] width 52 height 25
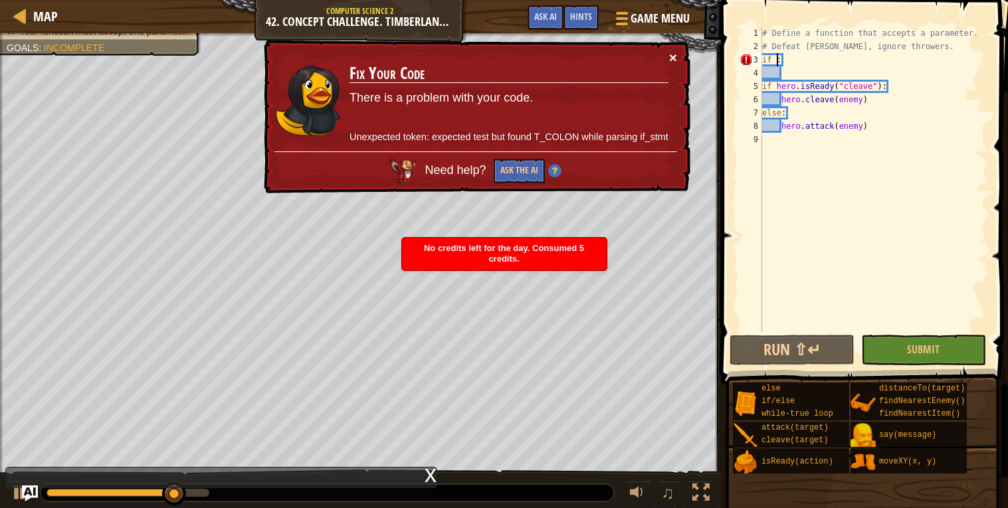
click at [674, 54] on button "×" at bounding box center [674, 60] width 9 height 14
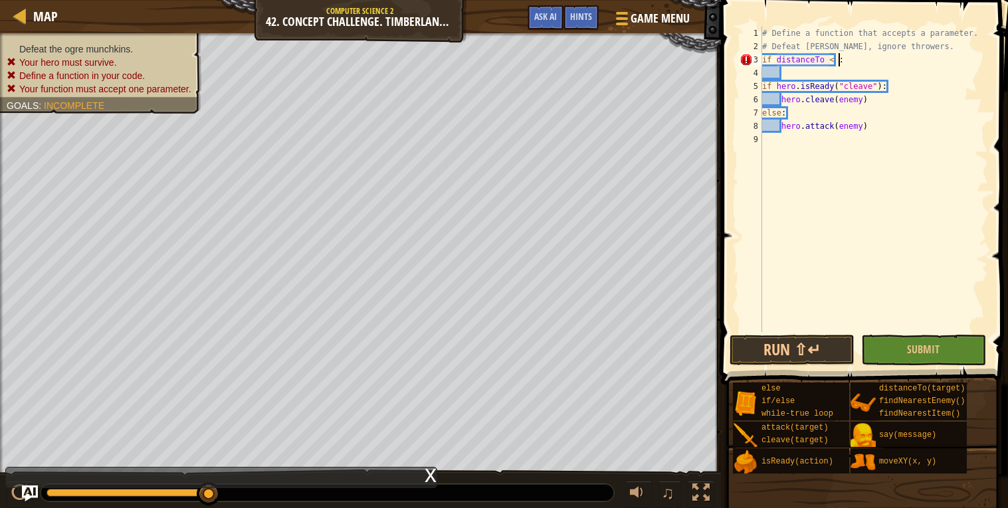
scroll to position [5, 6]
click at [795, 80] on div "# Define a function that accepts a parameter. # Defeat [PERSON_NAME], ignore th…" at bounding box center [873, 193] width 229 height 332
type textarea "if hero.isReady("cleave"):"
click at [795, 71] on div "# Define a function that accepts a parameter. # Defeat [PERSON_NAME], ignore th…" at bounding box center [873, 193] width 229 height 332
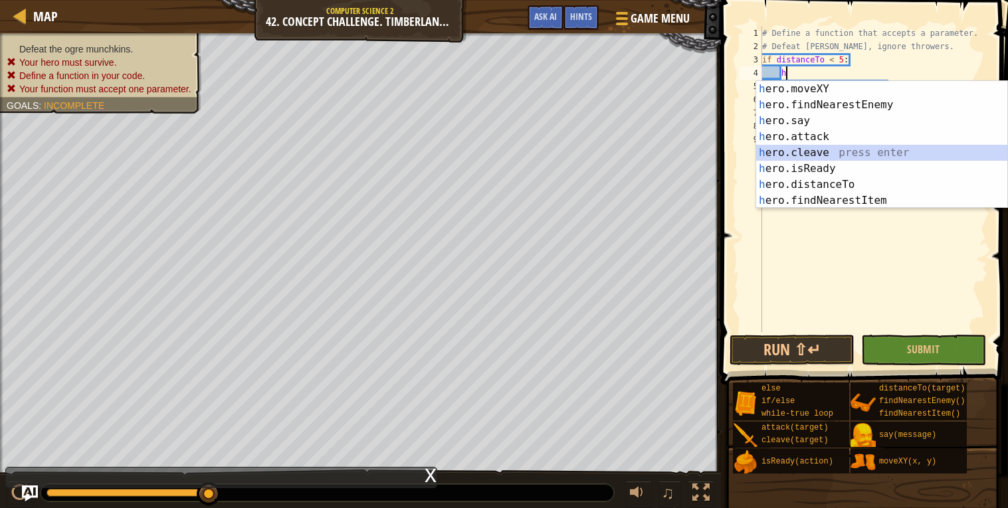
click at [833, 157] on div "h ero.moveXY press enter h ero.findNearestEnemy press enter h ero.say press ent…" at bounding box center [881, 160] width 251 height 159
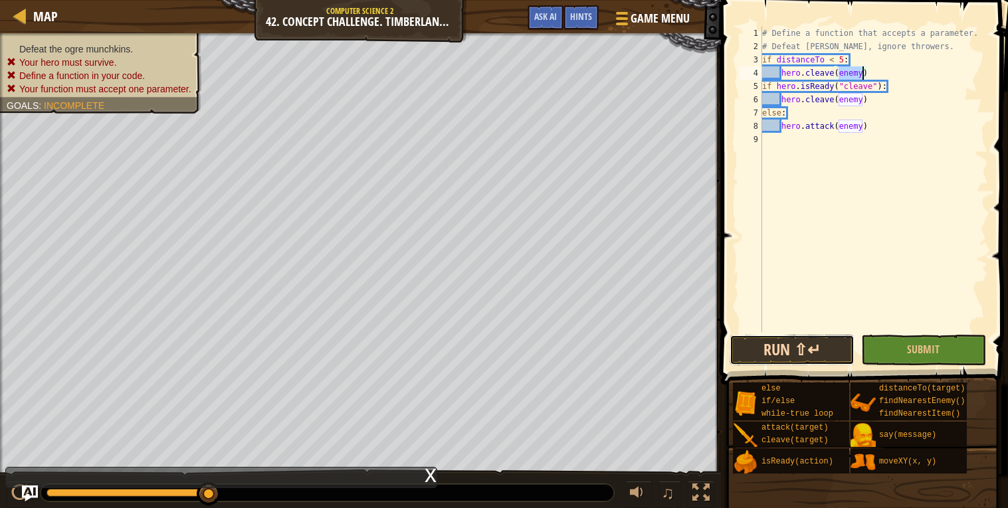
click at [772, 351] on button "Run ⇧↵" at bounding box center [791, 350] width 125 height 31
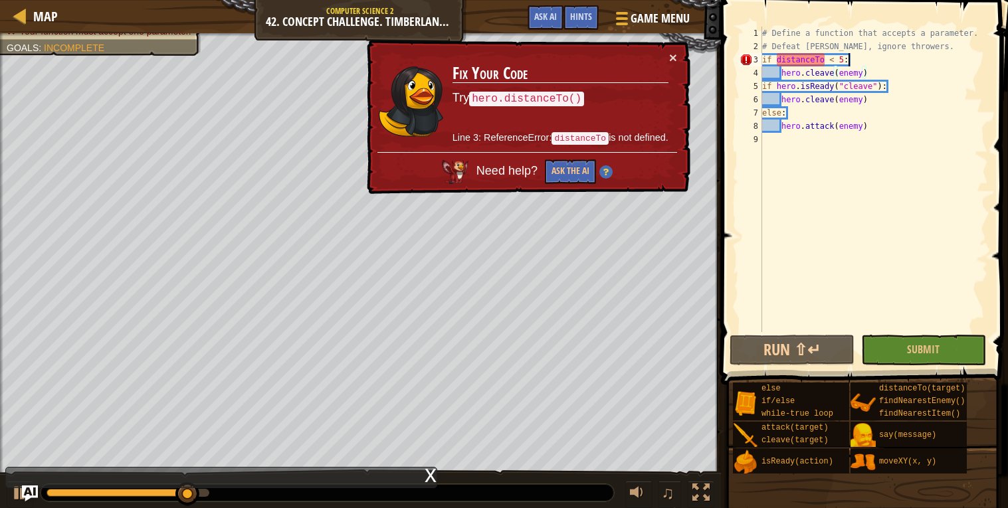
click at [864, 58] on div "# Define a function that accepts a parameter. # Defeat [PERSON_NAME], ignore th…" at bounding box center [873, 193] width 229 height 332
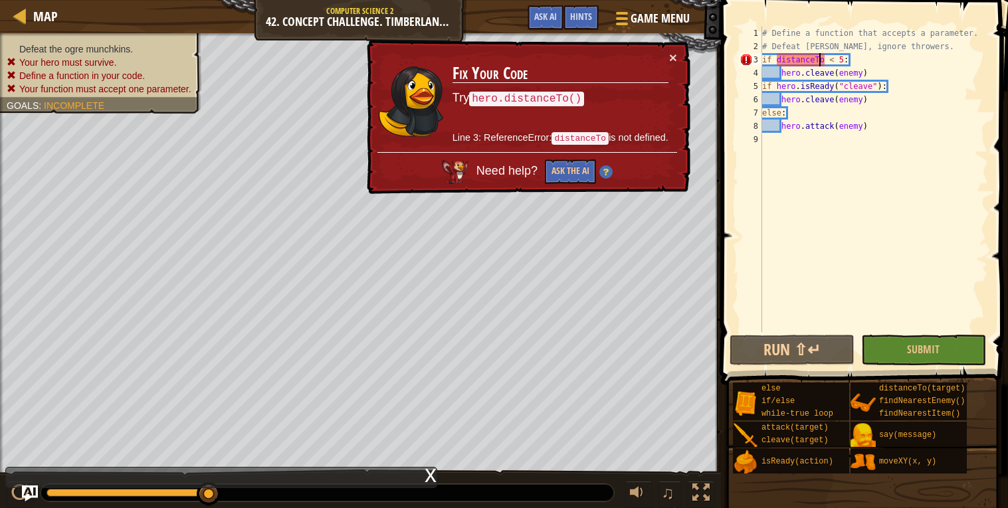
click at [821, 59] on div "# Define a function that accepts a parameter. # Defeat [PERSON_NAME], ignore th…" at bounding box center [873, 193] width 229 height 332
click at [825, 62] on div "# Define a function that accepts a parameter. # Defeat [PERSON_NAME], ignore th…" at bounding box center [873, 193] width 229 height 332
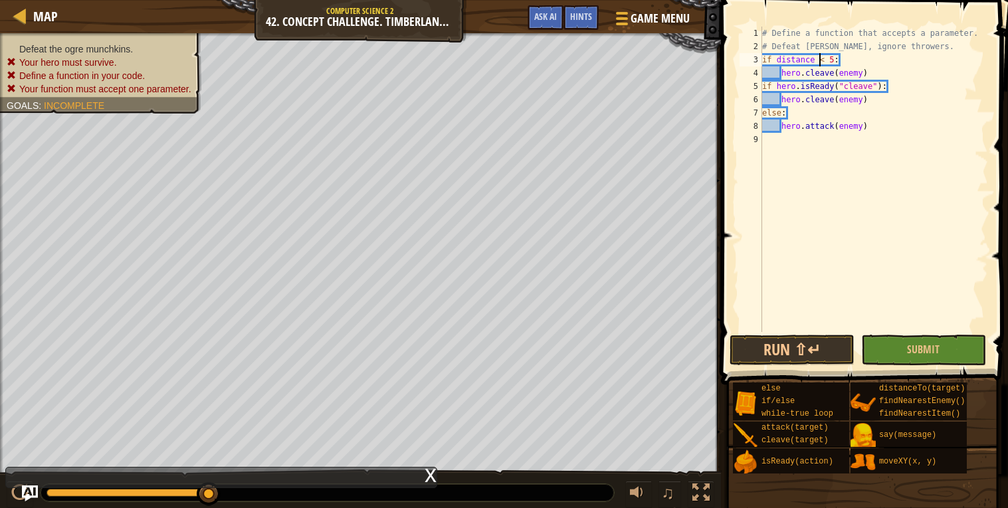
click at [821, 62] on div "# Define a function that accepts a parameter. # Defeat [PERSON_NAME], ignore th…" at bounding box center [873, 193] width 229 height 332
click at [795, 350] on button "Run ⇧↵" at bounding box center [791, 350] width 125 height 31
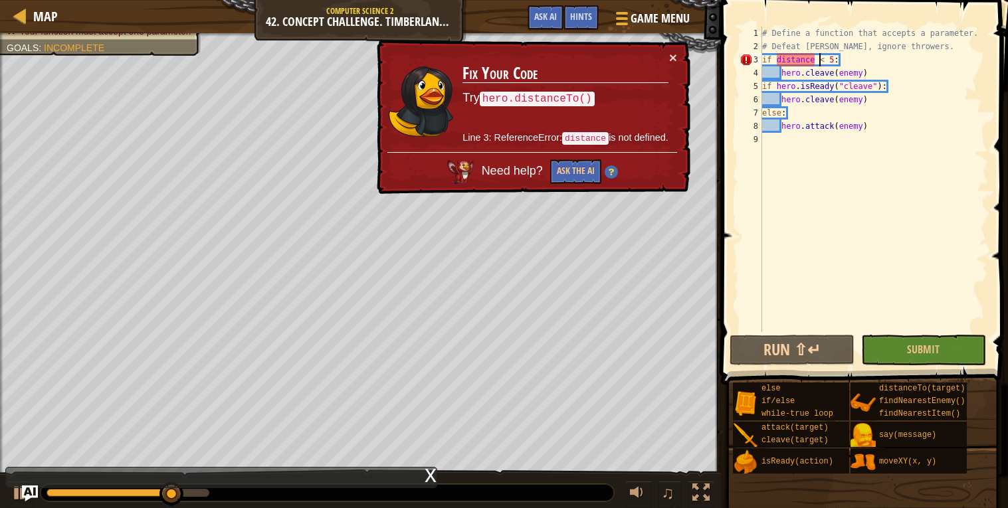
click at [849, 63] on div "# Define a function that accepts a parameter. # Defeat [PERSON_NAME], ignore th…" at bounding box center [873, 193] width 229 height 332
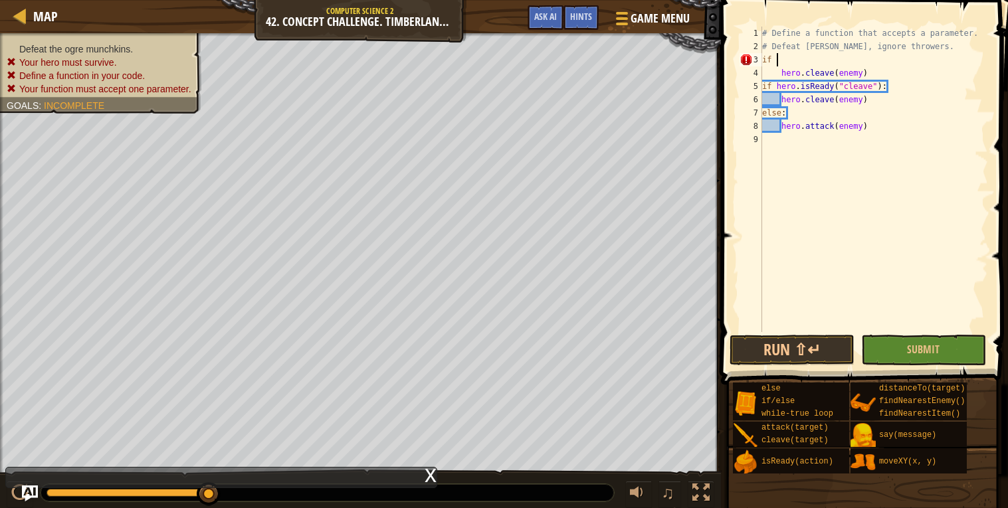
scroll to position [5, 0]
type textarea "i"
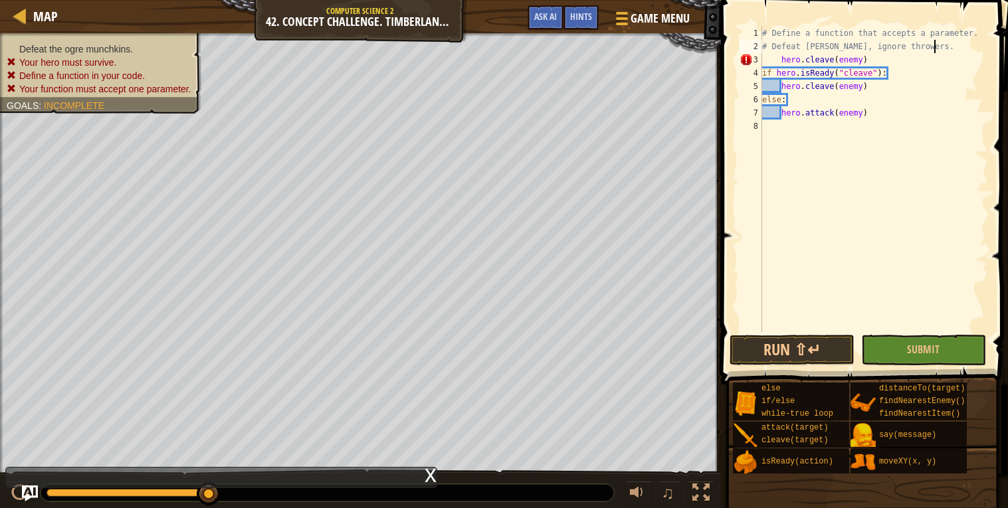
click at [894, 58] on div "# Define a function that accepts a parameter. # Defeat [PERSON_NAME], ignore th…" at bounding box center [873, 193] width 229 height 332
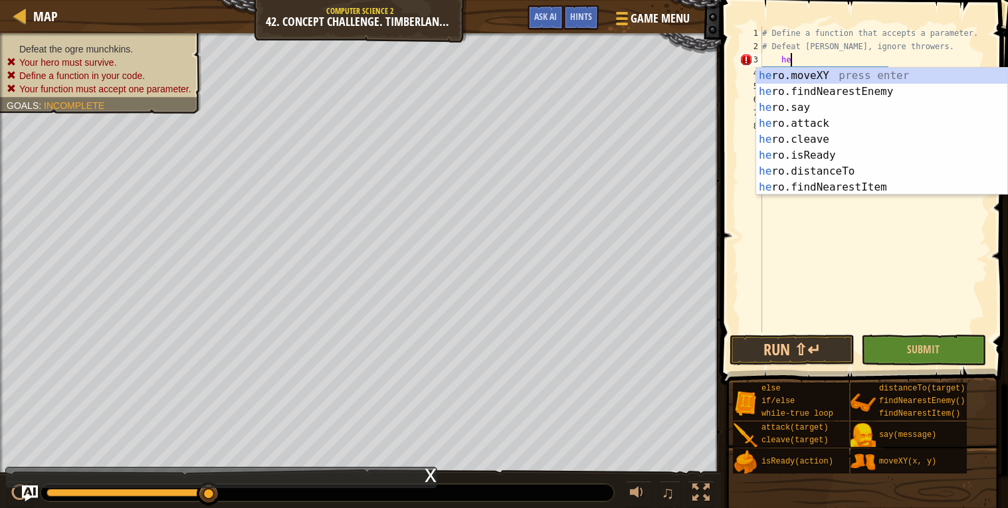
type textarea "h"
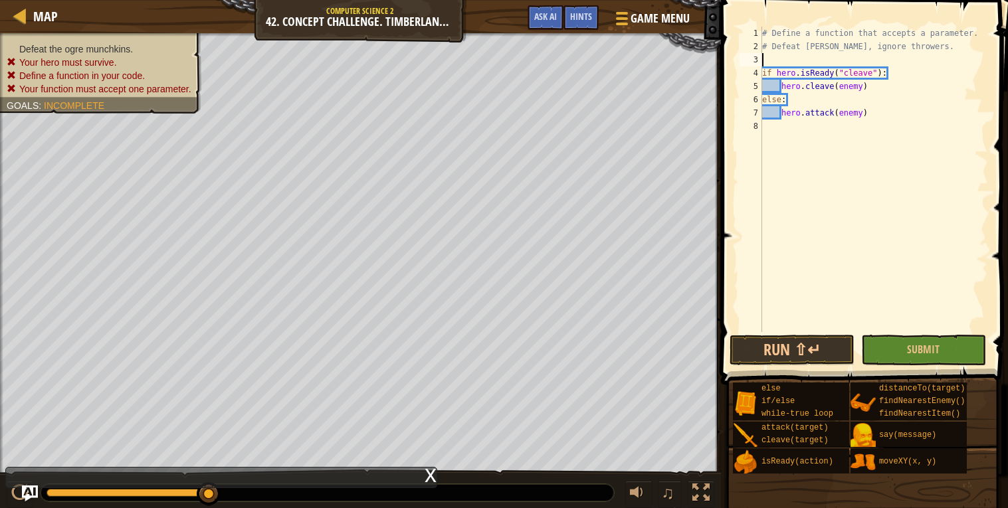
type textarea "h"
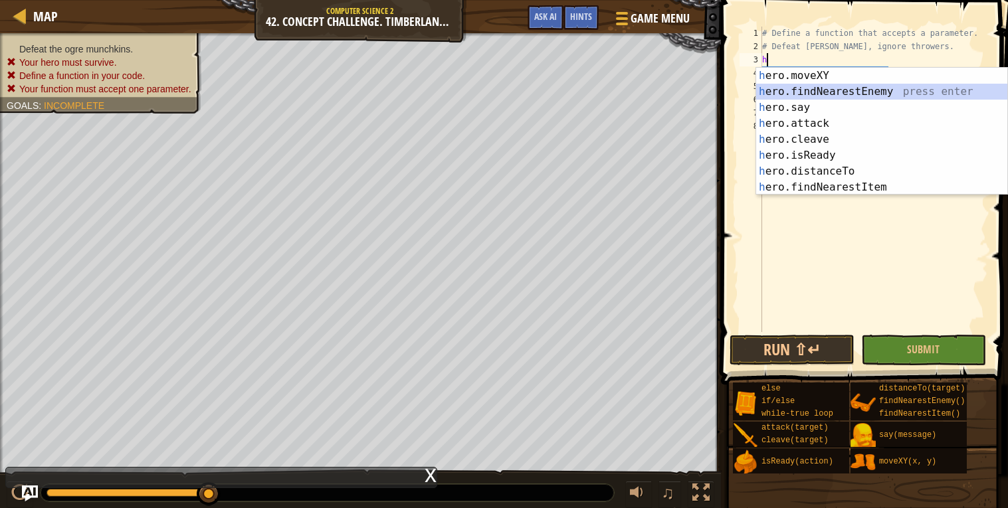
click at [864, 90] on div "h ero.moveXY press enter h ero.findNearestEnemy press enter h ero.say press ent…" at bounding box center [881, 147] width 251 height 159
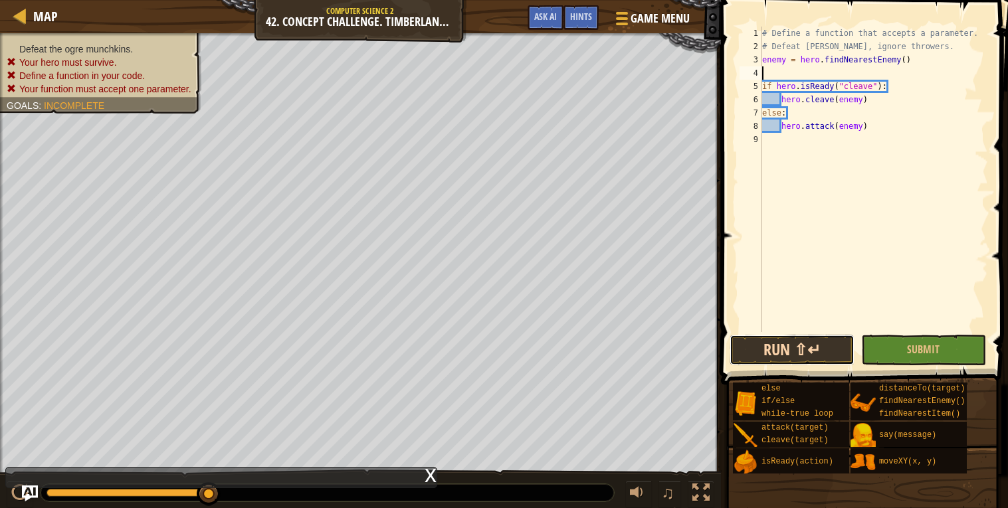
click at [785, 351] on button "Run ⇧↵" at bounding box center [791, 350] width 125 height 31
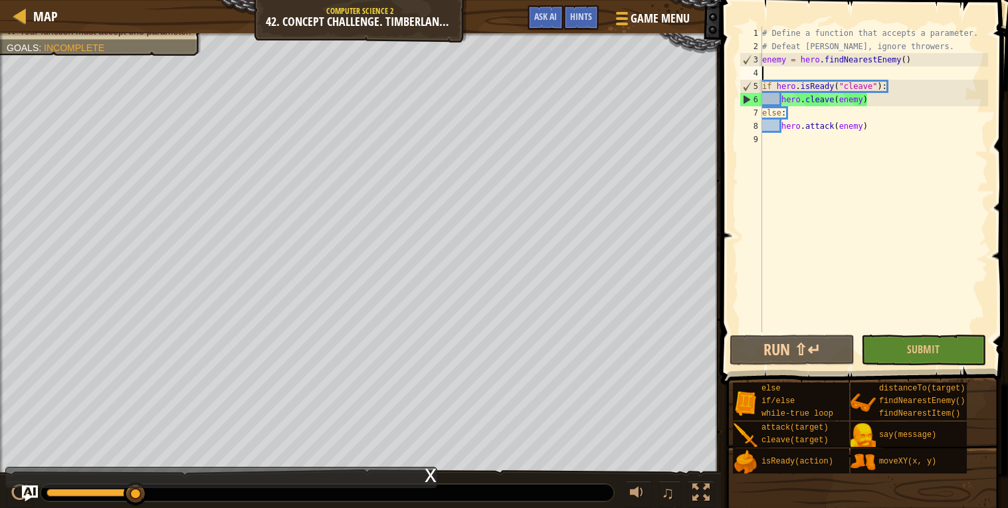
click at [761, 335] on button "Run ⇧↵" at bounding box center [791, 350] width 125 height 31
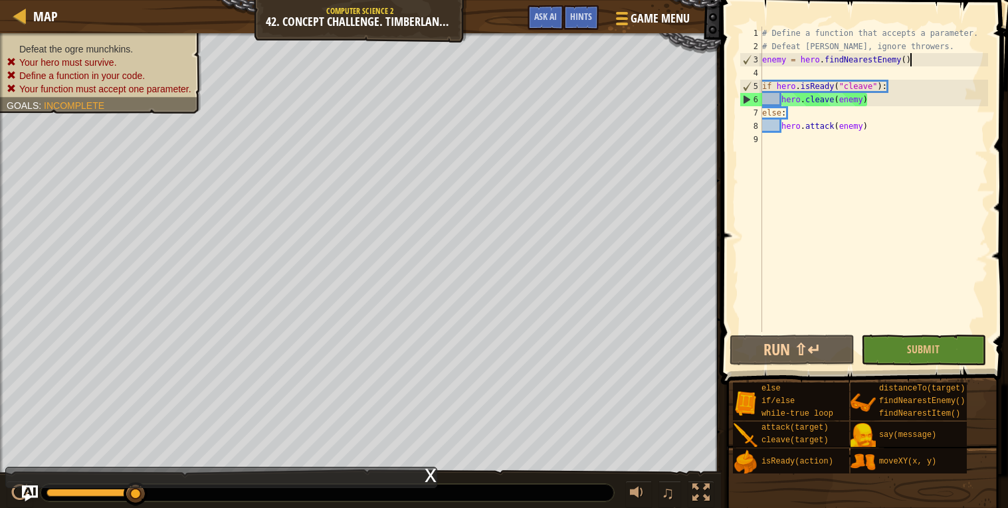
click at [931, 56] on div "# Define a function that accepts a parameter. # Defeat [PERSON_NAME], ignore th…" at bounding box center [873, 193] width 229 height 332
type textarea "e"
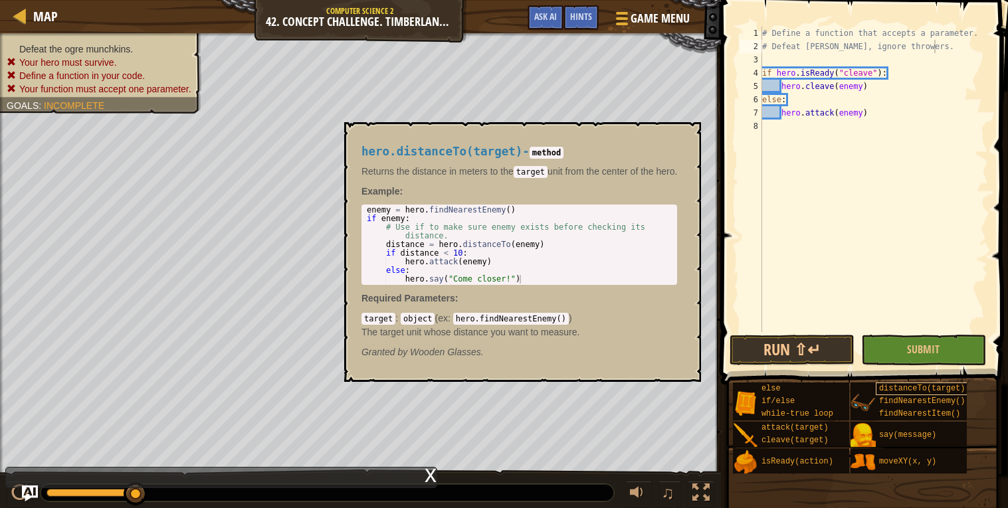
click at [886, 386] on span "distanceTo(target)" at bounding box center [922, 388] width 86 height 9
drag, startPoint x: 520, startPoint y: 153, endPoint x: 364, endPoint y: 158, distance: 155.6
click at [364, 158] on div "hero.distanceTo(target) - method Returns the distance in meters to the target u…" at bounding box center [519, 252] width 335 height 239
drag, startPoint x: 359, startPoint y: 151, endPoint x: 519, endPoint y: 157, distance: 159.6
click at [519, 157] on div "hero.distanceTo(target) - method Returns the distance in meters to the target u…" at bounding box center [519, 252] width 335 height 239
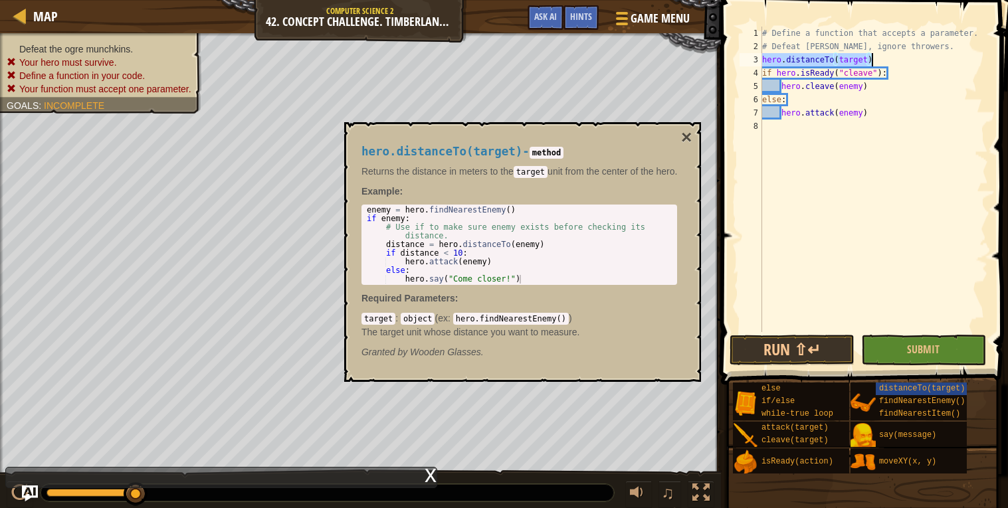
click at [853, 63] on div "# Define a function that accepts a parameter. # Defeat [PERSON_NAME], ignore th…" at bounding box center [873, 180] width 229 height 306
click at [692, 140] on button "×" at bounding box center [686, 137] width 11 height 19
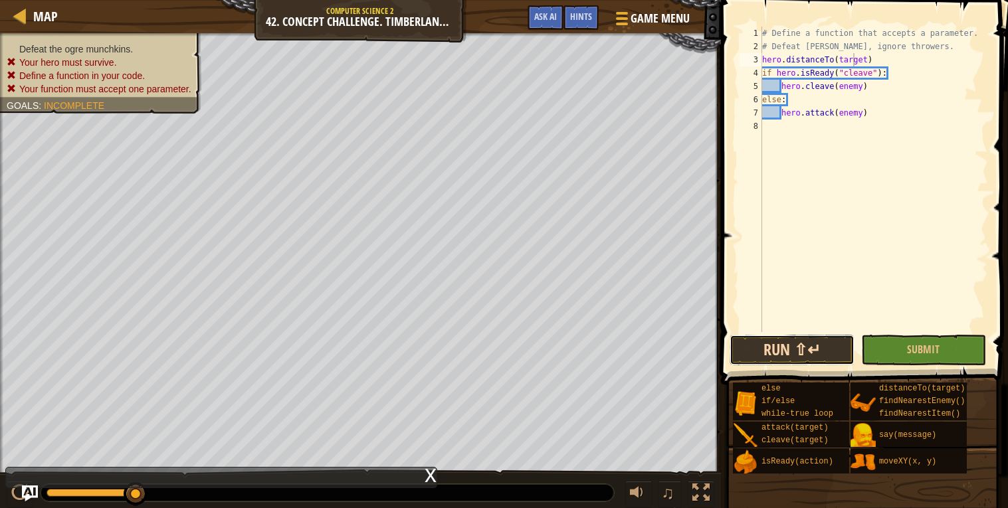
click at [754, 360] on button "Run ⇧↵" at bounding box center [791, 350] width 125 height 31
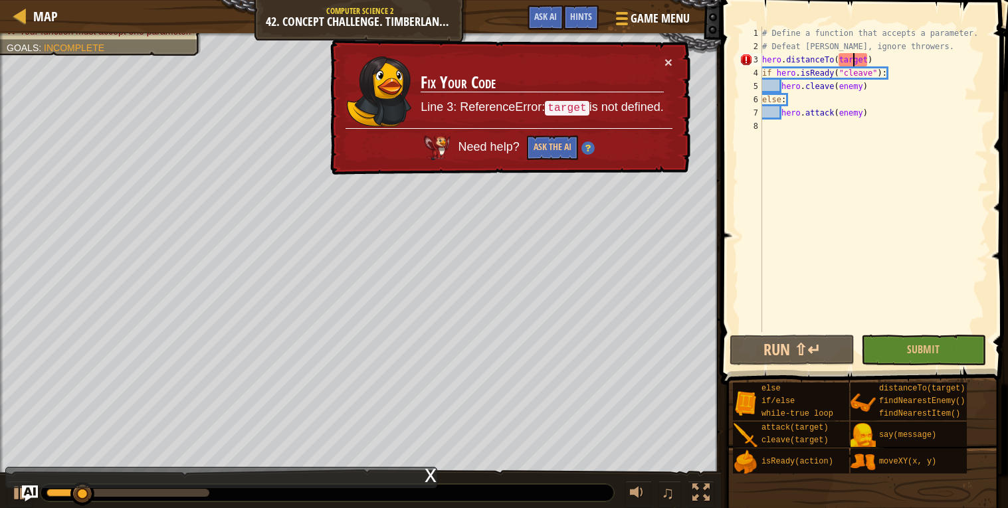
click at [866, 60] on div "# Define a function that accepts a parameter. # Defeat [PERSON_NAME], ignore th…" at bounding box center [873, 193] width 229 height 332
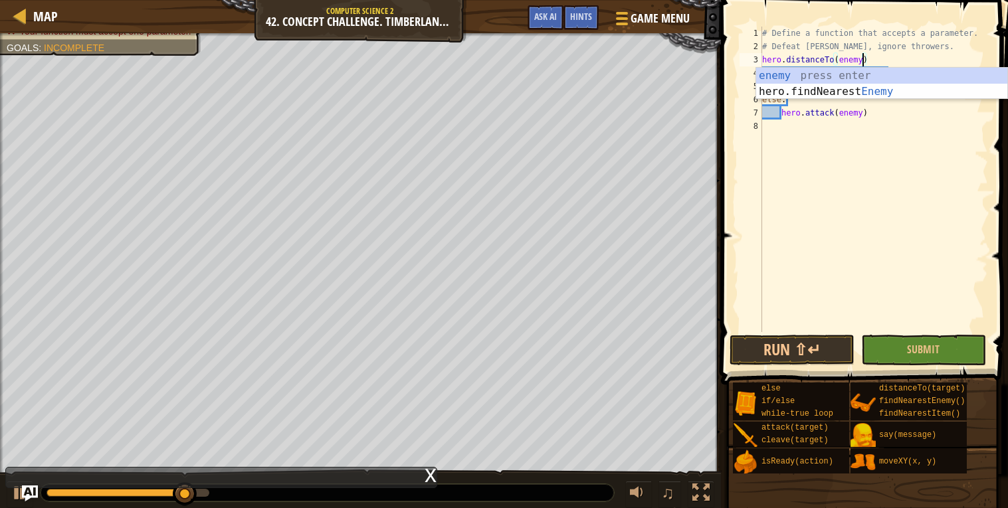
scroll to position [5, 8]
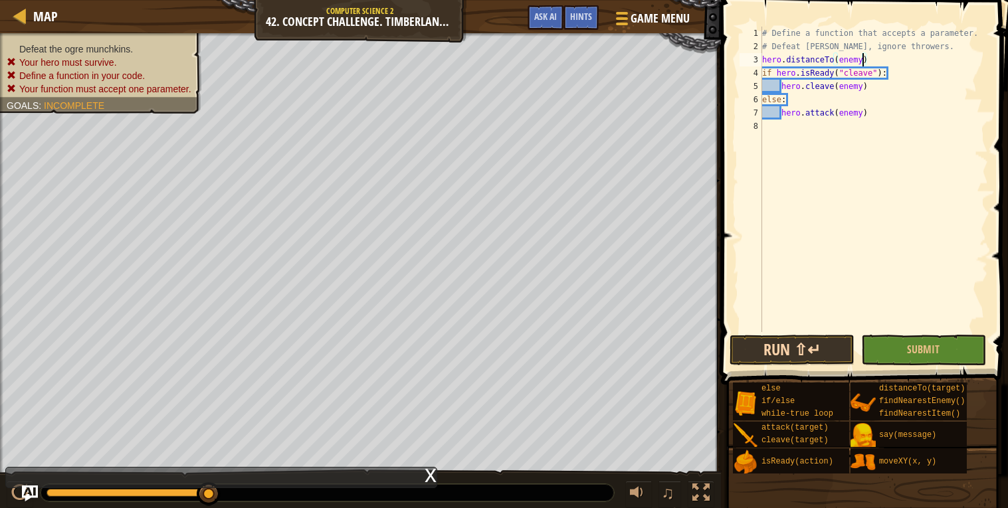
type textarea "hero.distanceTo(enemy)"
click at [799, 340] on button "Run ⇧↵" at bounding box center [791, 350] width 125 height 31
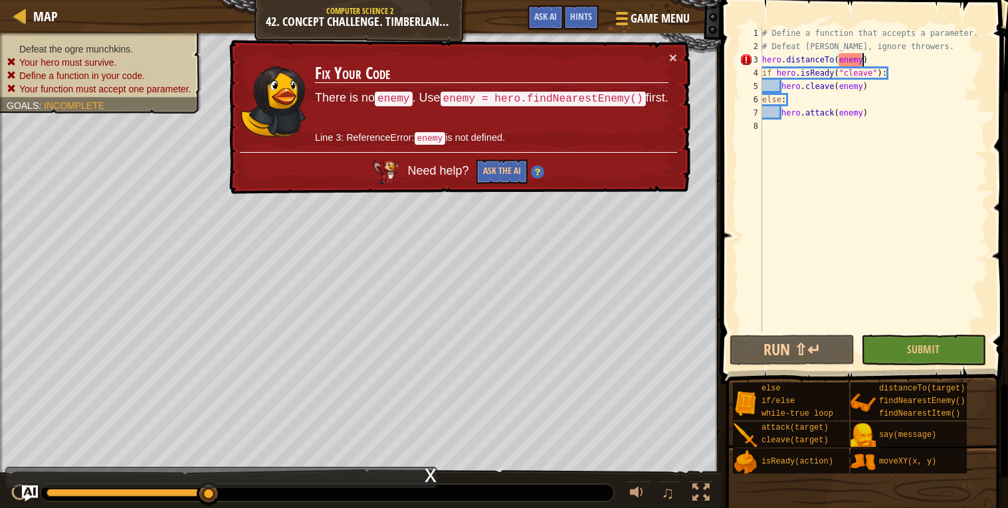
click at [904, 193] on div "# Define a function that accepts a parameter. # Defeat [PERSON_NAME], ignore th…" at bounding box center [873, 193] width 229 height 332
click at [864, 63] on div "# Define a function that accepts a parameter. # Defeat [PERSON_NAME], ignore th…" at bounding box center [873, 193] width 229 height 332
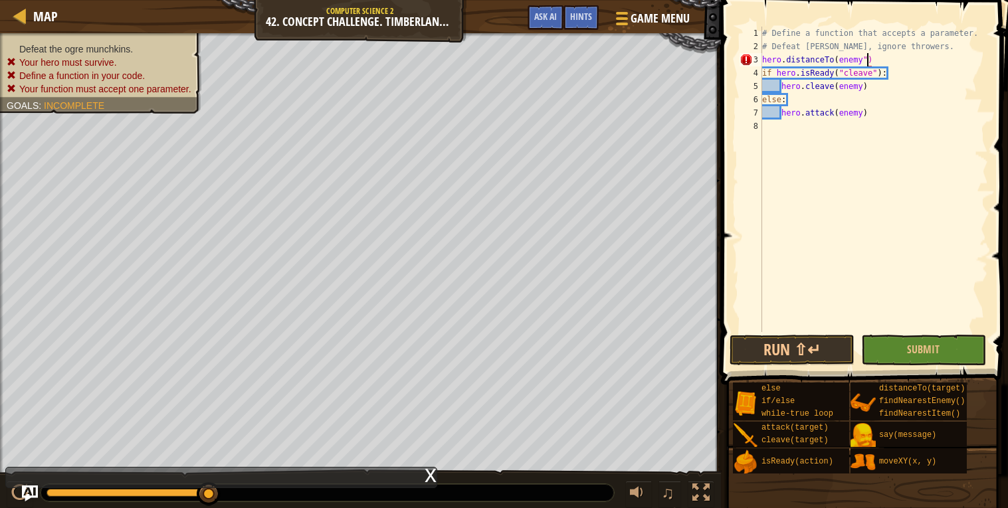
click at [837, 57] on div "# Define a function that accepts a parameter. # Defeat [PERSON_NAME], ignore th…" at bounding box center [873, 193] width 229 height 332
type textarea "hero.distanceTo("enemy")"
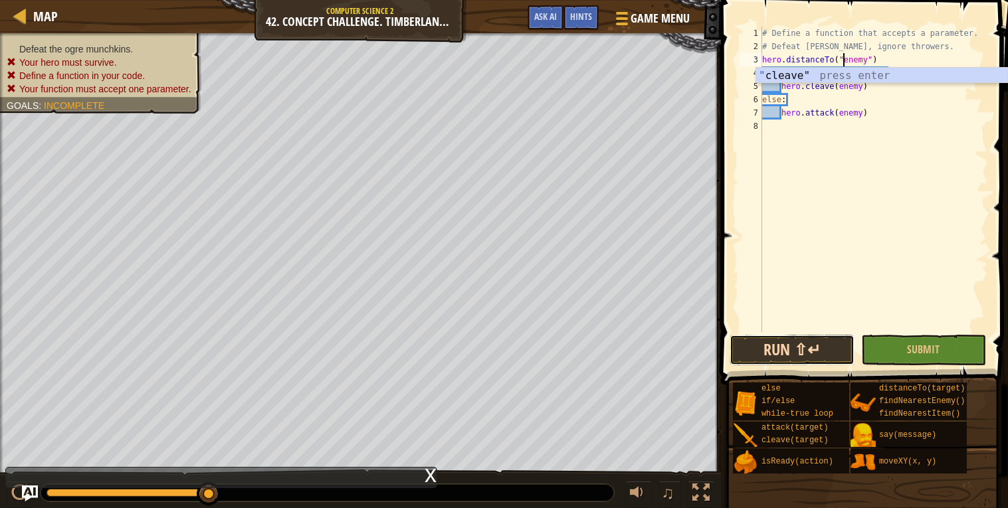
click at [794, 335] on button "Run ⇧↵" at bounding box center [791, 350] width 125 height 31
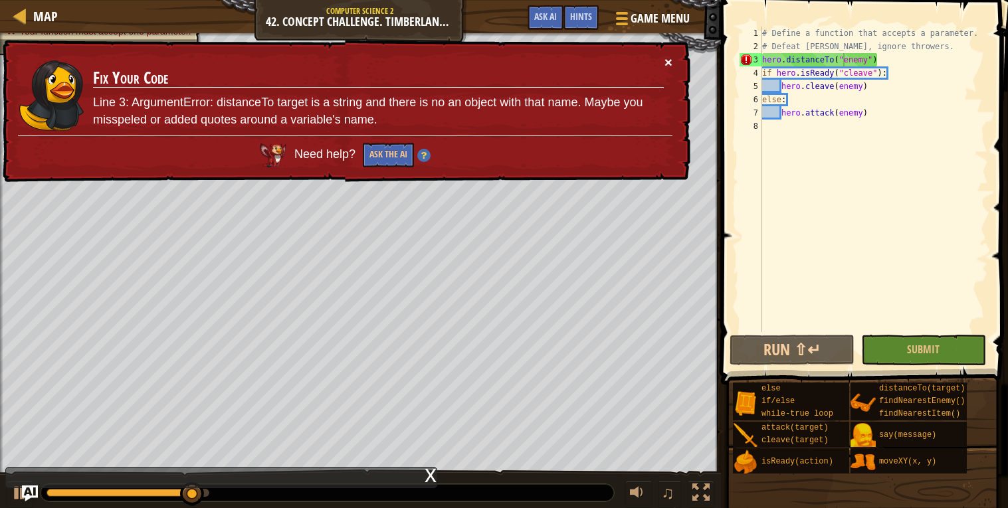
click at [669, 60] on button "×" at bounding box center [669, 67] width 9 height 14
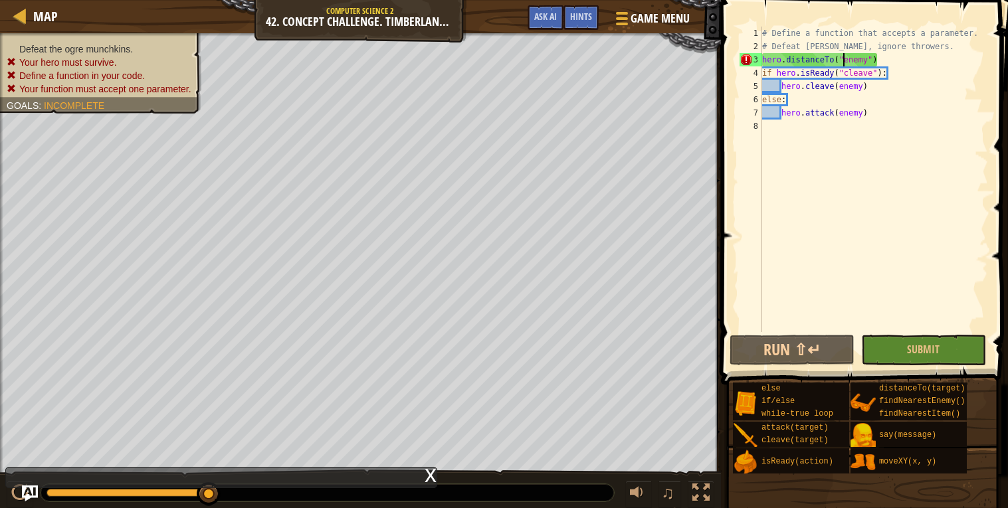
click at [772, 134] on div "# Define a function that accepts a parameter. # Defeat [PERSON_NAME], ignore th…" at bounding box center [873, 193] width 229 height 332
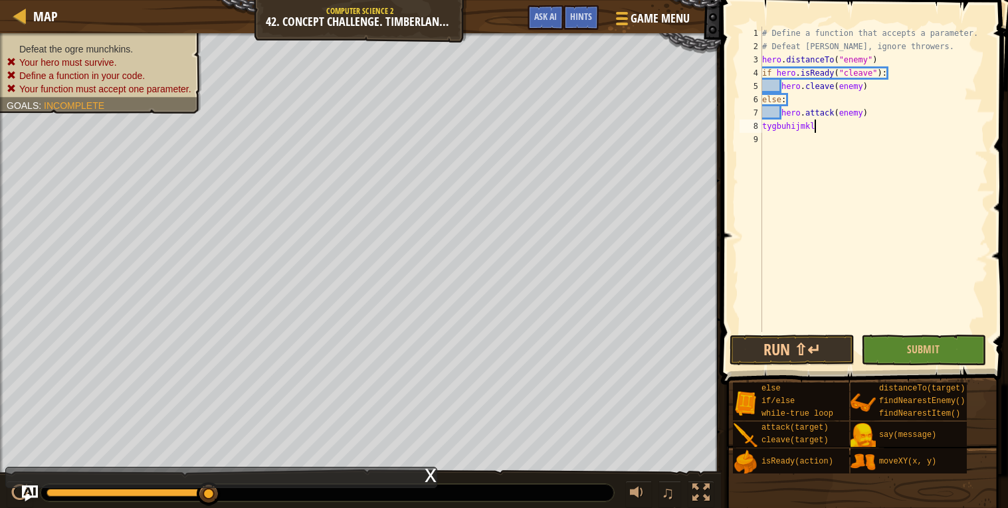
scroll to position [5, 1]
type textarea "t"
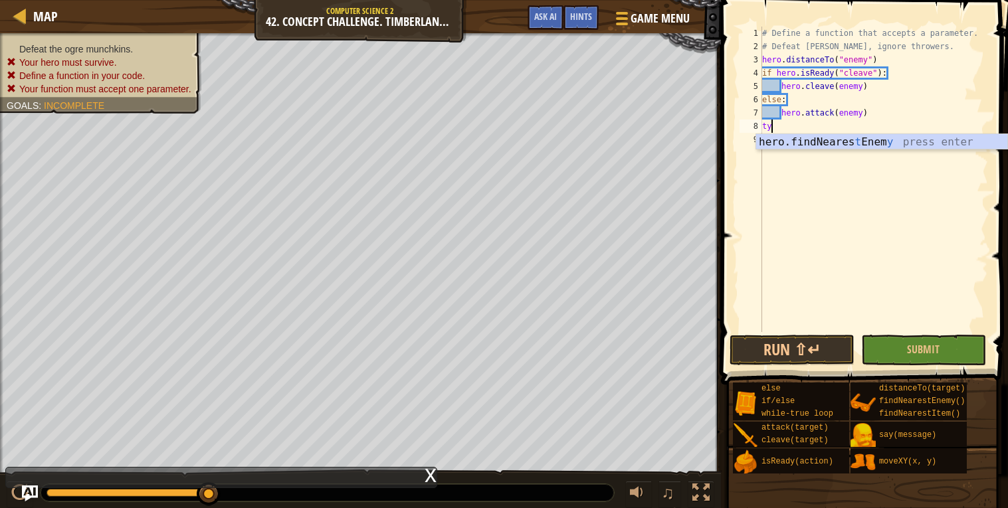
scroll to position [5, 0]
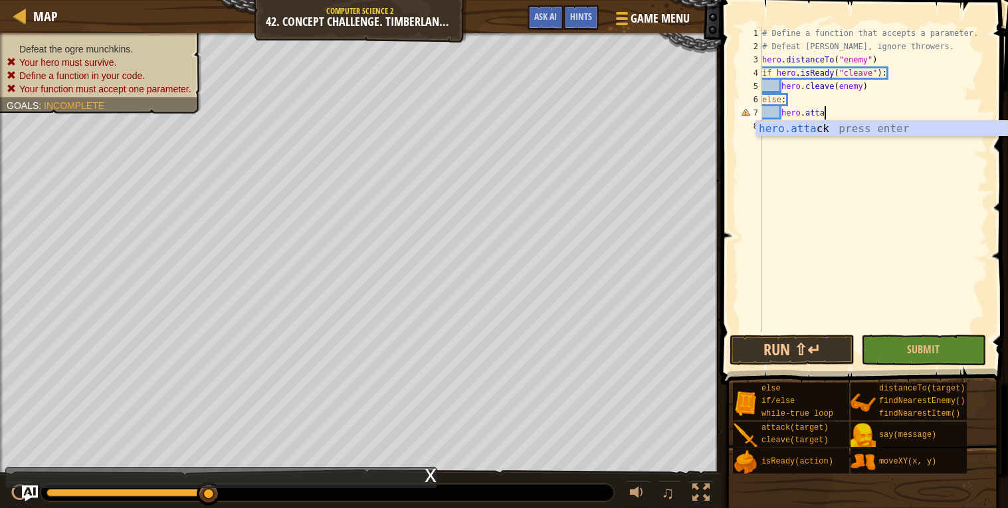
type textarea "hero.attack(enemy) tygbuhijmkl;"
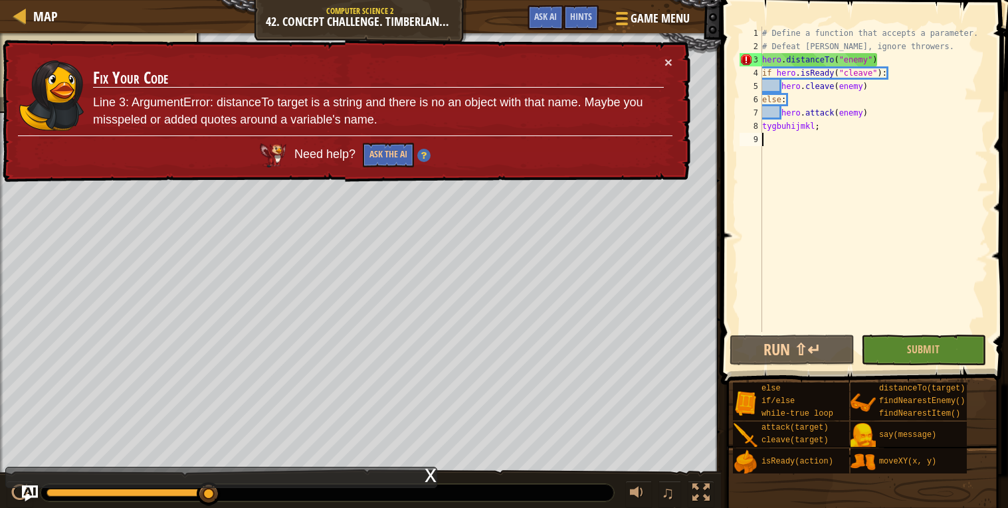
click at [821, 136] on div "# Define a function that accepts a parameter. # Defeat [PERSON_NAME], ignore th…" at bounding box center [873, 193] width 229 height 332
click at [824, 126] on div "# Define a function that accepts a parameter. # Defeat [PERSON_NAME], ignore th…" at bounding box center [873, 193] width 229 height 332
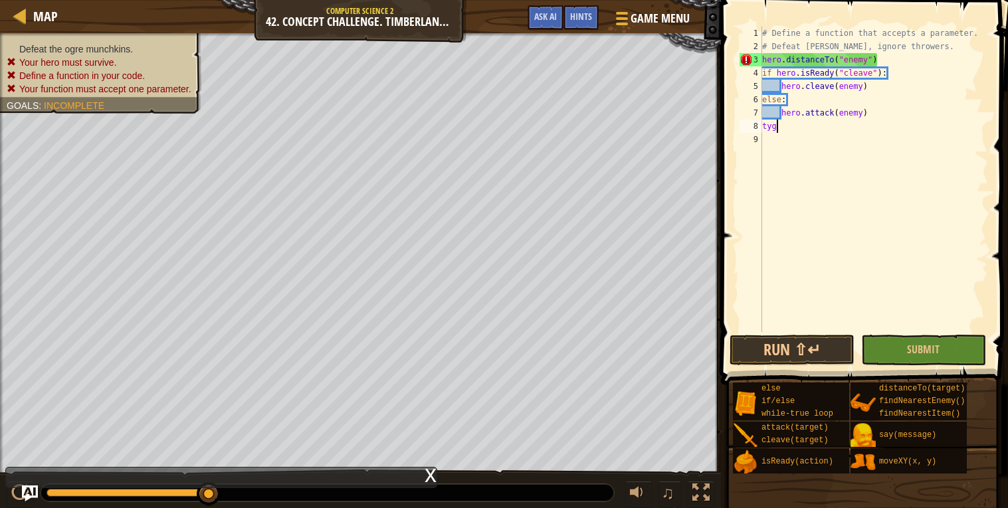
type textarea "t"
type textarea "6"
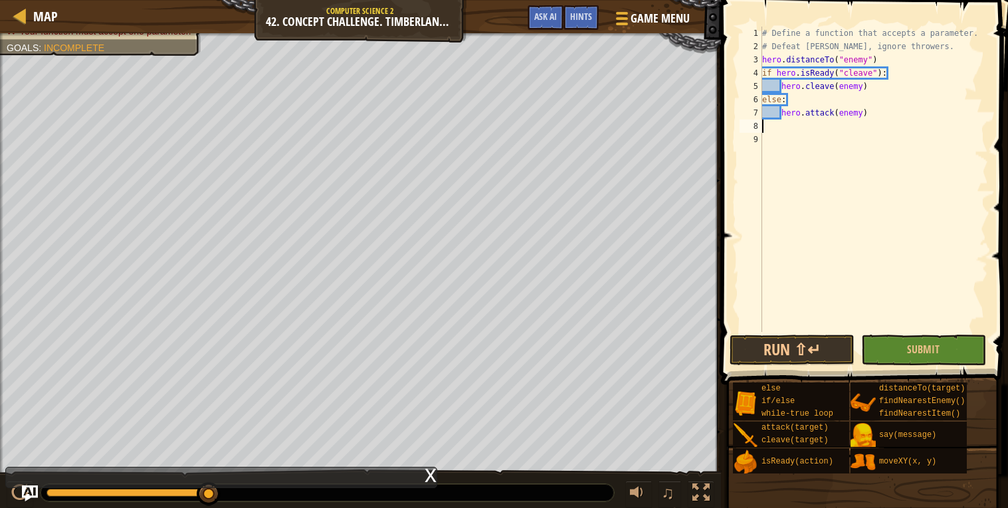
click at [898, 59] on div "# Define a function that accepts a parameter. # Defeat [PERSON_NAME], ignore th…" at bounding box center [873, 193] width 229 height 332
type textarea "h"
type textarea "# Defeat [PERSON_NAME], ignore thro"
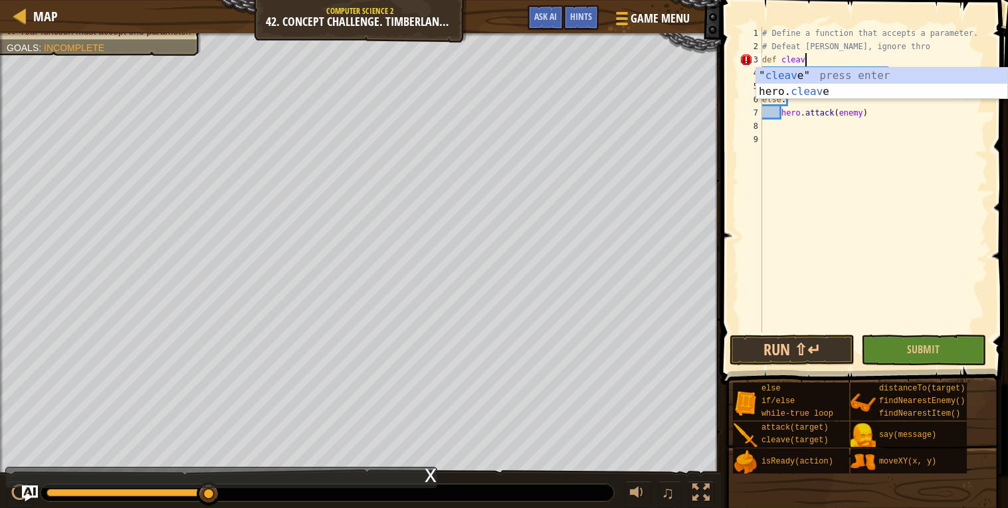
scroll to position [5, 3]
click at [856, 58] on div "# Define a function that accepts a parameter. # Defeat [PERSON_NAME], ignore th…" at bounding box center [873, 193] width 229 height 332
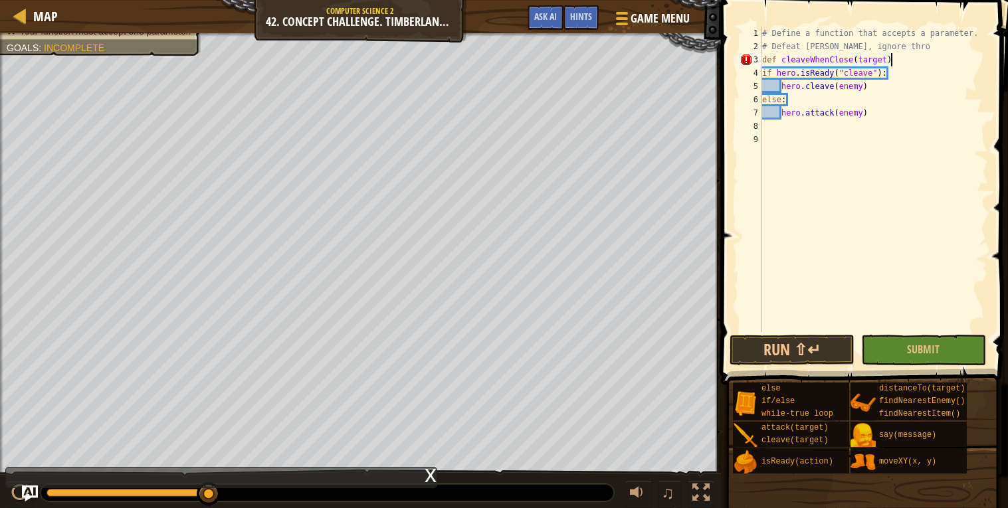
scroll to position [5, 10]
click at [881, 72] on div "# Define a function that accepts a parameter. # Defeat [PERSON_NAME], ignore th…" at bounding box center [873, 193] width 229 height 332
type textarea "if hero.distanceTo(target) < 5:"
click at [924, 78] on div "# Define a function that accepts a parameter. # Defeat [PERSON_NAME], ignore th…" at bounding box center [873, 193] width 229 height 332
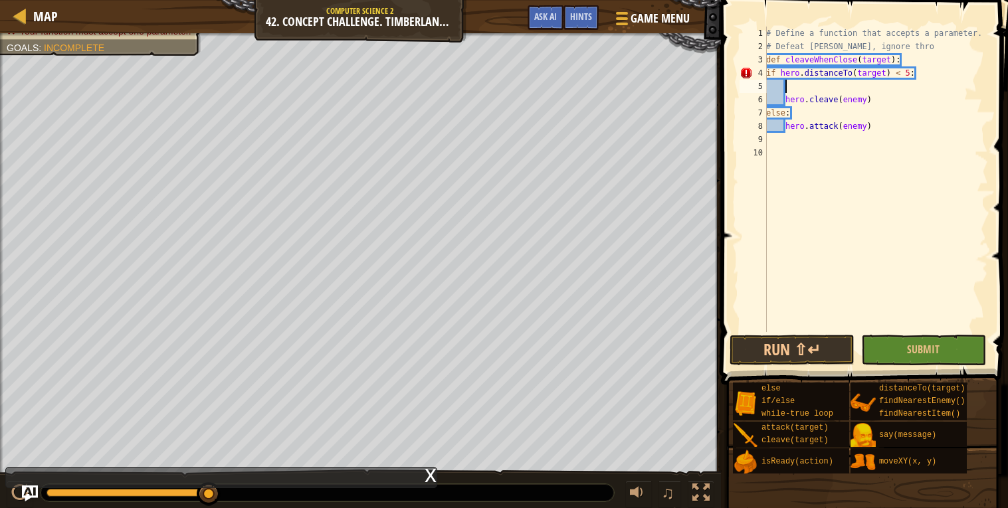
scroll to position [5, 1]
click at [907, 100] on div "if /else press enter" at bounding box center [881, 118] width 251 height 48
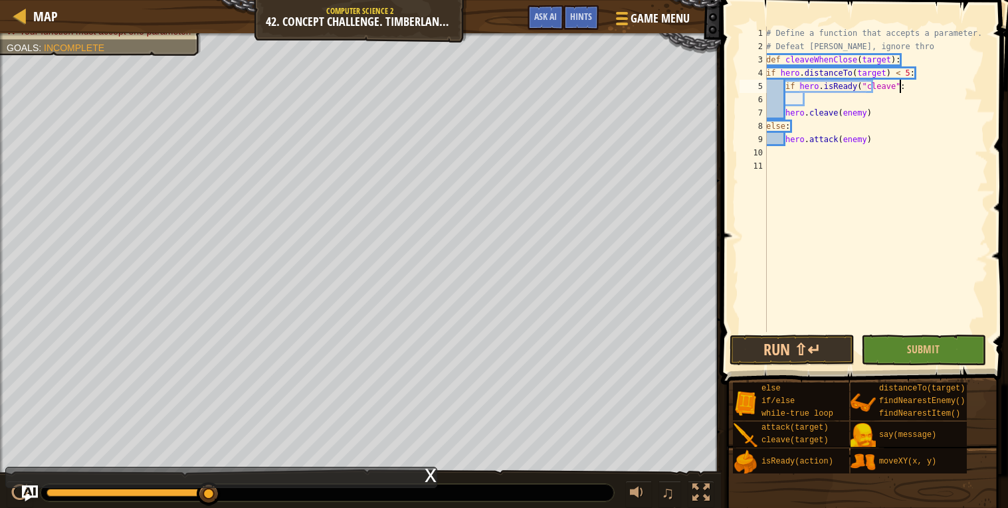
type textarea "if hero.isReady("cleave"):"
click at [807, 106] on div "# Define a function that accepts a parameter. # Defeat [PERSON_NAME], ignore th…" at bounding box center [875, 193] width 225 height 332
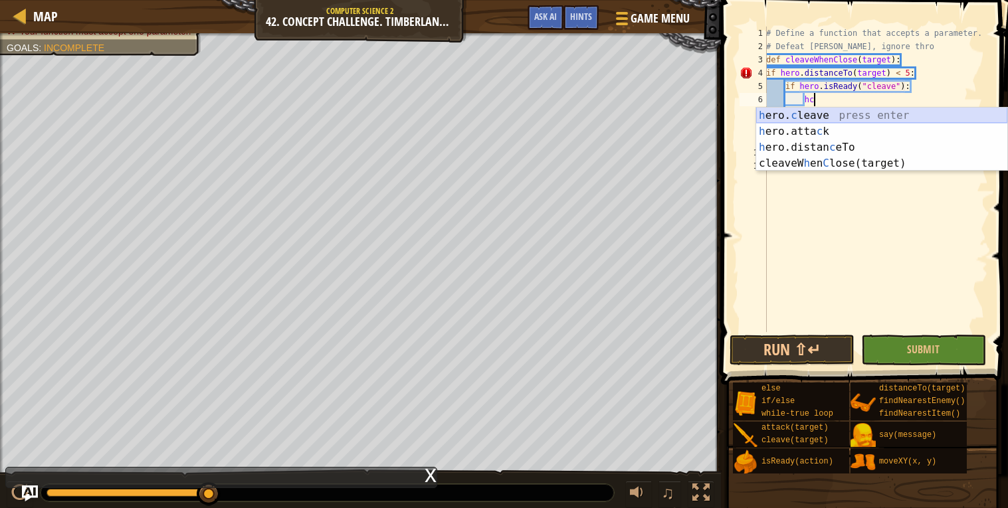
click at [811, 110] on div "h ero. c leave press enter h ero.[PERSON_NAME] press enter h ero.distan c eTo p…" at bounding box center [881, 156] width 251 height 96
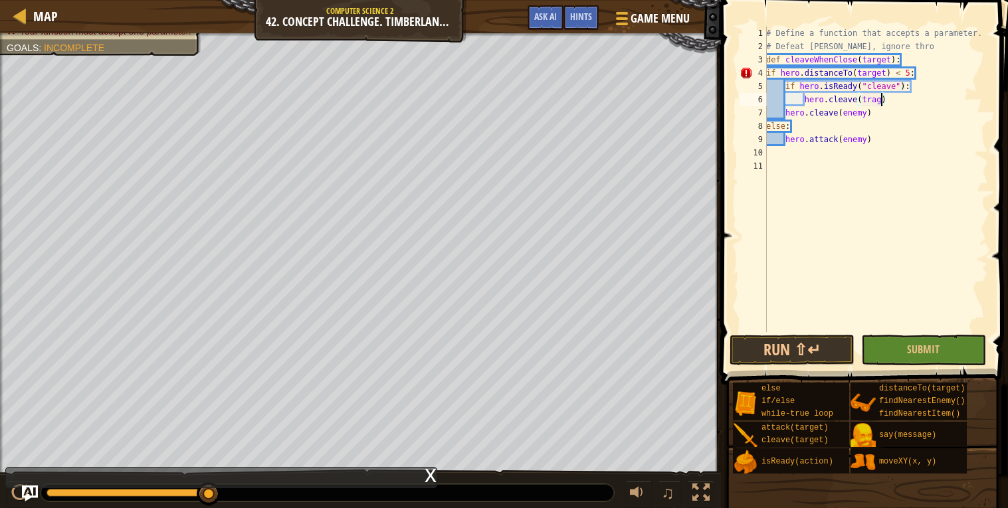
scroll to position [5, 9]
click at [894, 115] on div "# Define a function that accepts a parameter. # Defeat [PERSON_NAME], ignore th…" at bounding box center [875, 193] width 225 height 332
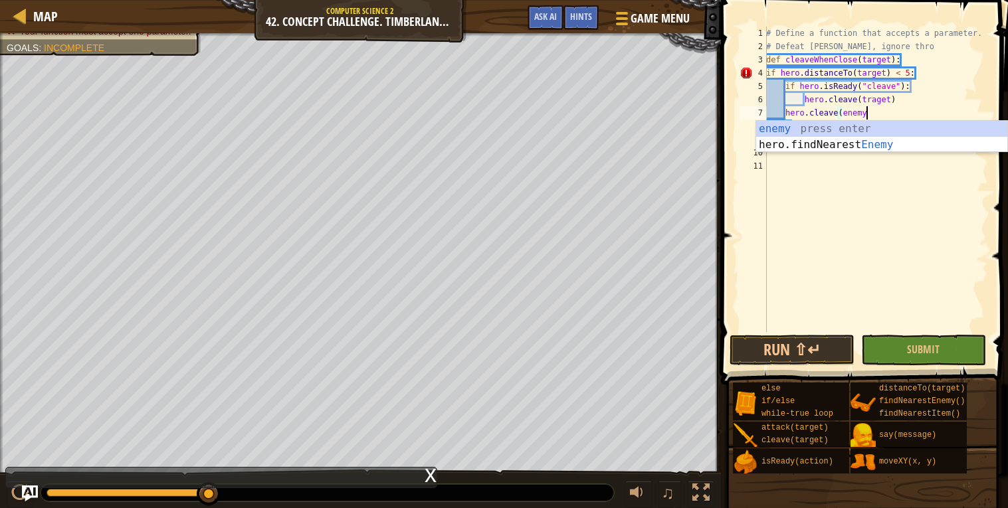
scroll to position [5, 7]
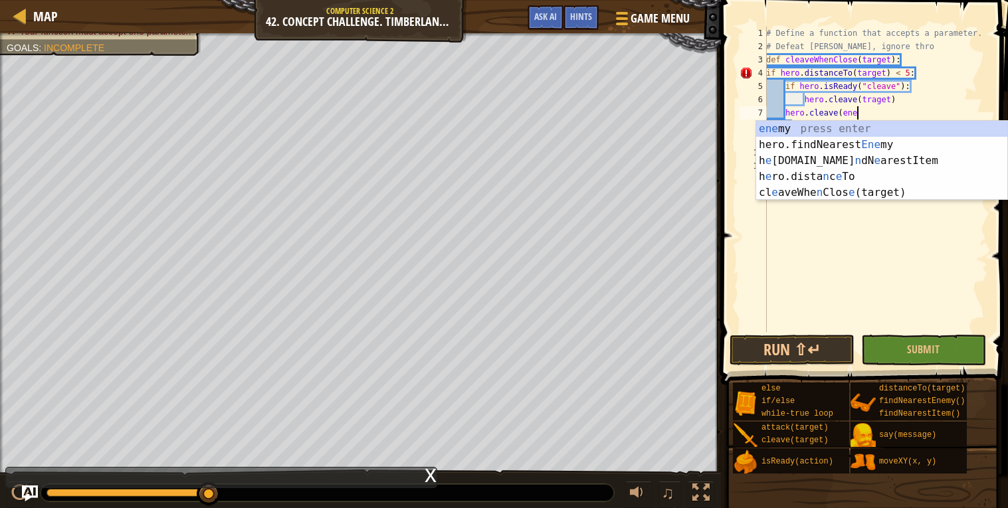
type textarea "h"
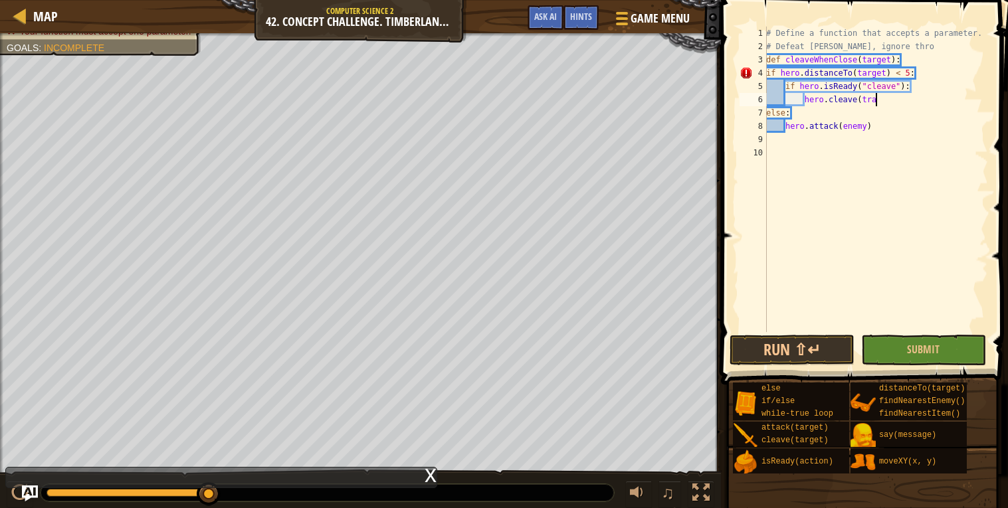
scroll to position [5, 0]
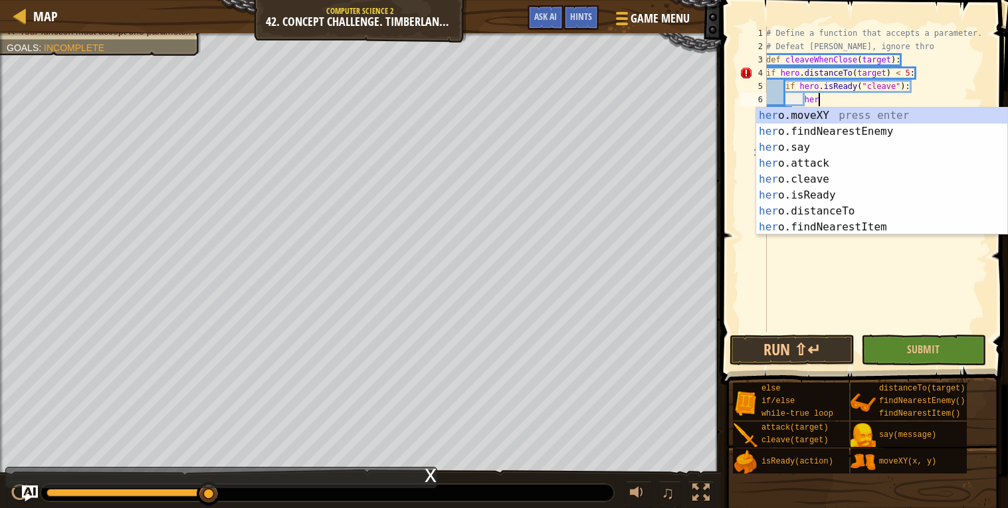
type textarea "h"
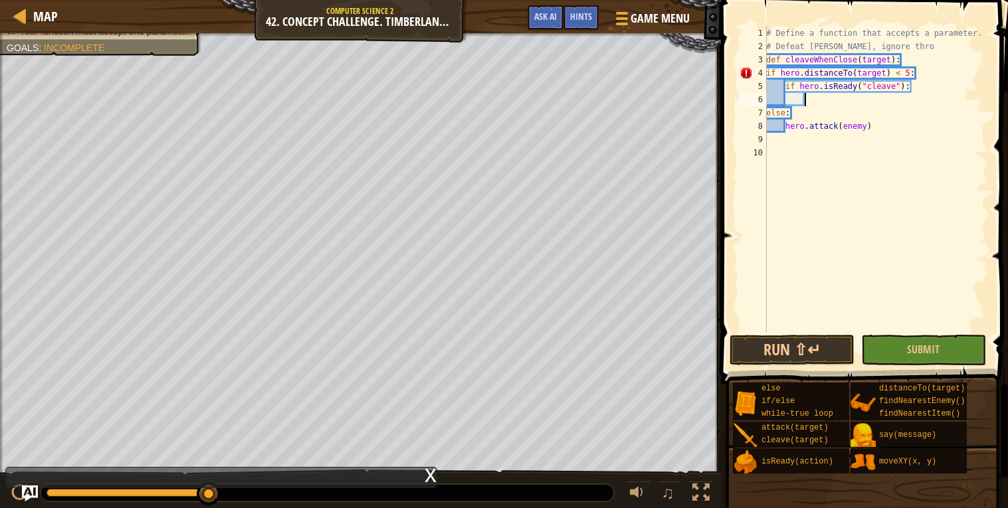
click at [867, 128] on div "# Define a function that accepts a parameter. # Defeat [PERSON_NAME], ignore th…" at bounding box center [875, 193] width 225 height 332
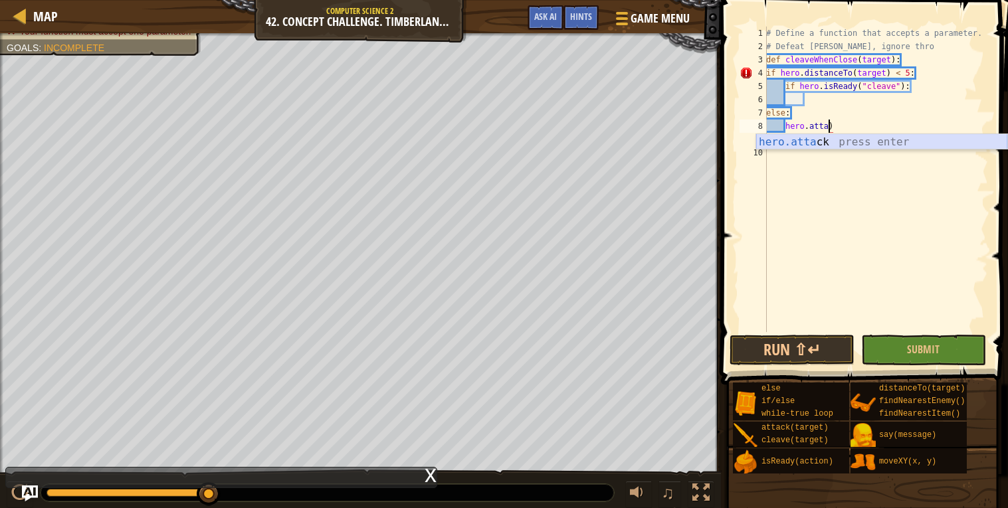
click at [863, 141] on div "hero.[PERSON_NAME] press enter" at bounding box center [881, 158] width 251 height 48
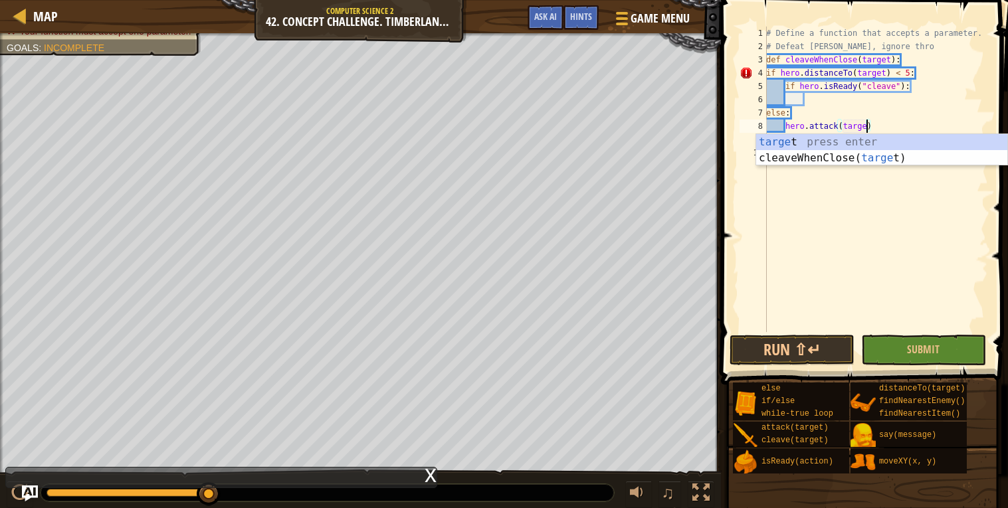
type textarea "hero.attack(target)"
click at [815, 102] on div "# Define a function that accepts a parameter. # Defeat [PERSON_NAME], ignore th…" at bounding box center [875, 193] width 225 height 332
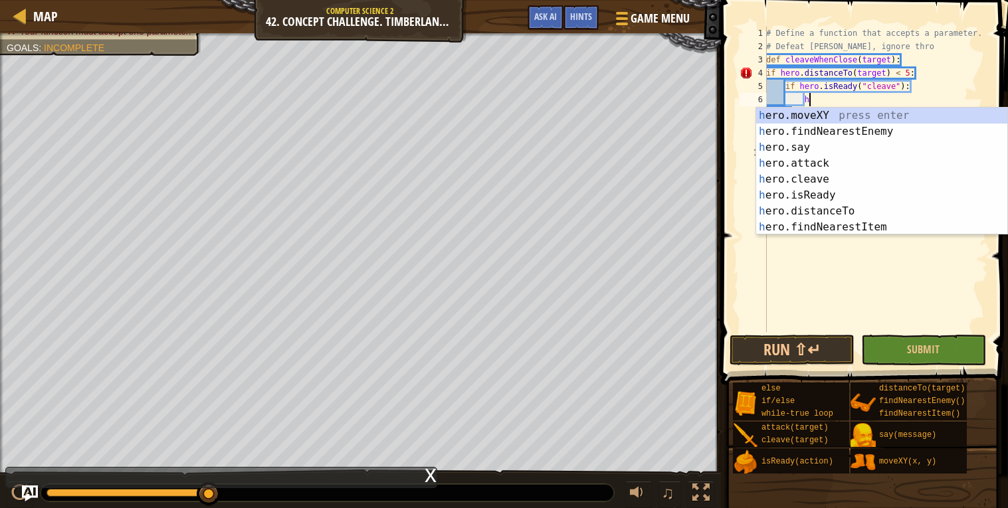
scroll to position [5, 3]
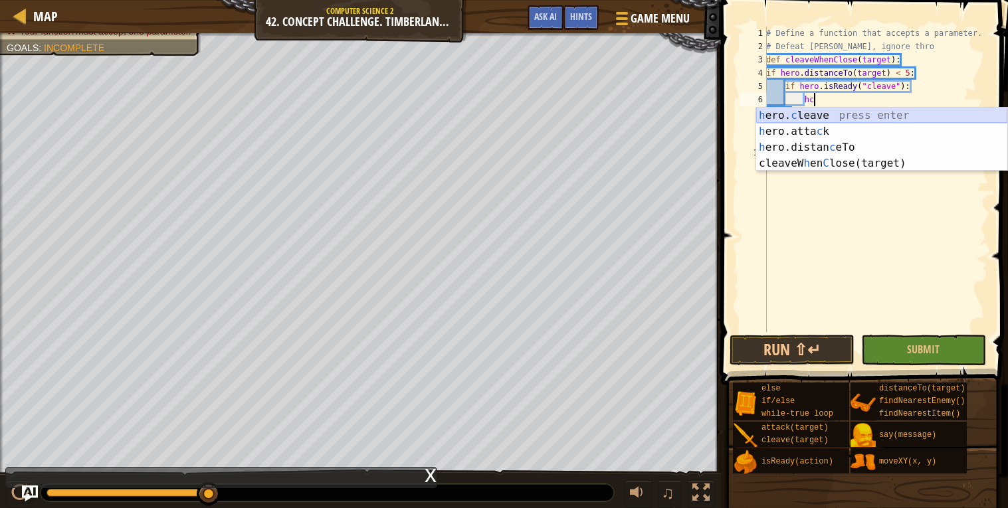
click at [819, 114] on div "h ero. c leave press enter h ero.[PERSON_NAME] press enter h ero.distan c eTo p…" at bounding box center [881, 156] width 251 height 96
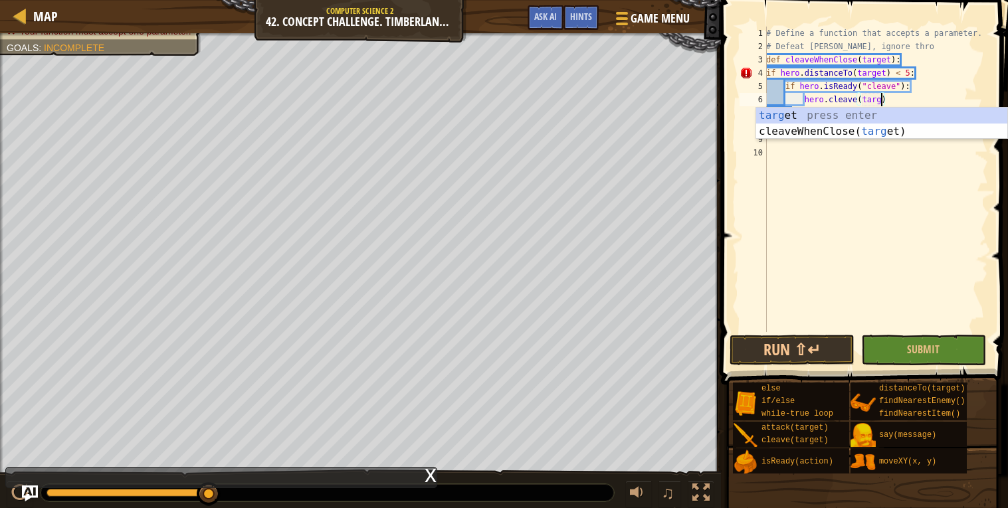
scroll to position [5, 9]
click at [771, 344] on button "Run ⇧↵" at bounding box center [791, 350] width 125 height 31
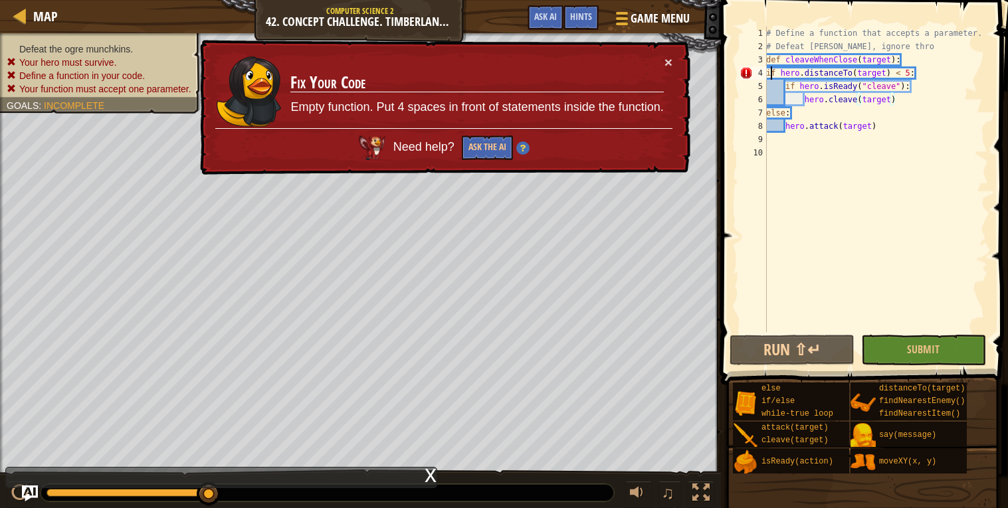
click at [769, 76] on div "# Define a function that accepts a parameter. # Defeat [PERSON_NAME], ignore th…" at bounding box center [875, 193] width 225 height 332
click at [764, 80] on div "5" at bounding box center [752, 86] width 27 height 13
click at [765, 68] on div "4" at bounding box center [752, 72] width 27 height 13
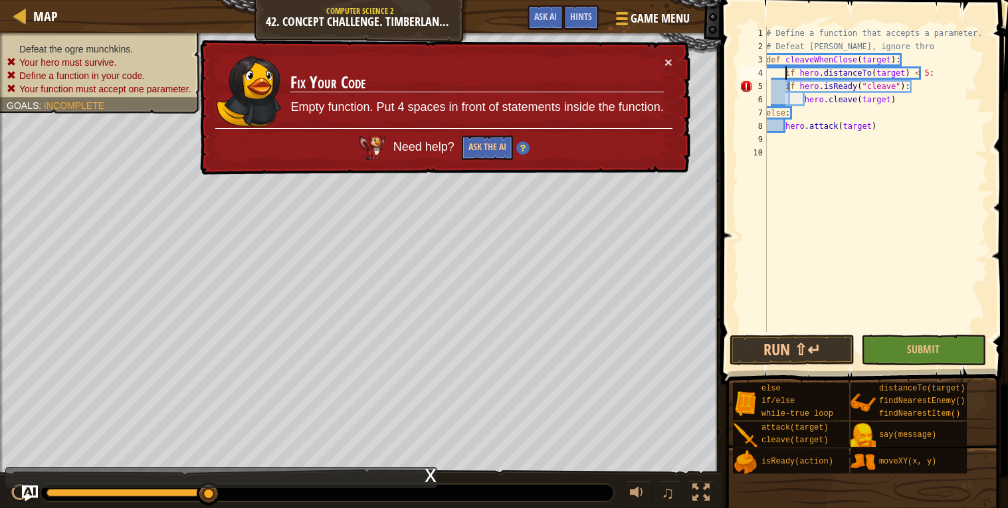
click at [783, 80] on div "# Define a function that accepts a parameter. # Defeat [PERSON_NAME], ignore th…" at bounding box center [875, 193] width 225 height 332
click at [784, 80] on div "# Define a function that accepts a parameter. # Defeat [PERSON_NAME], ignore th…" at bounding box center [875, 193] width 225 height 332
click at [805, 100] on div "# Define a function that accepts a parameter. # Defeat [PERSON_NAME], ignore th…" at bounding box center [875, 193] width 225 height 332
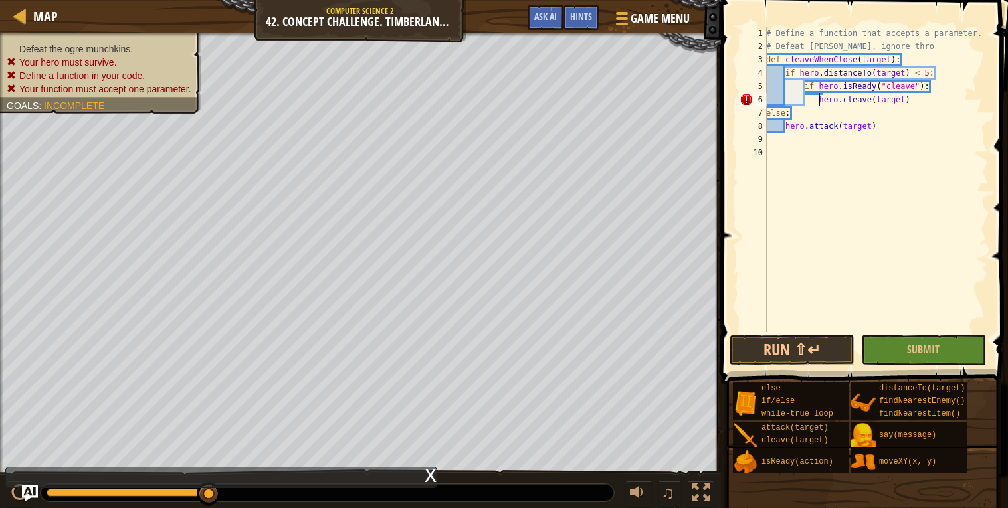
type textarea "hero.cleave(target)"
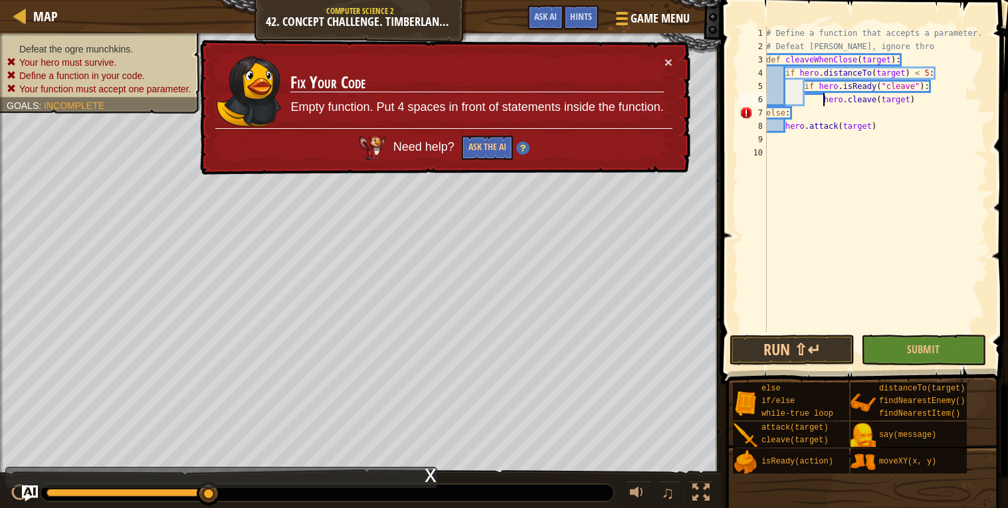
click at [795, 157] on div "# Define a function that accepts a parameter. # Defeat [PERSON_NAME], ignore th…" at bounding box center [875, 193] width 225 height 332
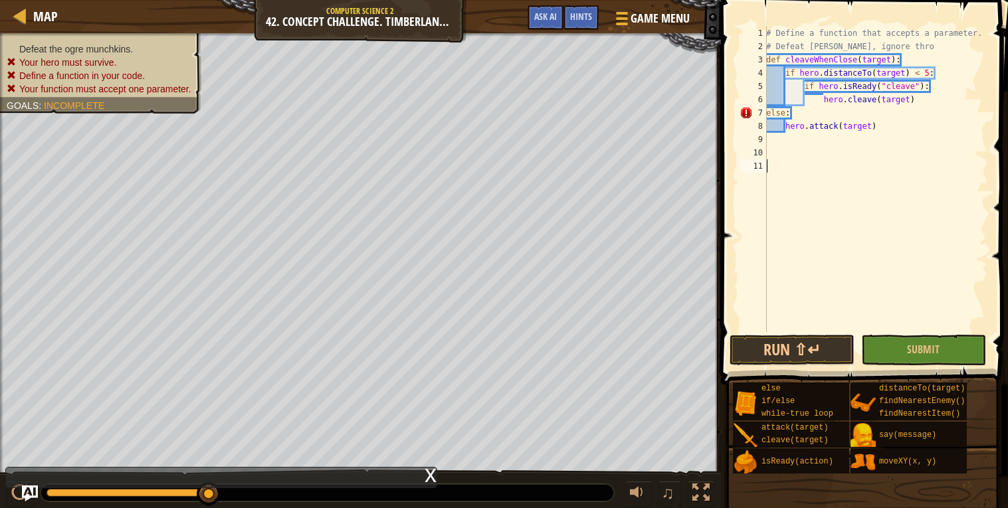
type textarea "w"
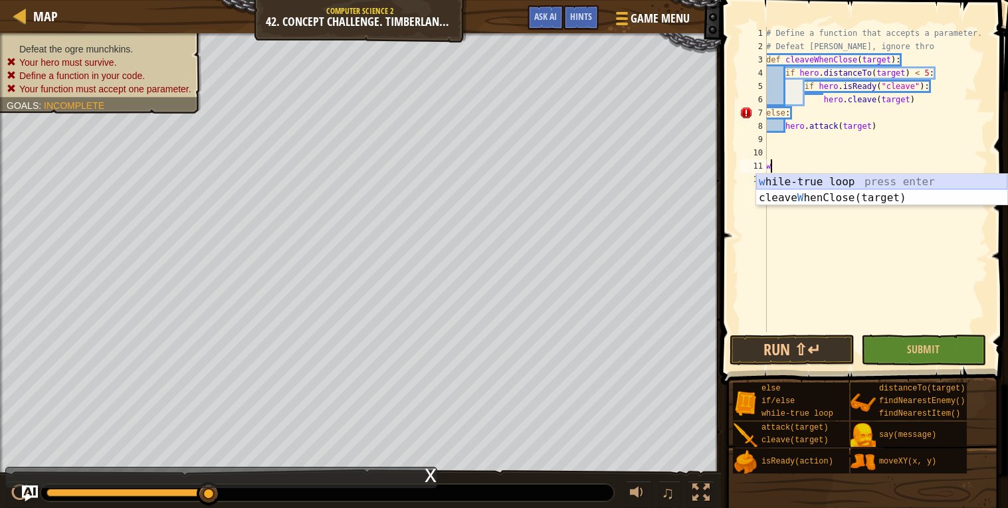
click at [807, 179] on div "w [PERSON_NAME]-true loop press enter cleave W henClose(target) press enter" at bounding box center [881, 206] width 251 height 64
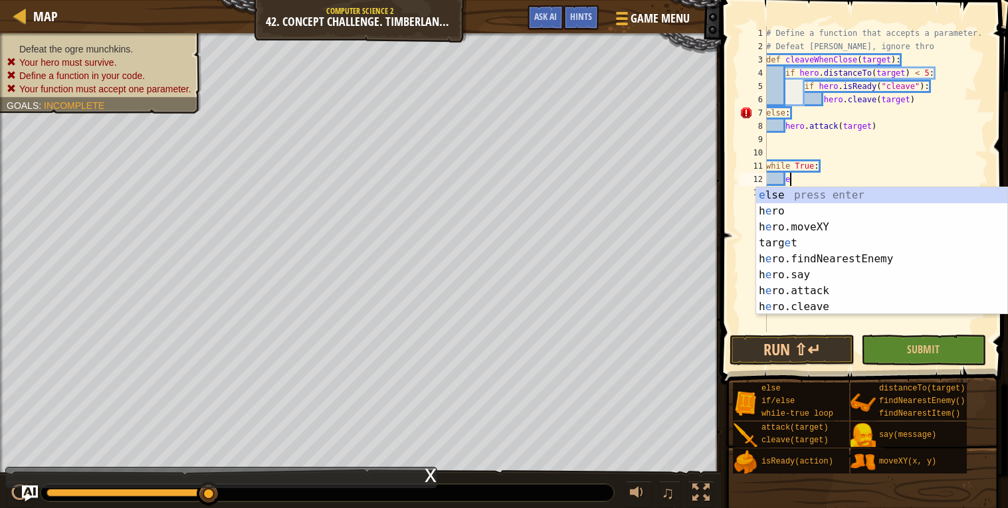
type textarea "e"
click at [903, 259] on div "e lse press enter h e ro press enter h e ro.moveXY press enter targ e t press e…" at bounding box center [881, 266] width 251 height 159
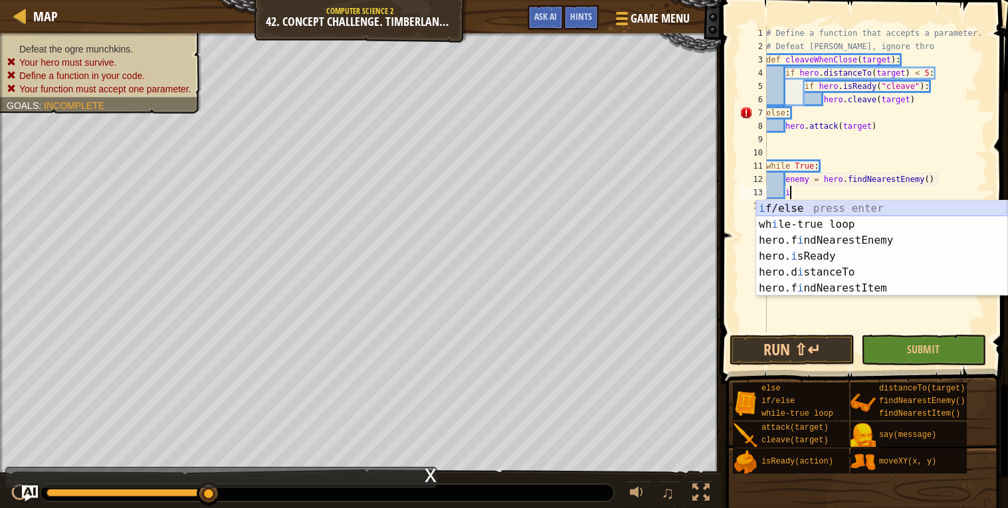
click at [779, 210] on div "i f/else press enter wh i le-true loop press enter hero.f i ndNearestEnemy pres…" at bounding box center [881, 265] width 251 height 128
type textarea "if enemy:"
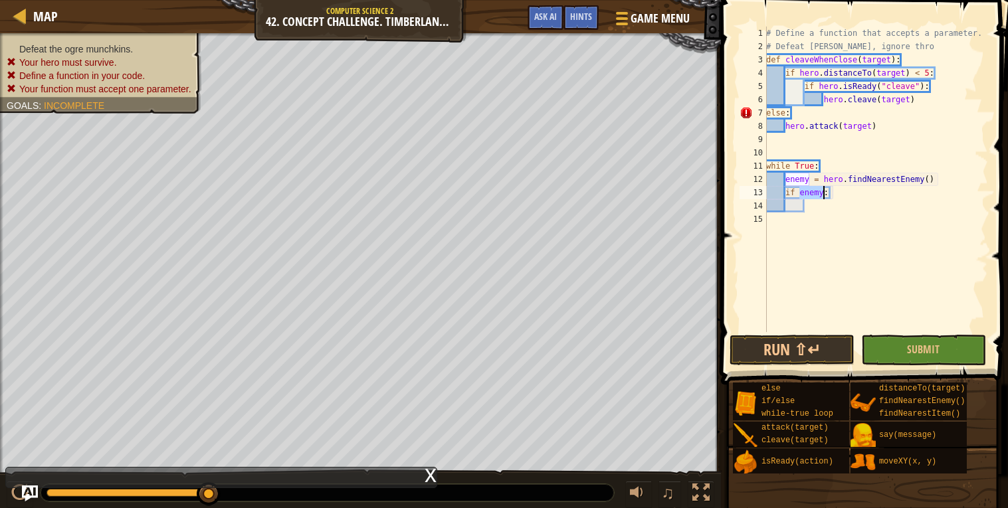
click at [807, 207] on div "# Define a function that accepts a parameter. # Defeat [PERSON_NAME], ignore th…" at bounding box center [875, 193] width 225 height 332
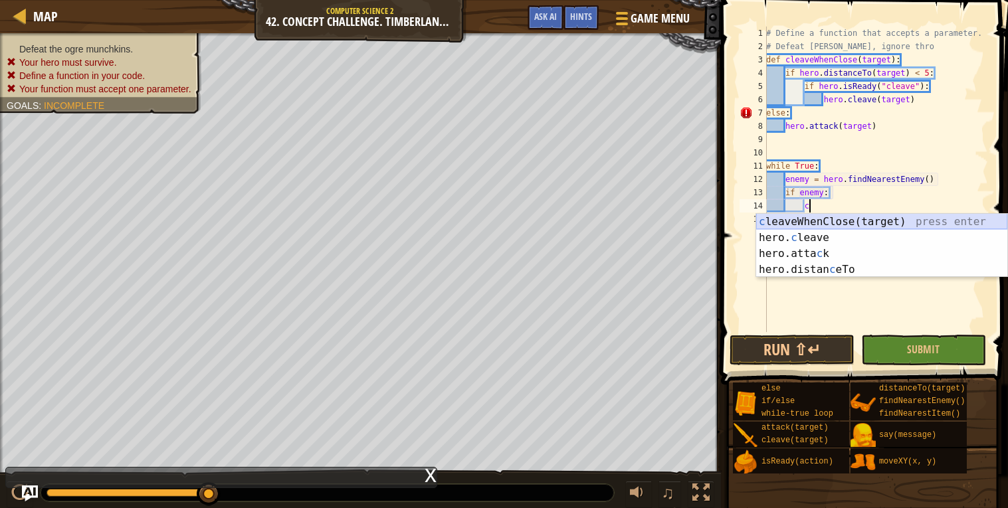
click at [815, 221] on div "c leaveWhenClose(target) press enter hero. c leave press enter hero.[PERSON_NAM…" at bounding box center [881, 262] width 251 height 96
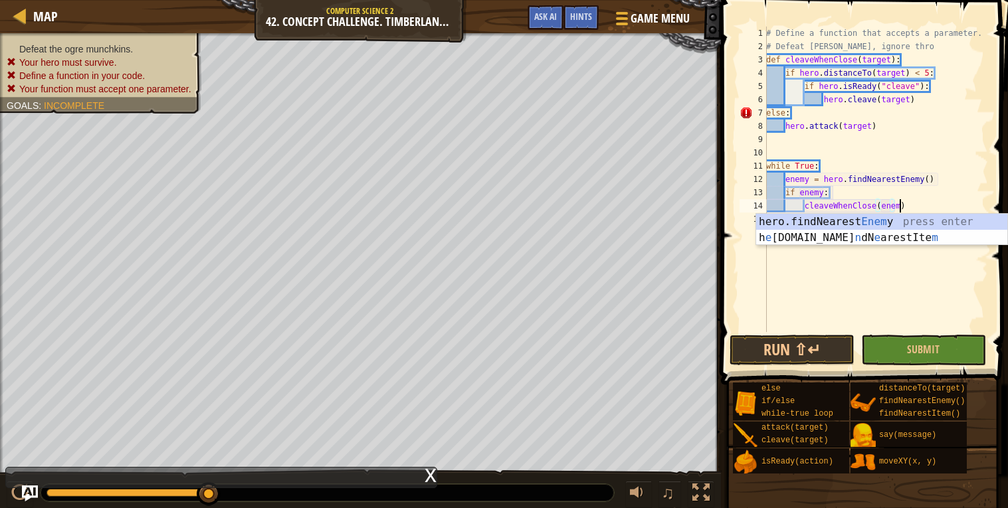
scroll to position [5, 11]
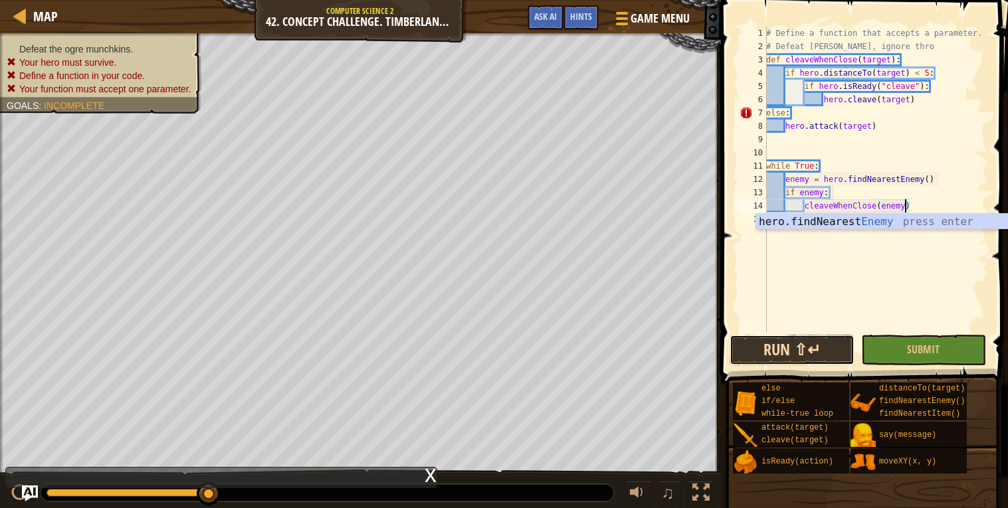
click at [816, 355] on button "Run ⇧↵" at bounding box center [791, 350] width 125 height 31
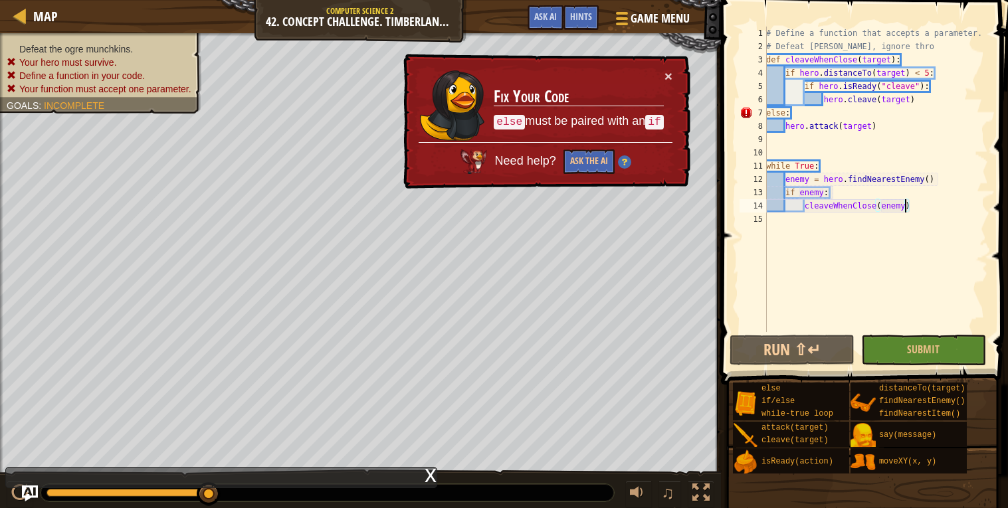
click at [765, 116] on div "7" at bounding box center [752, 112] width 27 height 13
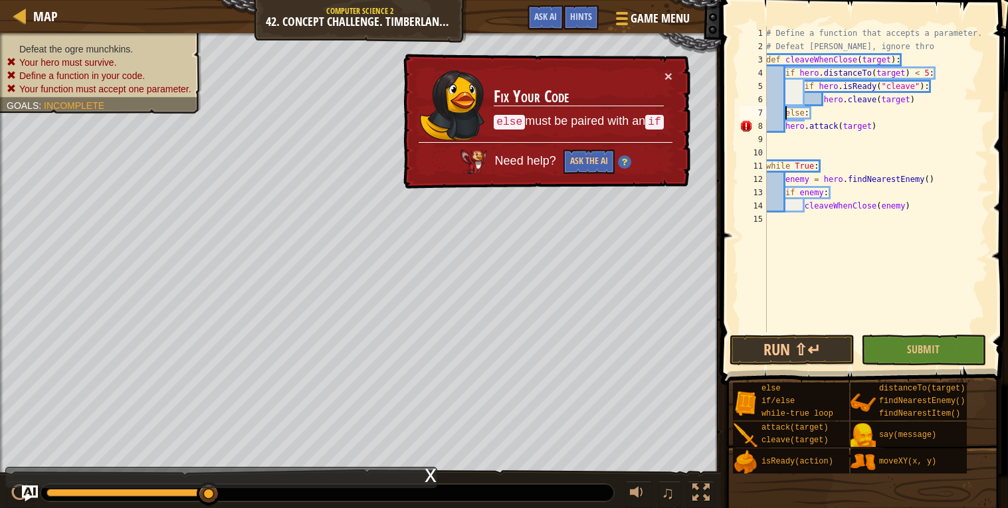
click at [786, 128] on div "# Define a function that accepts a parameter. # Defeat [PERSON_NAME], ignore th…" at bounding box center [875, 193] width 225 height 332
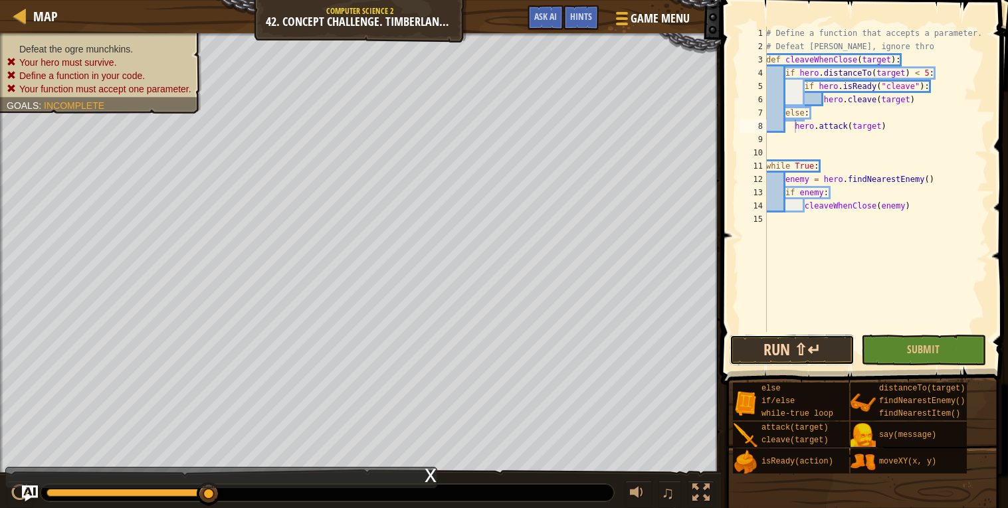
click at [831, 343] on button "Run ⇧↵" at bounding box center [791, 350] width 125 height 31
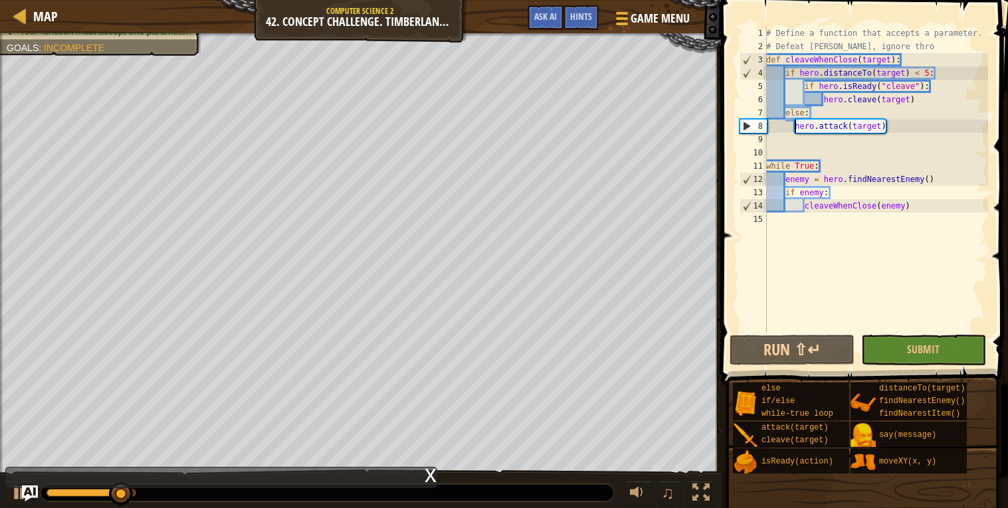
click at [788, 118] on div "# Define a function that accepts a parameter. # Defeat [PERSON_NAME], ignore th…" at bounding box center [875, 193] width 225 height 332
click at [784, 118] on div "# Define a function that accepts a parameter. # Defeat [PERSON_NAME], ignore th…" at bounding box center [875, 193] width 225 height 332
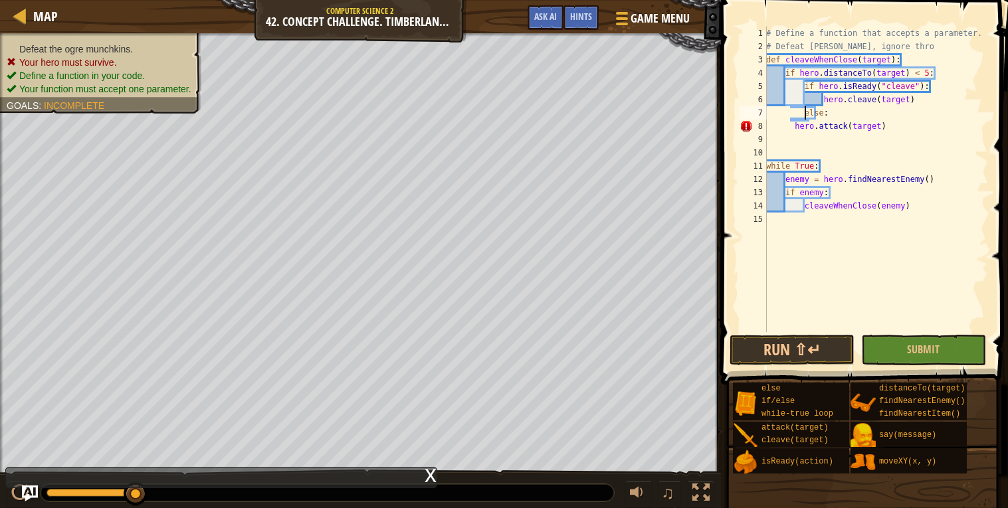
click at [793, 130] on div "# Define a function that accepts a parameter. # Defeat [PERSON_NAME], ignore th…" at bounding box center [875, 193] width 225 height 332
type textarea "hero.attack(target)"
click at [808, 347] on button "Run ⇧↵" at bounding box center [791, 350] width 125 height 31
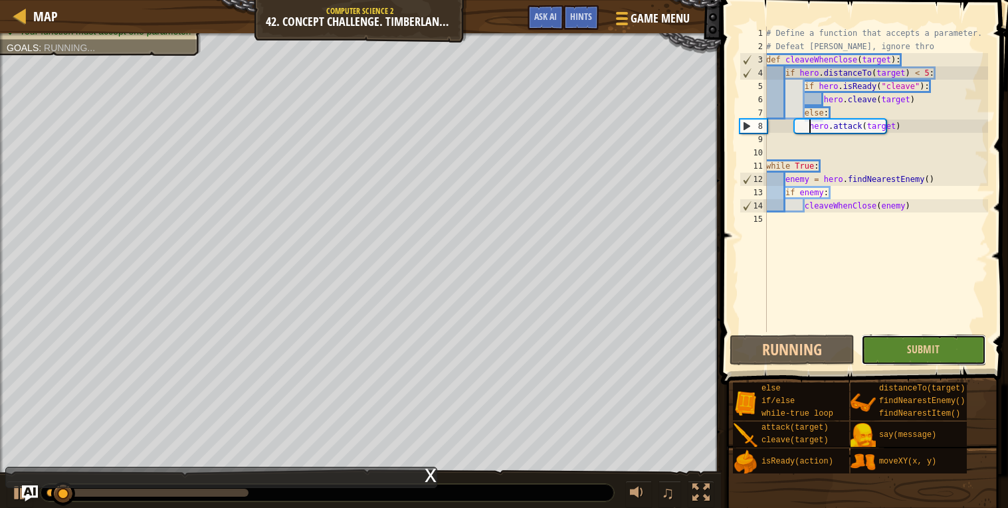
click at [894, 353] on button "Submit" at bounding box center [923, 350] width 125 height 31
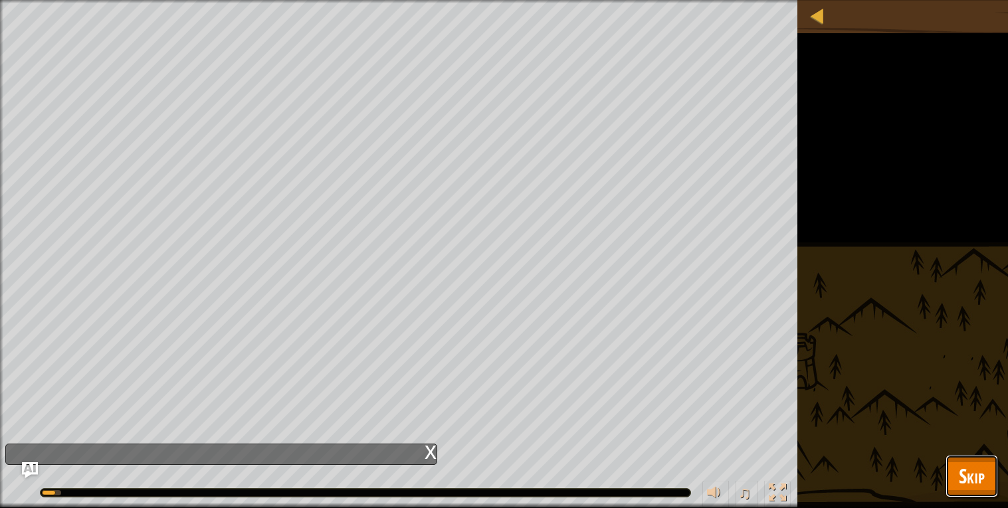
click at [976, 476] on span "Skip" at bounding box center [972, 475] width 26 height 27
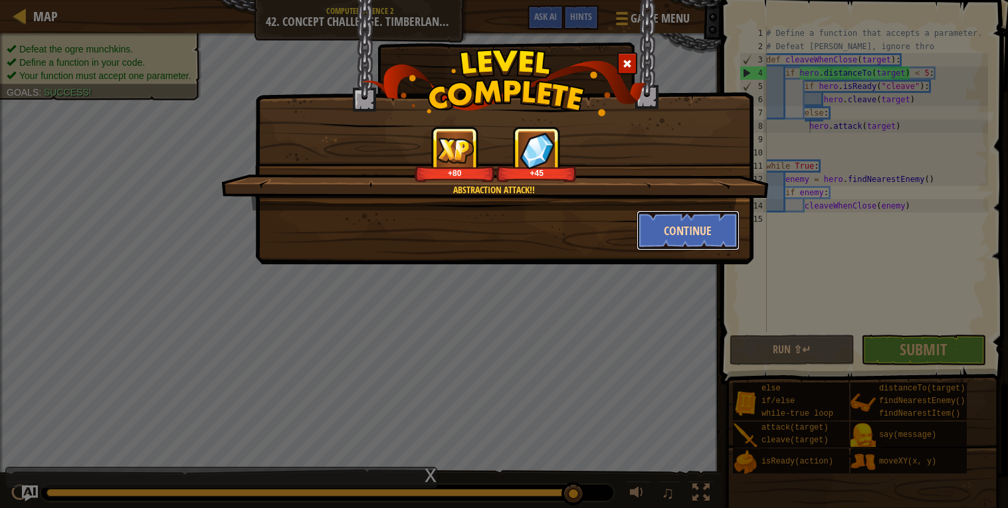
click at [666, 223] on button "Continue" at bounding box center [687, 231] width 103 height 40
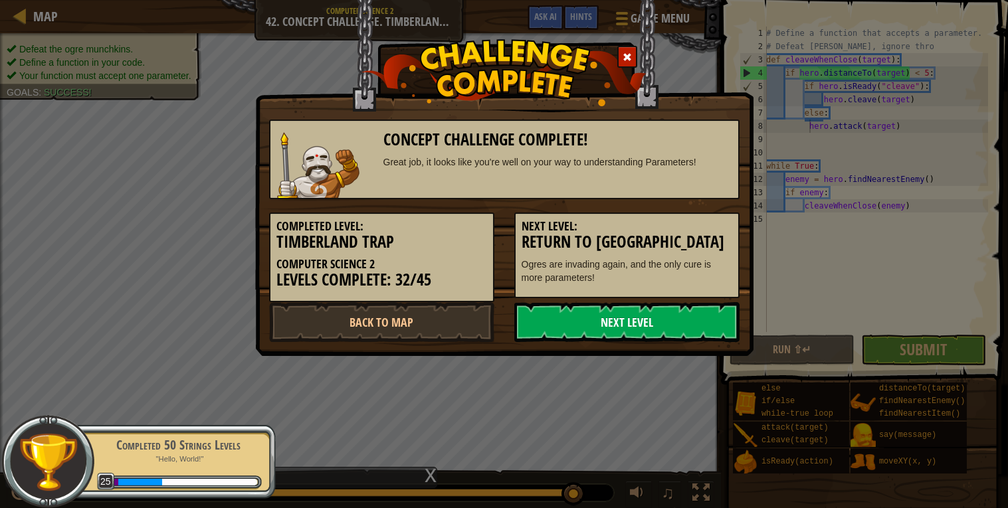
click at [617, 314] on link "Next Level" at bounding box center [626, 322] width 225 height 40
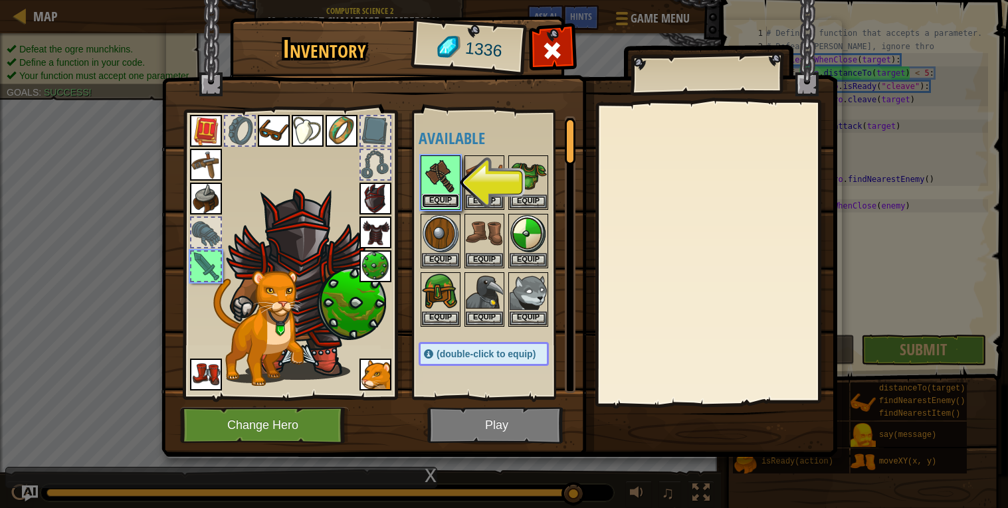
click at [437, 198] on button "Equip" at bounding box center [440, 201] width 37 height 14
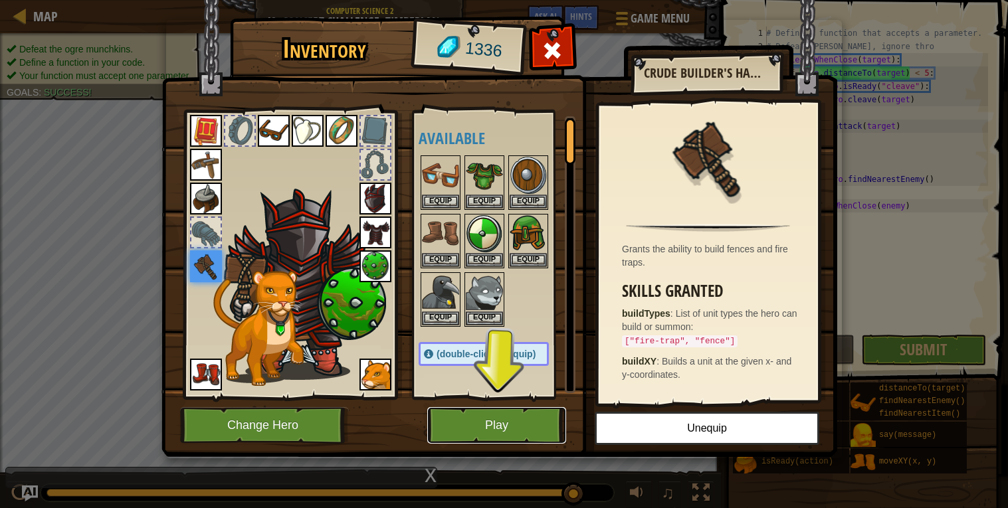
click at [450, 424] on button "Play" at bounding box center [496, 425] width 139 height 37
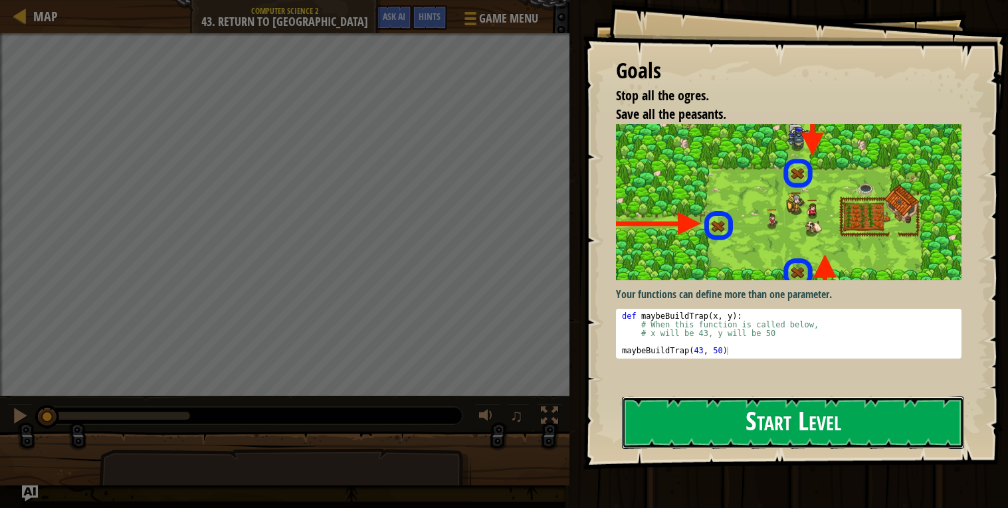
click at [654, 418] on button "Start Level" at bounding box center [793, 423] width 342 height 52
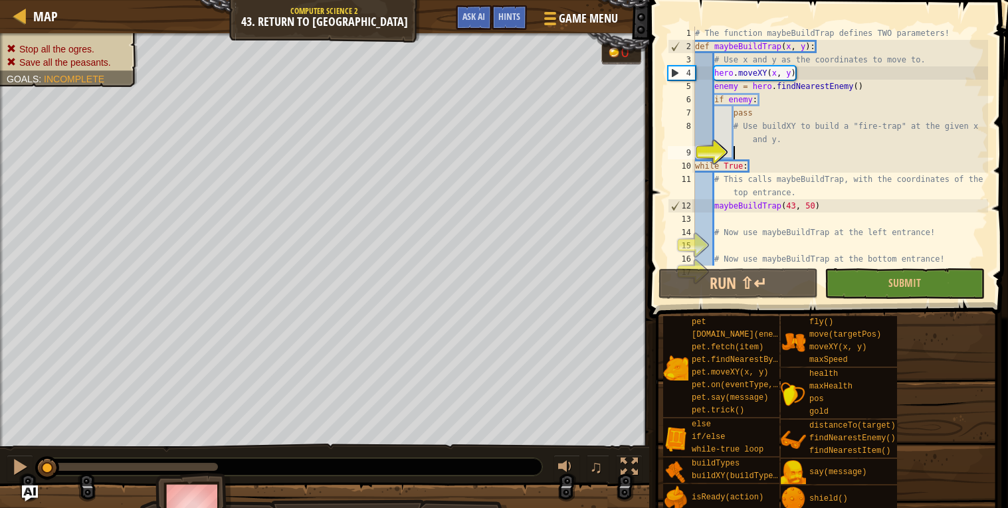
scroll to position [5, 2]
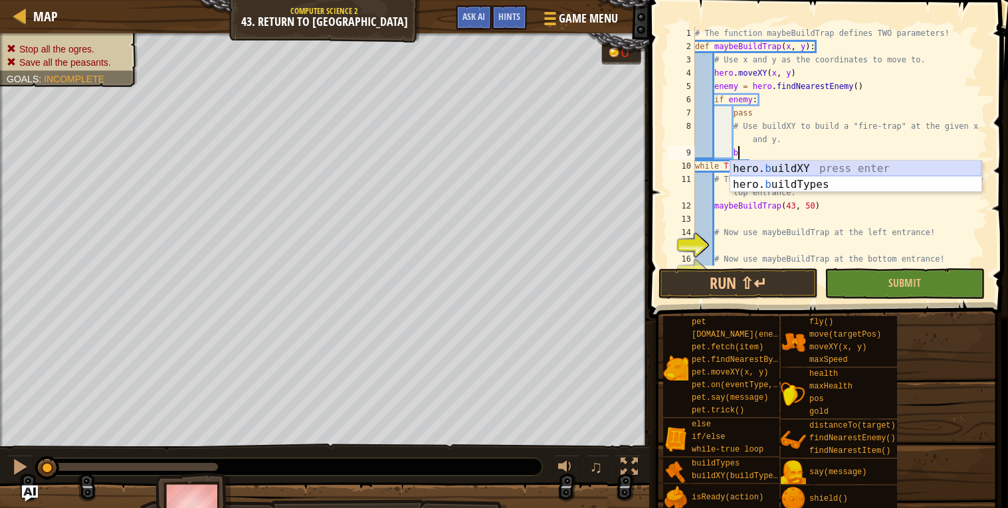
click at [769, 166] on div "hero. b uildXY press enter hero. b uildTypes press enter" at bounding box center [855, 193] width 251 height 64
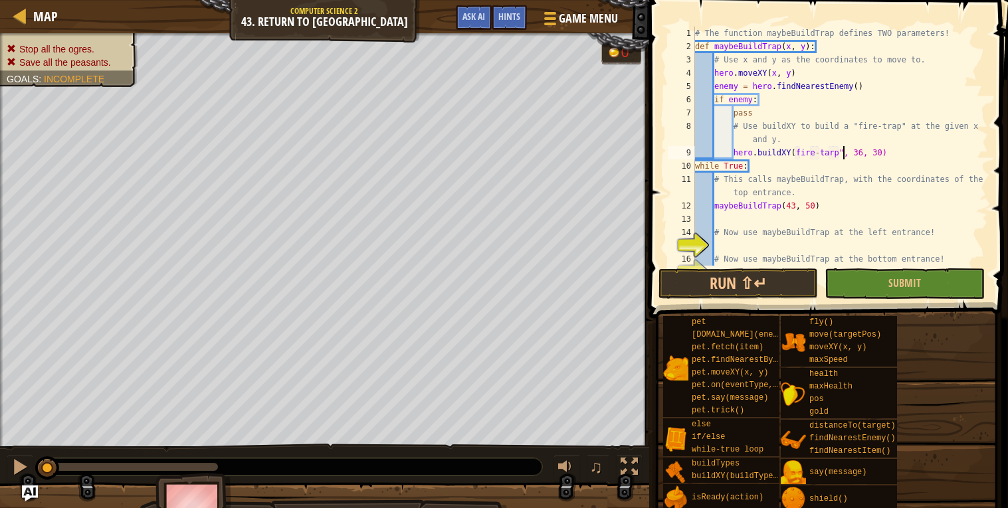
scroll to position [5, 12]
click at [794, 156] on div "# The function maybeBuildTrap defines TWO parameters! def maybeBuildTrap ( x , …" at bounding box center [840, 160] width 296 height 266
type textarea "hero.buildXY("fire-tarp", 36, 30)"
